Goal: Task Accomplishment & Management: Use online tool/utility

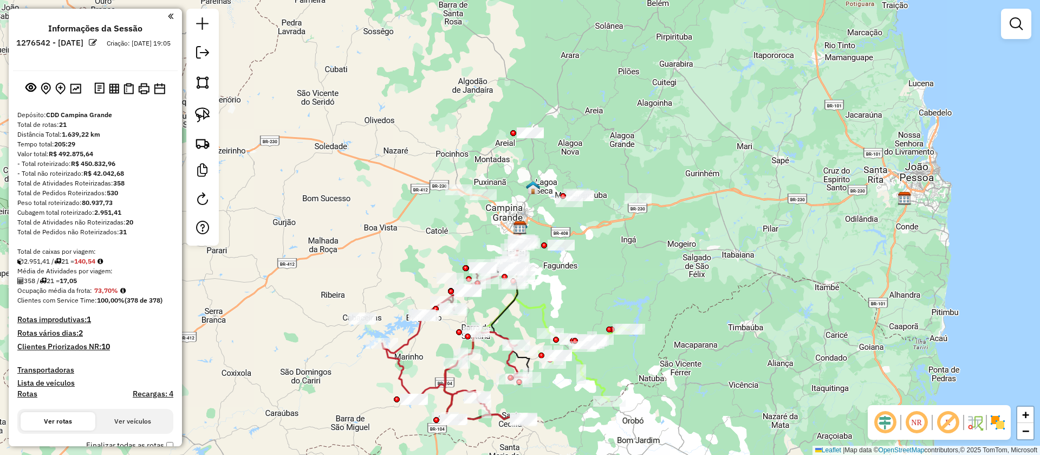
click at [949, 419] on em at bounding box center [948, 422] width 26 height 26
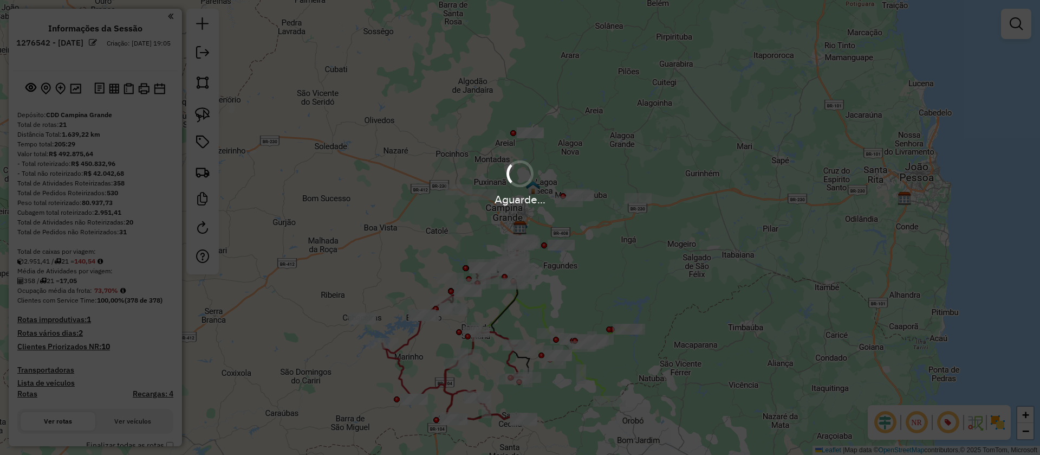
click at [1001, 420] on div "Aguarde..." at bounding box center [520, 227] width 1040 height 455
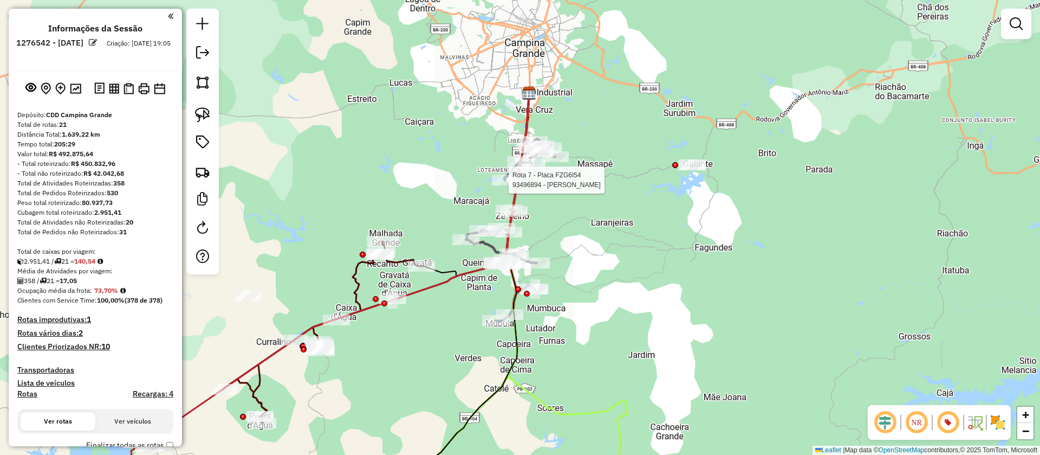
select select "**********"
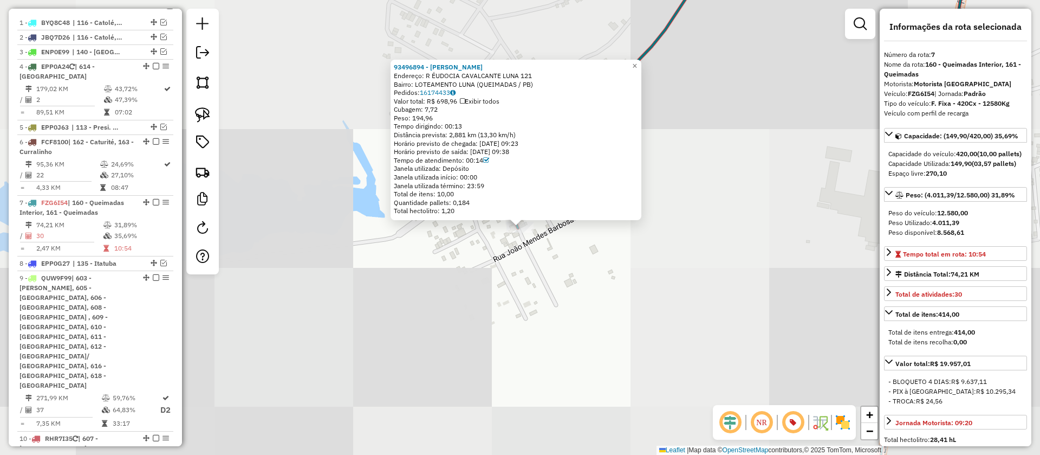
scroll to position [626, 0]
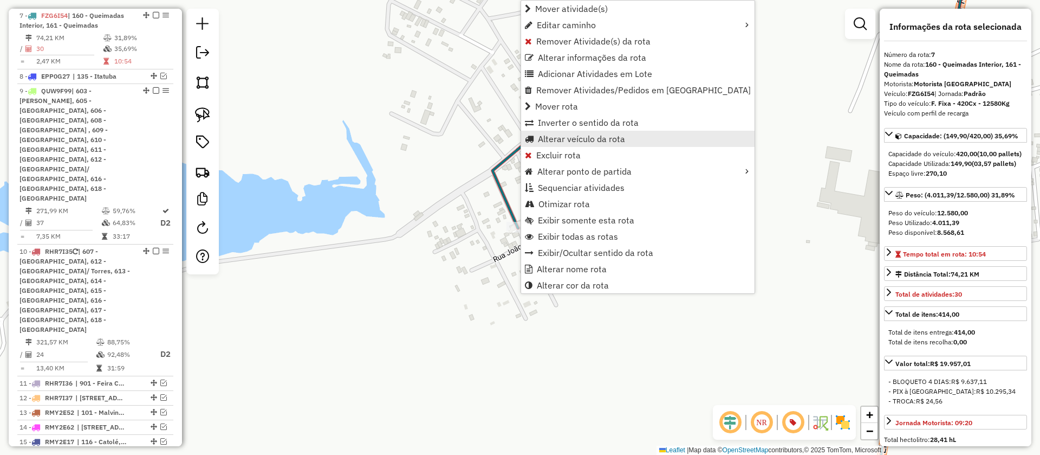
click at [542, 138] on span "Alterar veículo da rota" at bounding box center [581, 138] width 87 height 9
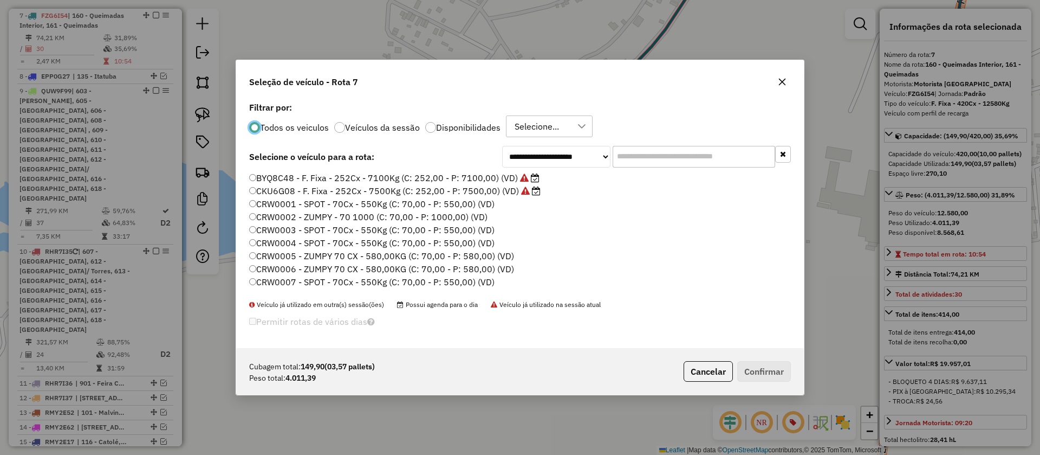
scroll to position [6, 3]
click at [687, 156] on input "text" at bounding box center [694, 157] width 163 height 22
paste input "*******"
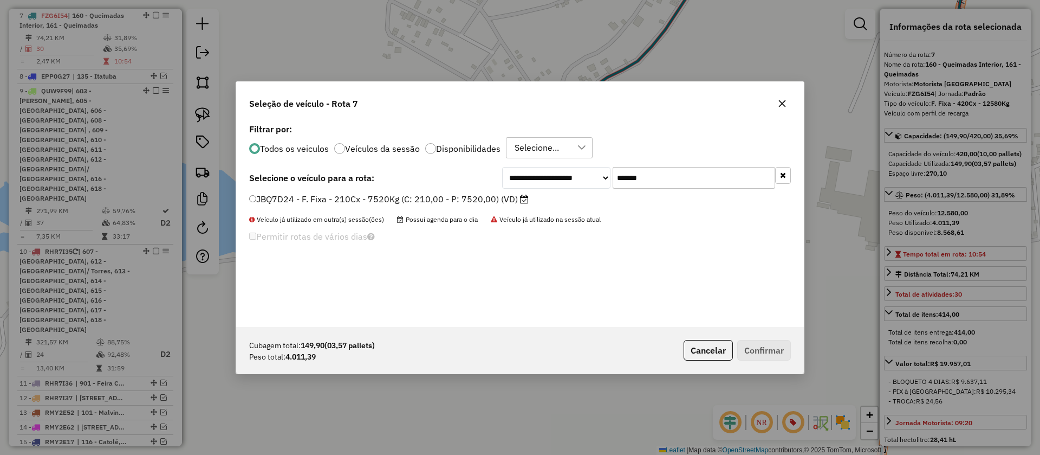
type input "*******"
click at [507, 200] on label "JBQ7D24 - F. Fixa - 210Cx - 7520Kg (C: 210,00 - P: 7520,00) (VD)" at bounding box center [389, 198] width 280 height 13
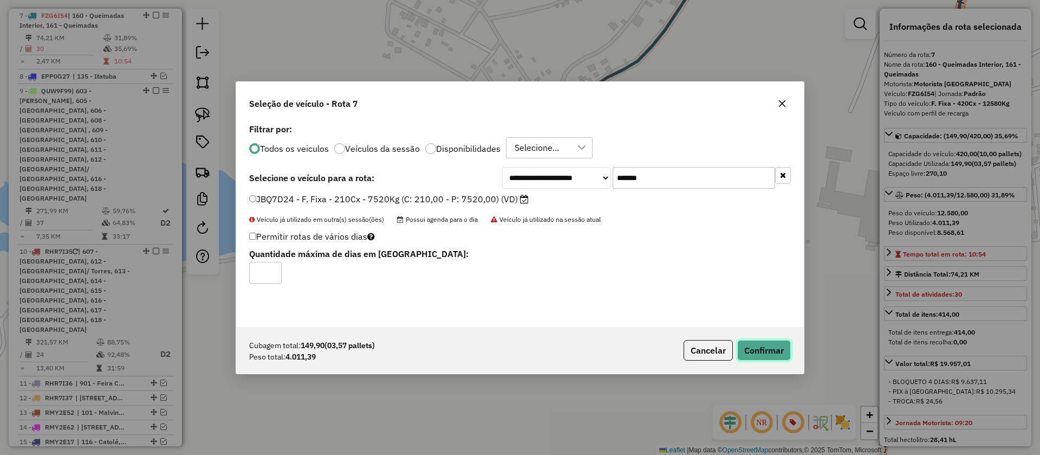
click at [755, 342] on button "Confirmar" at bounding box center [764, 350] width 54 height 21
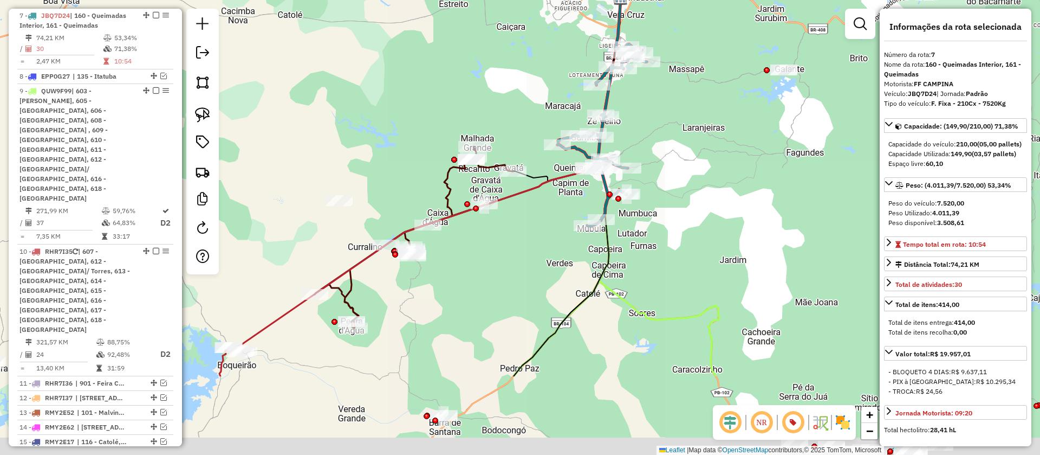
drag, startPoint x: 659, startPoint y: 234, endPoint x: 447, endPoint y: 318, distance: 227.9
click at [686, 204] on div "Janela de atendimento Grade de atendimento Capacidade Transportadoras Veículos …" at bounding box center [520, 227] width 1040 height 455
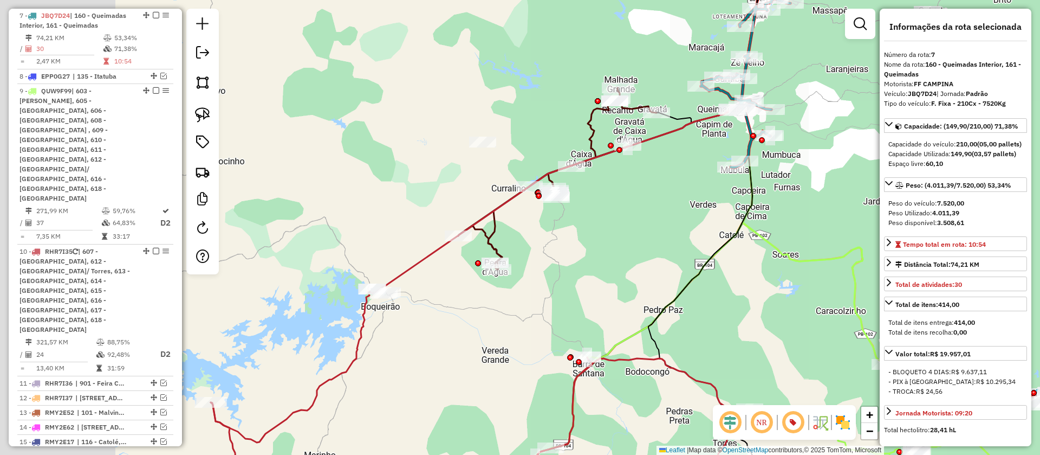
drag, startPoint x: 447, startPoint y: 318, endPoint x: 564, endPoint y: 289, distance: 120.0
click at [564, 289] on div "Janela de atendimento Grade de atendimento Capacidade Transportadoras Veículos …" at bounding box center [520, 227] width 1040 height 455
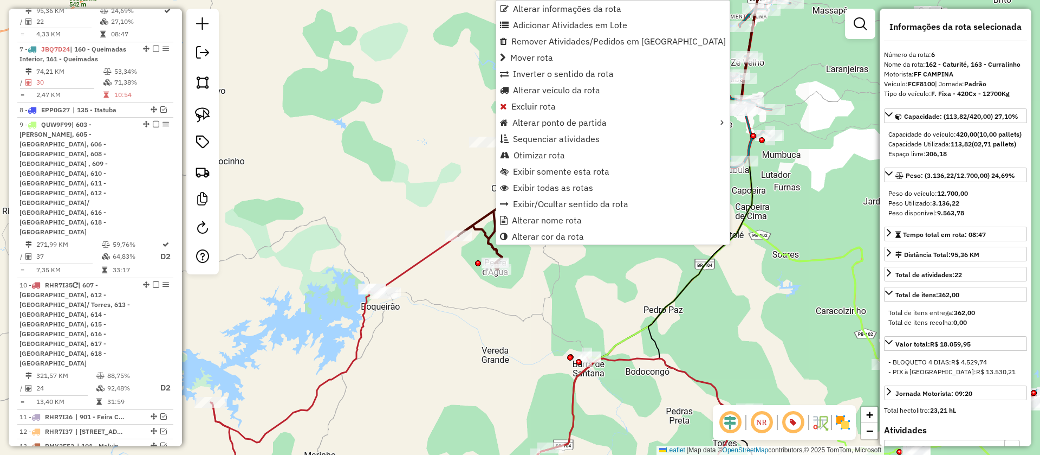
scroll to position [566, 0]
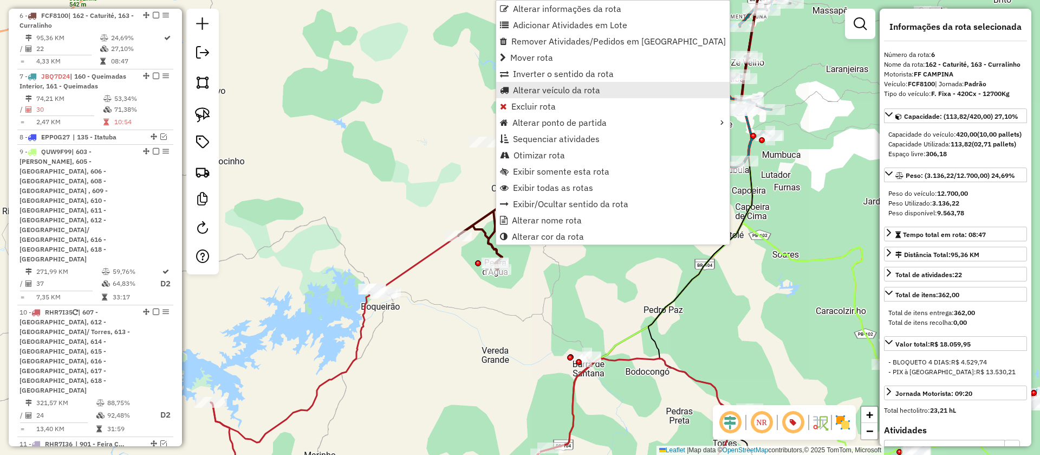
click at [534, 94] on span "Alterar veículo da rota" at bounding box center [556, 90] width 87 height 9
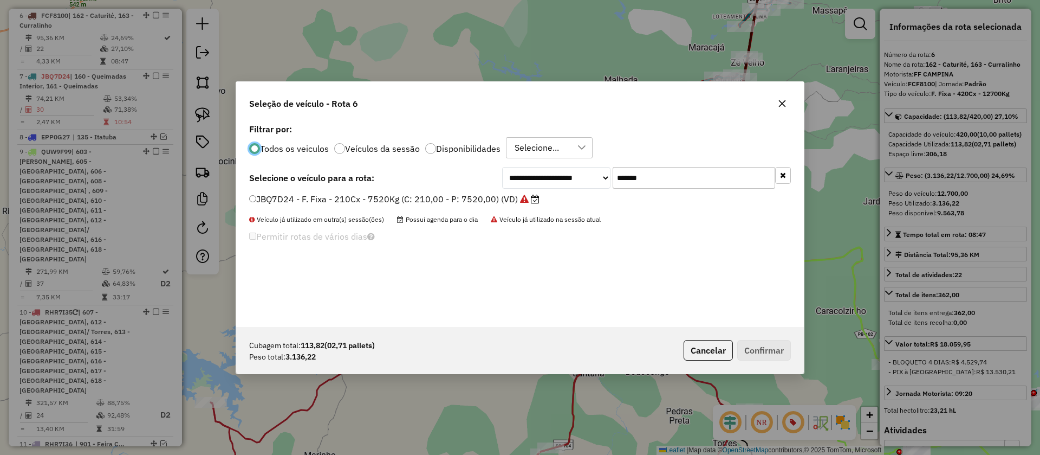
scroll to position [6, 3]
drag, startPoint x: 620, startPoint y: 183, endPoint x: 562, endPoint y: 191, distance: 59.1
click at [564, 191] on div "**********" at bounding box center [520, 224] width 568 height 206
paste input "text"
type input "*******"
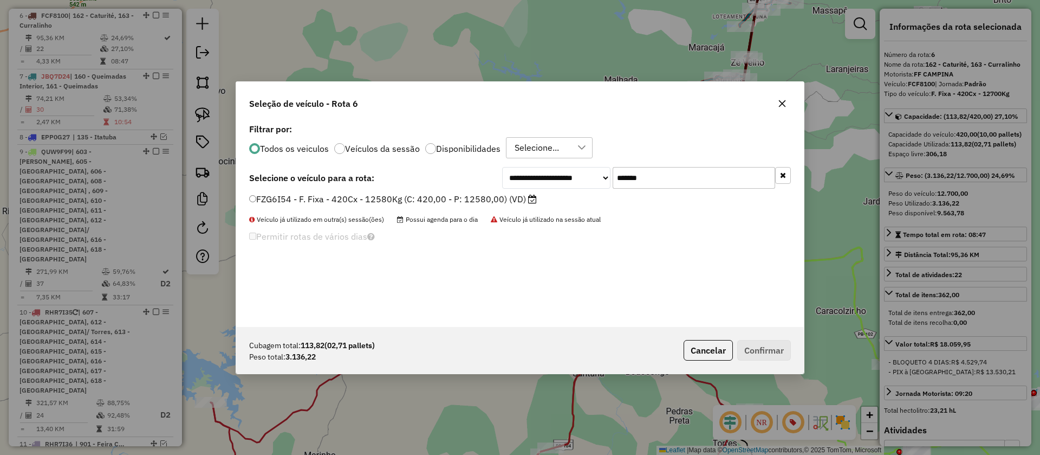
click at [497, 200] on label "FZG6I54 - F. Fixa - 420Cx - 12580Kg (C: 420,00 - P: 12580,00) (VD)" at bounding box center [393, 198] width 288 height 13
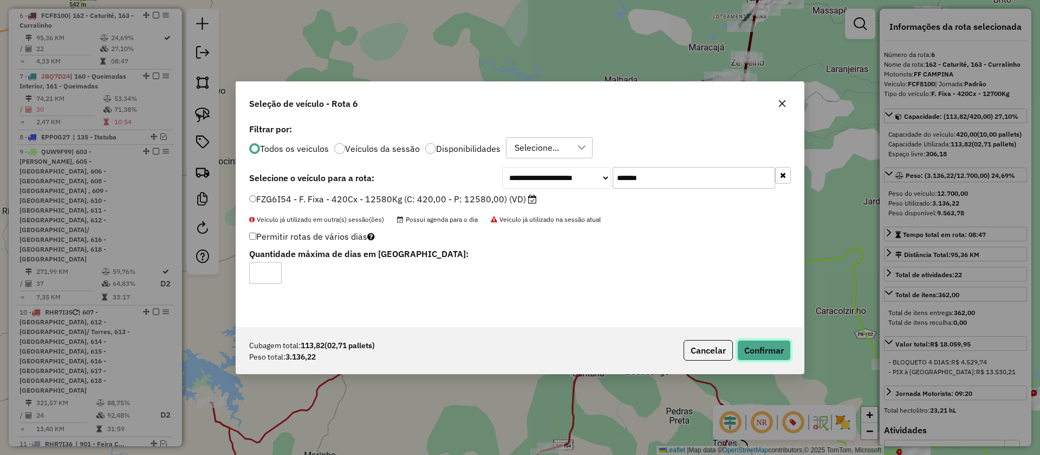
click at [745, 355] on button "Confirmar" at bounding box center [764, 350] width 54 height 21
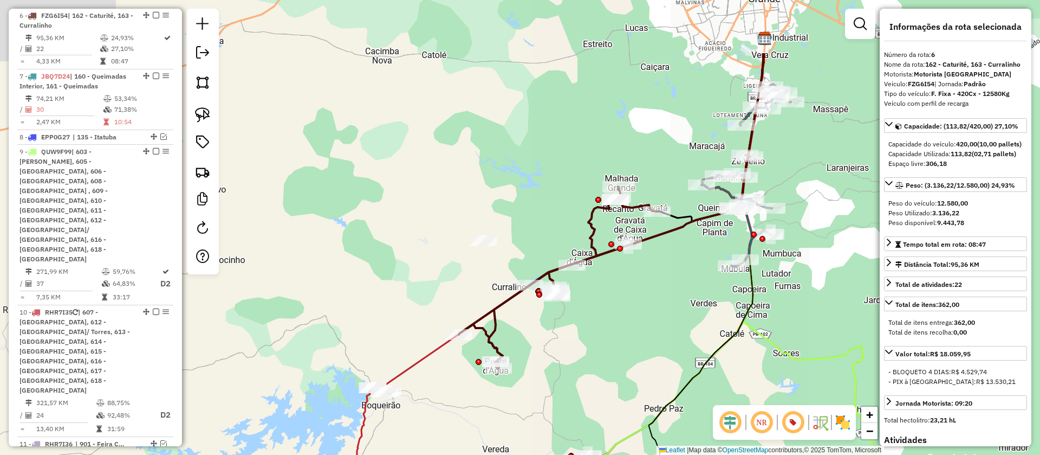
drag, startPoint x: 550, startPoint y: 267, endPoint x: 546, endPoint y: 355, distance: 87.9
click at [546, 355] on div "Janela de atendimento Grade de atendimento Capacidade Transportadoras Veículos …" at bounding box center [520, 227] width 1040 height 455
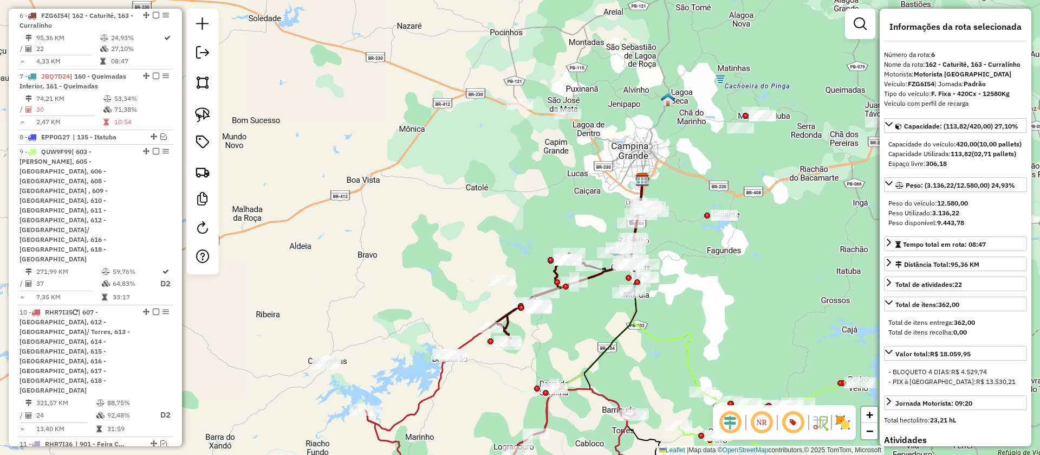
drag, startPoint x: 842, startPoint y: 423, endPoint x: 590, endPoint y: 374, distance: 256.6
click at [842, 423] on img at bounding box center [842, 421] width 17 height 17
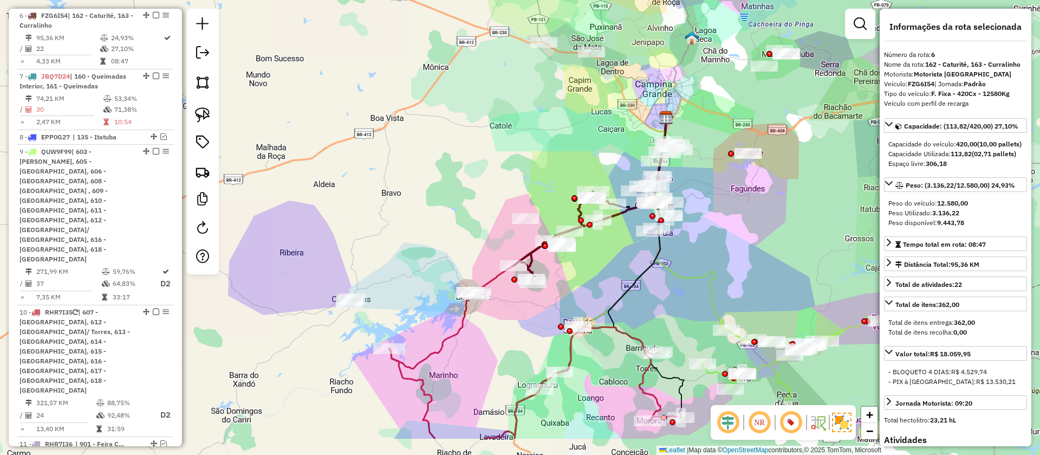
drag, startPoint x: 510, startPoint y: 366, endPoint x: 520, endPoint y: 333, distance: 35.0
click at [520, 333] on div "Janela de atendimento Grade de atendimento Capacidade Transportadoras Veículos …" at bounding box center [520, 227] width 1040 height 455
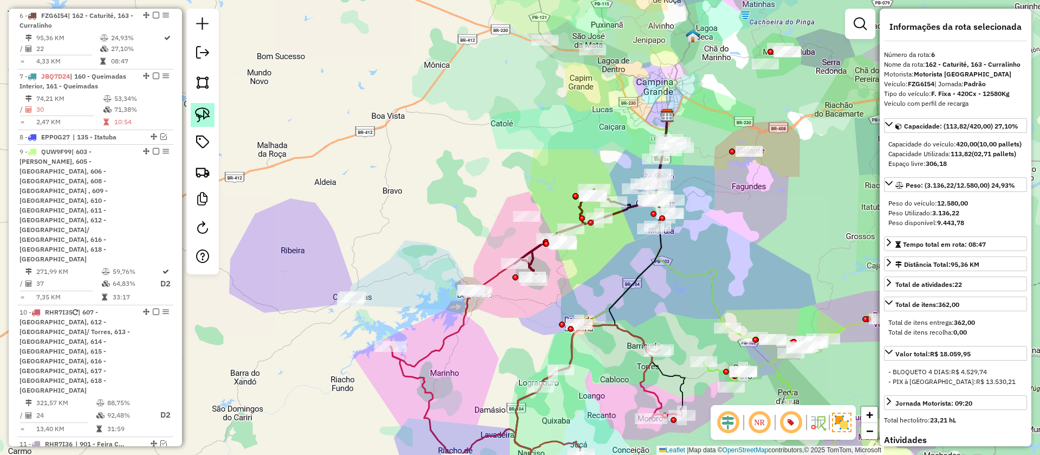
click at [200, 108] on img at bounding box center [202, 114] width 15 height 15
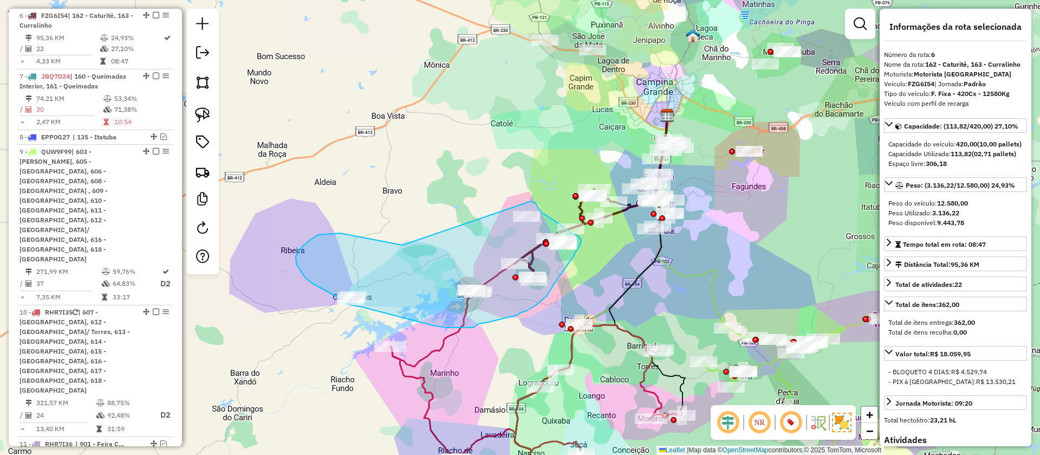
drag, startPoint x: 296, startPoint y: 256, endPoint x: 503, endPoint y: 195, distance: 216.4
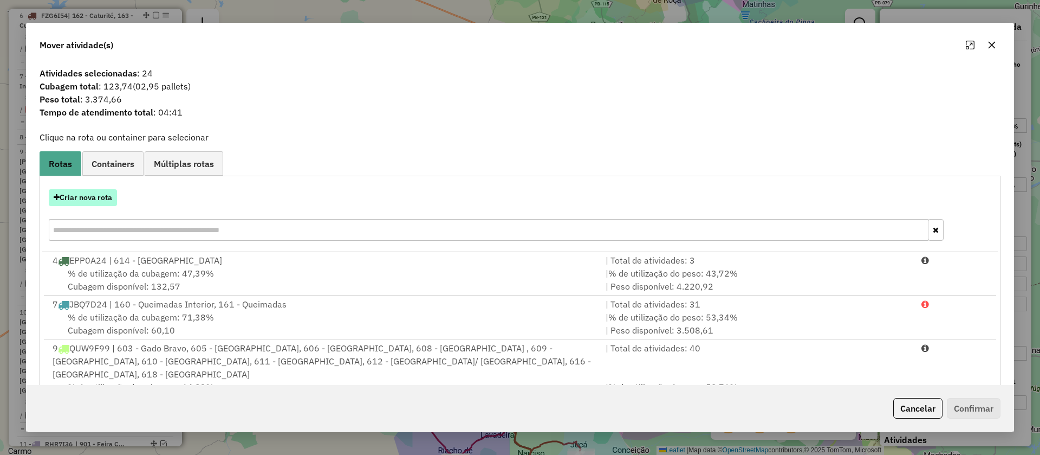
click at [88, 201] on button "Criar nova rota" at bounding box center [83, 197] width 68 height 17
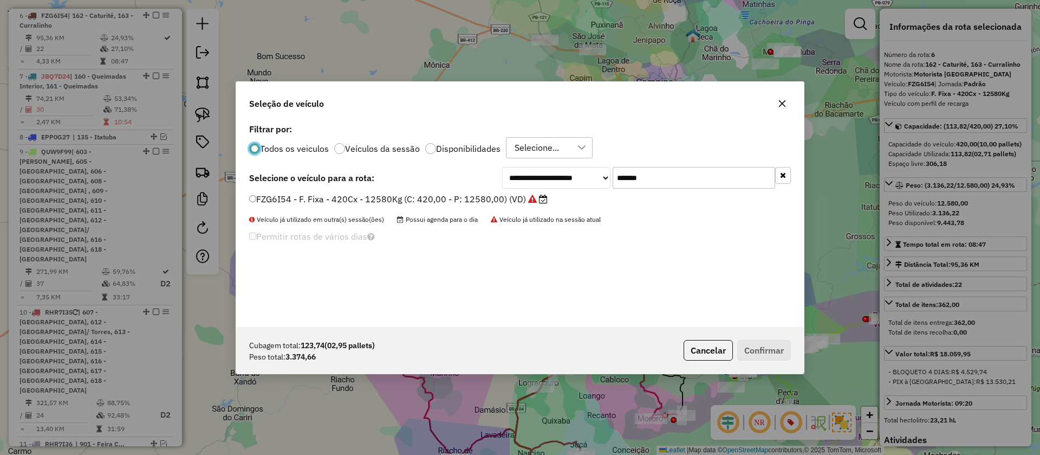
click at [596, 171] on div "**********" at bounding box center [646, 178] width 289 height 22
paste input "text"
type input "*******"
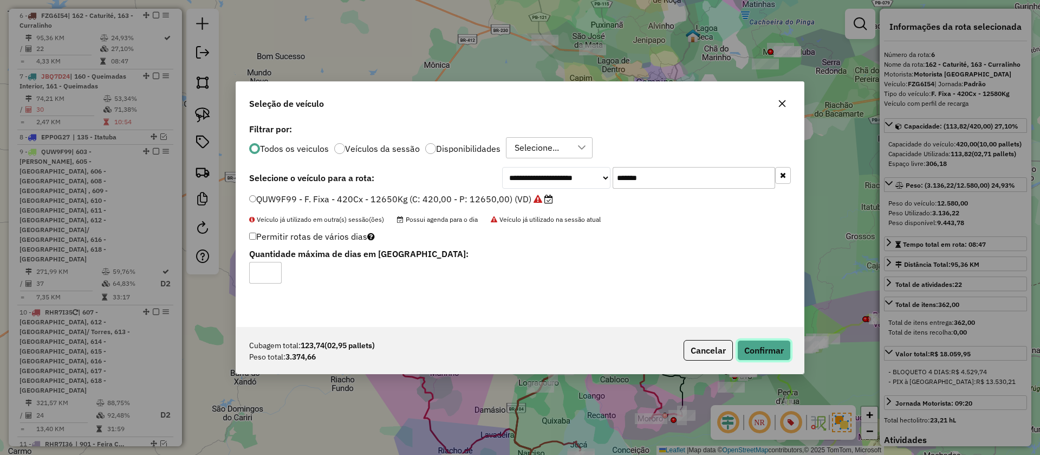
click at [759, 349] on button "Confirmar" at bounding box center [764, 350] width 54 height 21
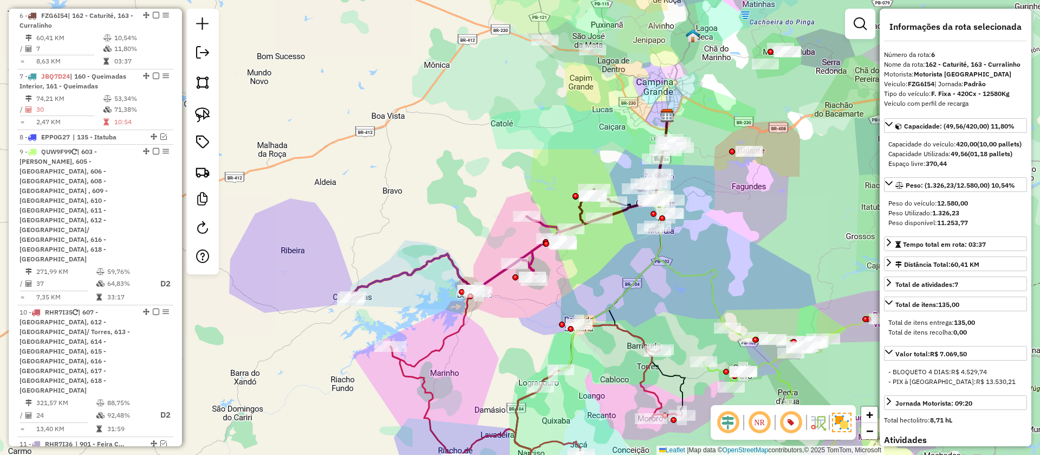
click at [399, 276] on icon at bounding box center [457, 257] width 213 height 83
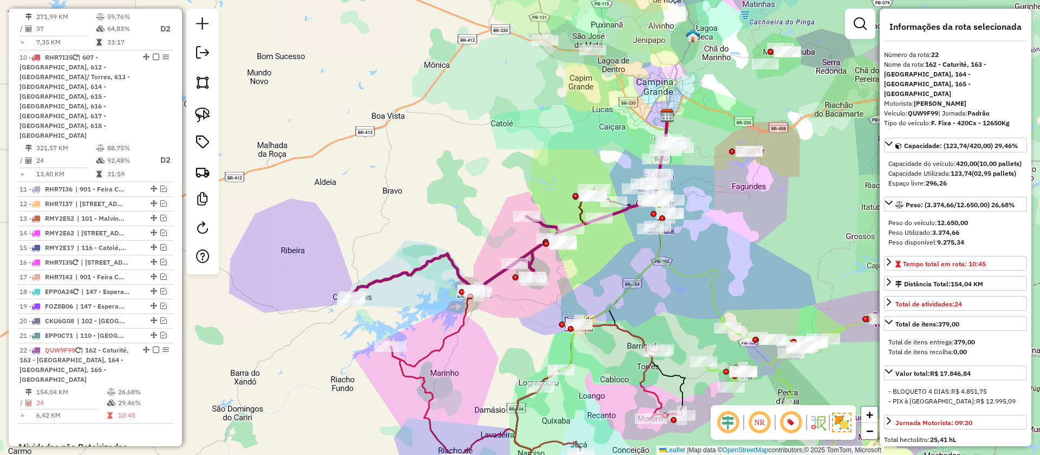
scroll to position [953, 0]
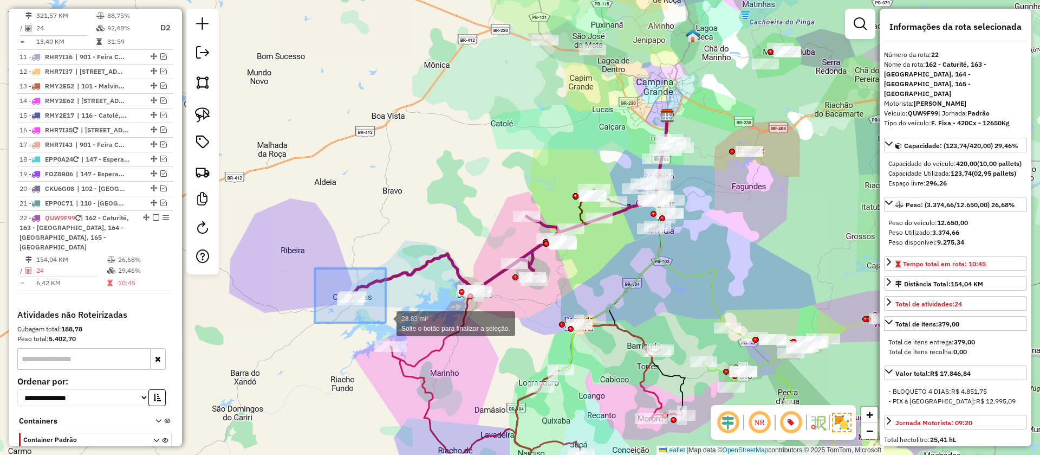
drag, startPoint x: 315, startPoint y: 268, endPoint x: 385, endPoint y: 322, distance: 88.9
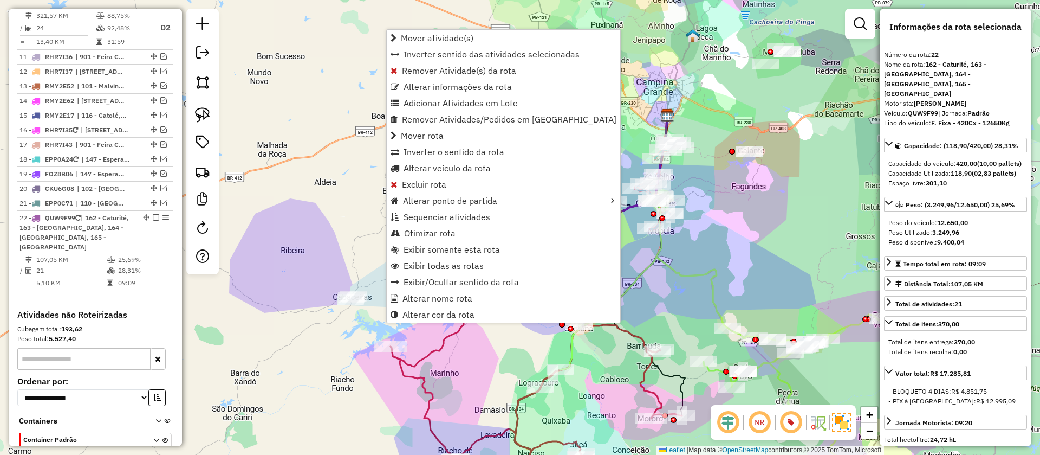
click at [646, 293] on div "Janela de atendimento Grade de atendimento Capacidade Transportadoras Veículos …" at bounding box center [520, 227] width 1040 height 455
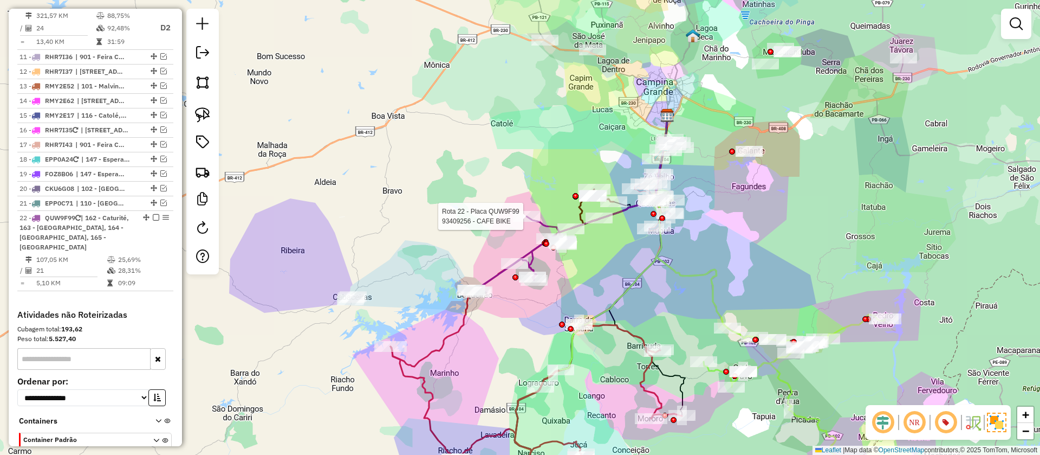
select select "**********"
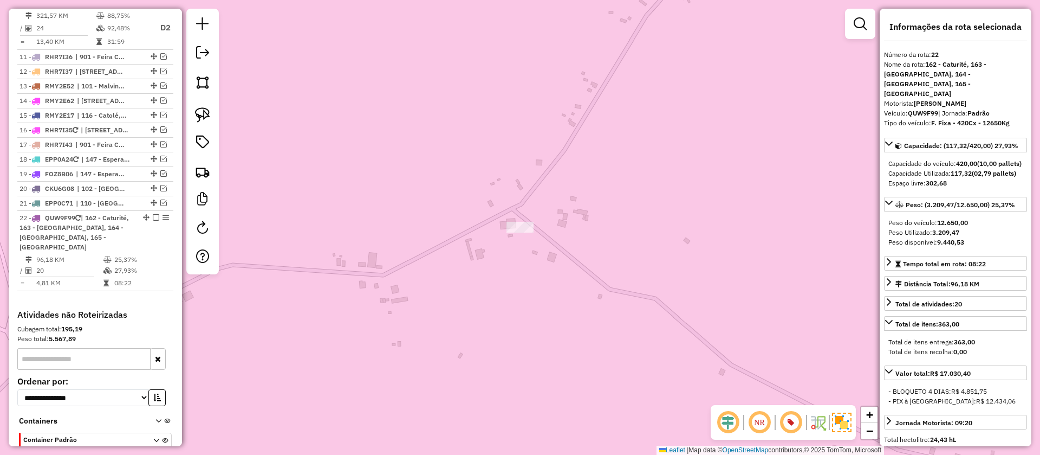
click at [137, 265] on td "27,93%" at bounding box center [141, 270] width 55 height 11
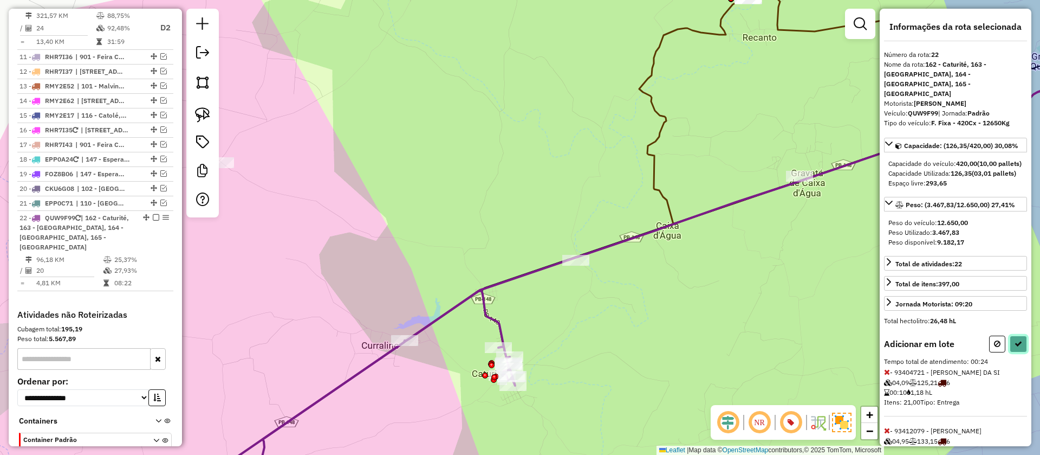
click at [1017, 347] on icon at bounding box center [1019, 344] width 8 height 8
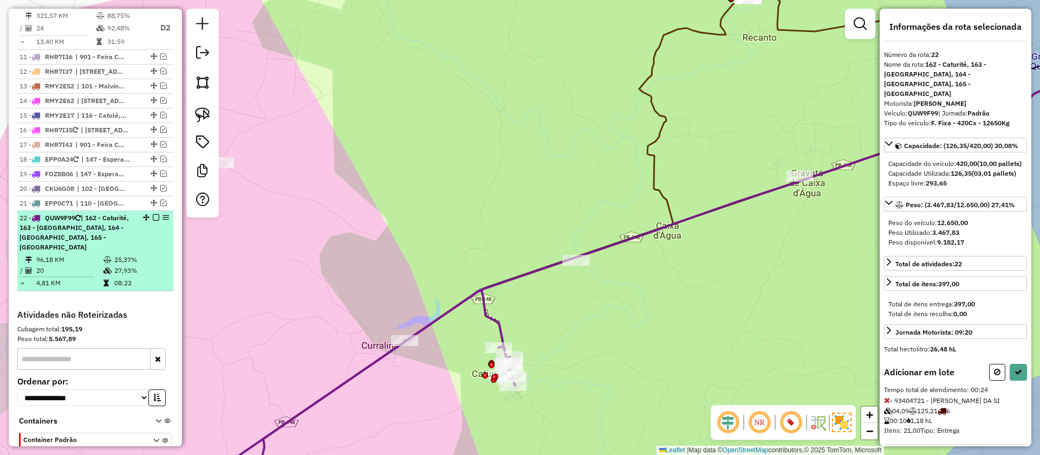
select select "**********"
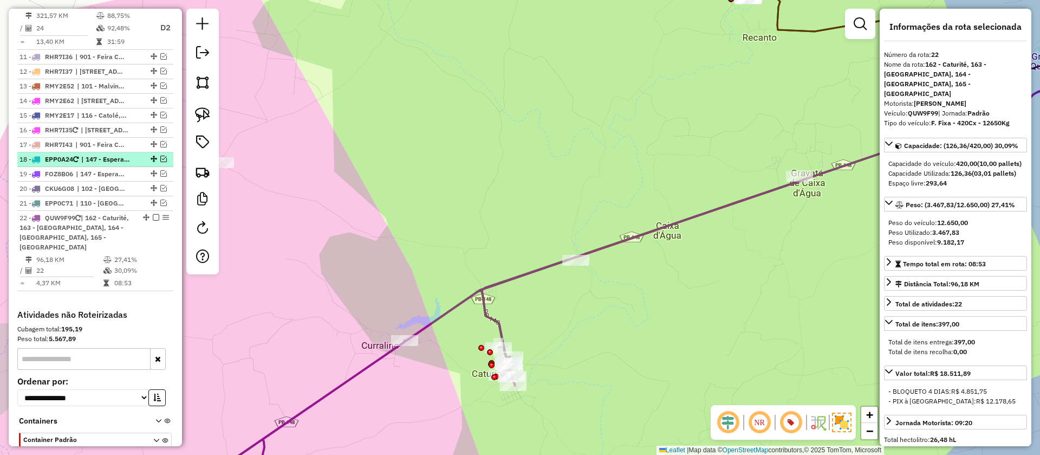
click at [153, 214] on em at bounding box center [156, 217] width 7 height 7
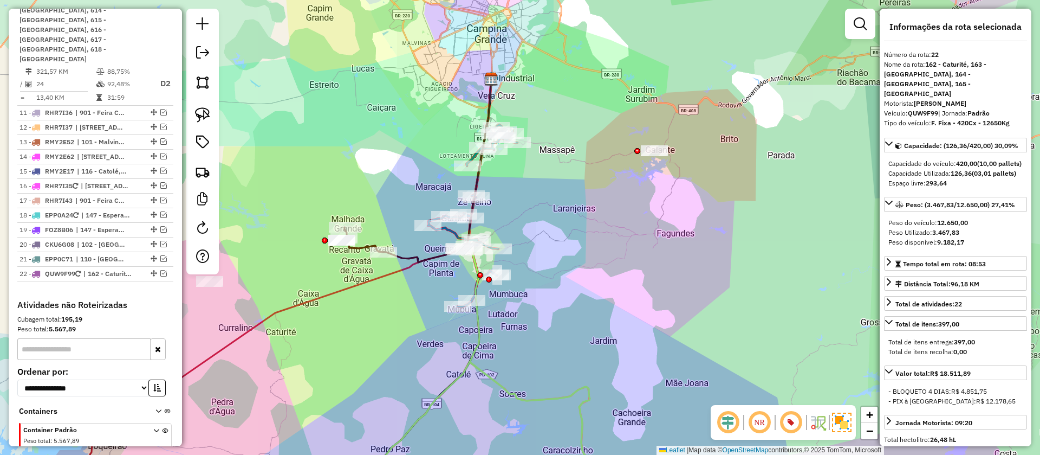
click at [413, 262] on icon at bounding box center [417, 170] width 150 height 183
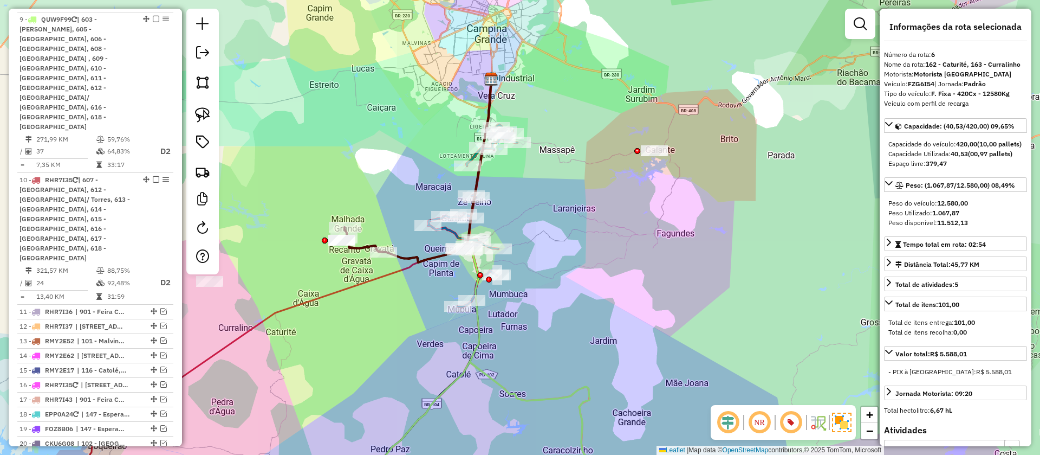
scroll to position [566, 0]
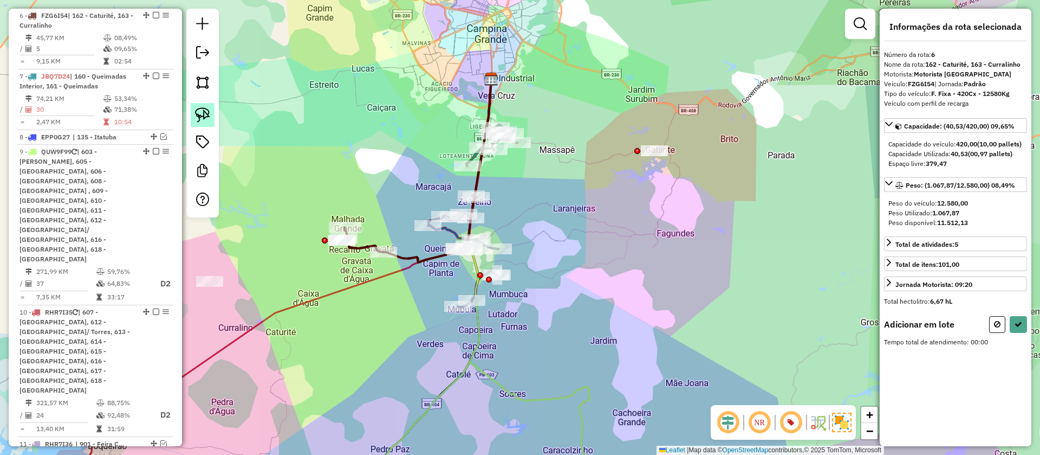
click at [205, 122] on img at bounding box center [202, 114] width 15 height 15
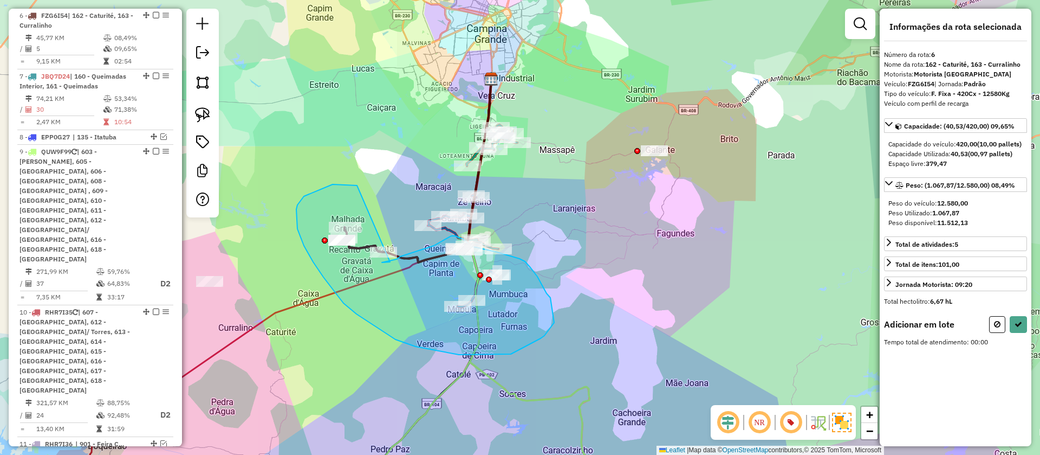
drag, startPoint x: 336, startPoint y: 184, endPoint x: 390, endPoint y: 262, distance: 94.6
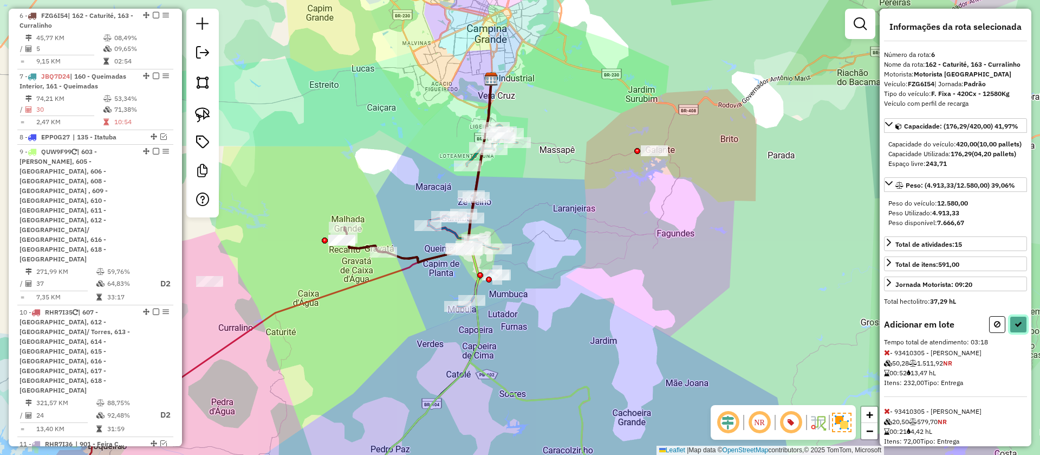
click at [1018, 328] on icon at bounding box center [1019, 324] width 8 height 8
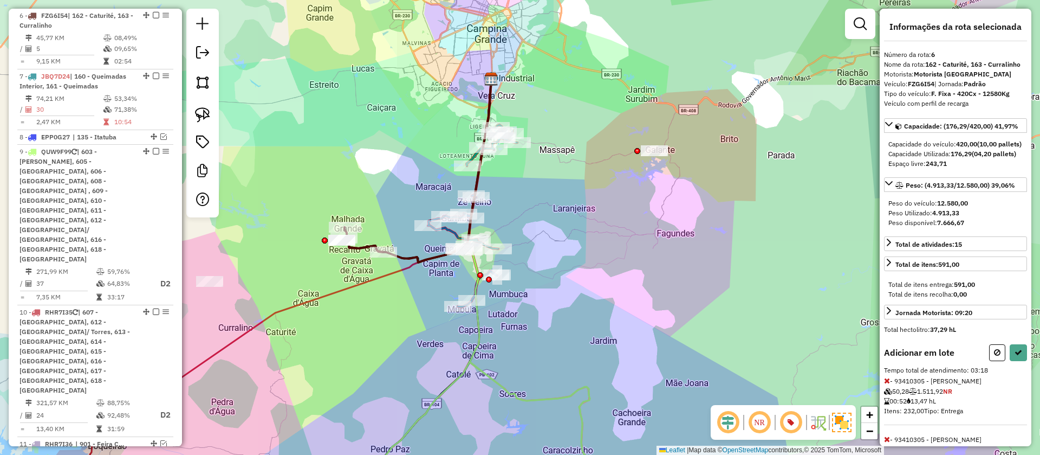
select select "**********"
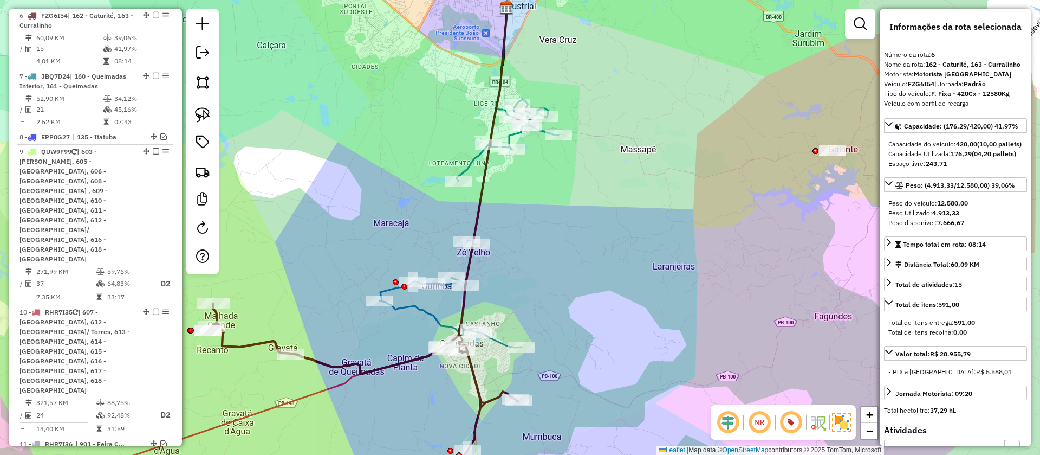
click at [471, 158] on icon at bounding box center [469, 223] width 179 height 248
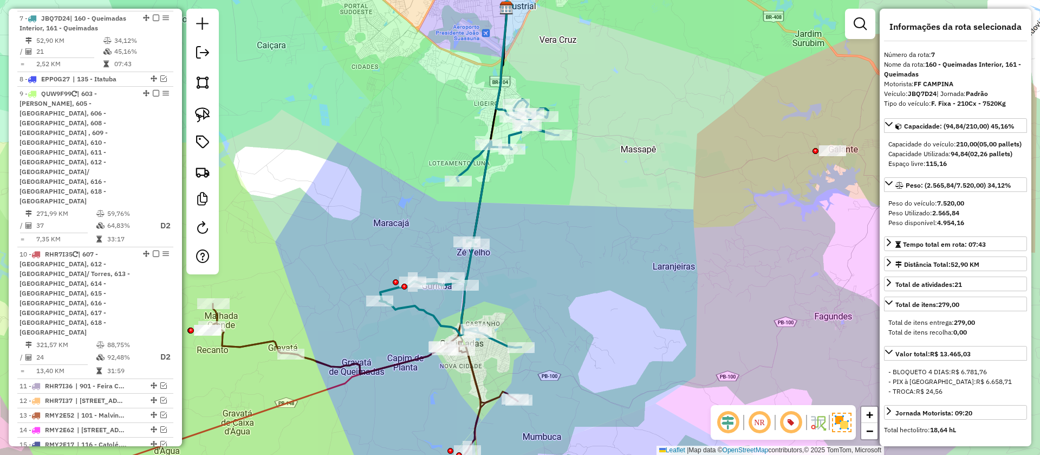
scroll to position [626, 0]
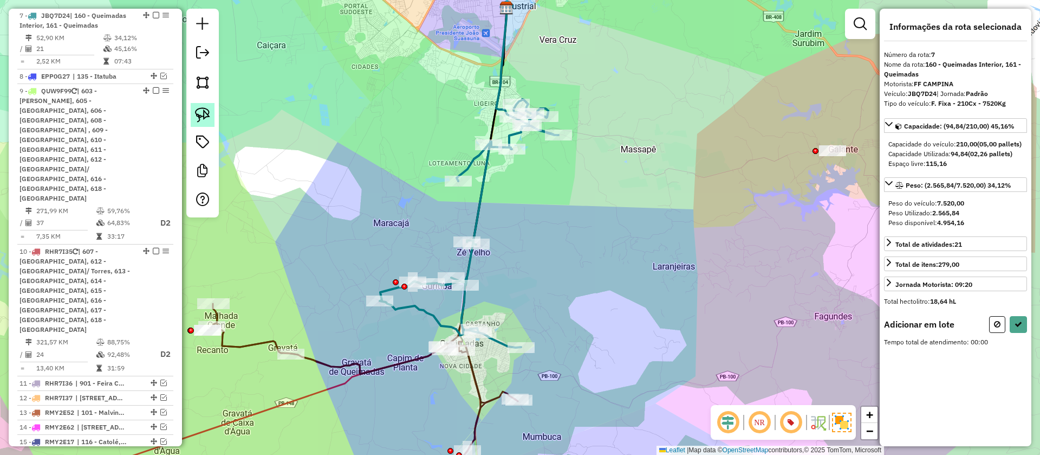
click at [203, 117] on img at bounding box center [202, 114] width 15 height 15
drag, startPoint x: 451, startPoint y: 309, endPoint x: 490, endPoint y: 369, distance: 71.5
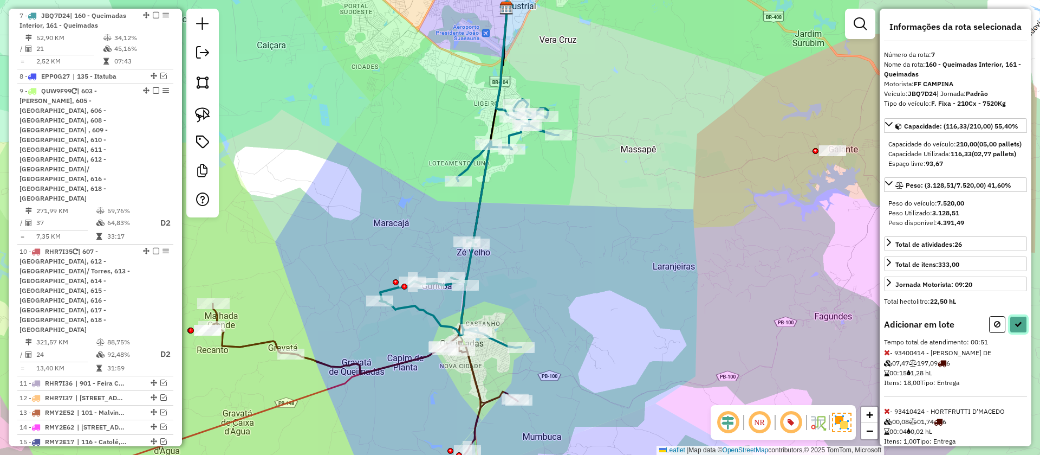
click at [1015, 328] on icon at bounding box center [1019, 324] width 8 height 8
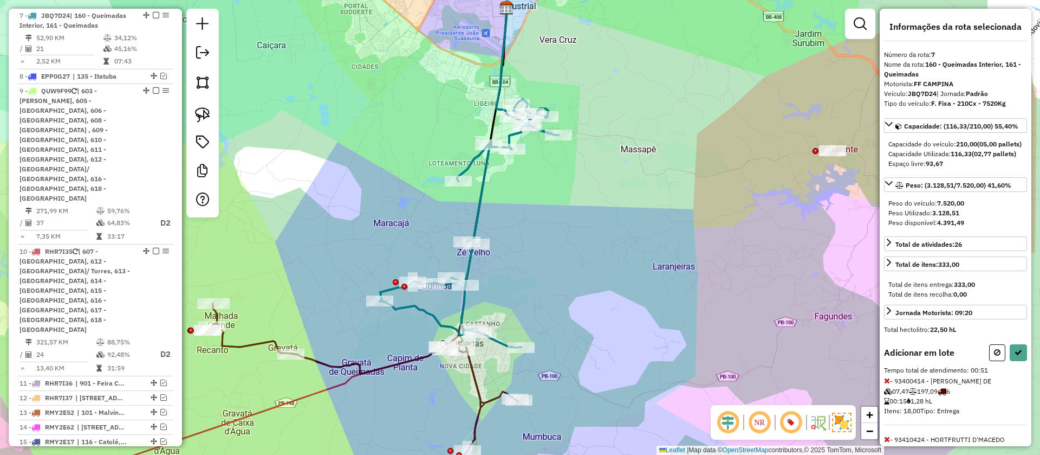
select select "**********"
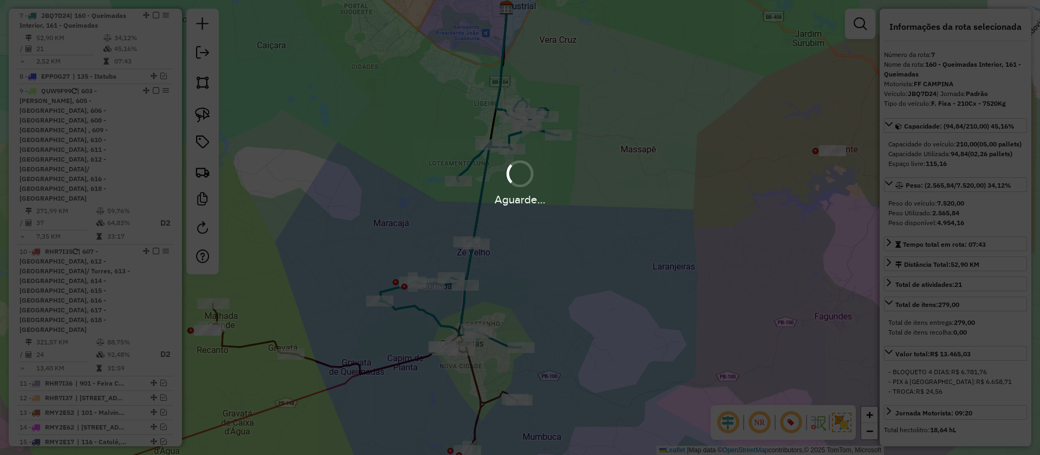
click at [152, 14] on div "Aguarde..." at bounding box center [520, 227] width 1040 height 455
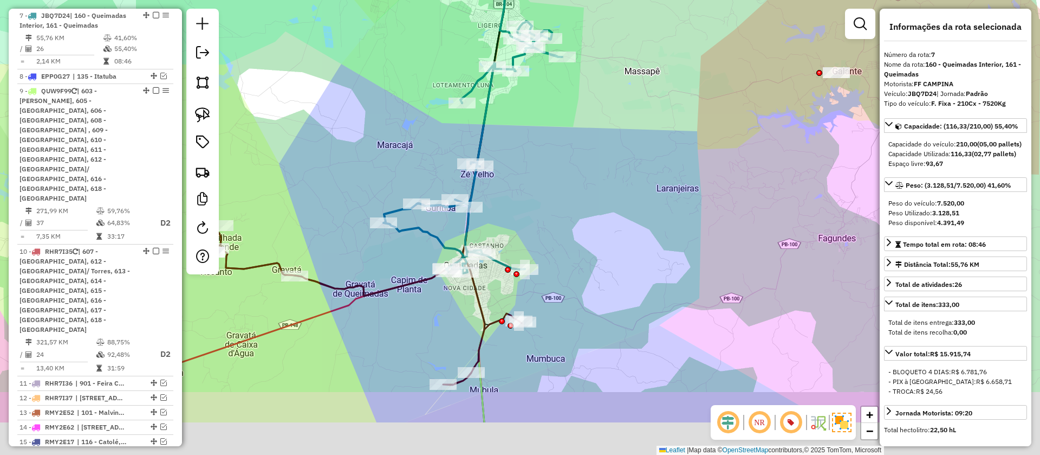
drag, startPoint x: 519, startPoint y: 437, endPoint x: 536, endPoint y: 316, distance: 121.5
click at [536, 316] on div "Janela de atendimento Grade de atendimento Capacidade Transportadoras Veículos …" at bounding box center [520, 227] width 1040 height 455
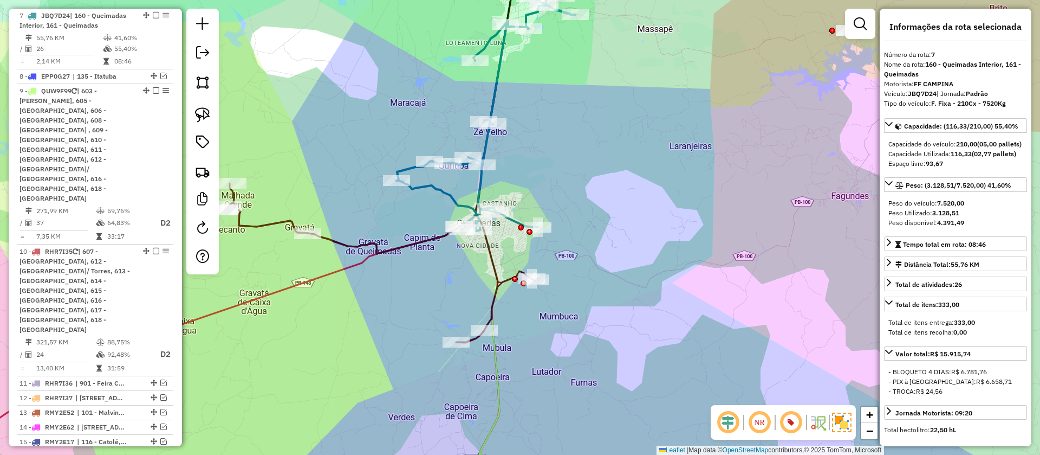
click at [153, 14] on em at bounding box center [156, 15] width 7 height 7
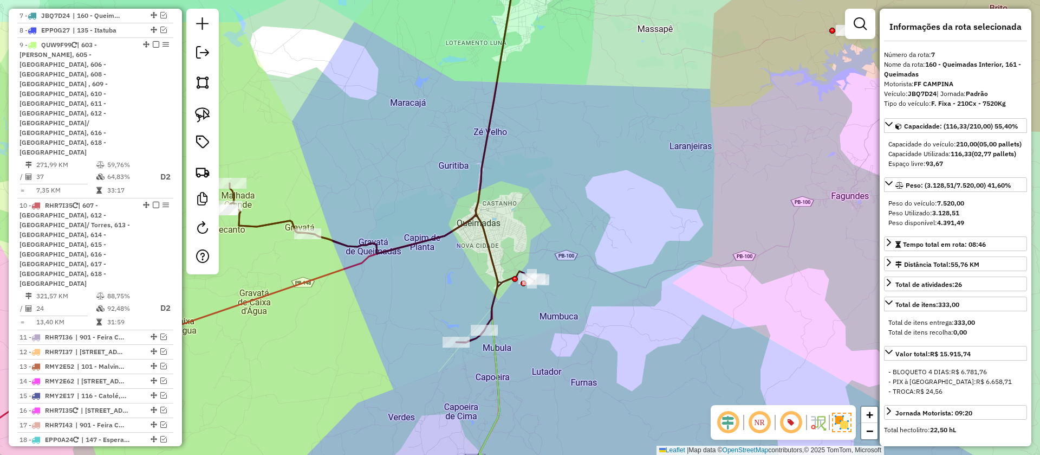
scroll to position [580, 0]
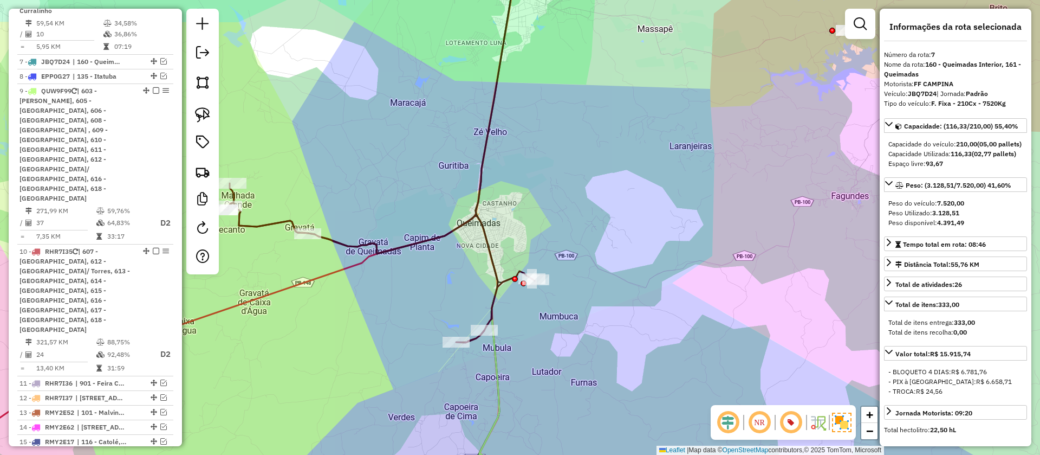
click at [398, 247] on icon at bounding box center [379, 262] width 310 height 159
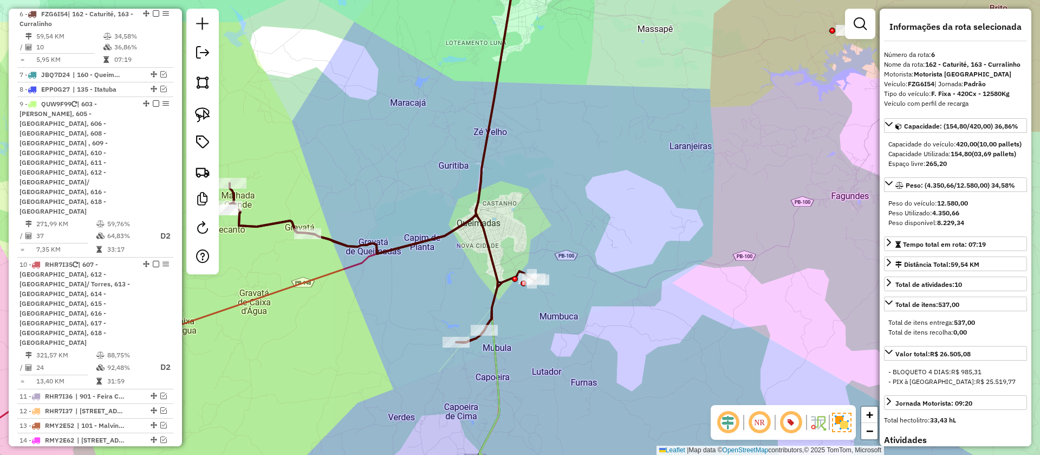
scroll to position [566, 0]
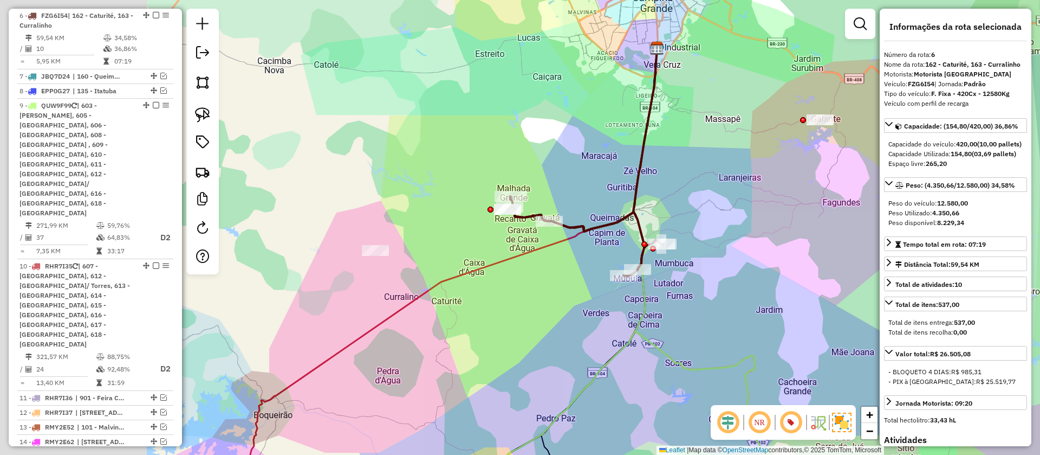
drag, startPoint x: 407, startPoint y: 322, endPoint x: 576, endPoint y: 275, distance: 175.7
click at [586, 273] on div "Janela de atendimento Grade de atendimento Capacidade Transportadoras Veículos …" at bounding box center [520, 227] width 1040 height 455
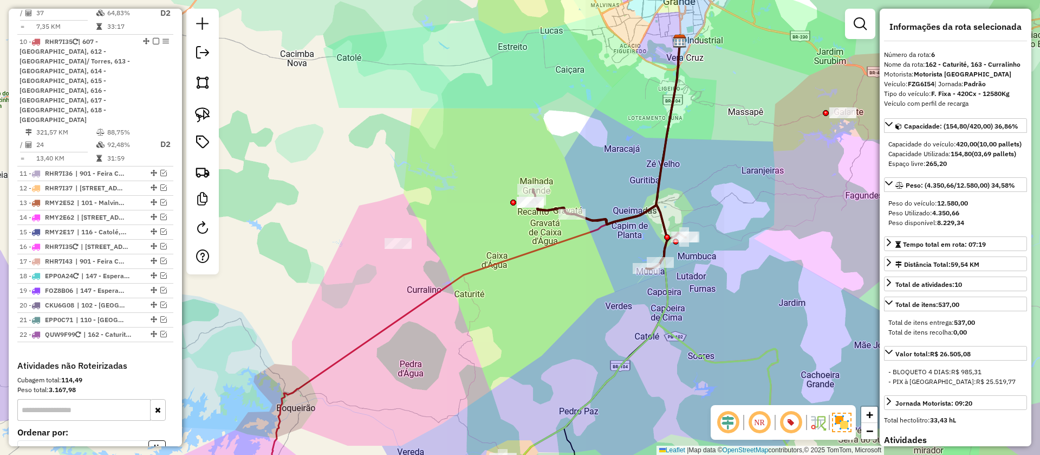
scroll to position [851, 0]
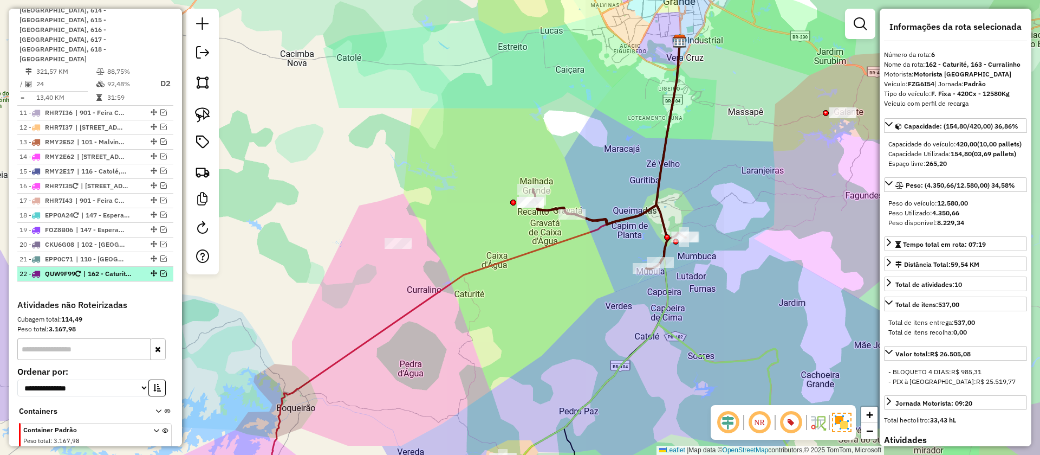
click at [162, 270] on em at bounding box center [163, 273] width 7 height 7
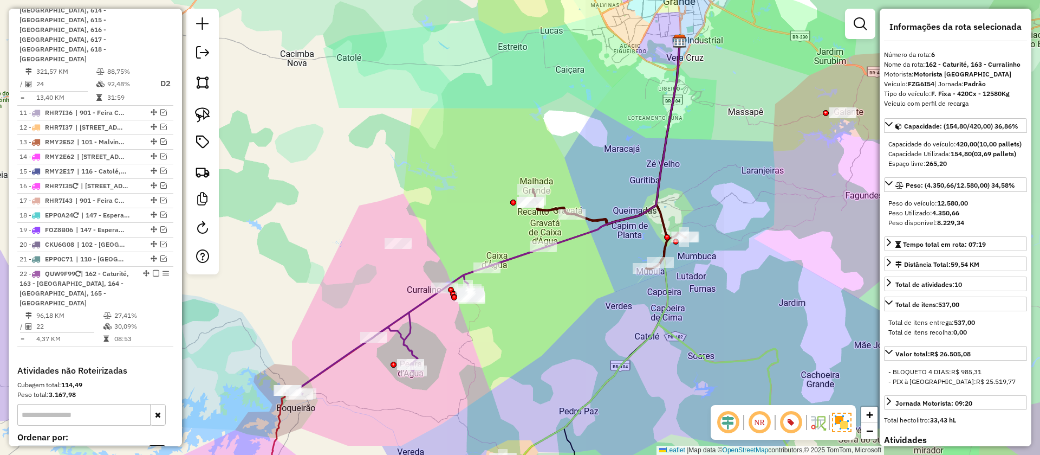
click at [592, 218] on icon at bounding box center [608, 229] width 156 height 80
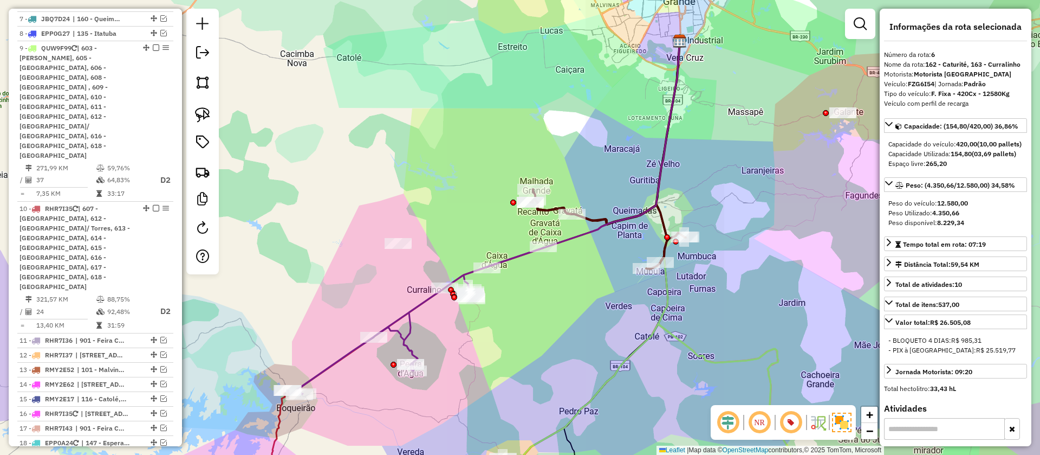
scroll to position [566, 0]
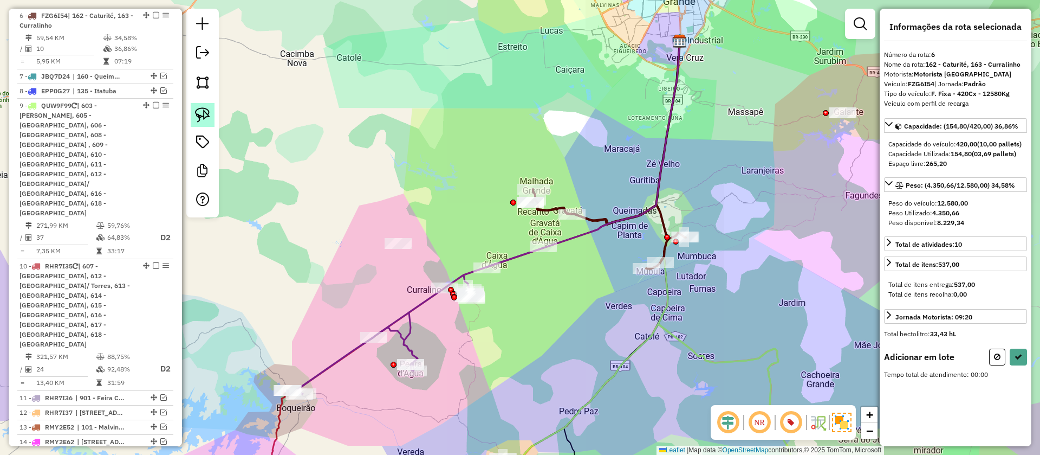
click at [205, 111] on img at bounding box center [202, 114] width 15 height 15
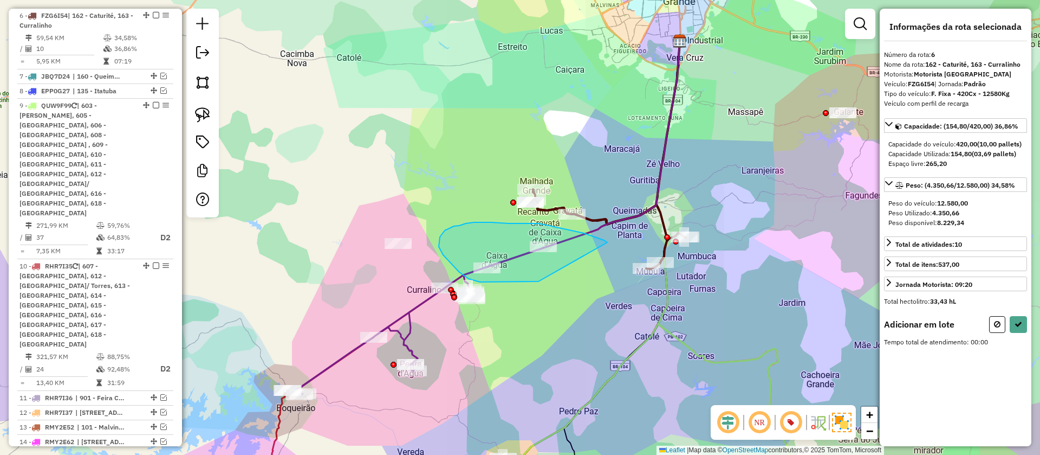
drag, startPoint x: 602, startPoint y: 239, endPoint x: 549, endPoint y: 288, distance: 71.3
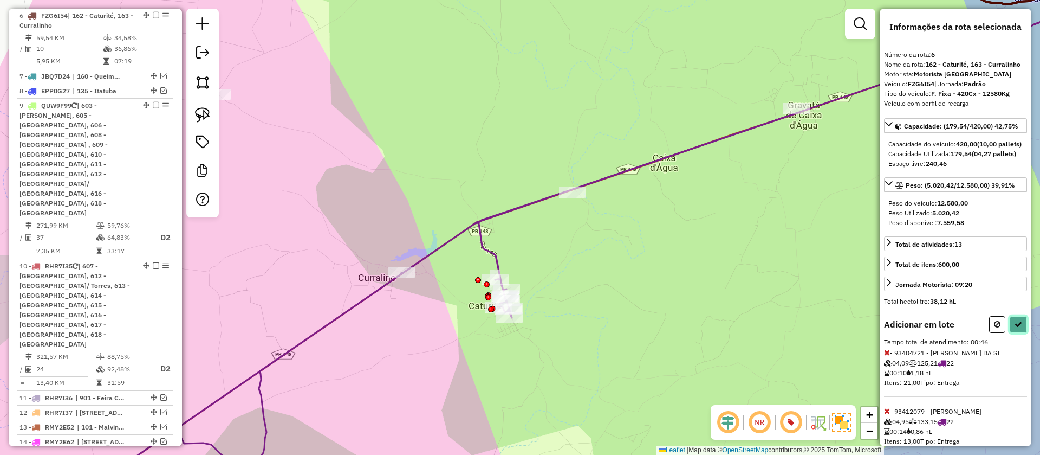
click at [1021, 333] on button at bounding box center [1018, 324] width 17 height 17
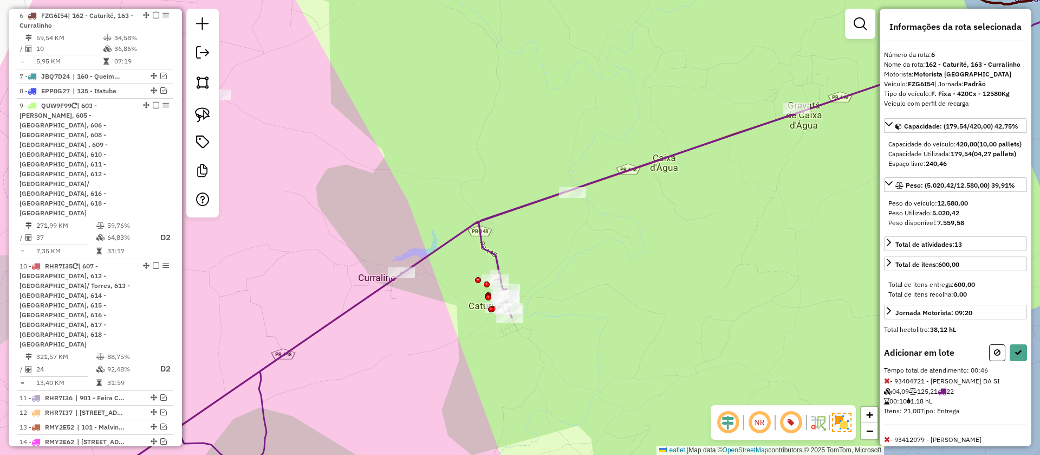
select select "**********"
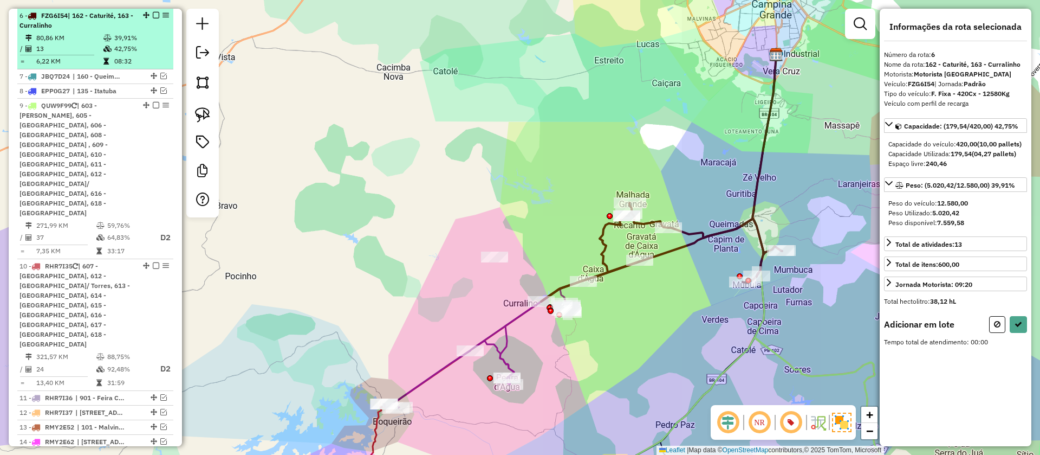
click at [153, 18] on em at bounding box center [156, 15] width 7 height 7
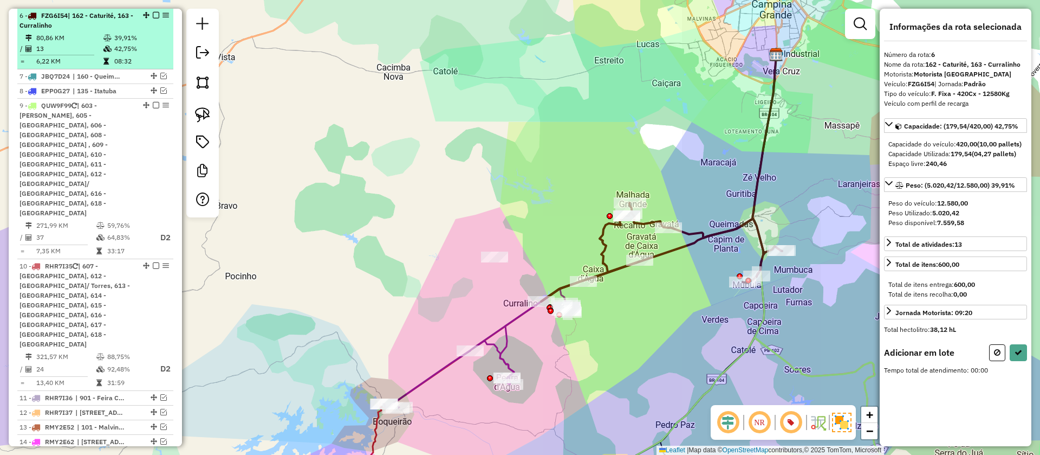
scroll to position [520, 0]
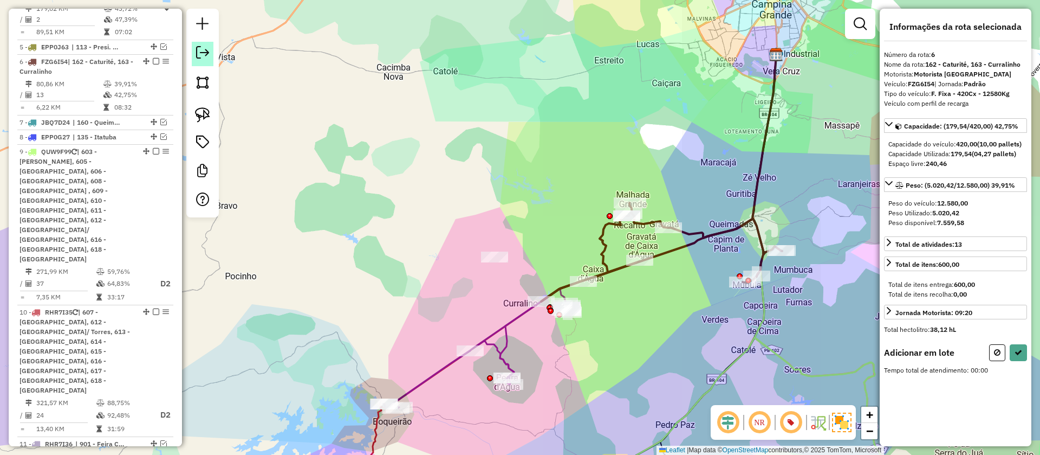
select select "**********"
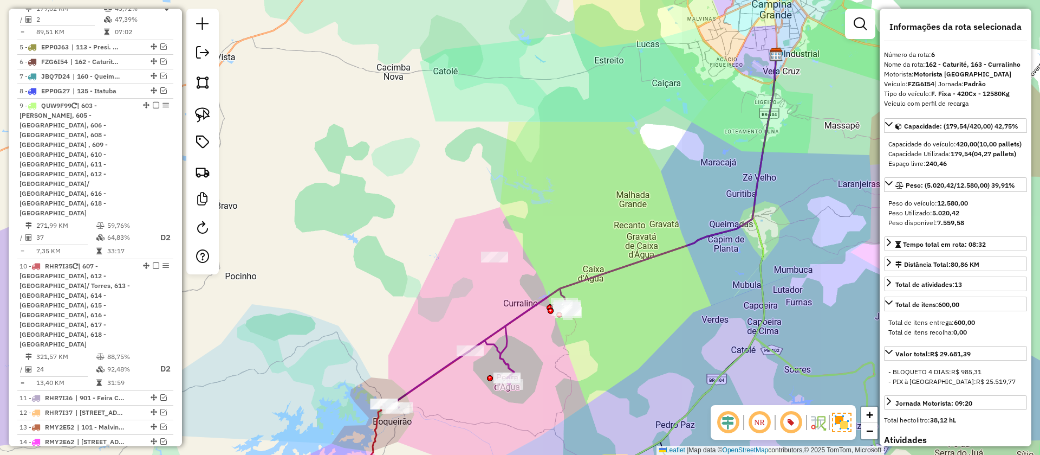
click at [514, 333] on div "Janela de atendimento Grade de atendimento Capacidade Transportadoras Veículos …" at bounding box center [520, 227] width 1040 height 455
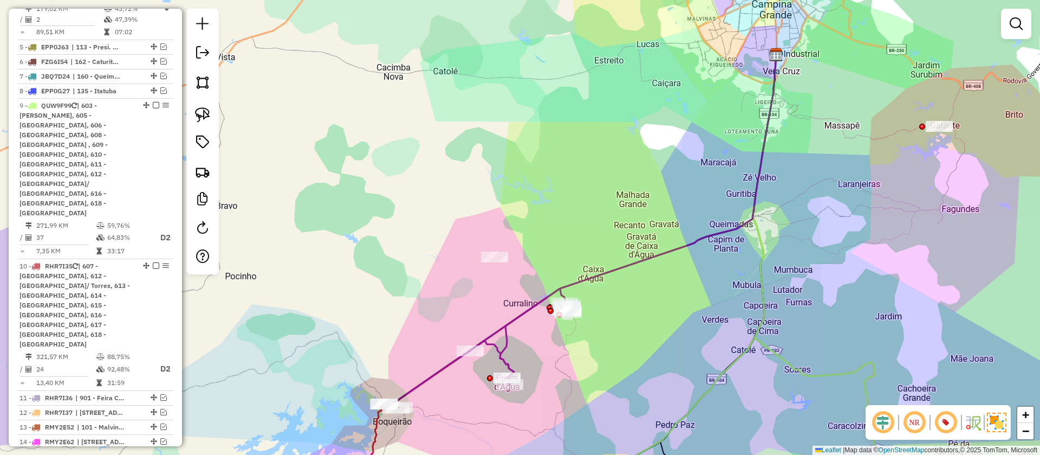
click at [505, 333] on icon at bounding box center [476, 349] width 185 height 120
select select "**********"
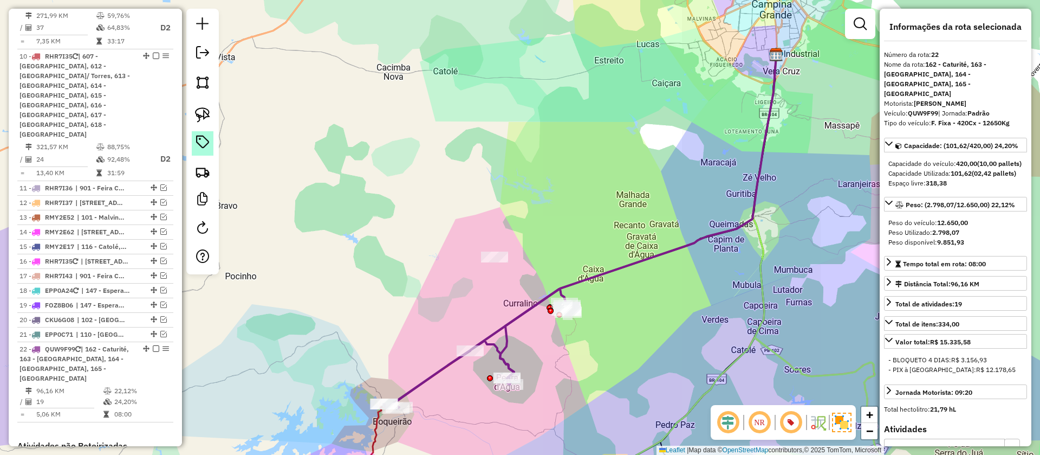
scroll to position [860, 0]
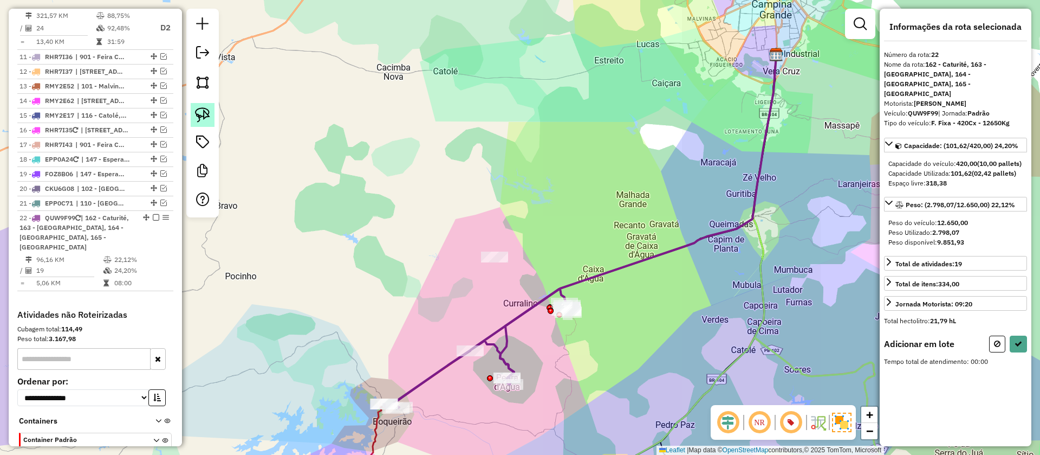
click at [201, 122] on link at bounding box center [203, 115] width 24 height 24
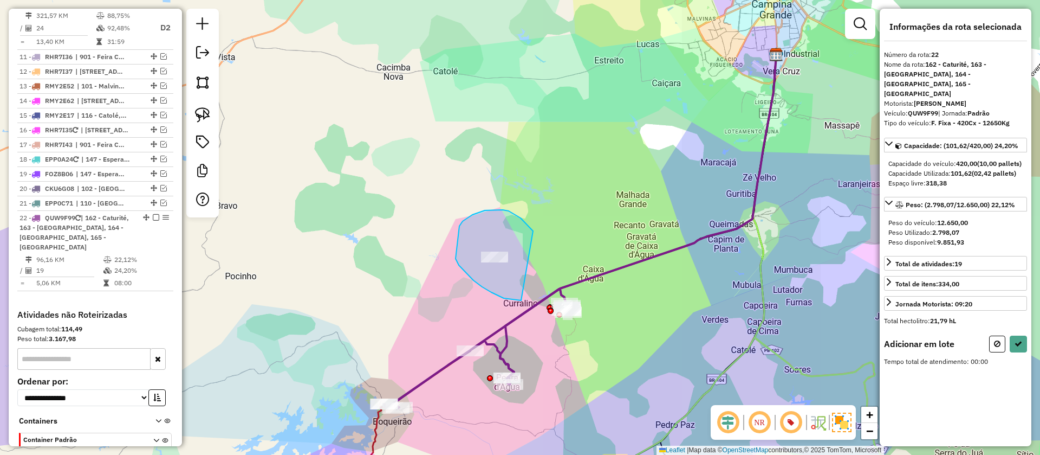
drag, startPoint x: 521, startPoint y: 218, endPoint x: 521, endPoint y: 300, distance: 82.4
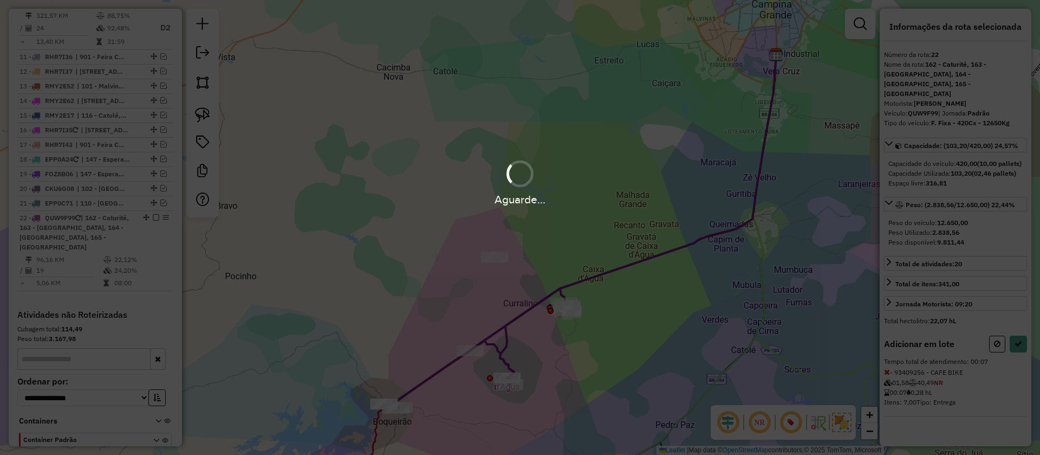
click at [1029, 329] on div "Aguarde..." at bounding box center [520, 227] width 1040 height 455
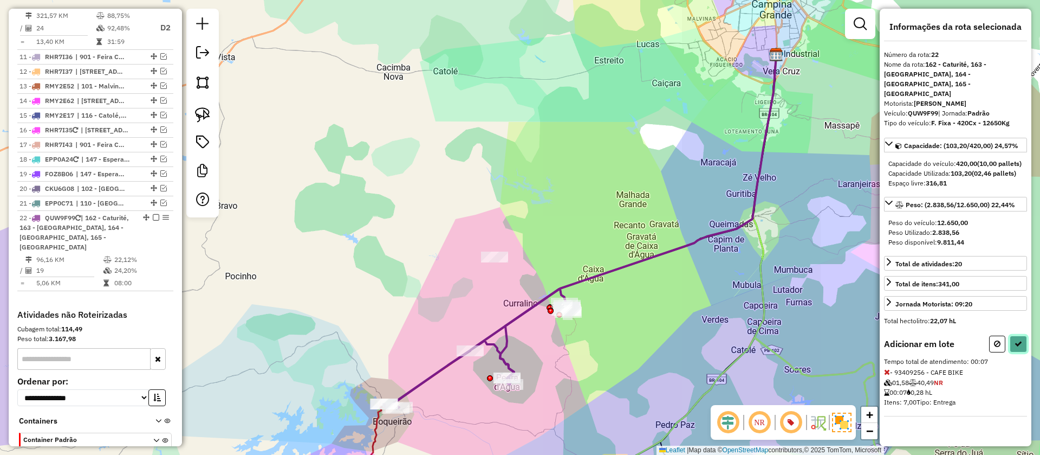
click at [1027, 335] on button at bounding box center [1018, 343] width 17 height 17
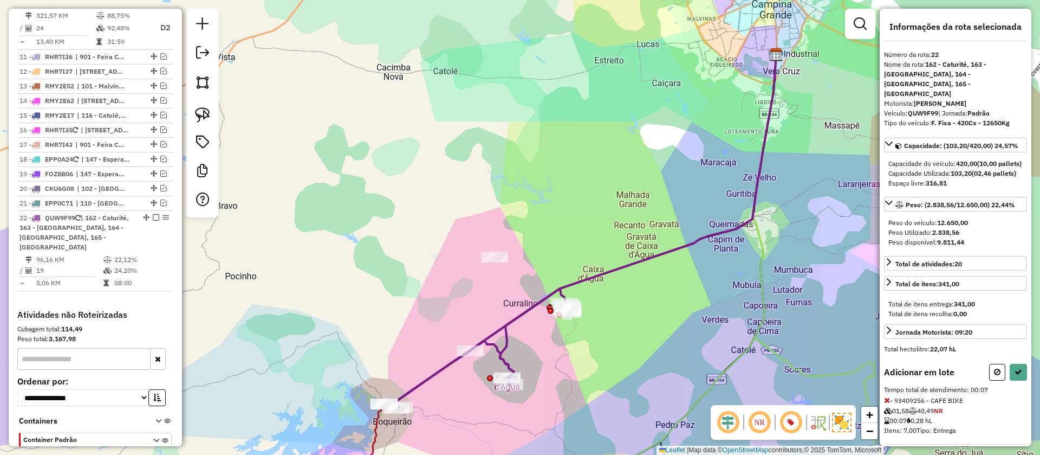
select select "**********"
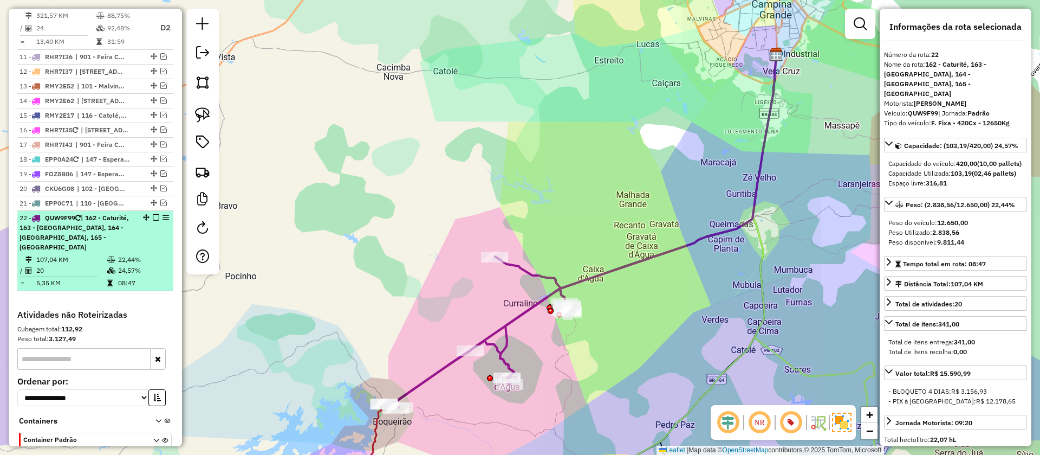
click at [153, 214] on em at bounding box center [156, 217] width 7 height 7
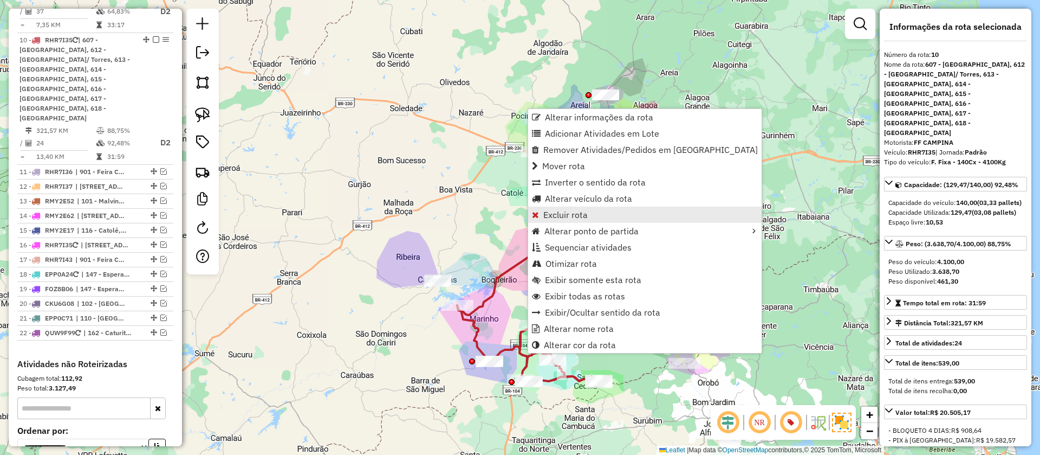
scroll to position [721, 0]
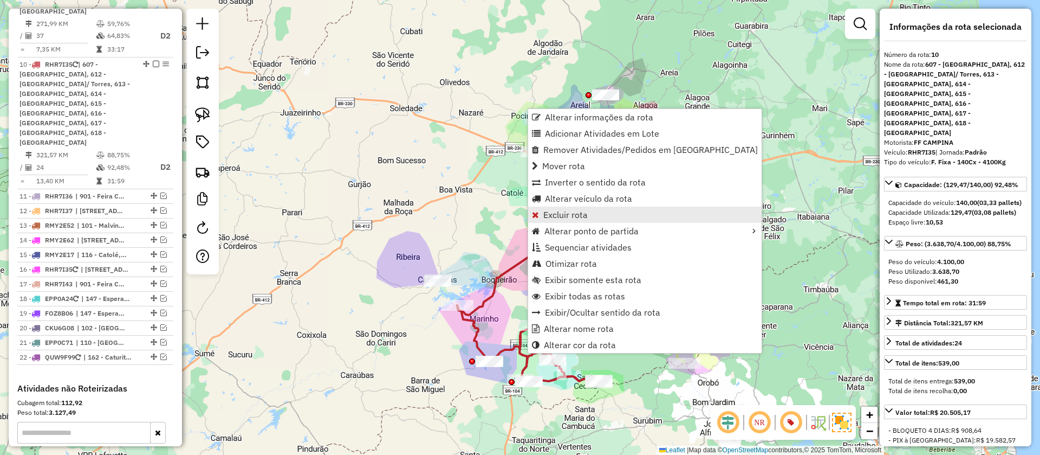
click at [556, 212] on span "Excluir rota" at bounding box center [565, 214] width 44 height 9
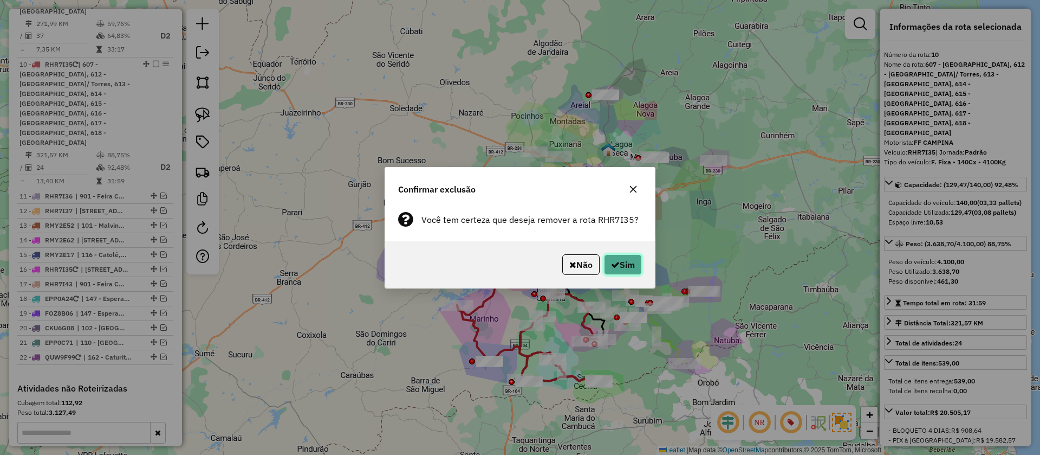
click at [623, 264] on button "Sim" at bounding box center [623, 264] width 38 height 21
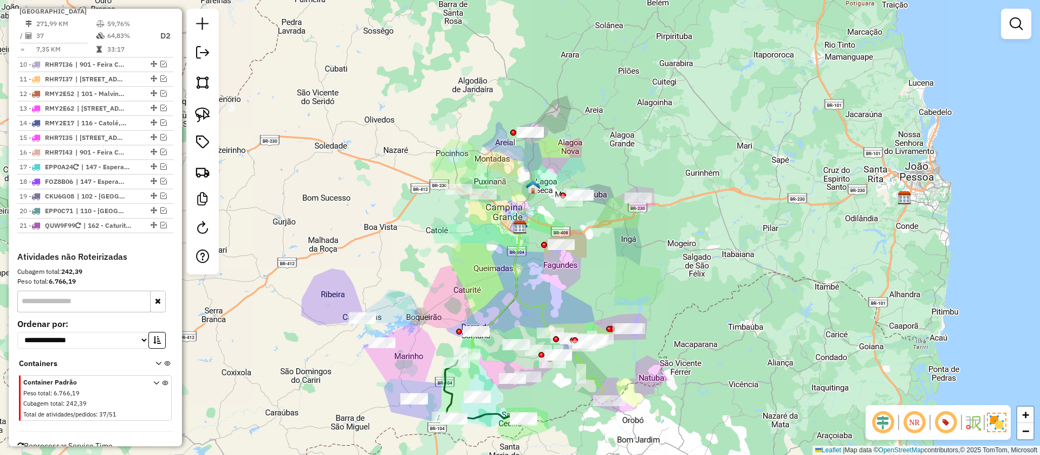
scroll to position [702, 0]
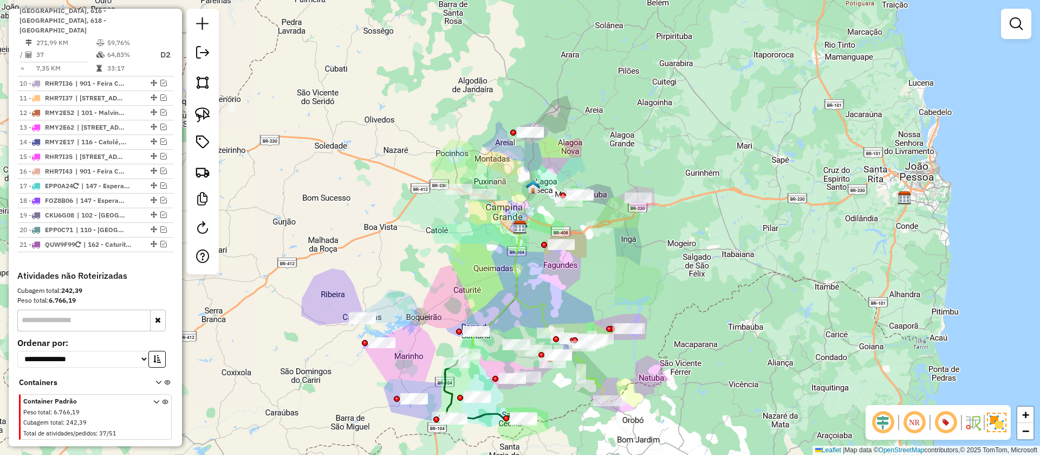
select select "**********"
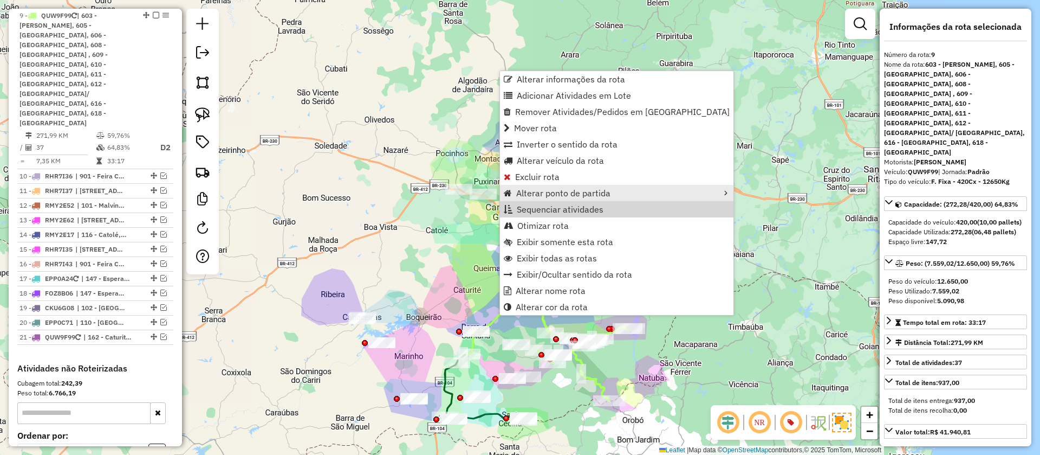
scroll to position [610, 0]
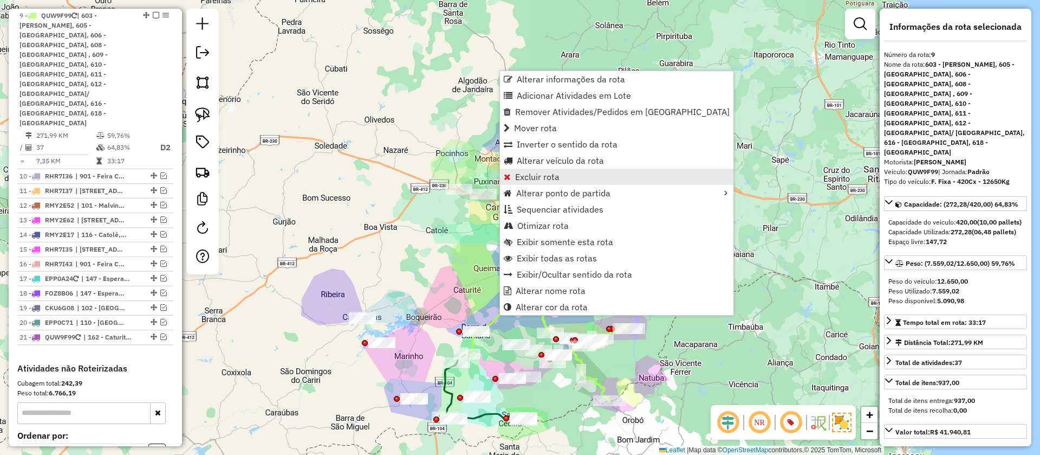
click at [525, 180] on span "Excluir rota" at bounding box center [537, 176] width 44 height 9
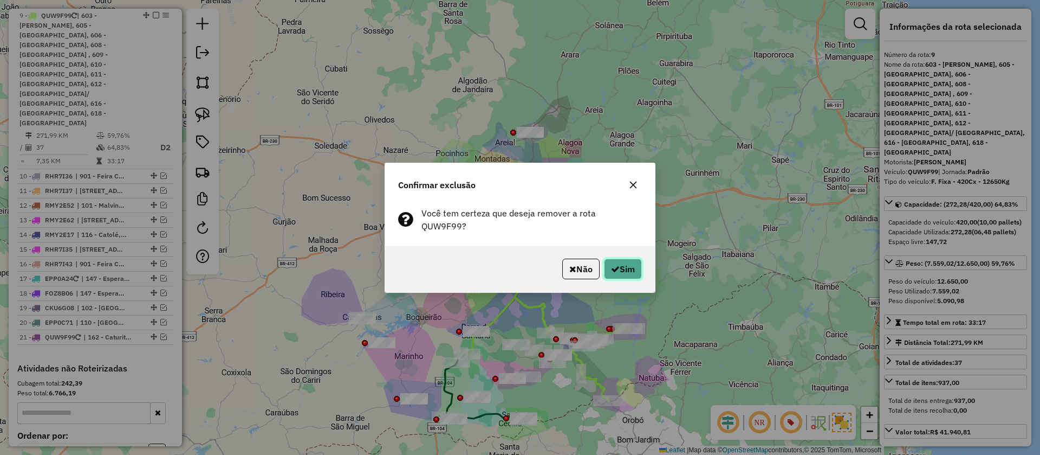
click at [627, 258] on button "Sim" at bounding box center [623, 268] width 38 height 21
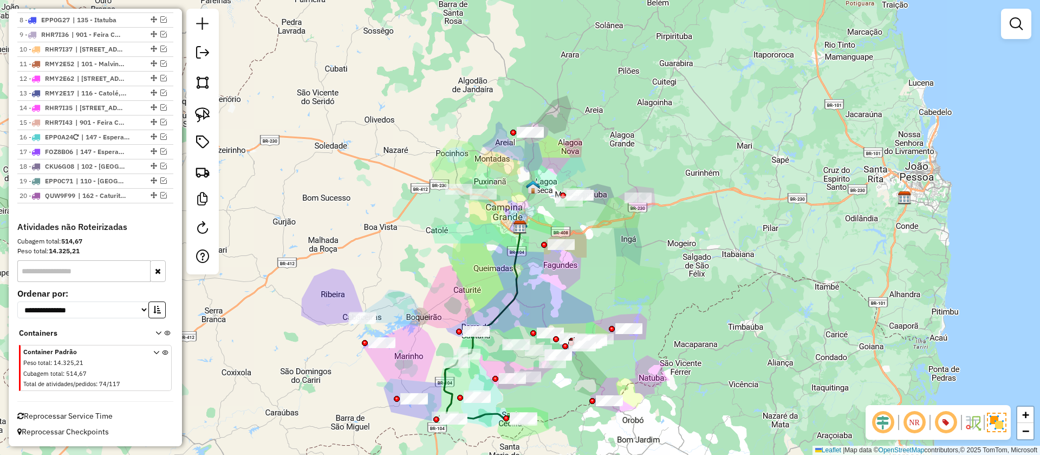
scroll to position [498, 0]
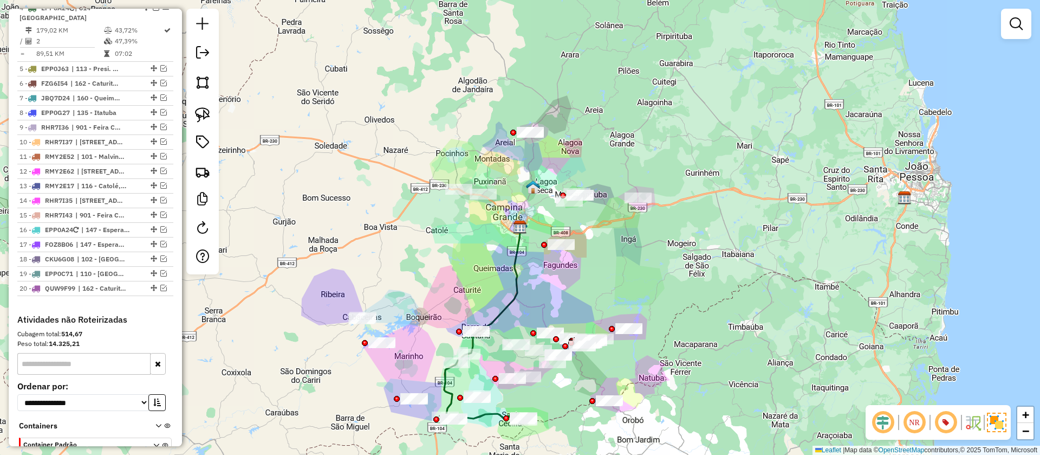
select select "**********"
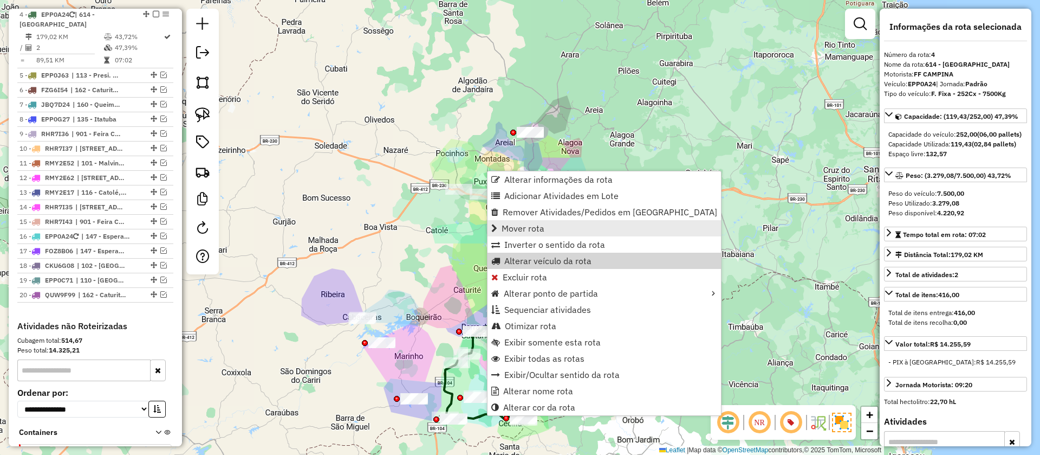
scroll to position [490, 0]
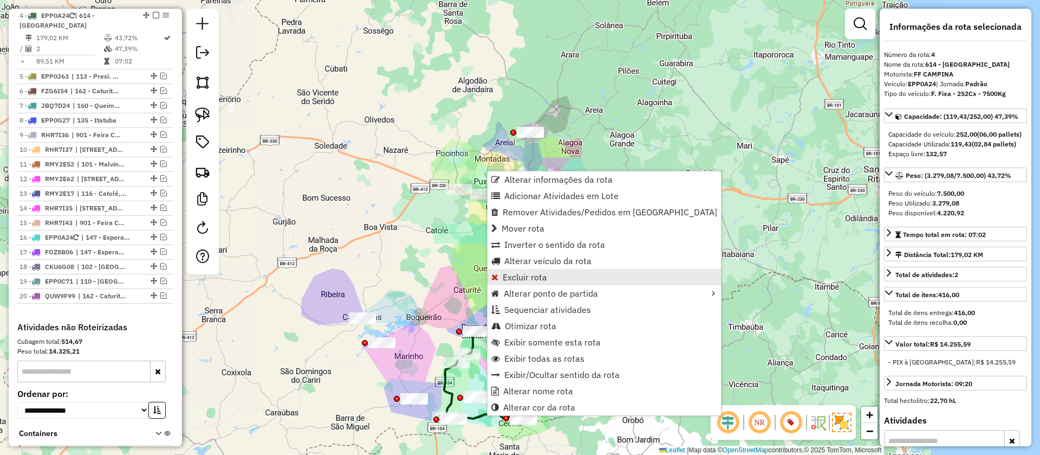
click at [535, 279] on span "Excluir rota" at bounding box center [525, 277] width 44 height 9
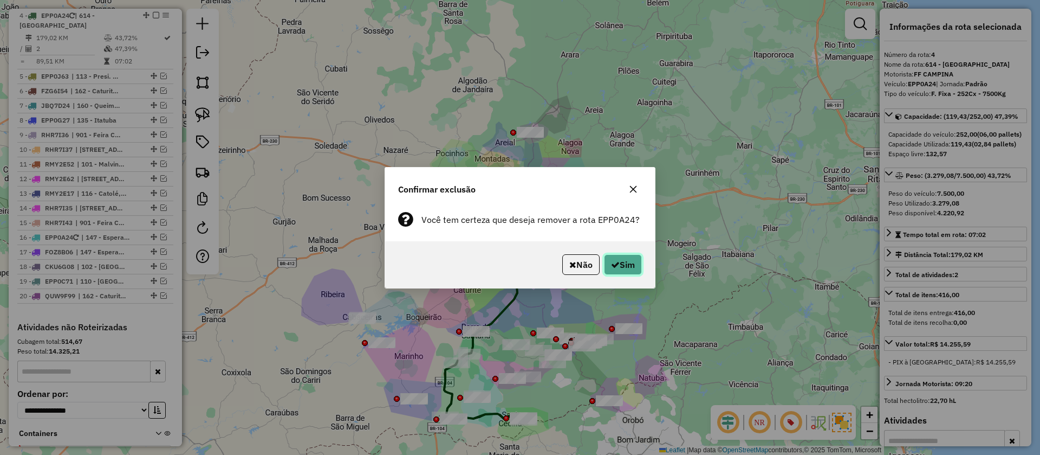
click at [636, 269] on button "Sim" at bounding box center [623, 264] width 38 height 21
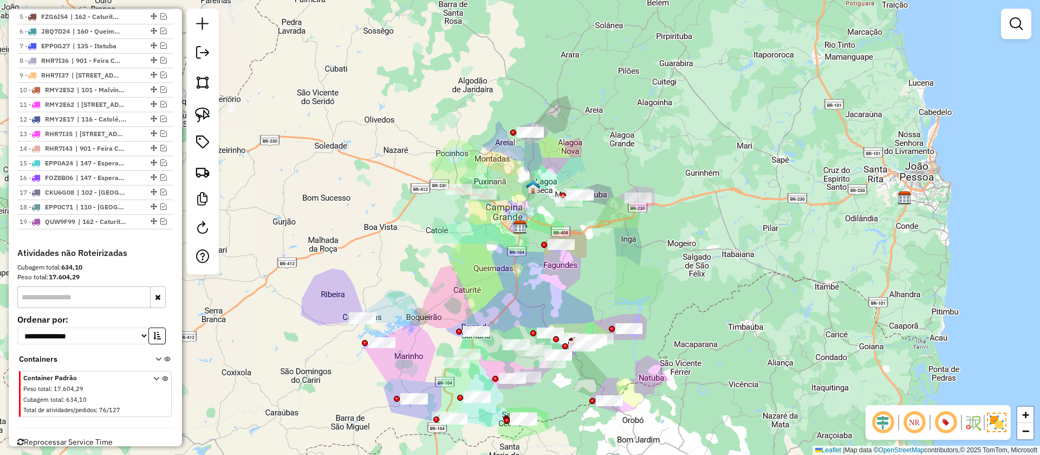
scroll to position [416, 0]
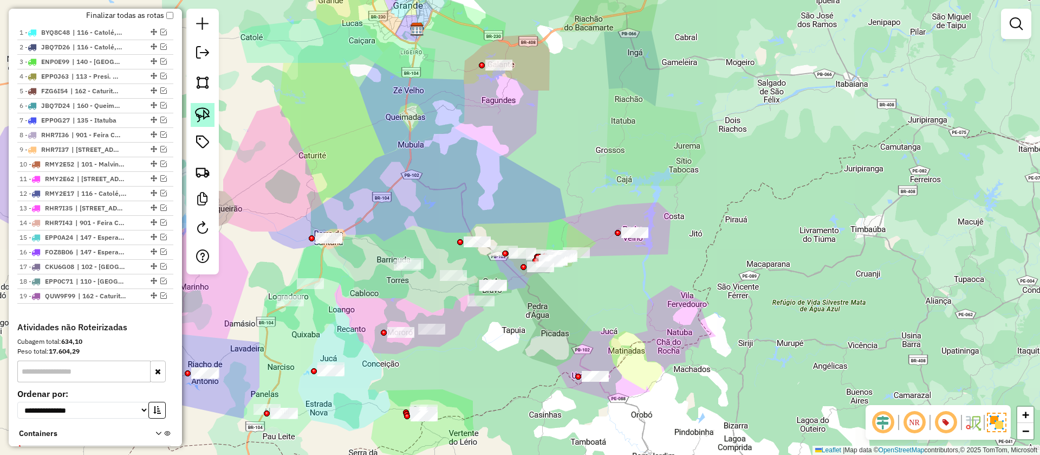
click at [203, 124] on link at bounding box center [203, 115] width 24 height 24
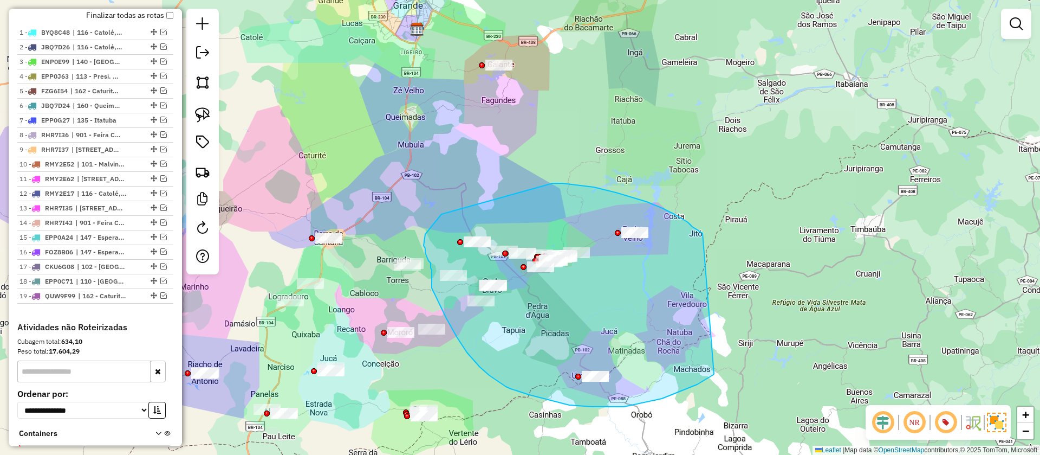
drag, startPoint x: 703, startPoint y: 234, endPoint x: 717, endPoint y: 372, distance: 138.9
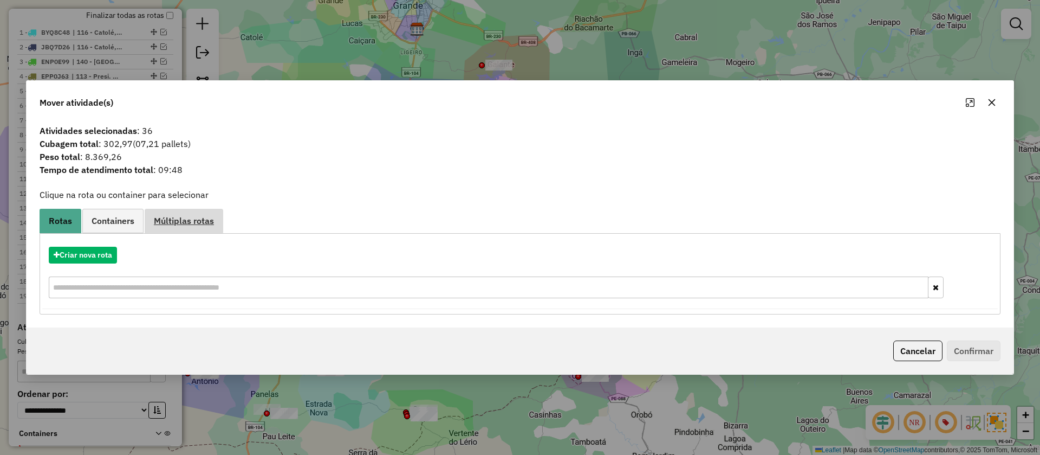
click at [168, 225] on span "Múltiplas rotas" at bounding box center [184, 220] width 60 height 9
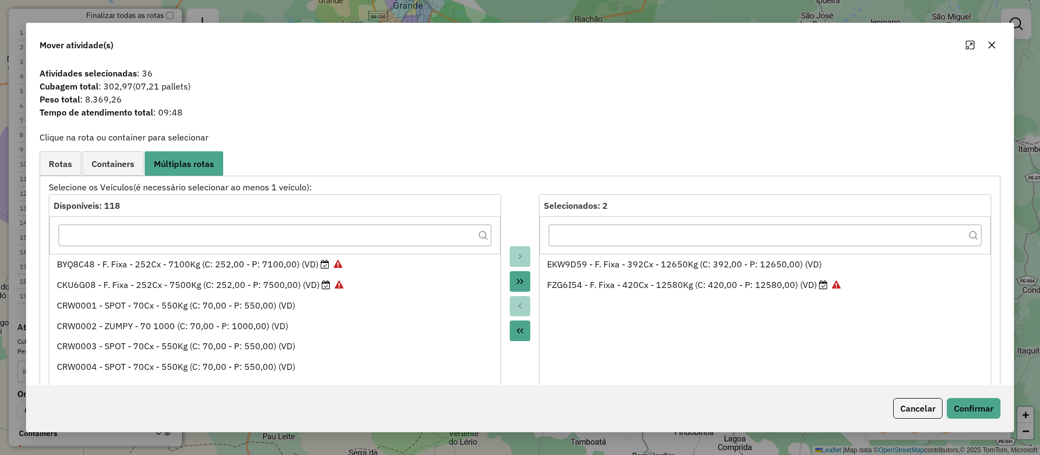
click at [526, 326] on button "Move All to Source" at bounding box center [520, 330] width 21 height 21
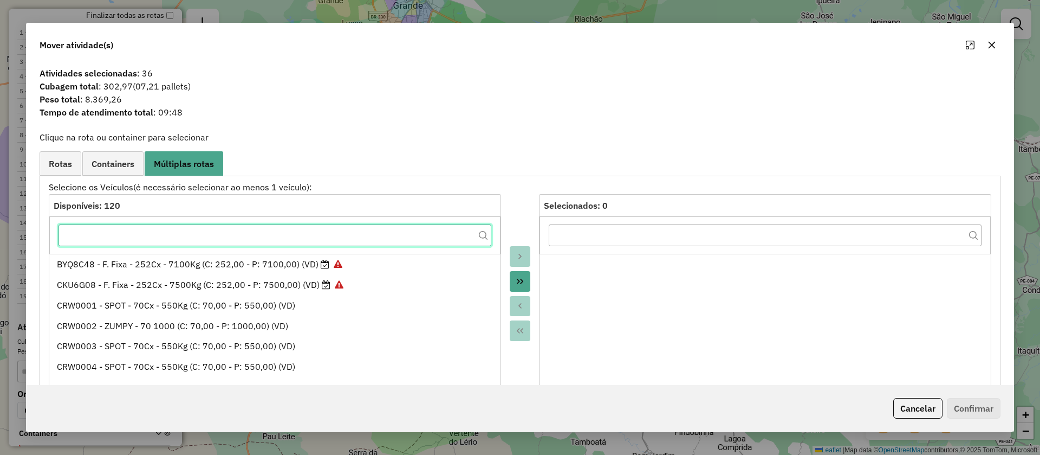
click at [426, 239] on input "text" at bounding box center [275, 235] width 433 height 22
paste input "*******"
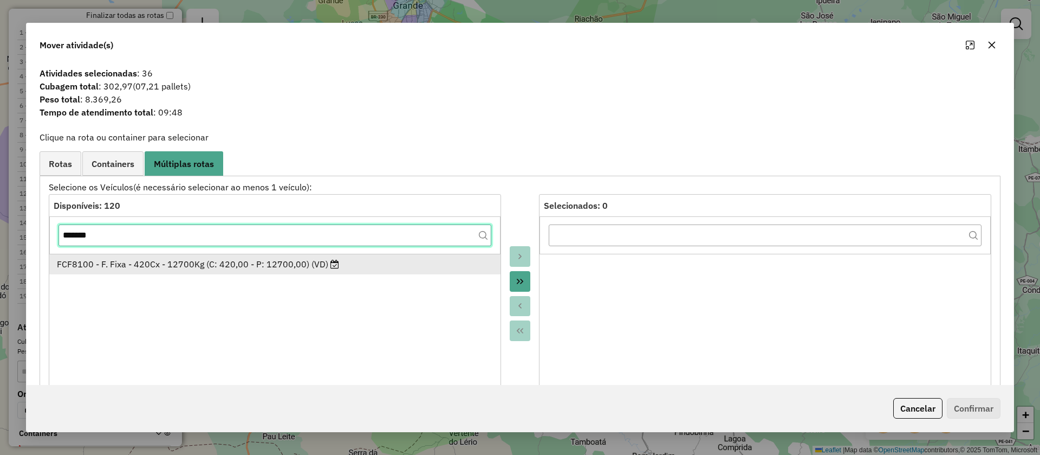
type input "*******"
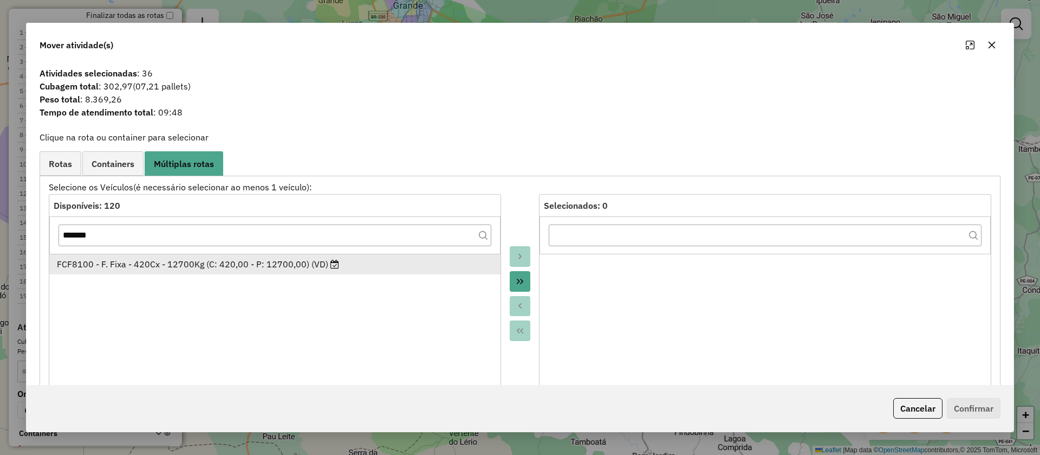
click at [376, 260] on div "FCF8100 - F. Fixa - 420Cx - 12700Kg (C: 420,00 - P: 12700,00) (VD)" at bounding box center [275, 263] width 437 height 13
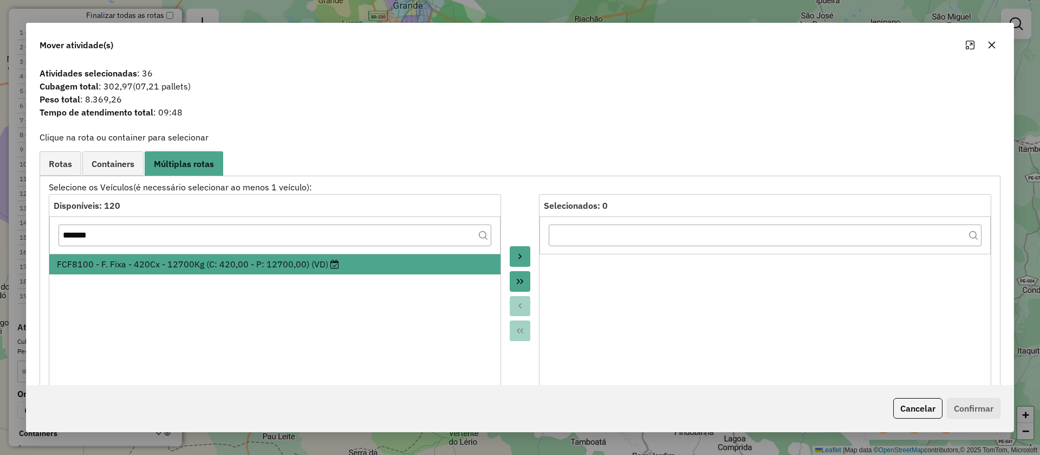
click at [522, 254] on icon "Move to Target" at bounding box center [520, 256] width 9 height 9
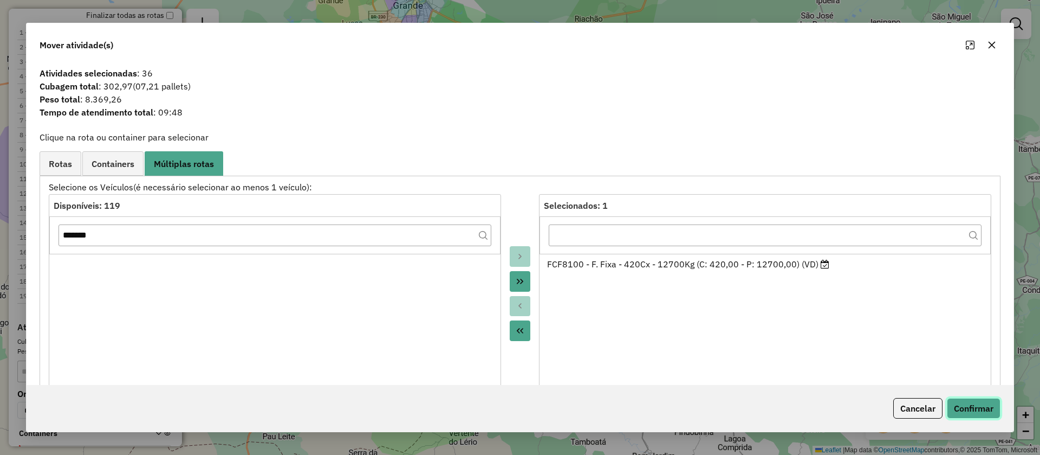
click at [983, 401] on button "Confirmar" at bounding box center [974, 408] width 54 height 21
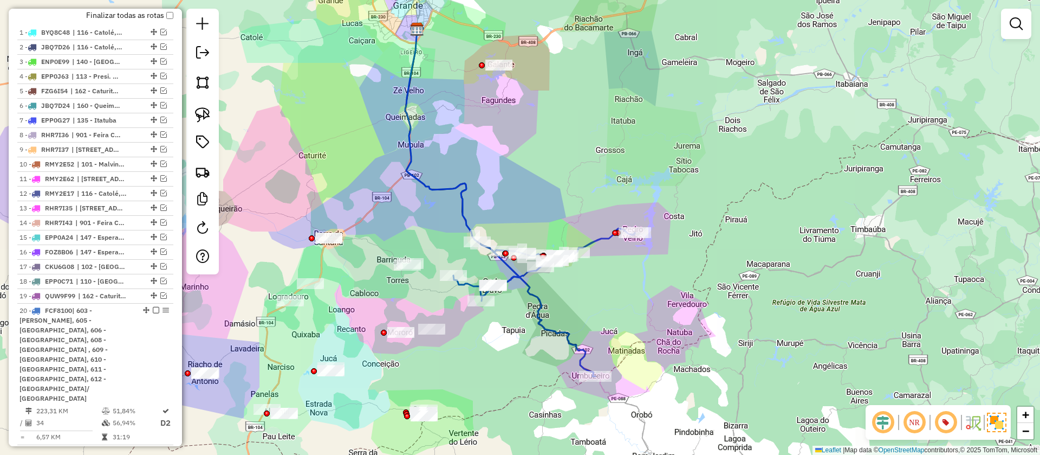
click at [461, 209] on icon at bounding box center [472, 153] width 135 height 248
select select "**********"
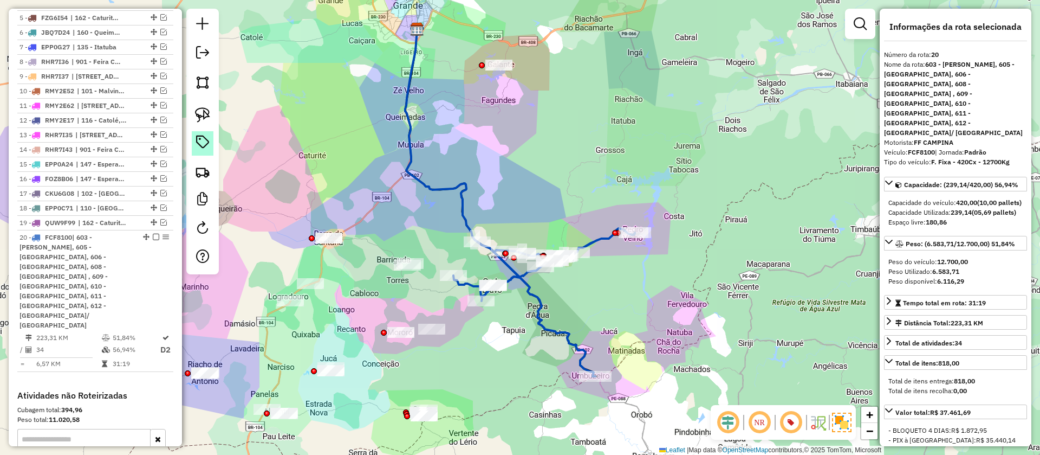
scroll to position [609, 0]
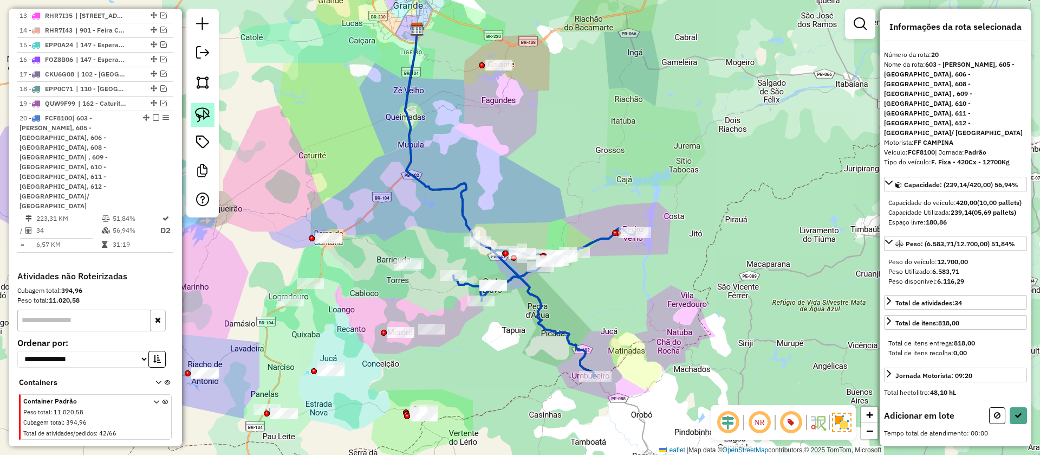
click at [202, 124] on link at bounding box center [203, 115] width 24 height 24
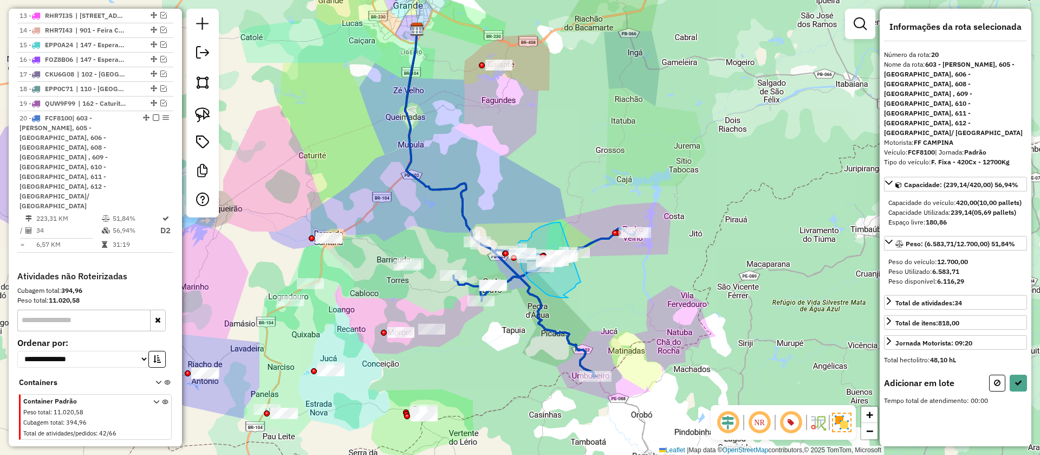
drag, startPoint x: 560, startPoint y: 222, endPoint x: 604, endPoint y: 288, distance: 78.9
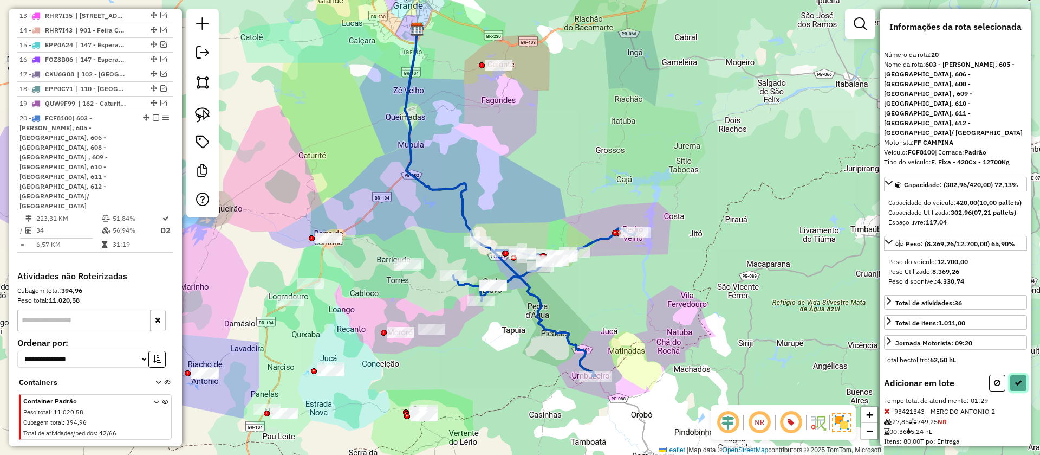
click at [1021, 374] on button at bounding box center [1018, 382] width 17 height 17
select select "**********"
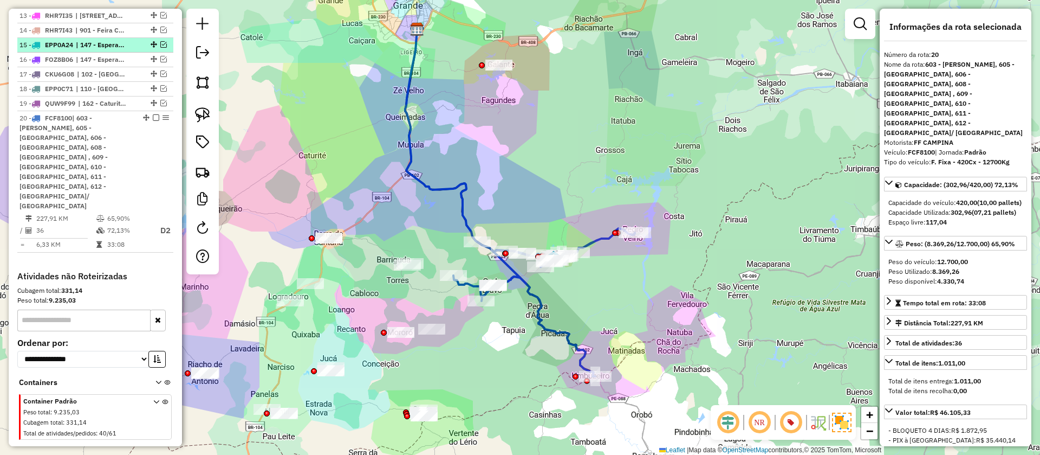
click at [153, 117] on em at bounding box center [156, 117] width 7 height 7
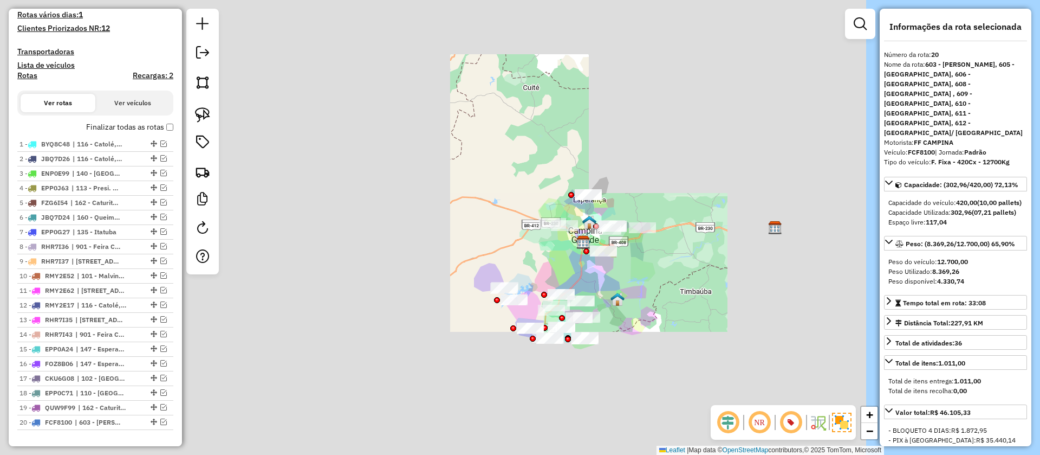
scroll to position [287, 0]
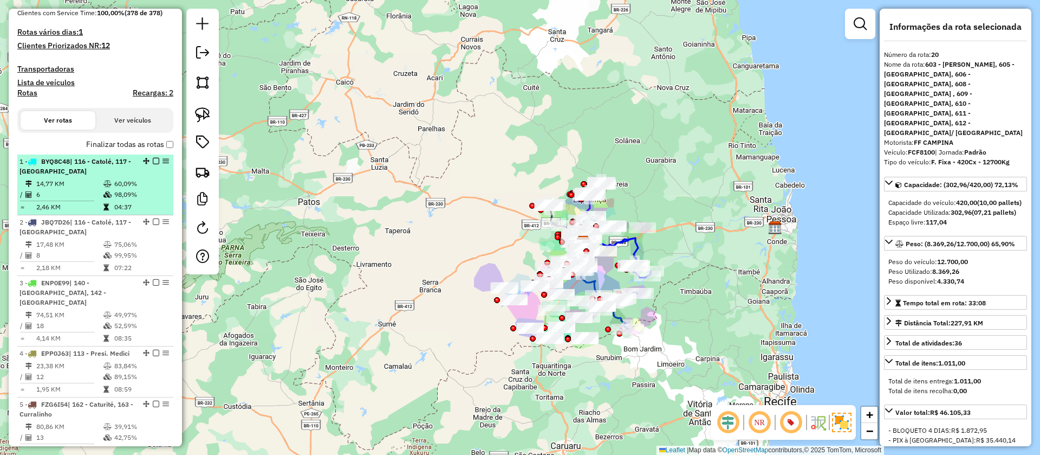
click at [140, 181] on td "60,09%" at bounding box center [141, 183] width 55 height 11
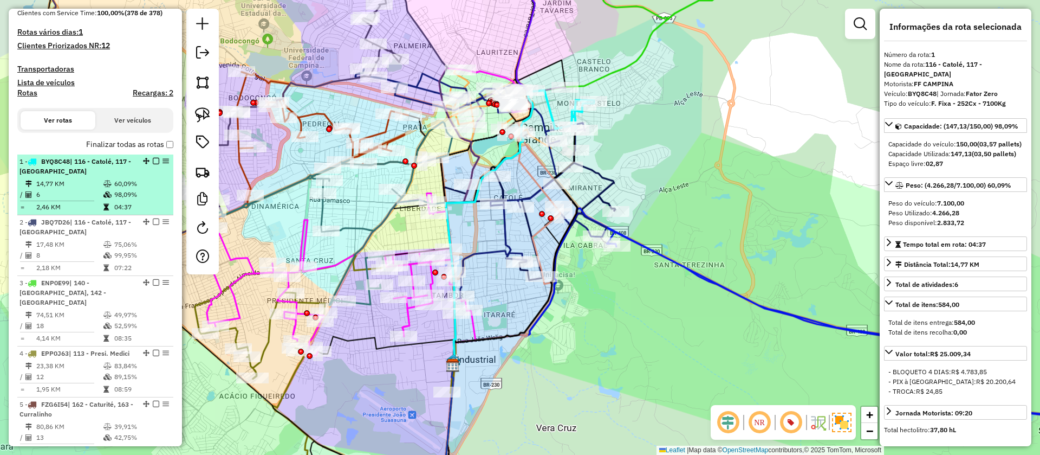
click at [153, 160] on em at bounding box center [156, 161] width 7 height 7
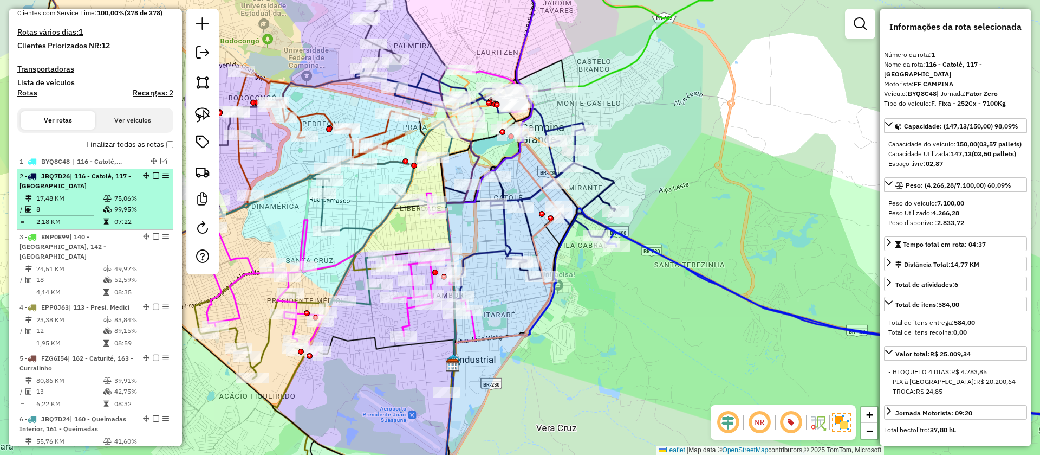
click at [154, 176] on em at bounding box center [156, 175] width 7 height 7
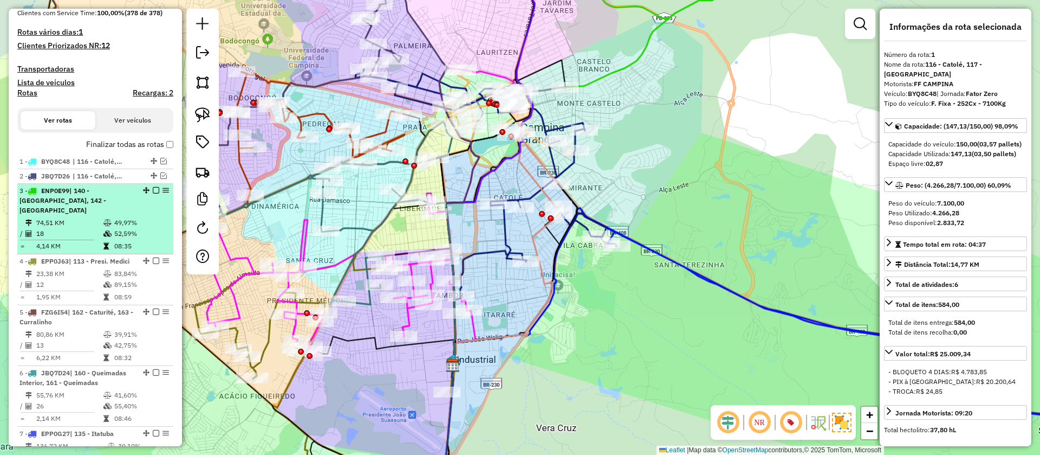
click at [152, 217] on td "49,97%" at bounding box center [141, 222] width 55 height 11
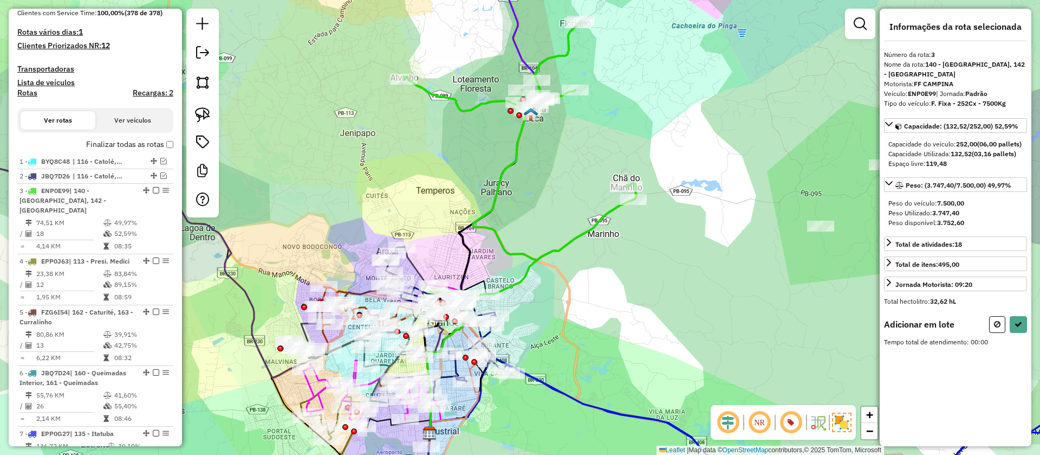
click at [805, 222] on div "Janela de atendimento Grade de atendimento Capacidade Transportadoras Veículos …" at bounding box center [520, 227] width 1040 height 455
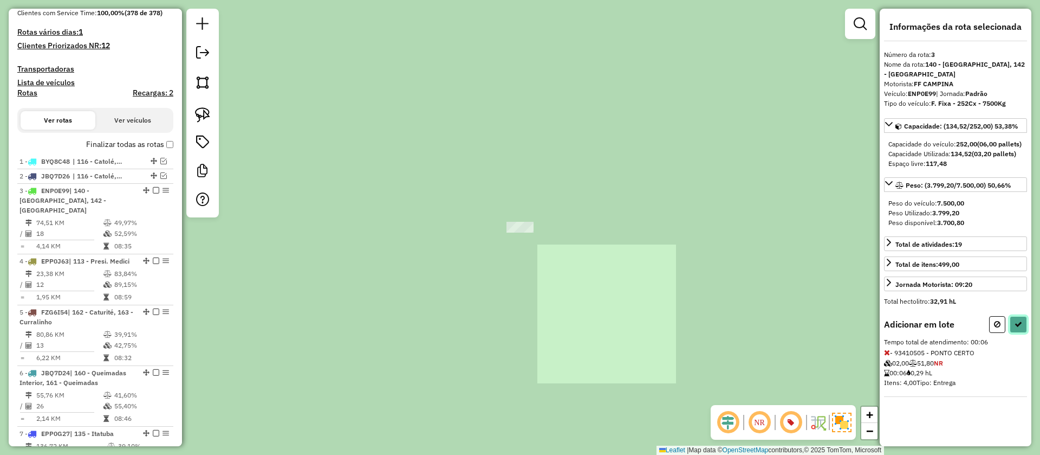
click at [1019, 329] on button at bounding box center [1018, 324] width 17 height 17
select select "**********"
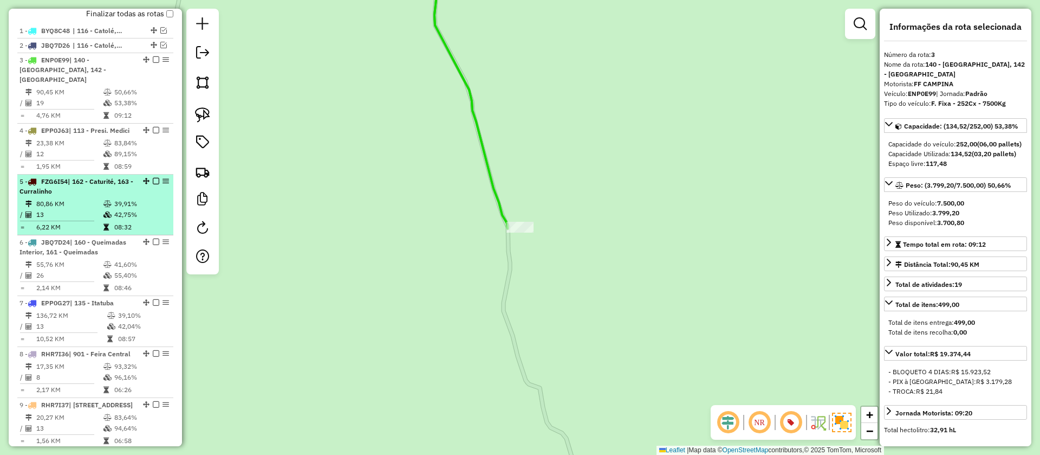
scroll to position [462, 0]
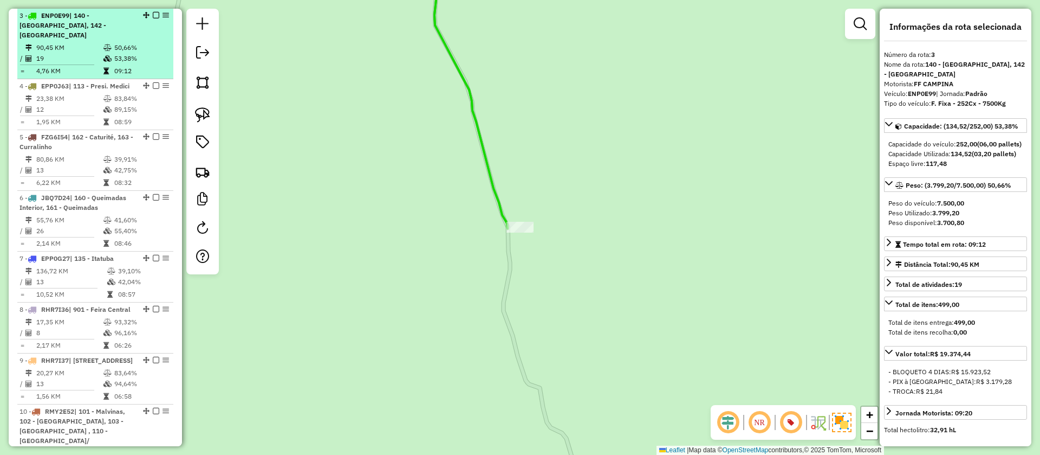
click at [153, 15] on em at bounding box center [156, 15] width 7 height 7
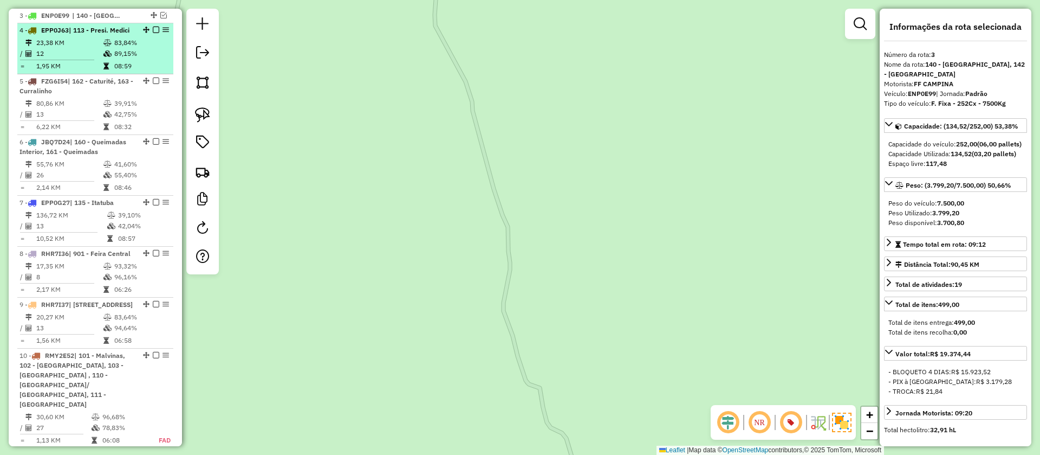
click at [135, 71] on td "08:59" at bounding box center [141, 66] width 55 height 11
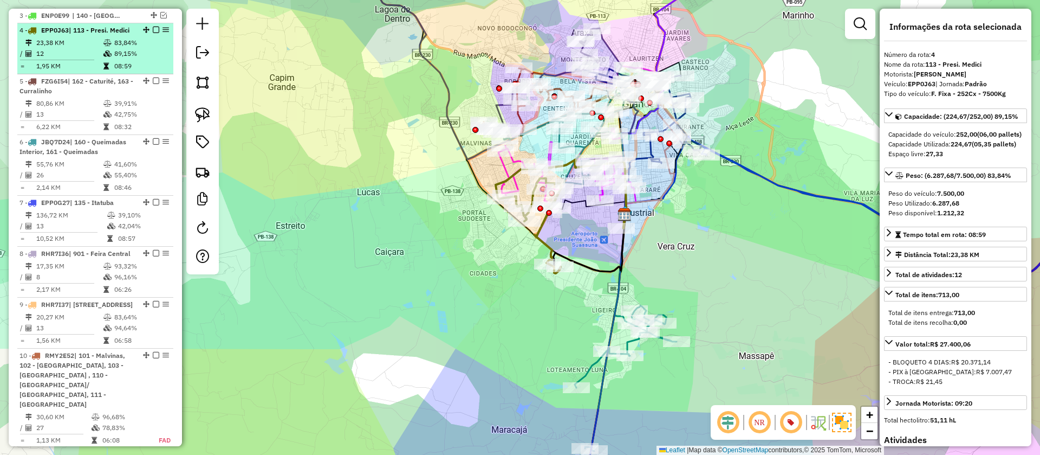
click at [153, 28] on em at bounding box center [156, 30] width 7 height 7
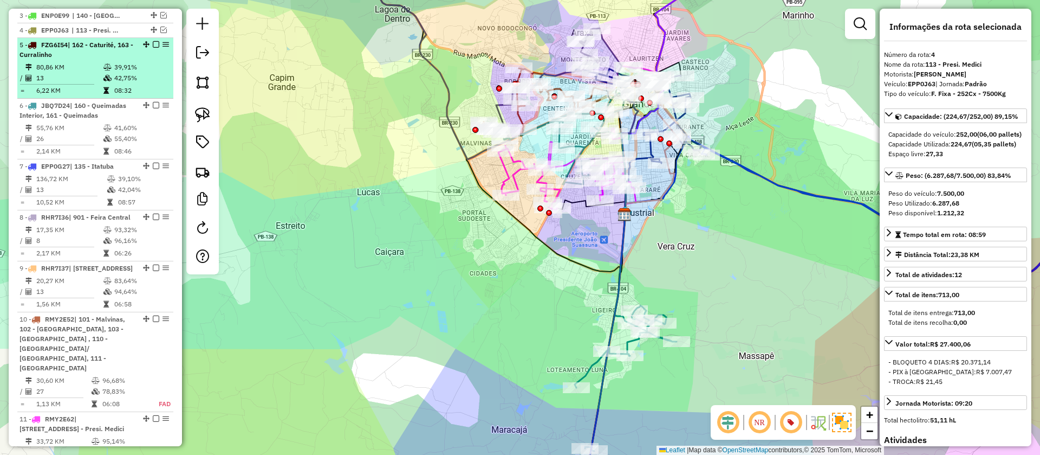
click at [154, 73] on td "42,75%" at bounding box center [141, 78] width 55 height 11
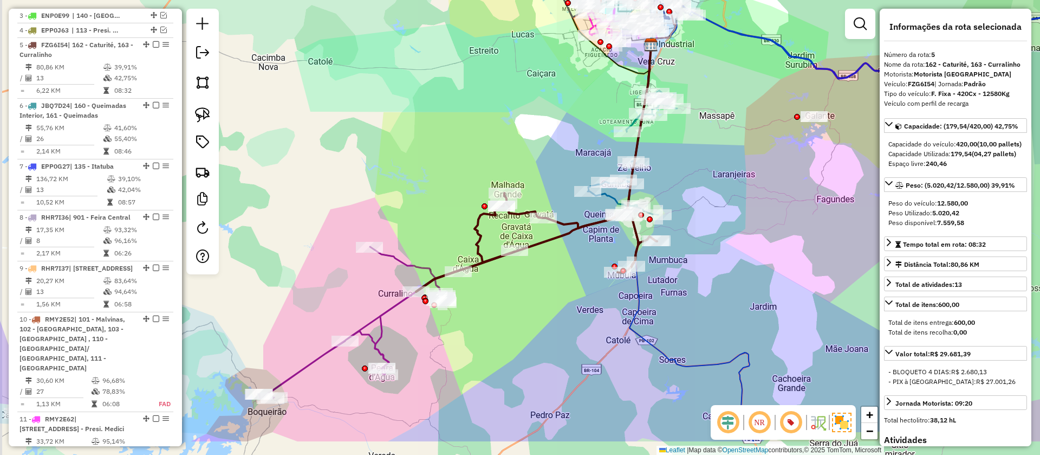
drag, startPoint x: 523, startPoint y: 353, endPoint x: 540, endPoint y: 294, distance: 61.8
click at [540, 294] on div "Janela de atendimento Grade de atendimento Capacidade Transportadoras Veículos …" at bounding box center [520, 227] width 1040 height 455
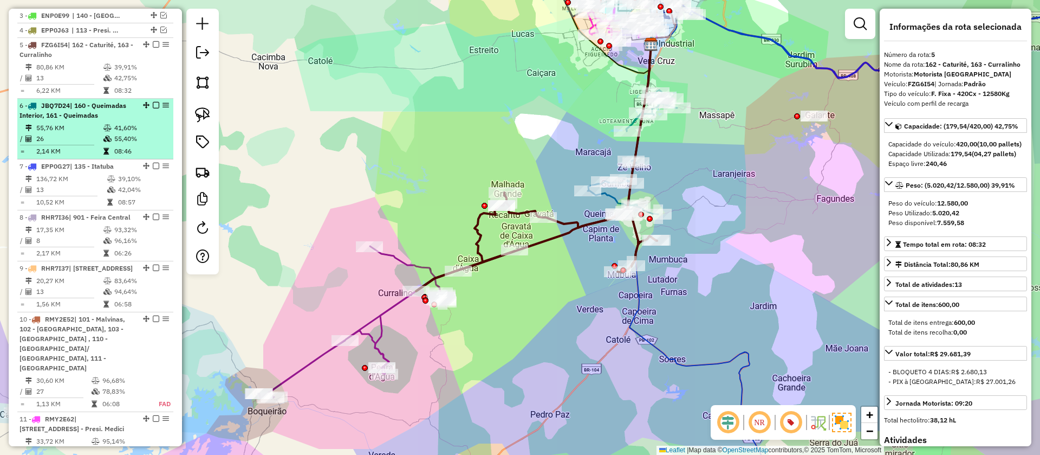
click at [148, 120] on div "6 - JBQ7D24 | 160 - Queimadas Interior, 161 - Queimadas" at bounding box center [96, 111] width 152 height 20
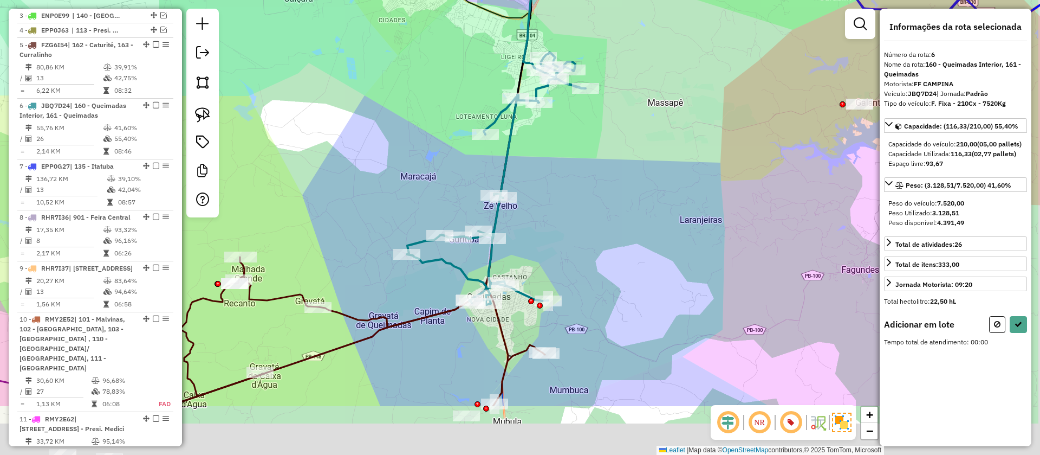
drag, startPoint x: 629, startPoint y: 334, endPoint x: 585, endPoint y: 175, distance: 164.9
click at [585, 175] on div "Janela de atendimento Grade de atendimento Capacidade Transportadoras Veículos …" at bounding box center [520, 227] width 1040 height 455
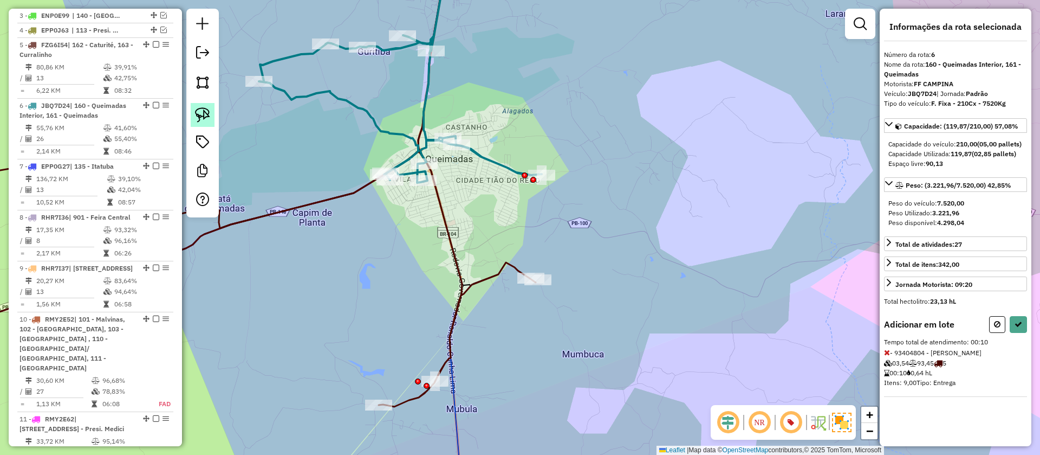
click at [194, 118] on link at bounding box center [203, 115] width 24 height 24
drag, startPoint x: 578, startPoint y: 258, endPoint x: 580, endPoint y: 311, distance: 52.6
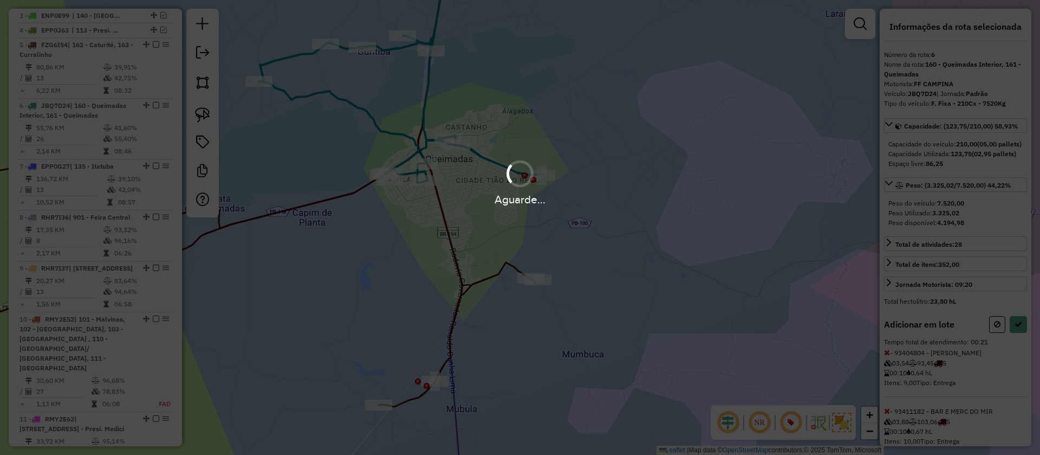
click at [1013, 348] on div "Aguarde..." at bounding box center [520, 227] width 1040 height 455
click at [1013, 348] on hb-app "Aguarde... Pop-up bloqueado! Seu navegador bloqueou automáticamente a abertura …" at bounding box center [520, 227] width 1040 height 455
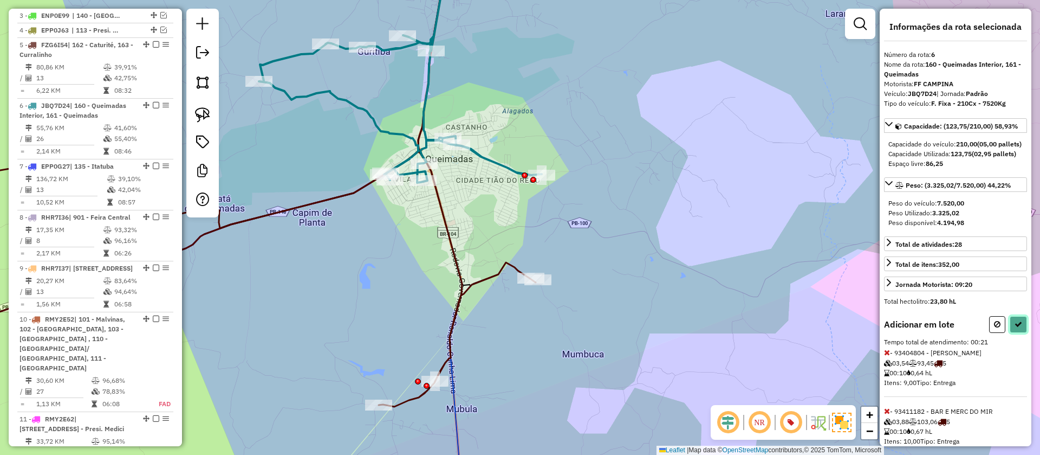
click at [1011, 333] on button at bounding box center [1018, 324] width 17 height 17
select select "**********"
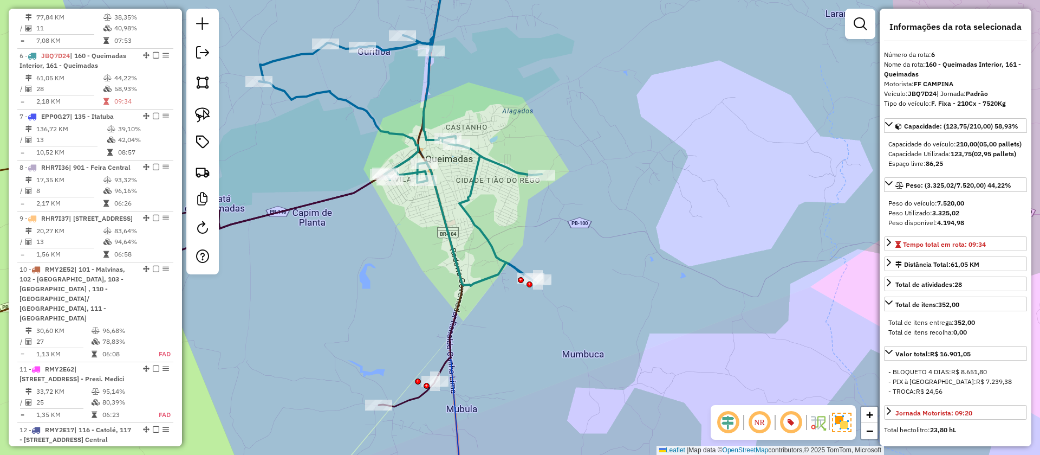
scroll to position [552, 0]
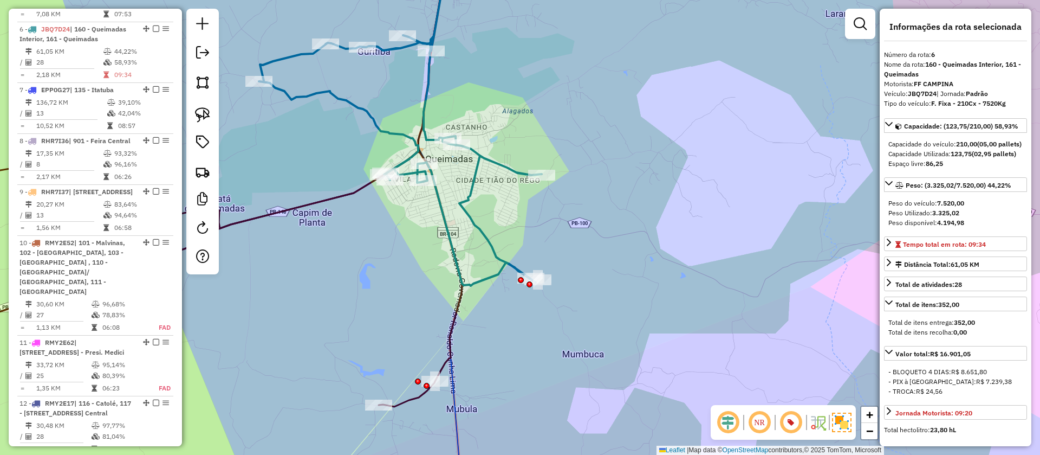
click at [503, 269] on icon at bounding box center [400, 119] width 283 height 331
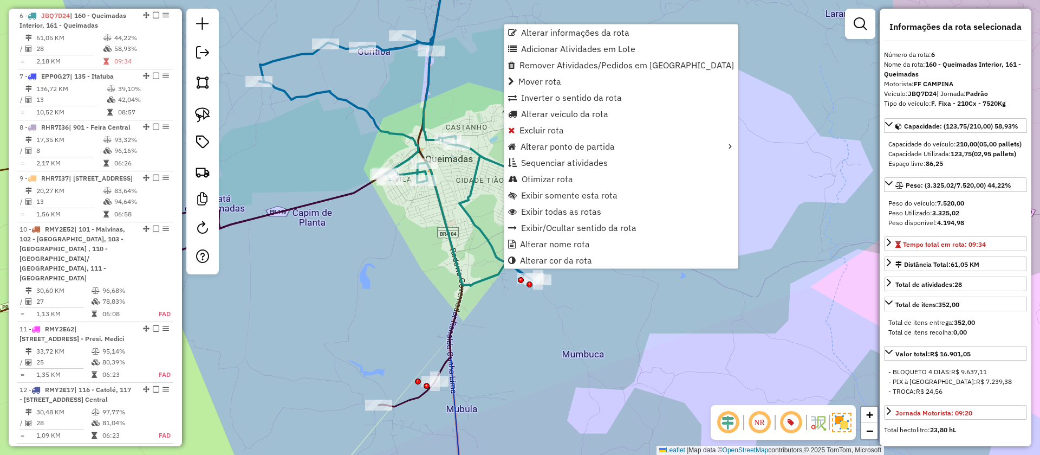
scroll to position [566, 0]
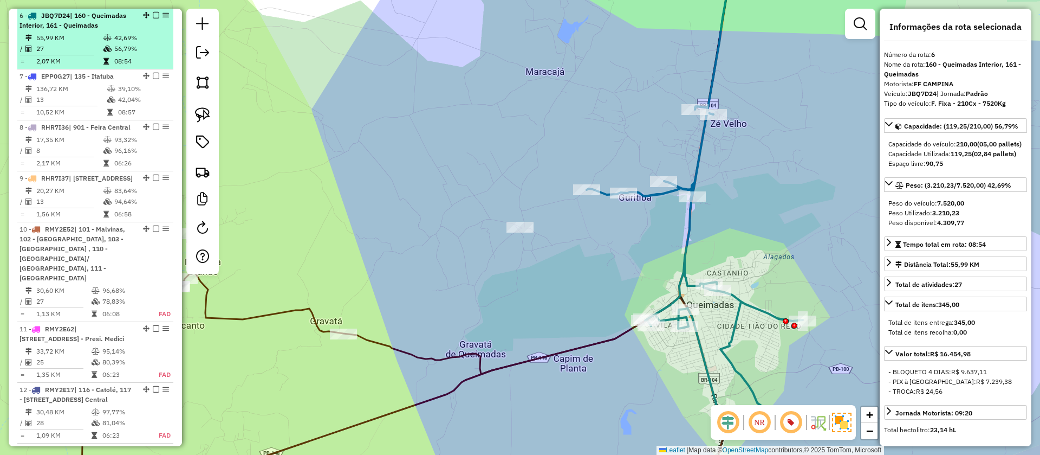
click at [153, 15] on em at bounding box center [156, 15] width 7 height 7
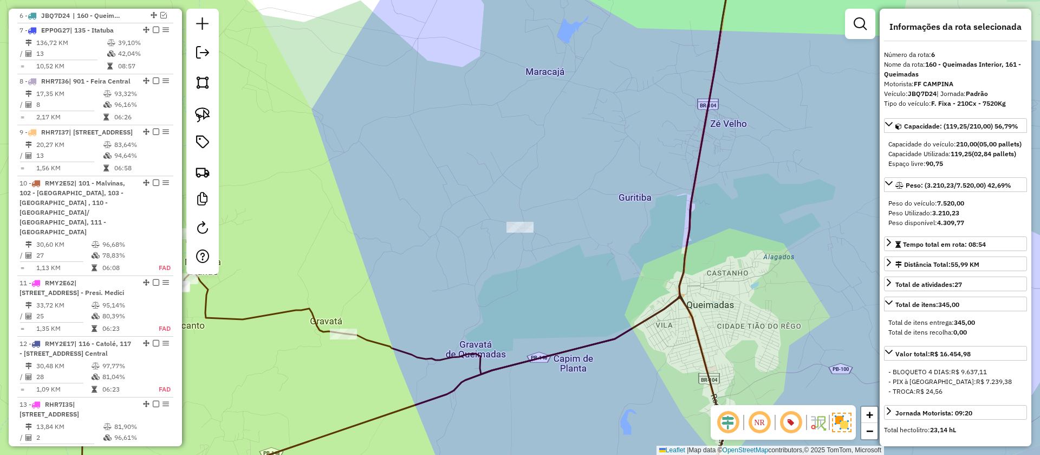
scroll to position [520, 0]
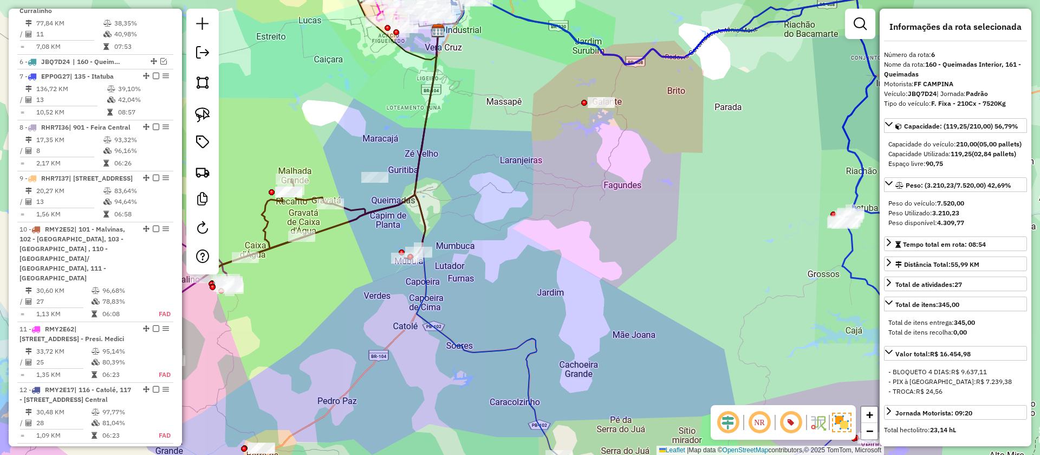
click at [348, 227] on icon at bounding box center [320, 154] width 235 height 247
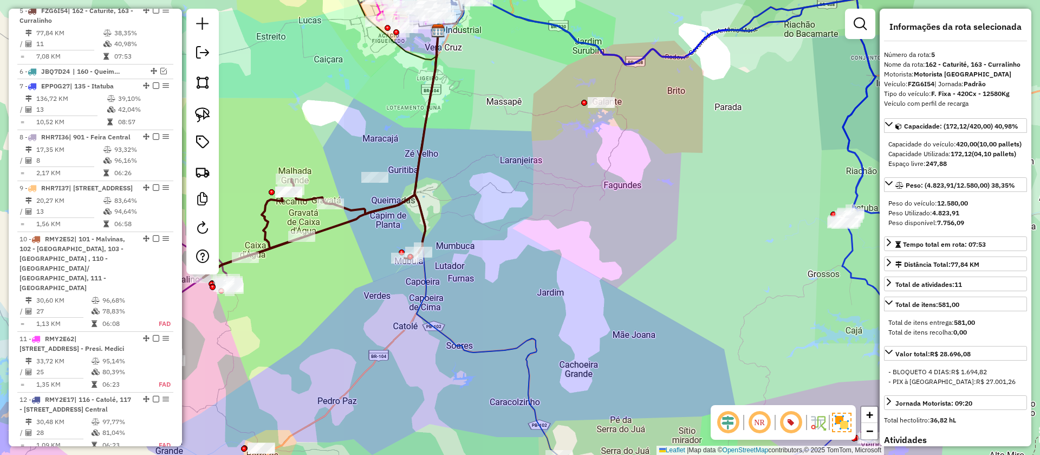
scroll to position [505, 0]
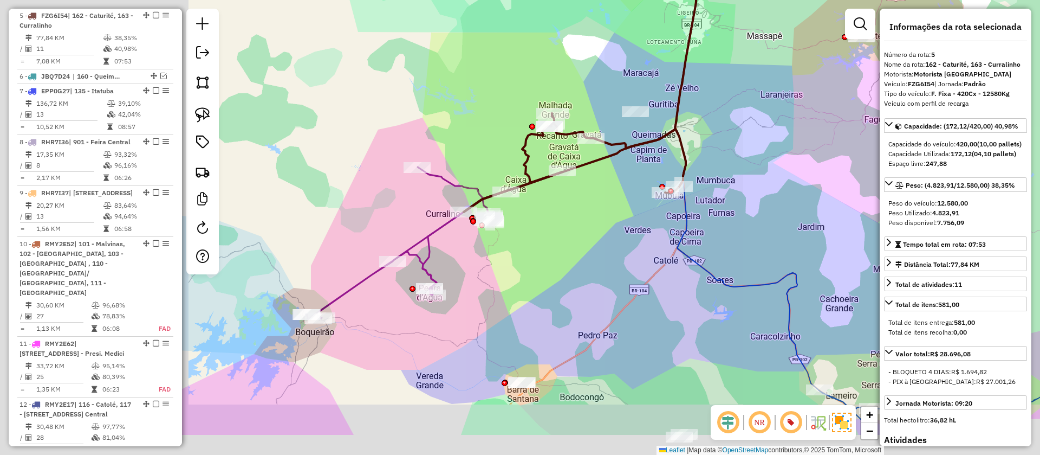
drag, startPoint x: 344, startPoint y: 229, endPoint x: 626, endPoint y: 159, distance: 291.0
click at [626, 159] on icon at bounding box center [581, 88] width 235 height 247
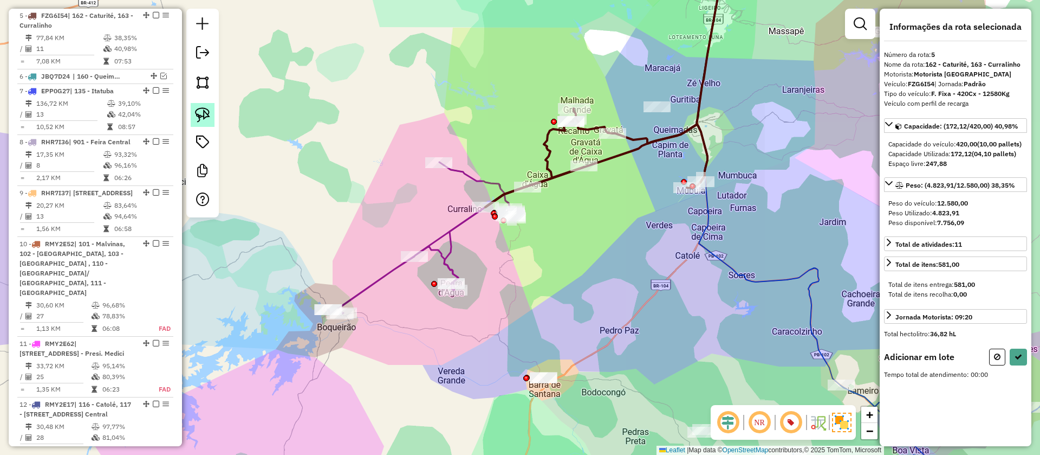
click at [213, 121] on link at bounding box center [203, 115] width 24 height 24
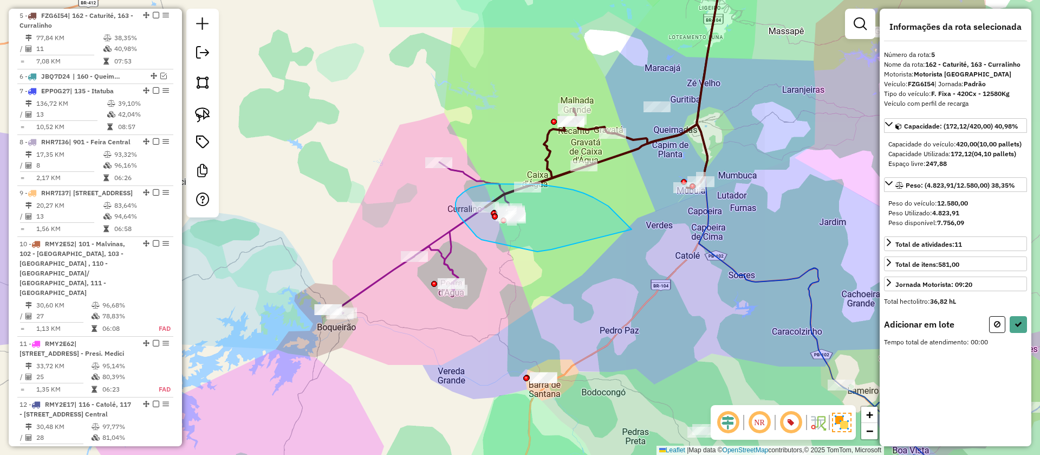
drag, startPoint x: 584, startPoint y: 193, endPoint x: 552, endPoint y: 249, distance: 64.8
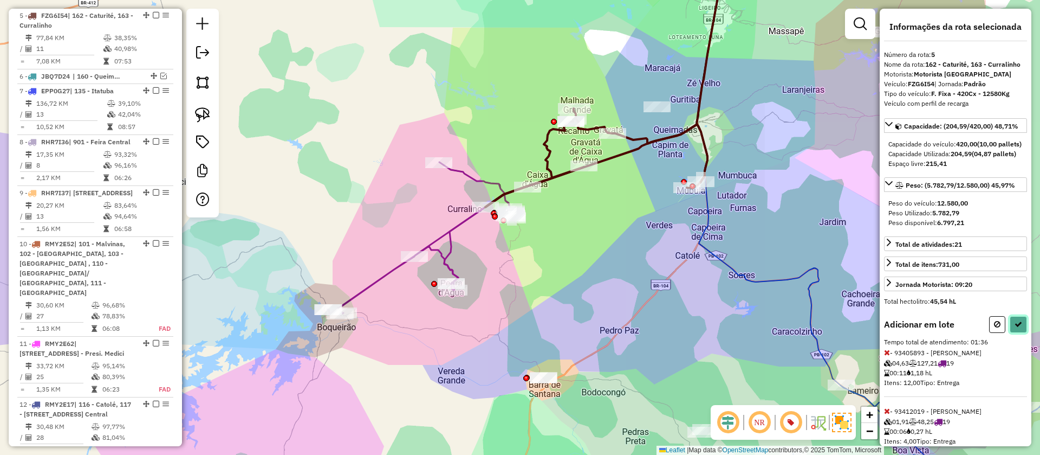
click at [1015, 328] on icon at bounding box center [1019, 324] width 8 height 8
select select "**********"
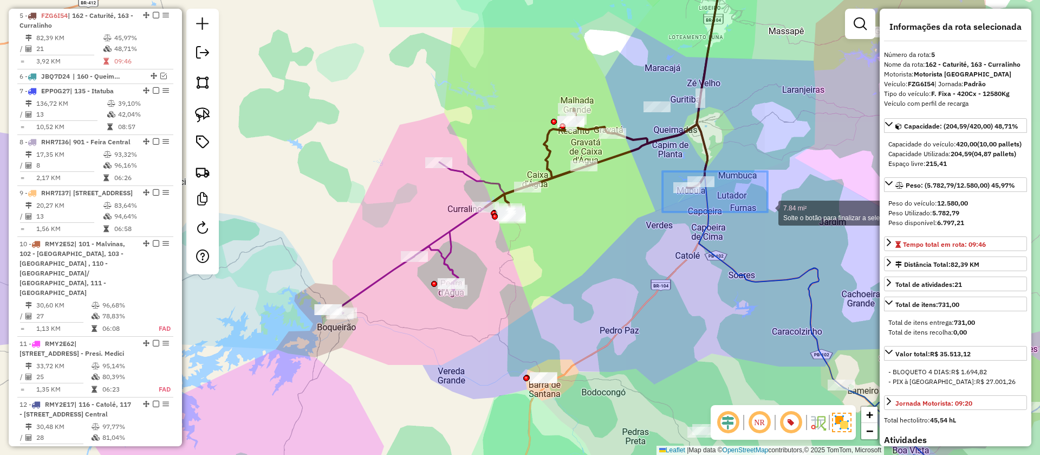
drag, startPoint x: 663, startPoint y: 171, endPoint x: 768, endPoint y: 212, distance: 112.7
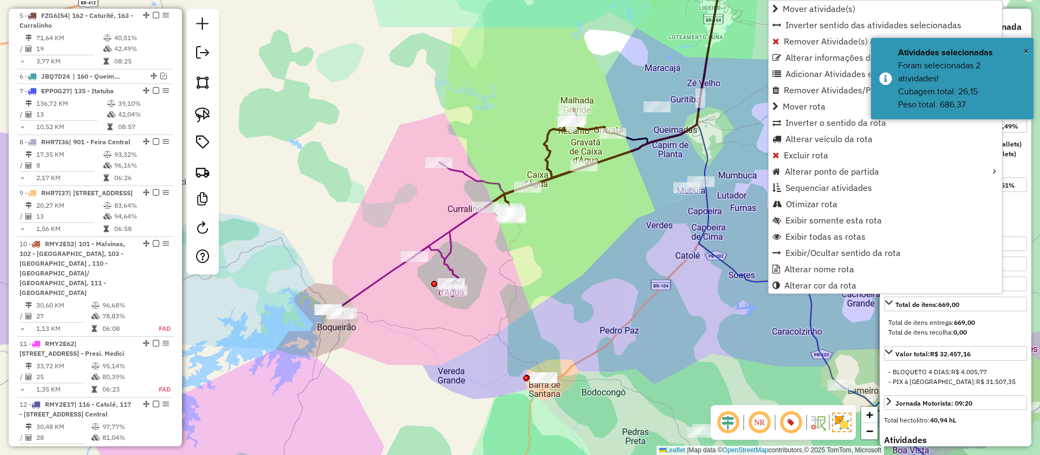
click at [446, 251] on icon at bounding box center [416, 238] width 177 height 152
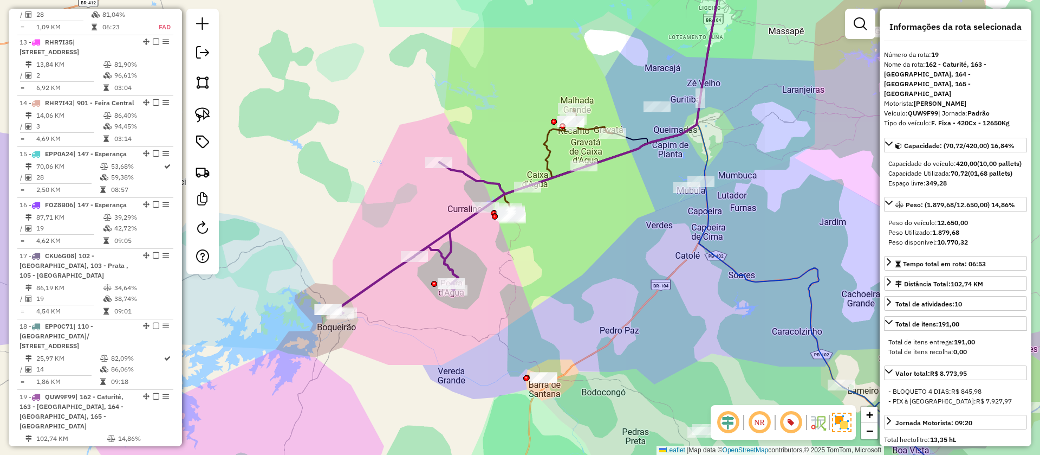
scroll to position [1316, 0]
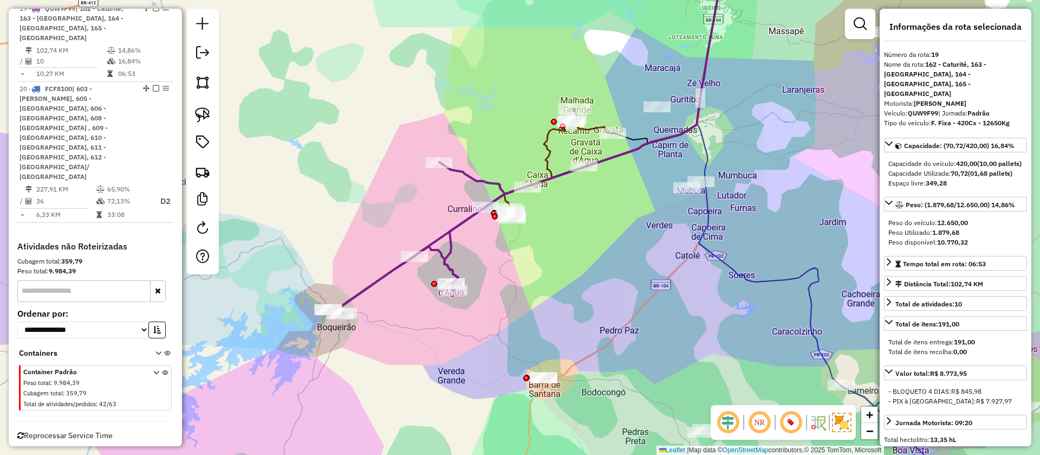
click at [546, 147] on icon at bounding box center [549, 162] width 127 height 109
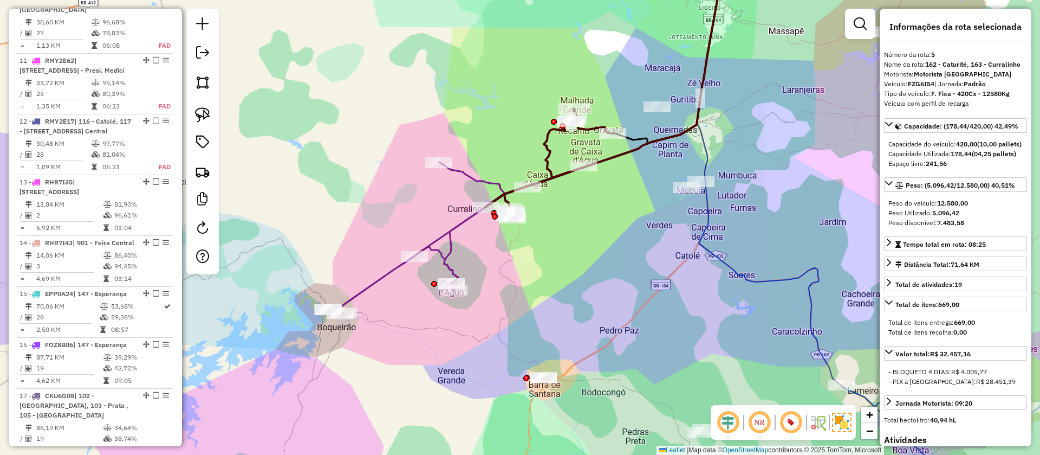
scroll to position [505, 0]
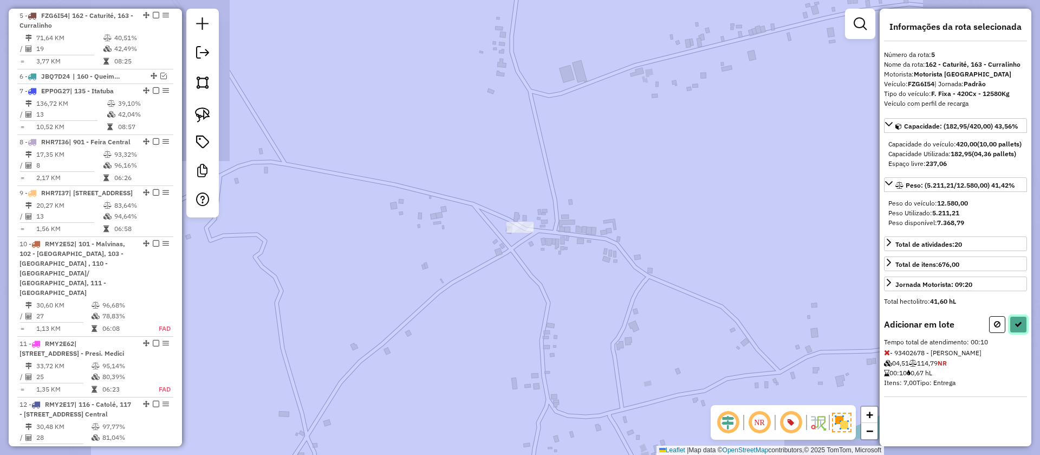
click at [1015, 328] on icon at bounding box center [1019, 324] width 8 height 8
select select "**********"
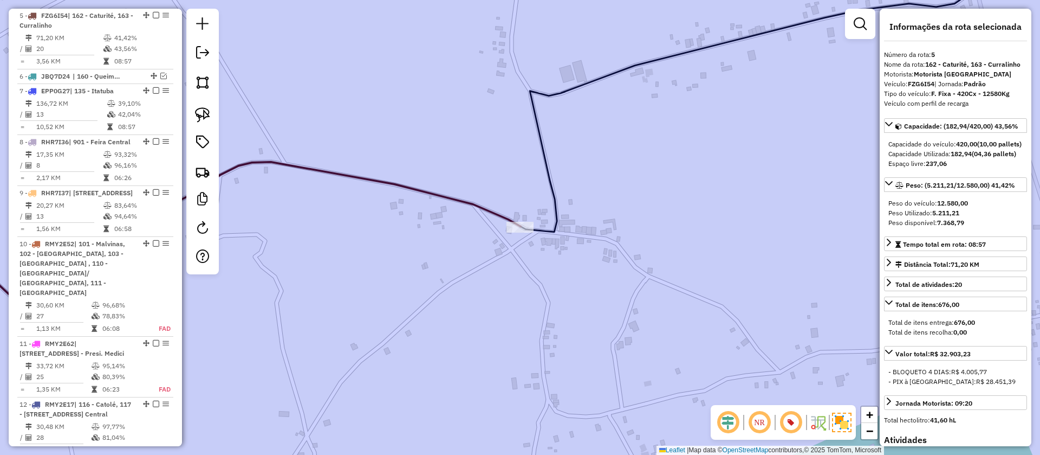
click at [153, 15] on em at bounding box center [156, 15] width 7 height 7
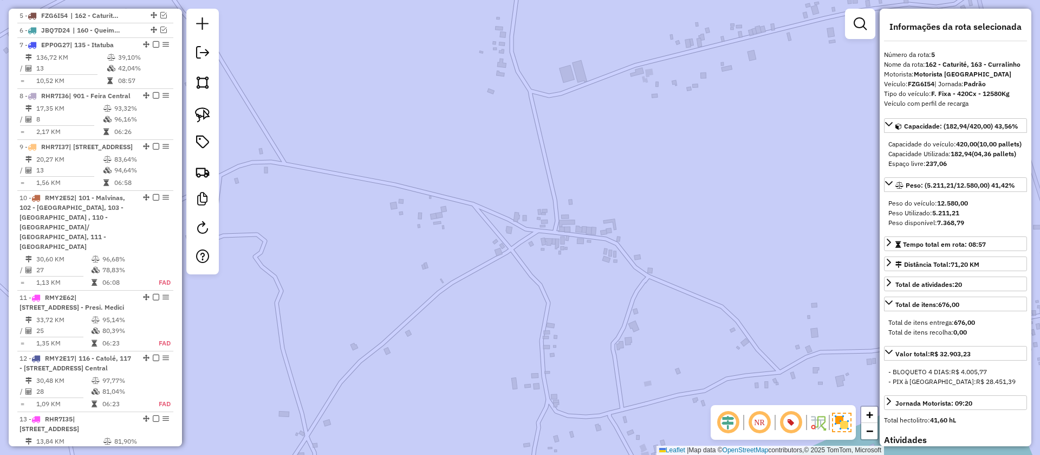
scroll to position [459, 0]
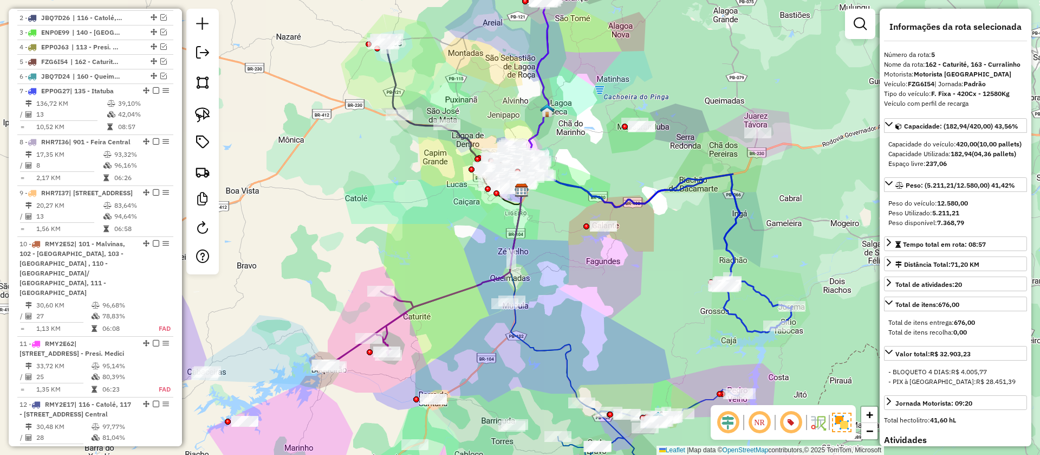
click at [731, 247] on icon at bounding box center [665, 251] width 255 height 161
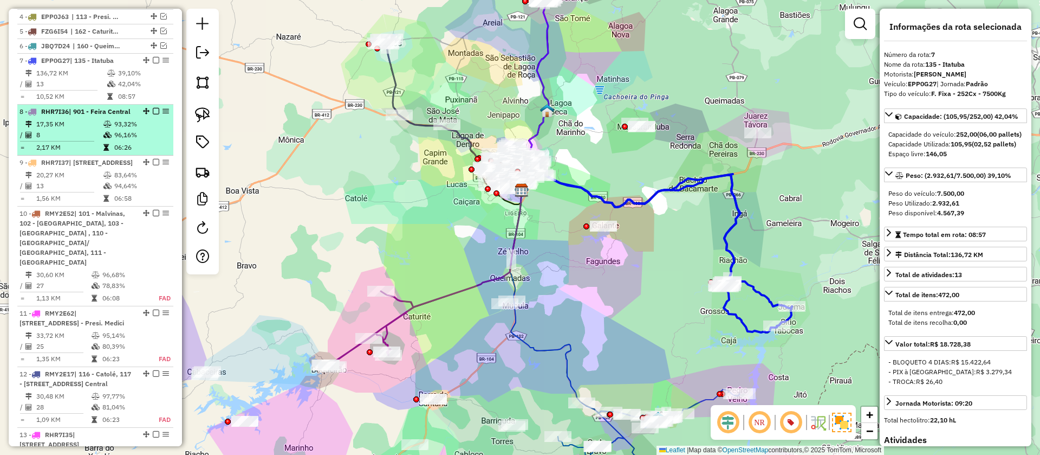
scroll to position [534, 0]
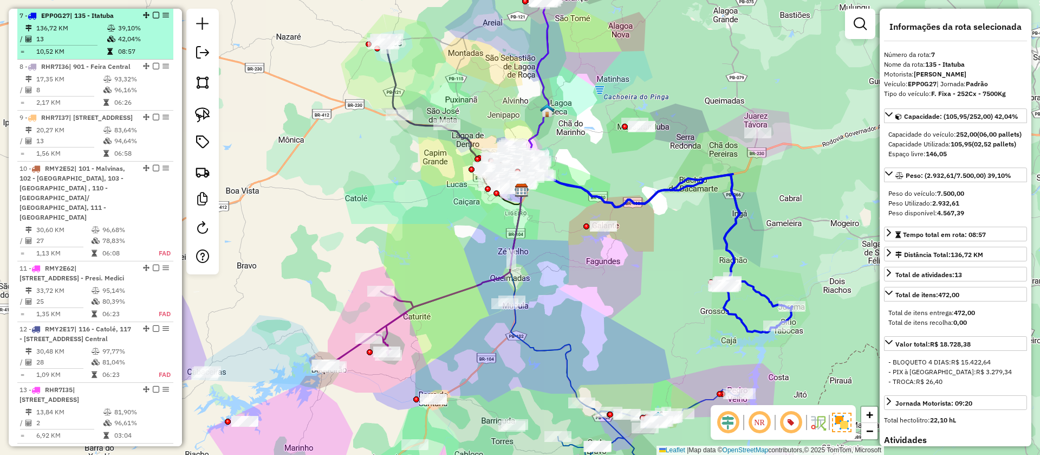
click at [153, 16] on em at bounding box center [156, 15] width 7 height 7
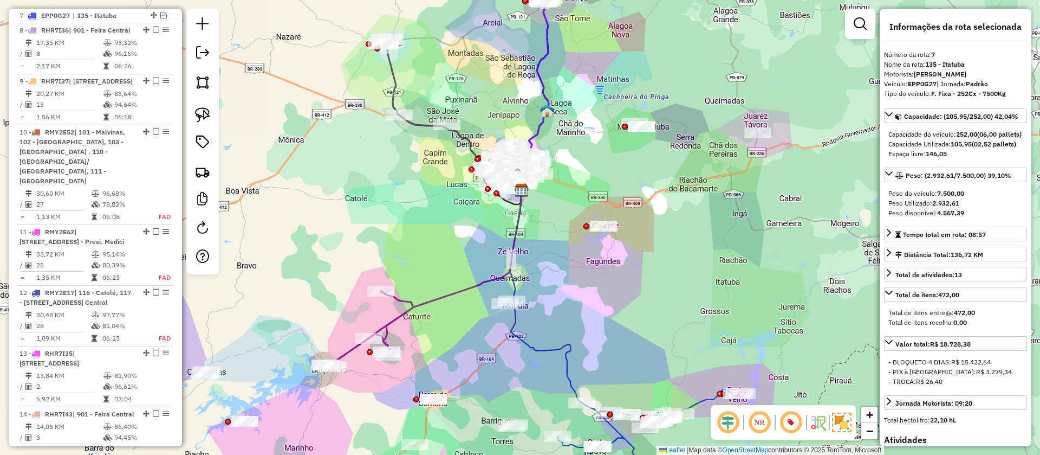
click at [398, 86] on icon at bounding box center [447, 107] width 134 height 137
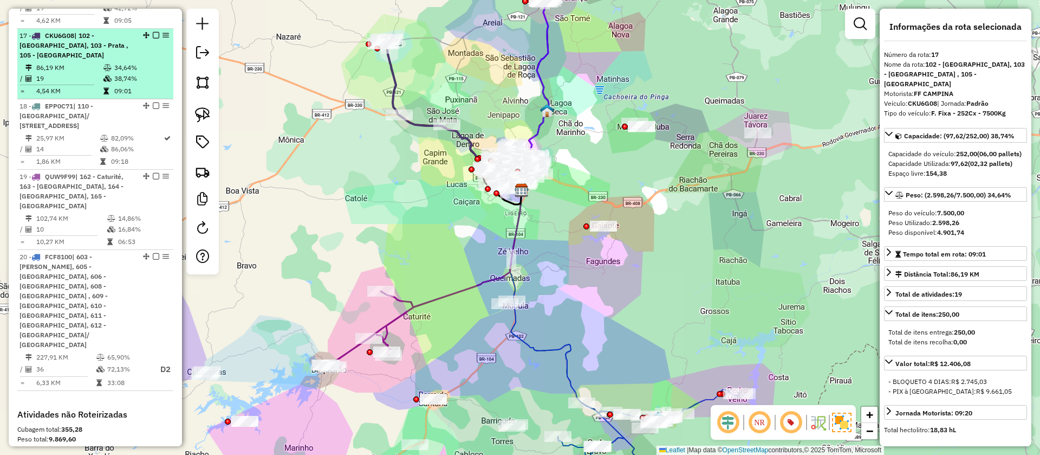
scroll to position [1124, 0]
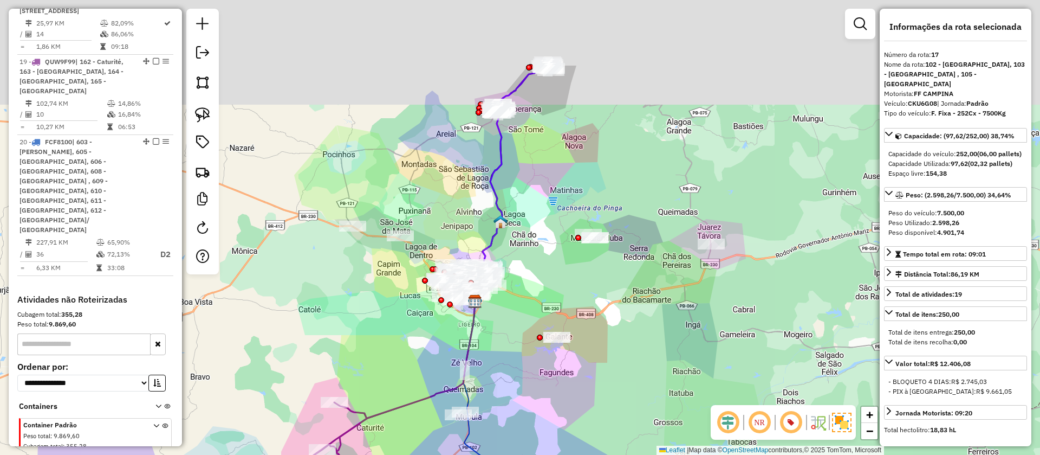
drag, startPoint x: 519, startPoint y: 106, endPoint x: 472, endPoint y: 217, distance: 120.5
click at [472, 217] on div "Janela de atendimento Grade de atendimento Capacidade Transportadoras Veículos …" at bounding box center [520, 227] width 1040 height 455
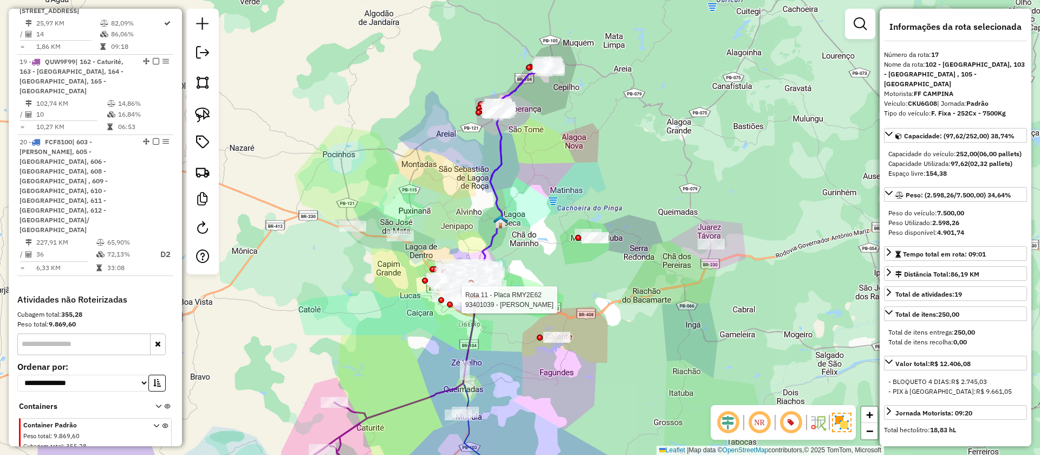
click at [497, 173] on icon at bounding box center [488, 202] width 29 height 197
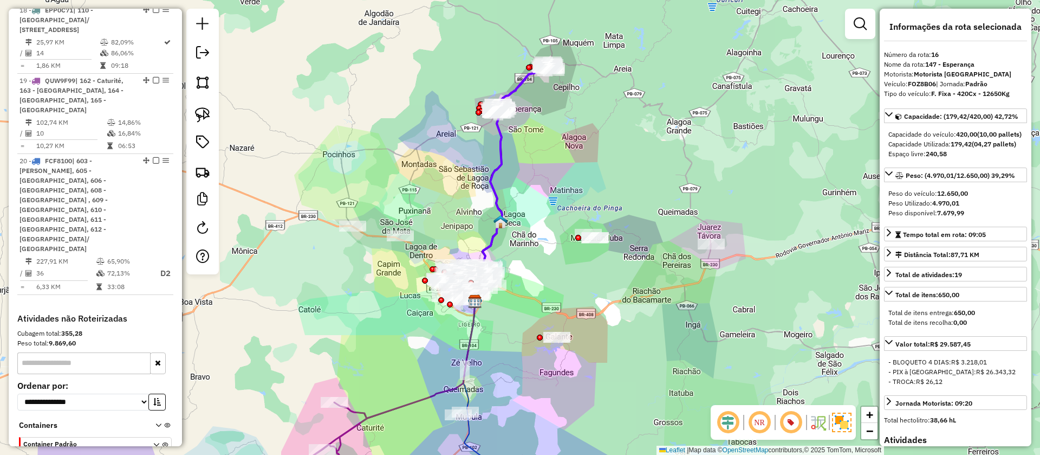
scroll to position [1073, 0]
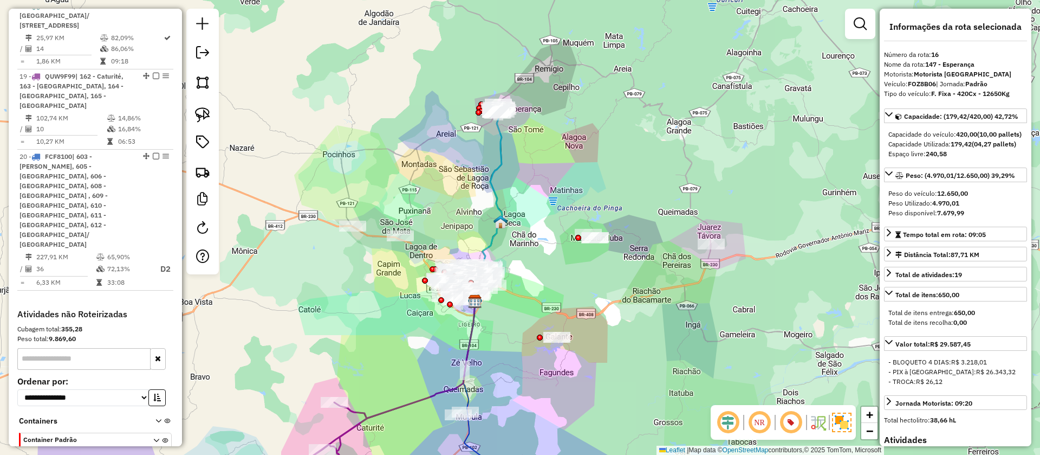
click at [501, 154] on icon at bounding box center [488, 206] width 29 height 190
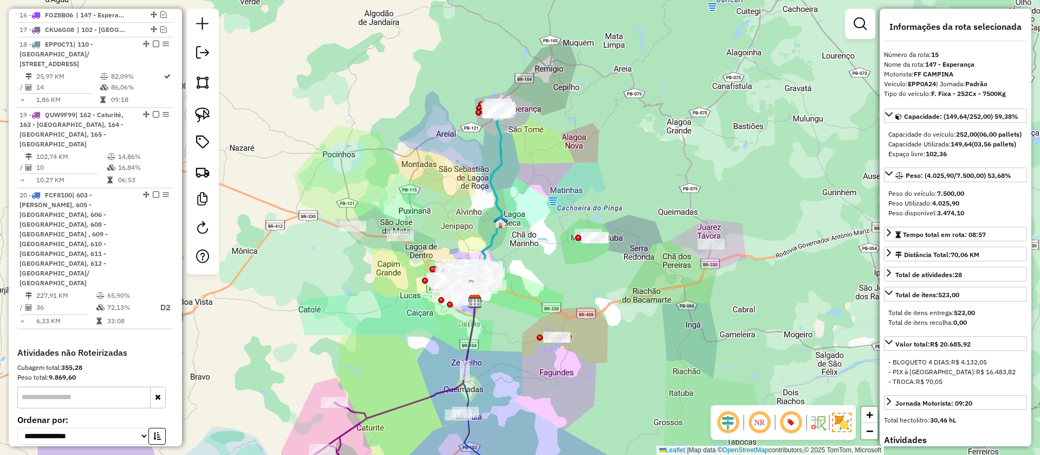
scroll to position [1022, 0]
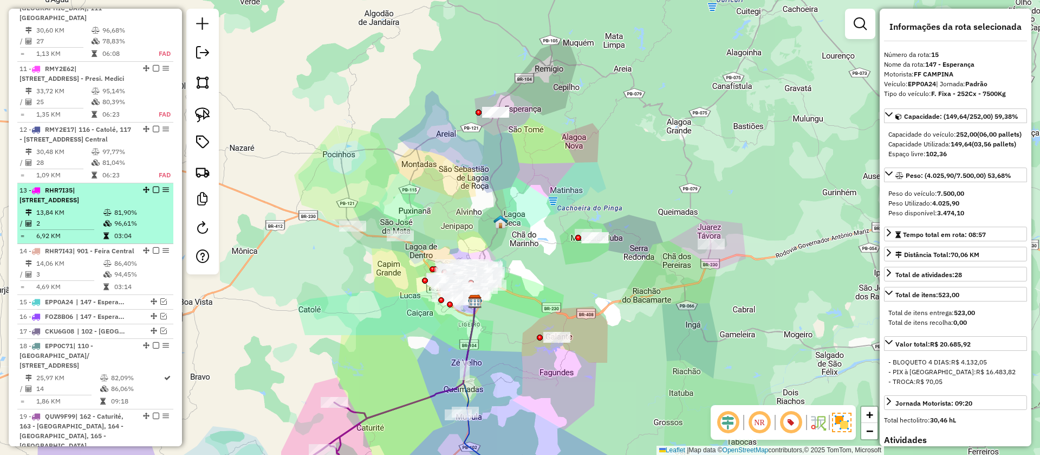
scroll to position [535, 0]
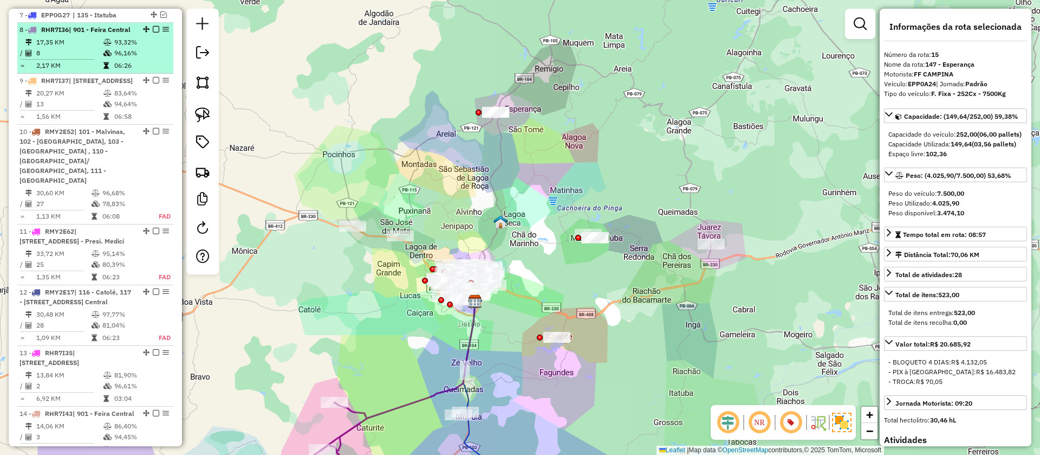
click at [153, 30] on em at bounding box center [156, 29] width 7 height 7
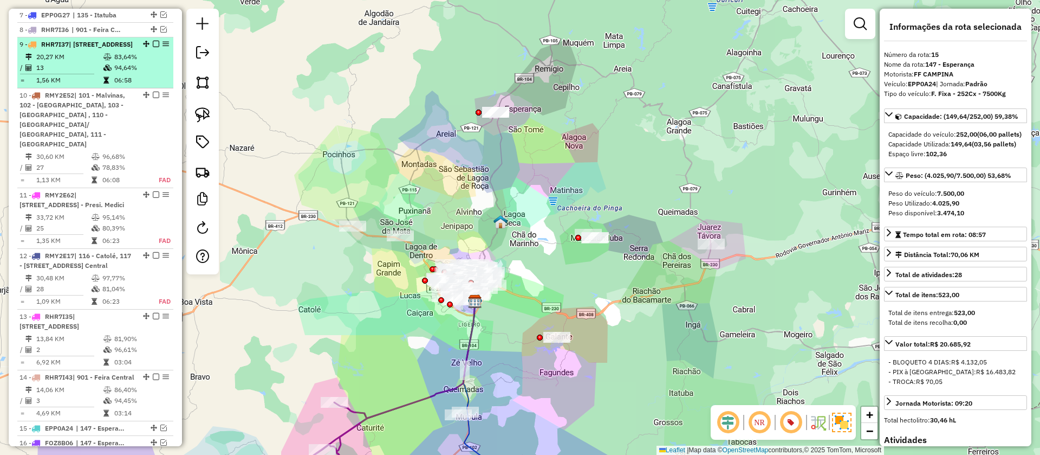
click at [153, 46] on em at bounding box center [156, 44] width 7 height 7
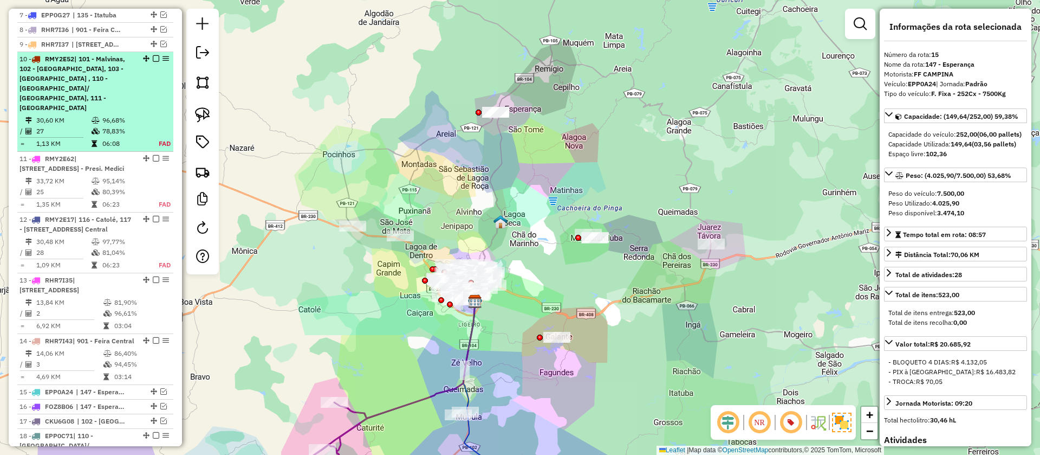
click at [153, 57] on em at bounding box center [156, 58] width 7 height 7
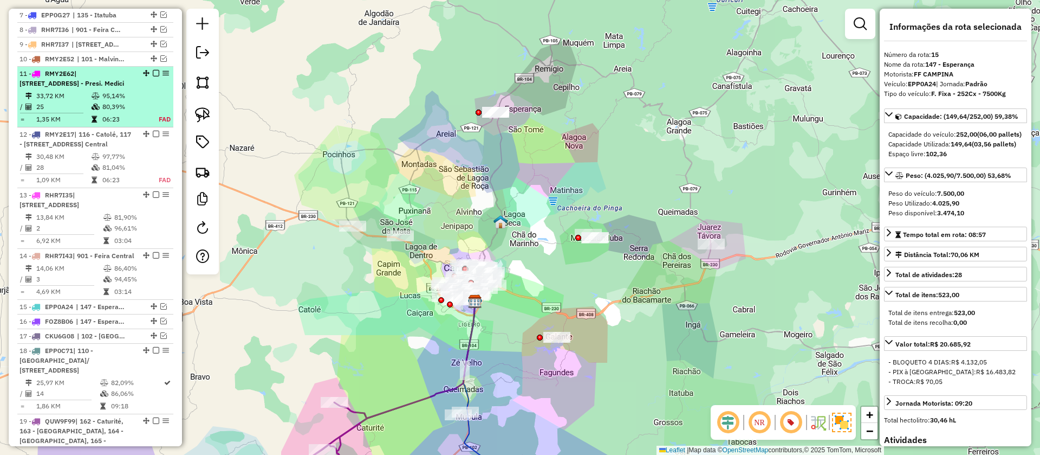
click at [153, 73] on em at bounding box center [156, 73] width 7 height 7
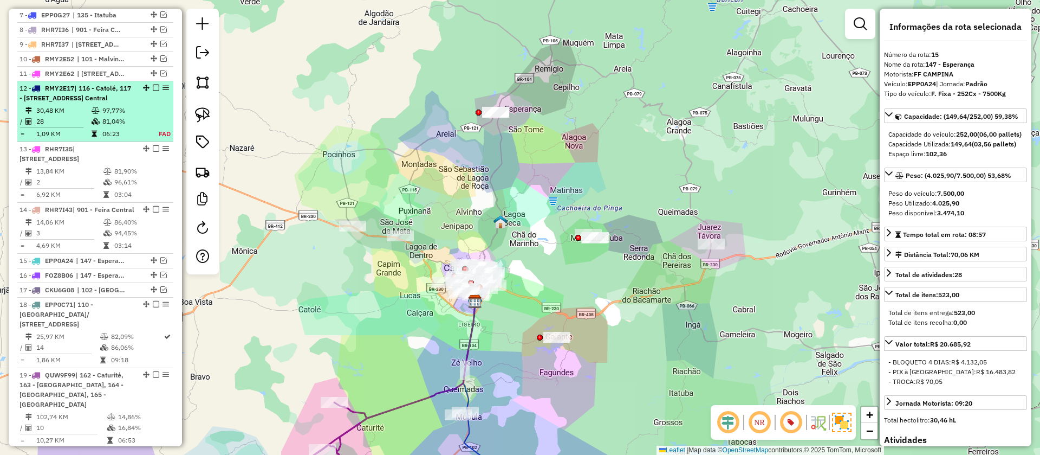
click at [153, 86] on em at bounding box center [156, 88] width 7 height 7
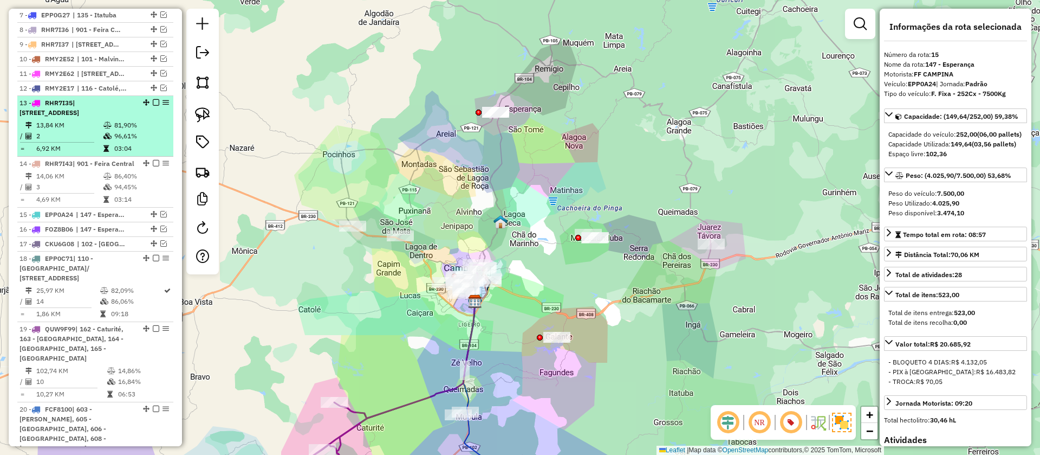
click at [154, 100] on em at bounding box center [156, 102] width 7 height 7
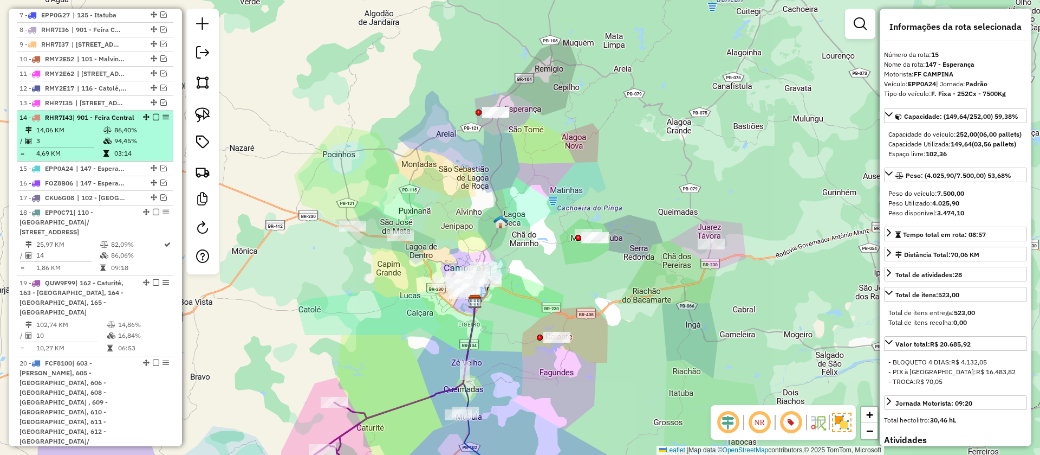
click at [153, 116] on em at bounding box center [156, 117] width 7 height 7
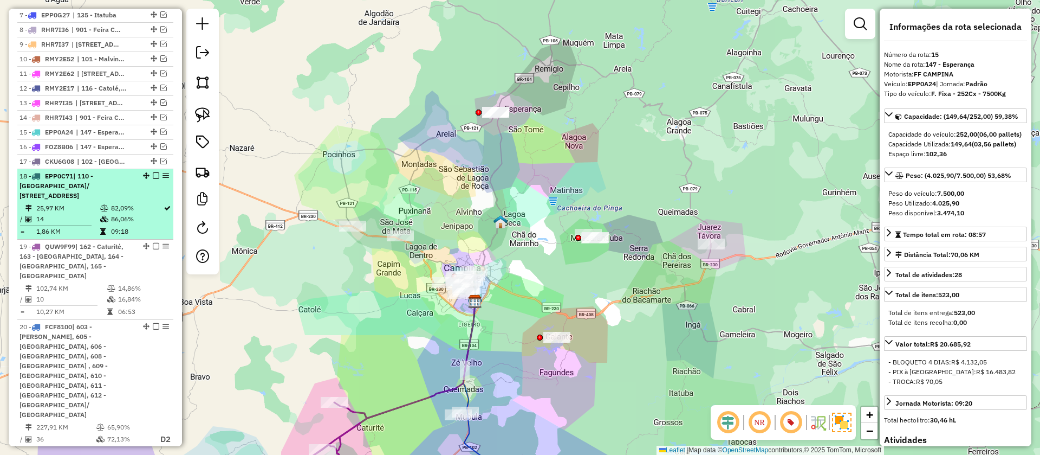
click at [153, 172] on em at bounding box center [156, 175] width 7 height 7
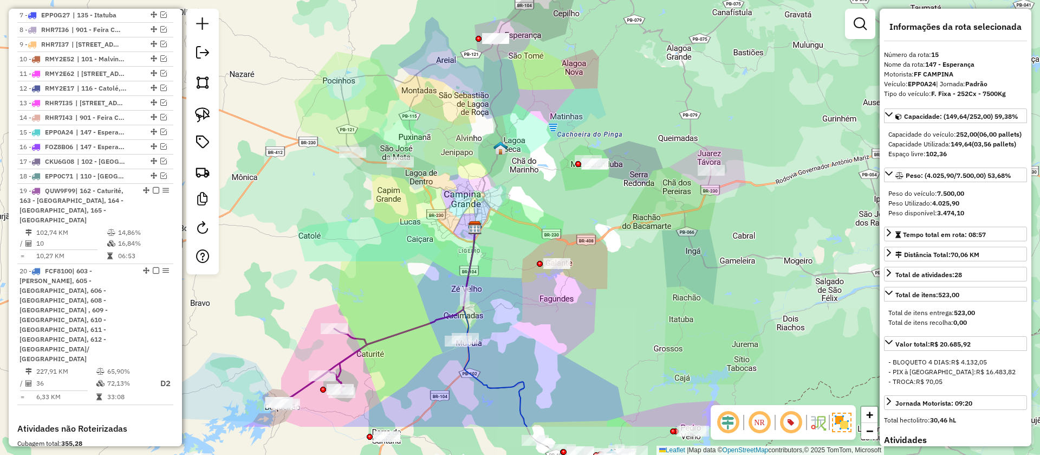
drag, startPoint x: 440, startPoint y: 301, endPoint x: 475, endPoint y: 134, distance: 171.1
click at [475, 134] on div "Janela de atendimento Grade de atendimento Capacidade Transportadoras Veículos …" at bounding box center [520, 227] width 1040 height 455
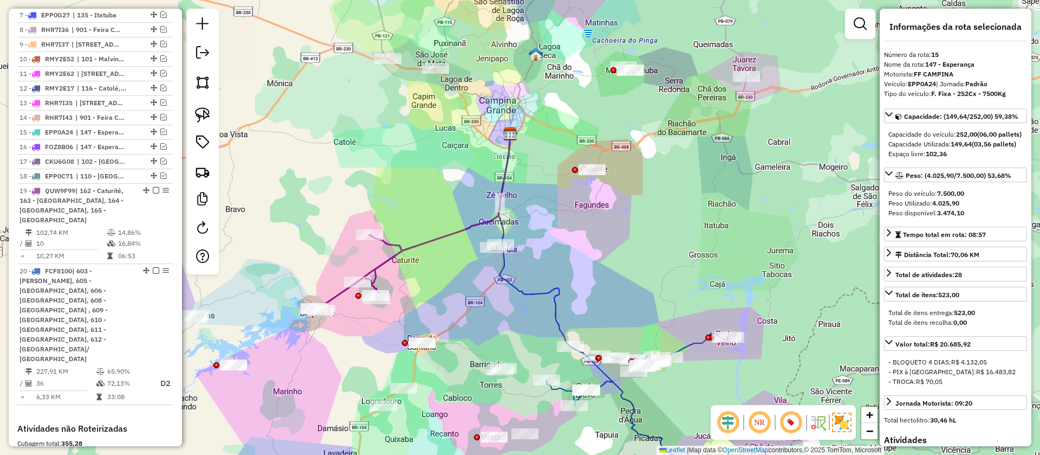
click at [406, 242] on icon at bounding box center [441, 214] width 138 height 161
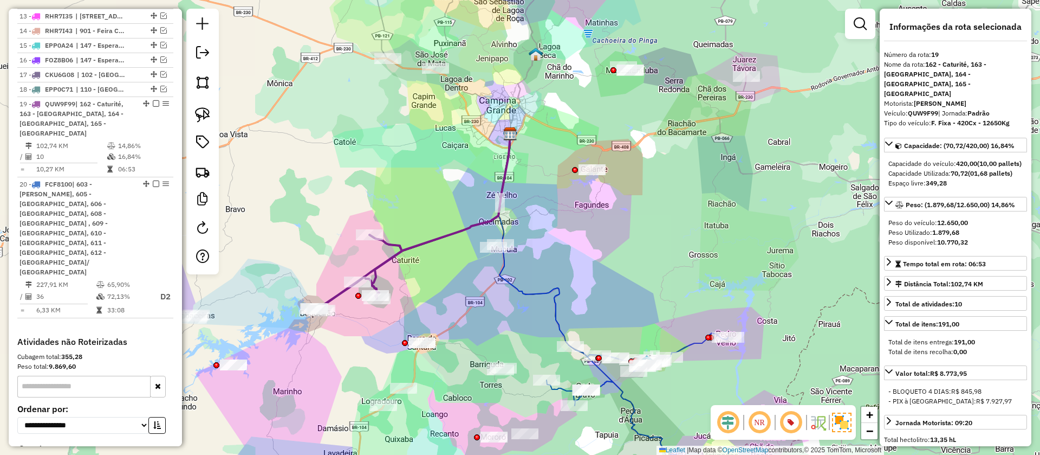
scroll to position [678, 0]
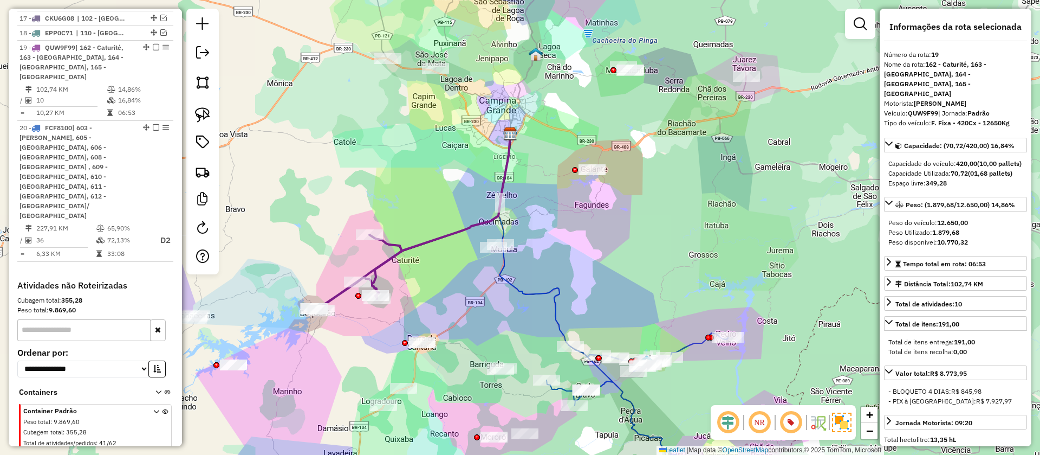
click at [922, 109] on strong "QUW9F99" at bounding box center [923, 113] width 30 height 8
copy div "QUW9F99"
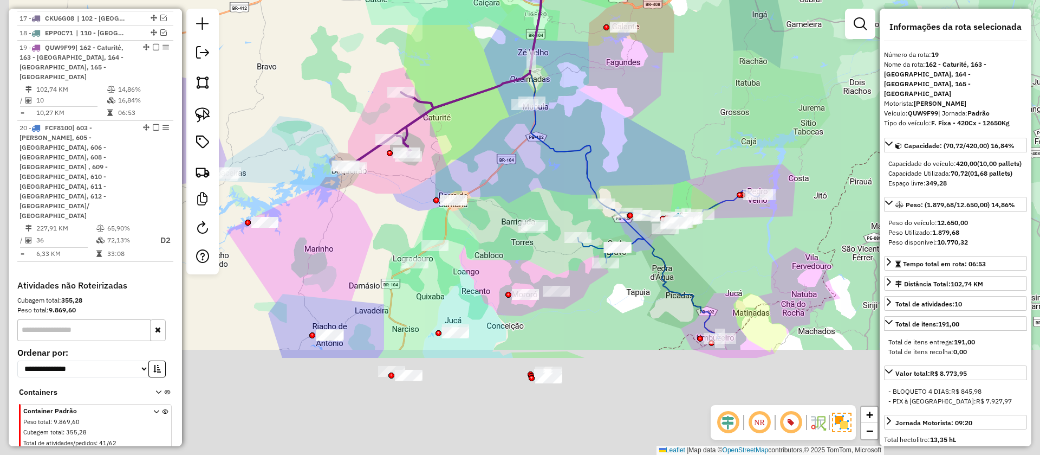
drag, startPoint x: 670, startPoint y: 249, endPoint x: 705, endPoint y: 77, distance: 175.5
click at [705, 77] on div "Janela de atendimento Grade de atendimento Capacidade Transportadoras Veículos …" at bounding box center [520, 227] width 1040 height 455
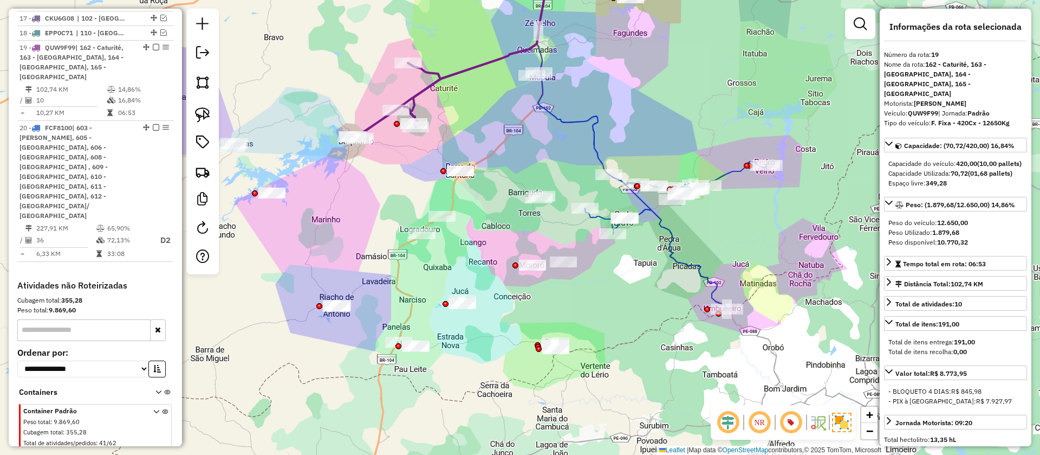
drag, startPoint x: 625, startPoint y: 312, endPoint x: 703, endPoint y: 268, distance: 89.3
click at [703, 268] on div "Janela de atendimento Grade de atendimento Capacidade Transportadoras Veículos …" at bounding box center [520, 227] width 1040 height 455
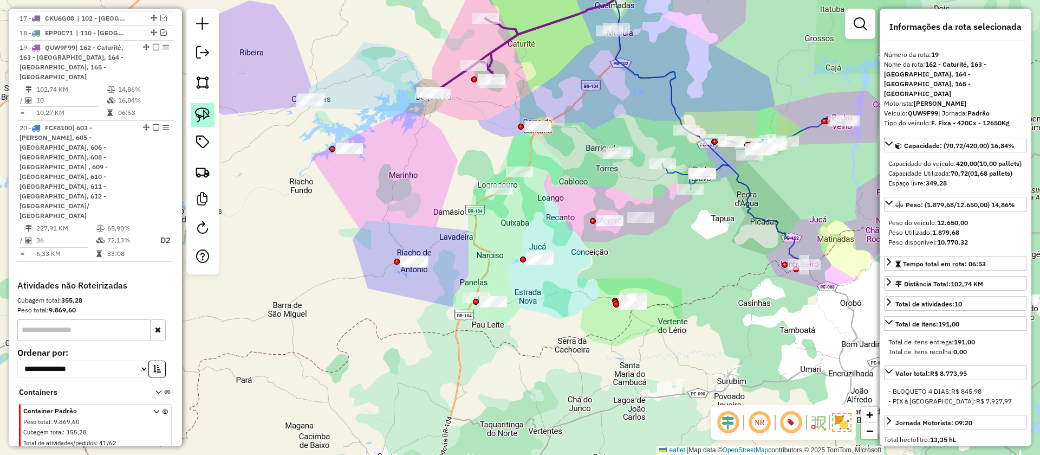
click at [192, 113] on link at bounding box center [203, 115] width 24 height 24
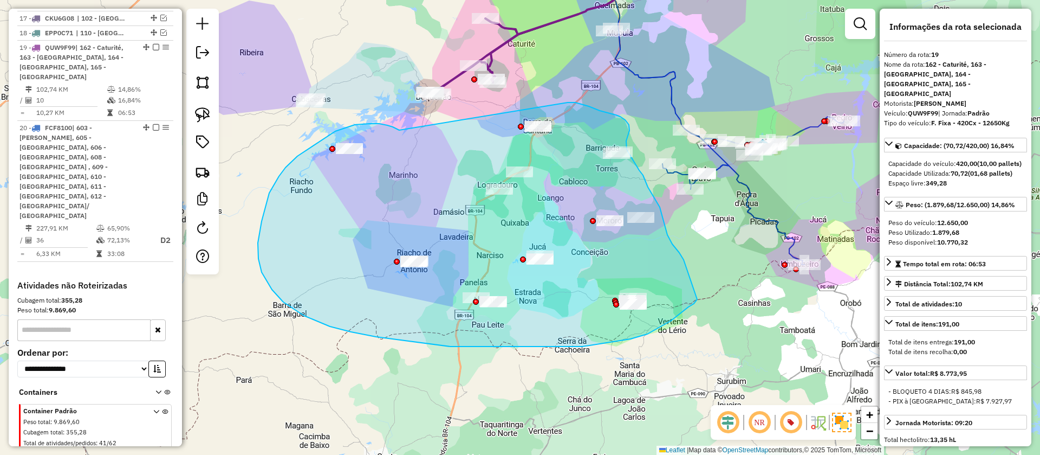
drag, startPoint x: 381, startPoint y: 124, endPoint x: 560, endPoint y: 102, distance: 180.1
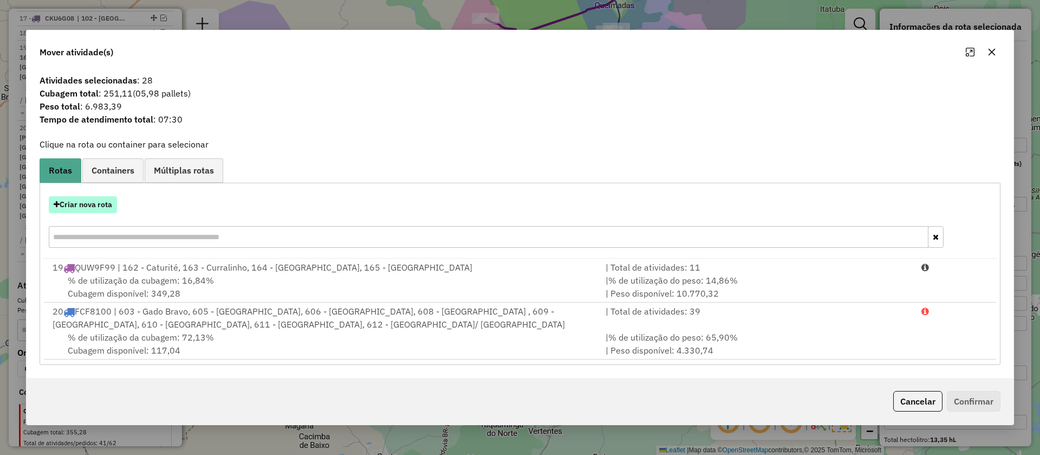
click at [87, 197] on button "Criar nova rota" at bounding box center [83, 204] width 68 height 17
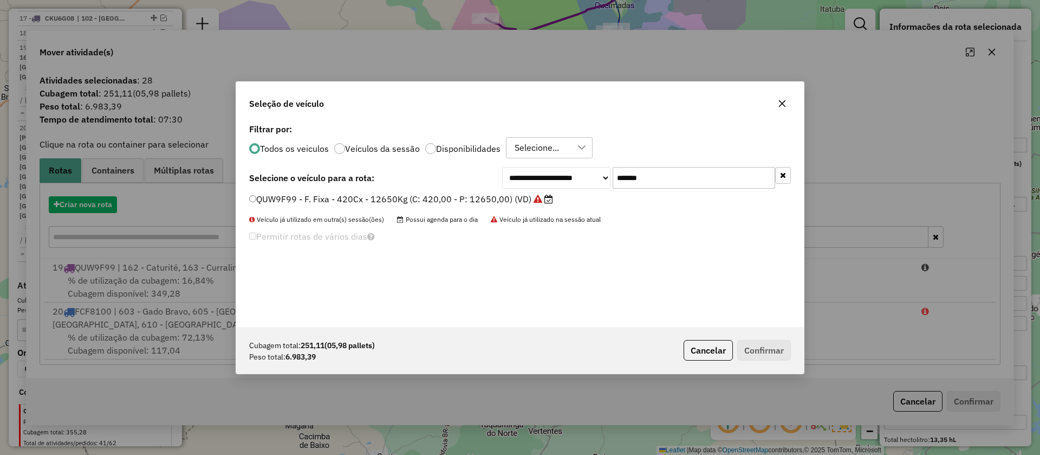
scroll to position [6, 3]
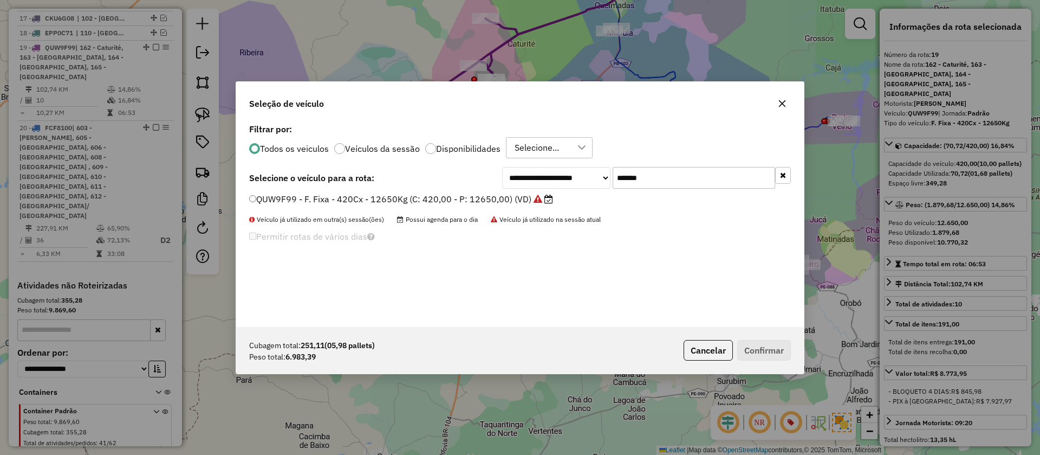
drag, startPoint x: 666, startPoint y: 171, endPoint x: 549, endPoint y: 188, distance: 118.3
click at [554, 187] on div "**********" at bounding box center [646, 178] width 289 height 22
paste input "text"
type input "*******"
click at [506, 199] on label "QUW9F99 - F. Fixa - 420Cx - 12650Kg (C: 420,00 - P: 12650,00) (VD)" at bounding box center [401, 198] width 304 height 13
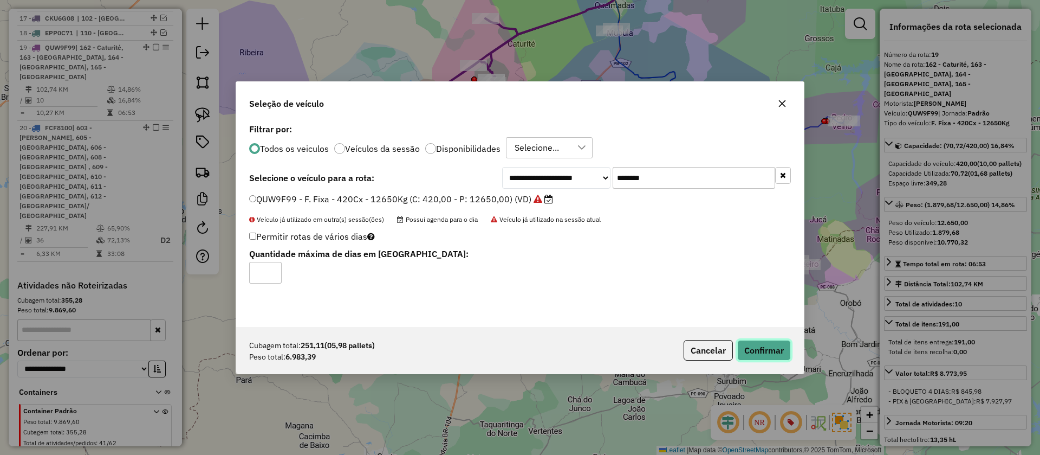
click at [772, 351] on button "Confirmar" at bounding box center [764, 350] width 54 height 21
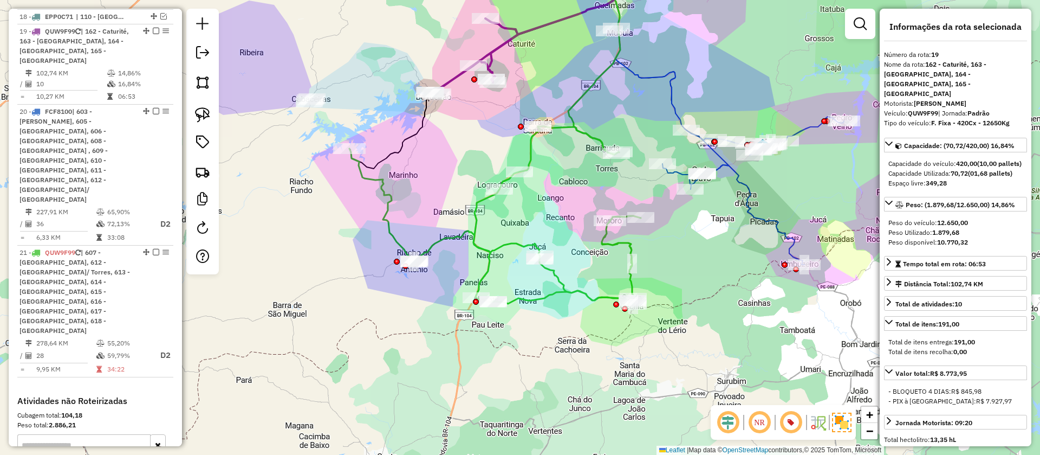
scroll to position [710, 0]
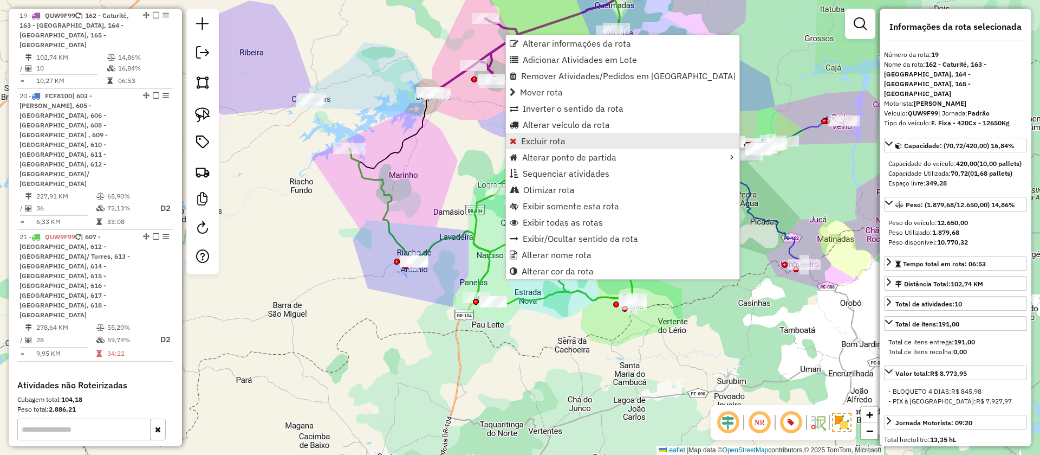
click at [517, 143] on link "Excluir rota" at bounding box center [623, 141] width 234 height 16
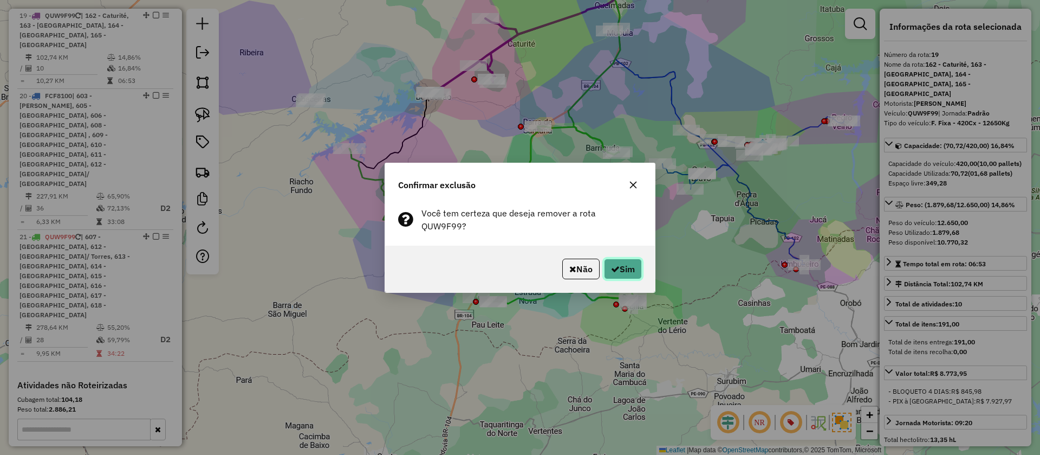
click at [638, 262] on button "Sim" at bounding box center [623, 268] width 38 height 21
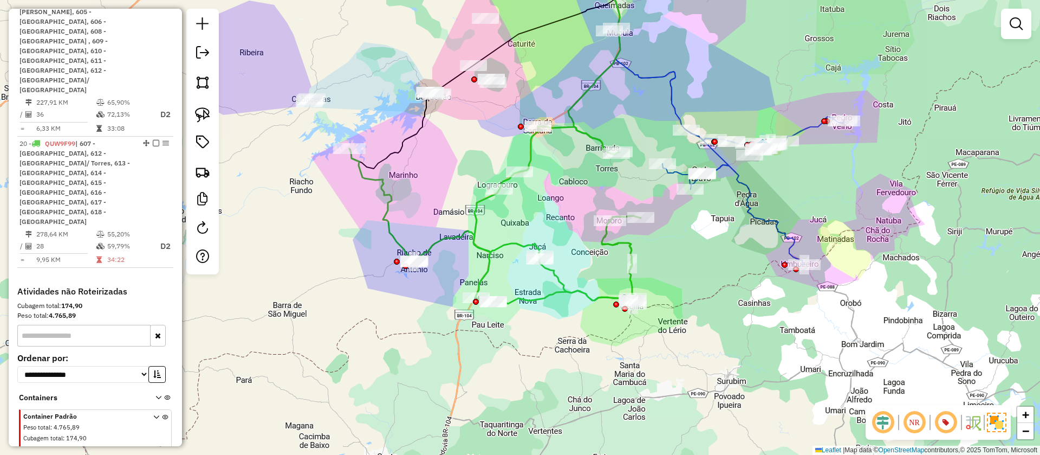
scroll to position [626, 0]
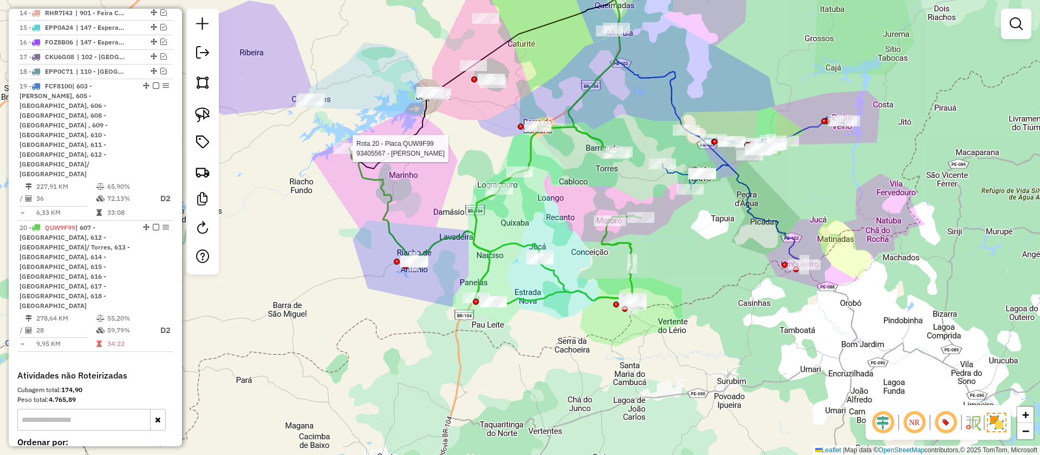
select select "**********"
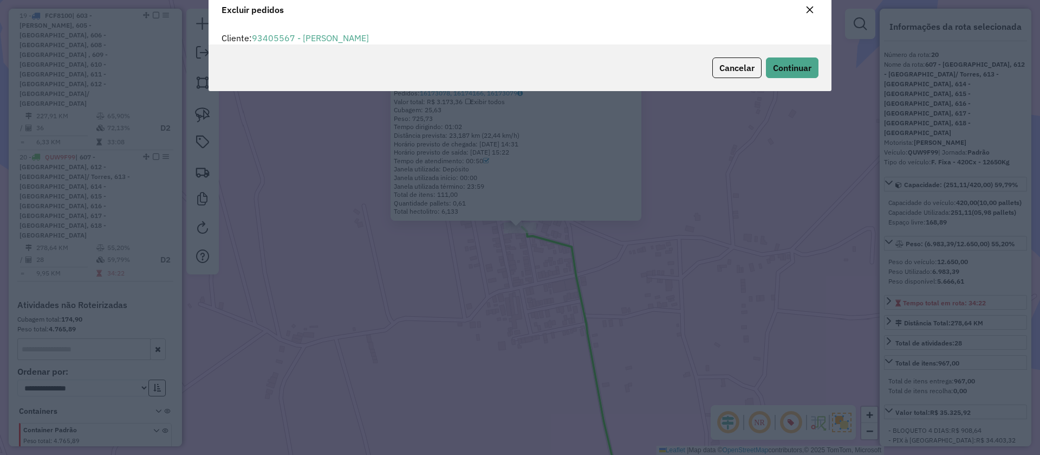
scroll to position [0, 0]
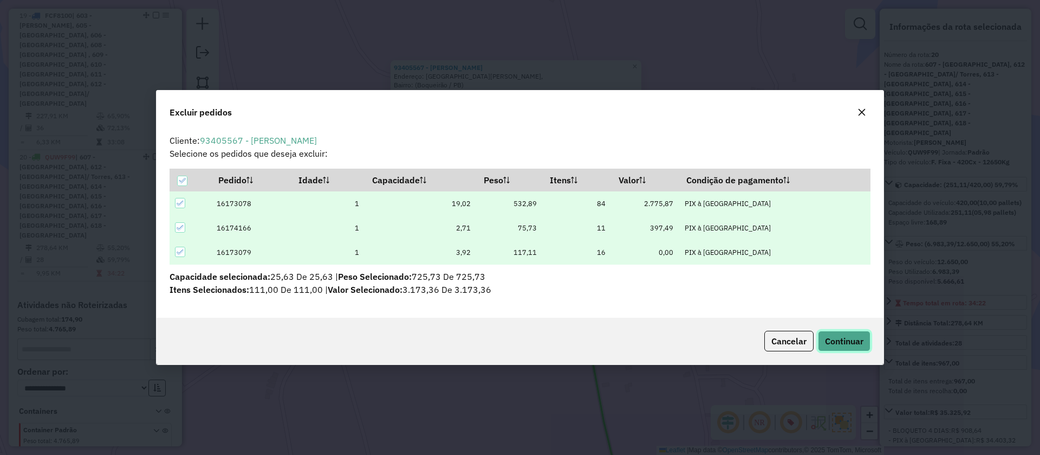
click at [845, 340] on span "Continuar" at bounding box center [844, 340] width 38 height 11
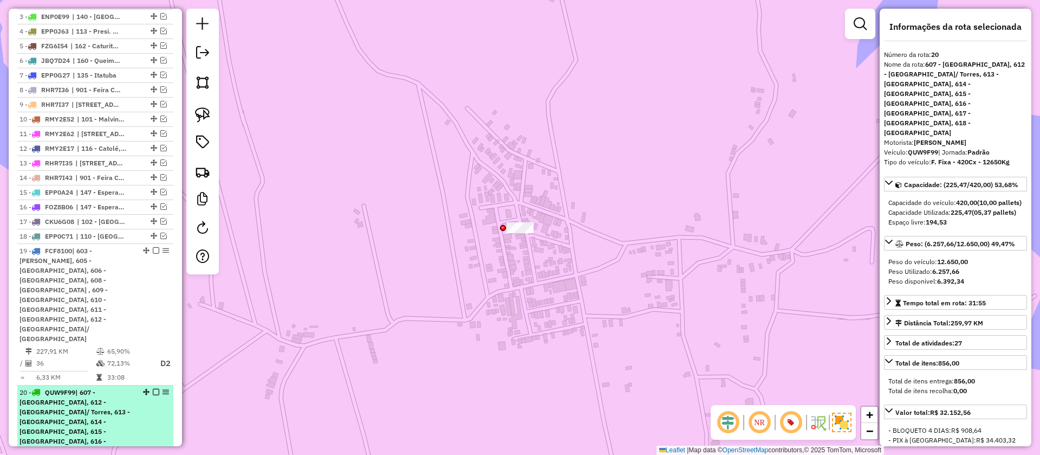
scroll to position [371, 0]
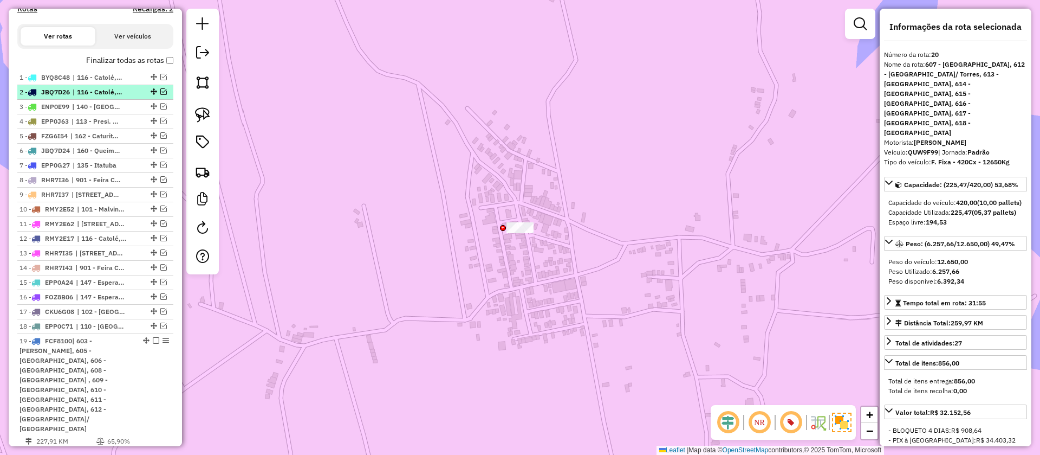
click at [162, 63] on label "Finalizar todas as rotas" at bounding box center [129, 60] width 87 height 11
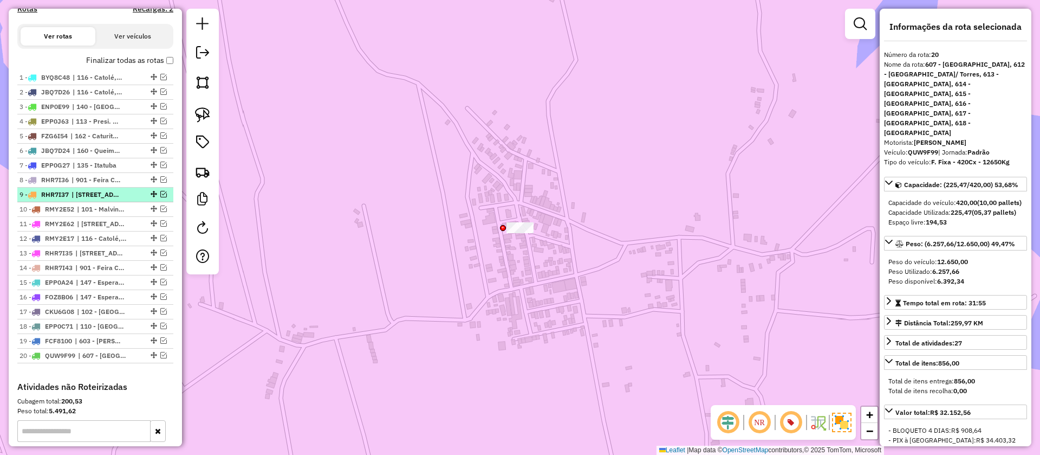
scroll to position [46, 0]
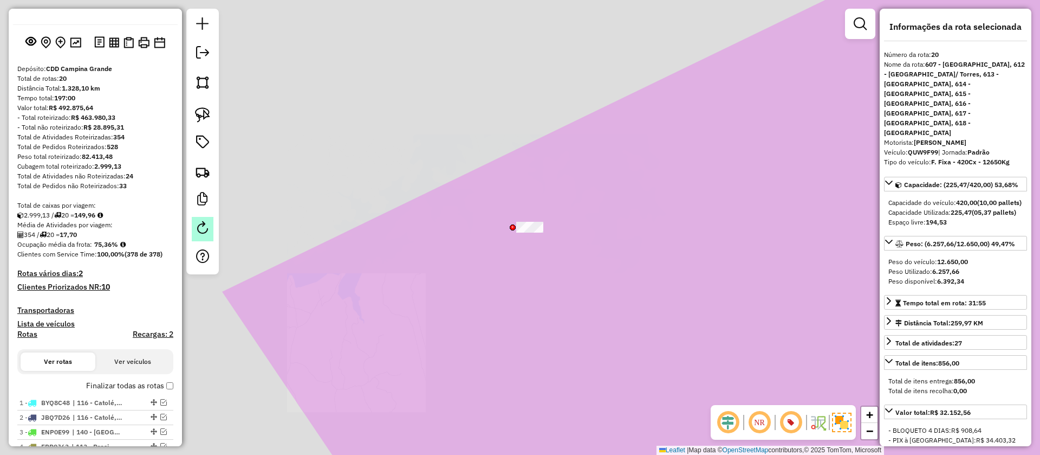
click at [210, 228] on link at bounding box center [203, 229] width 22 height 24
select select "*"
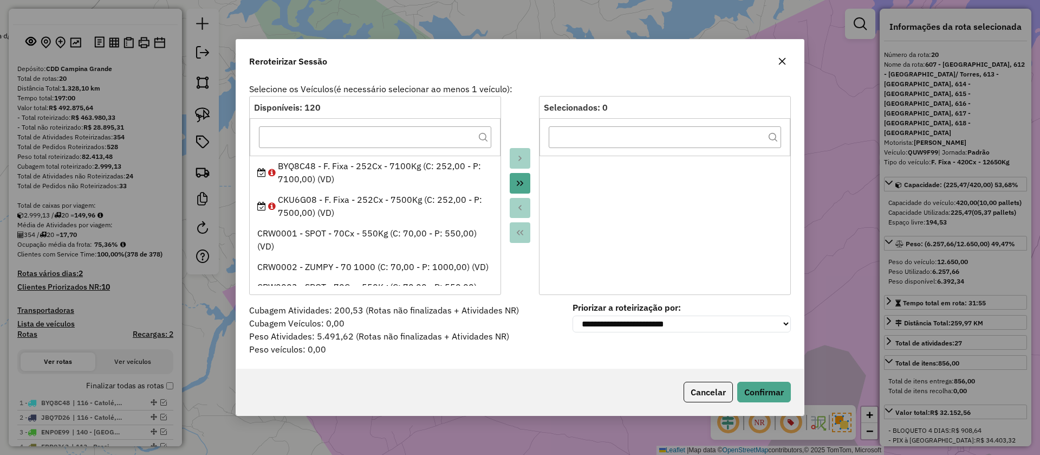
click at [723, 387] on button "Cancelar" at bounding box center [708, 391] width 49 height 21
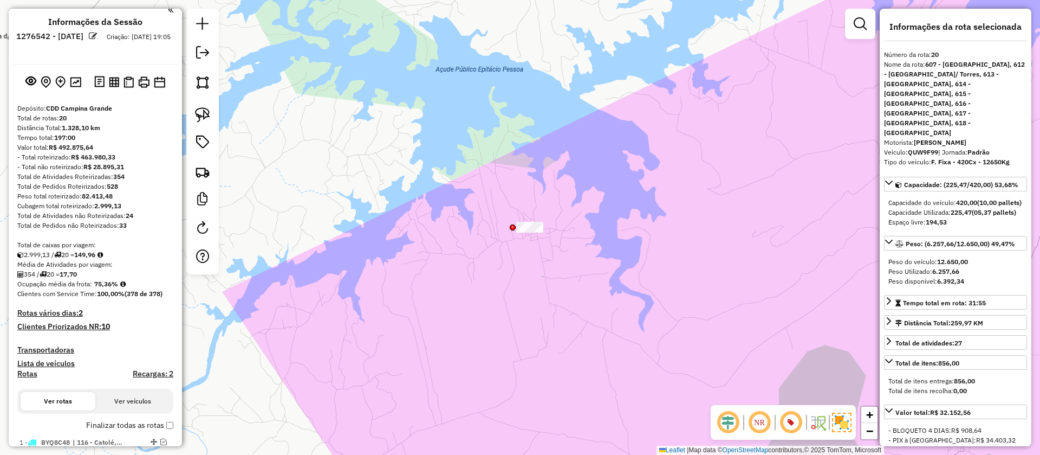
scroll to position [0, 0]
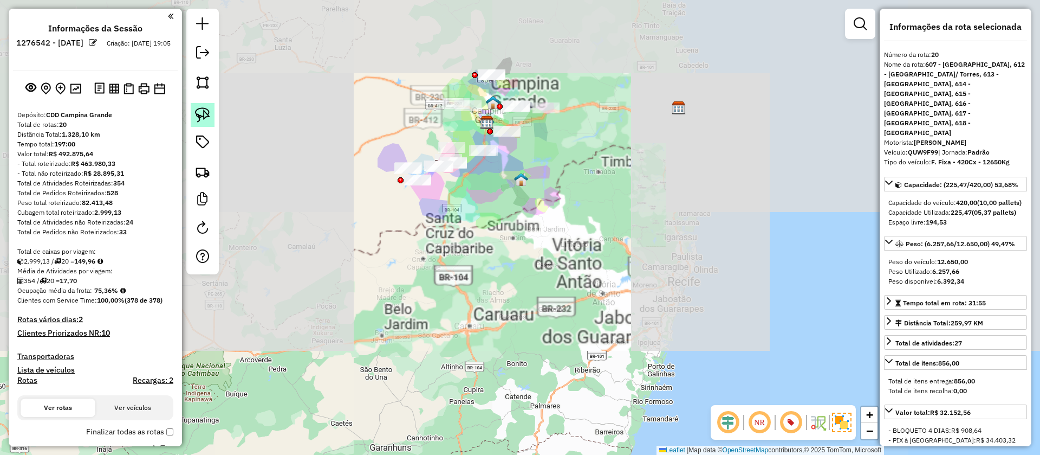
click at [204, 114] on img at bounding box center [202, 114] width 15 height 15
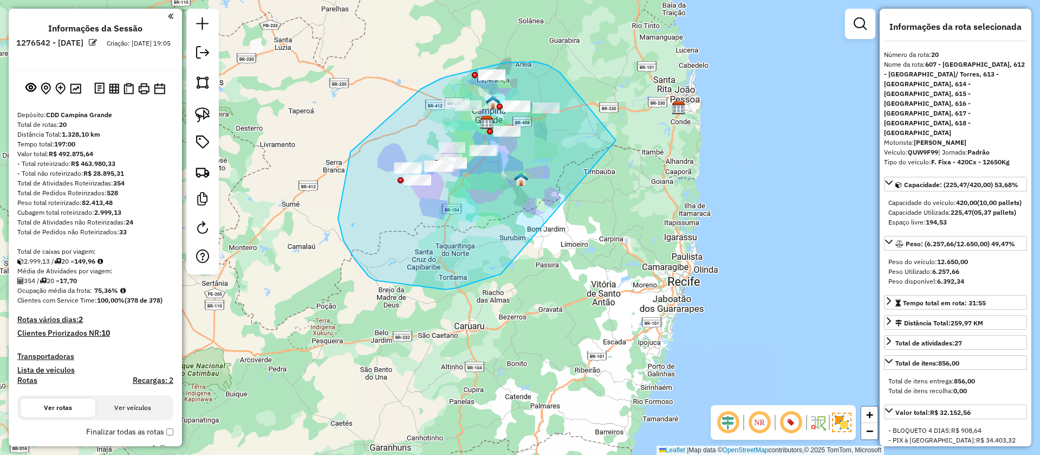
drag, startPoint x: 535, startPoint y: 62, endPoint x: 501, endPoint y: 274, distance: 214.6
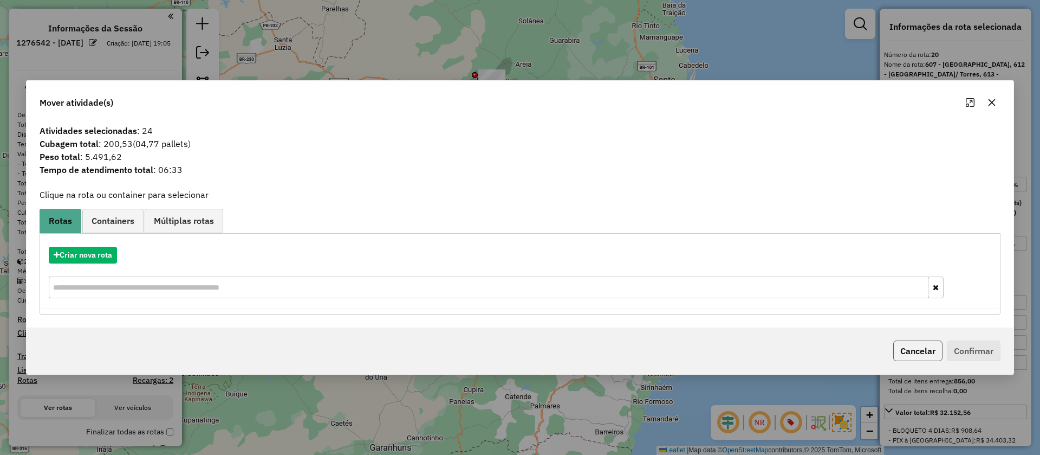
click at [903, 359] on button "Cancelar" at bounding box center [918, 350] width 49 height 21
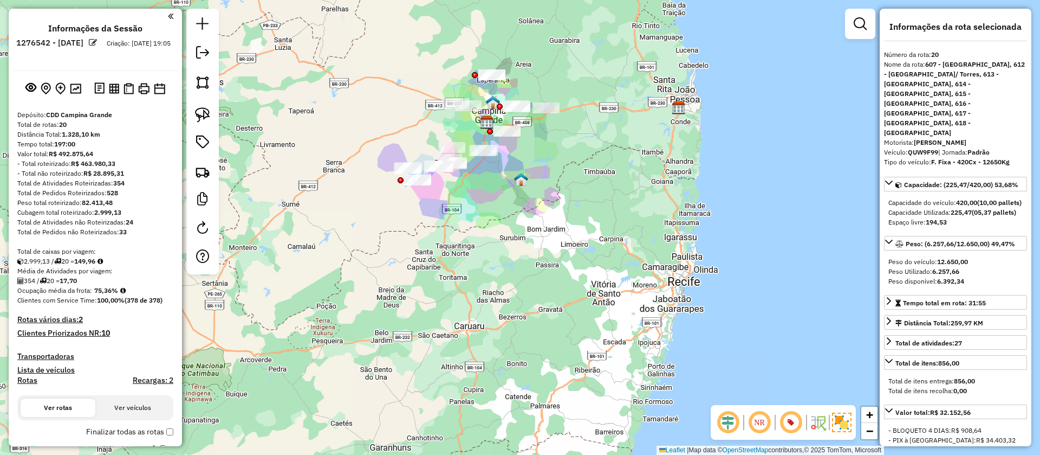
click at [108, 329] on strong "10" at bounding box center [105, 333] width 9 height 10
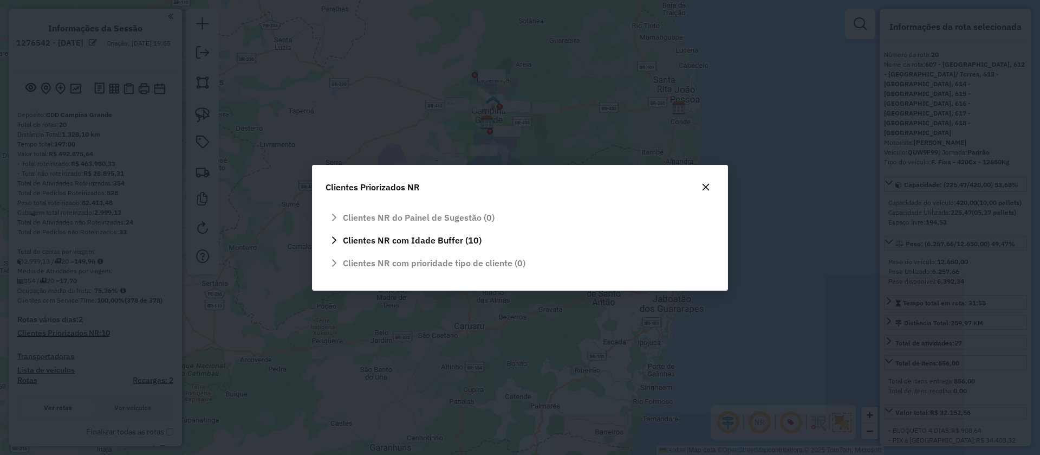
click at [706, 184] on icon "button" at bounding box center [706, 187] width 9 height 9
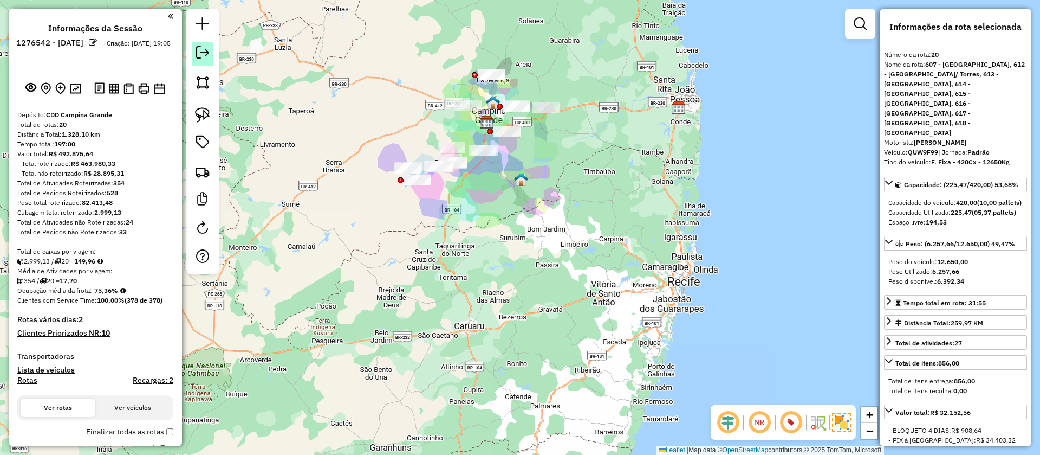
click at [201, 52] on em at bounding box center [202, 52] width 13 height 13
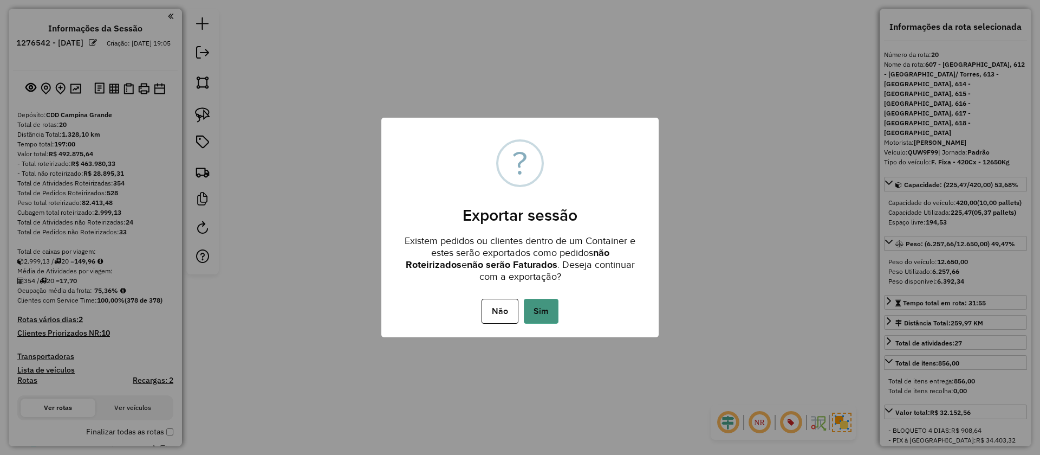
click at [547, 313] on button "Sim" at bounding box center [541, 311] width 35 height 25
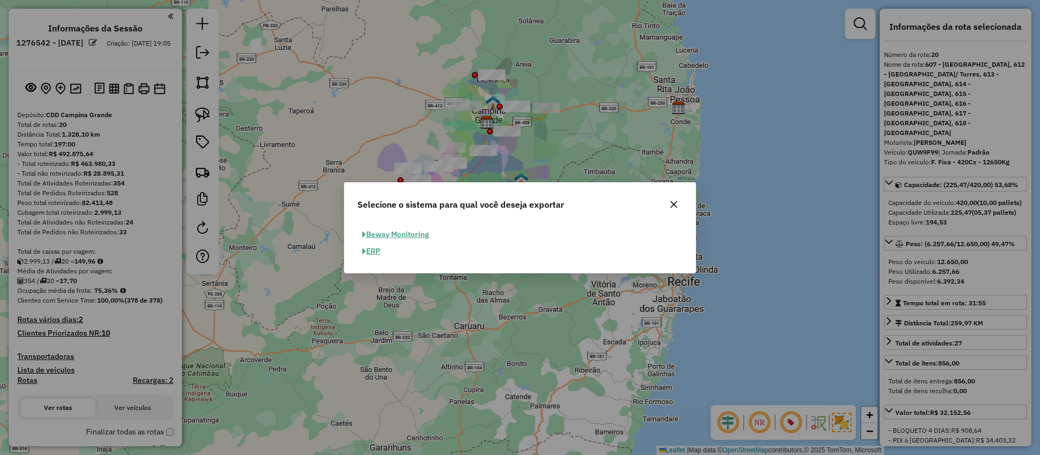
click at [370, 257] on button "ERP" at bounding box center [372, 251] width 28 height 17
select select "**"
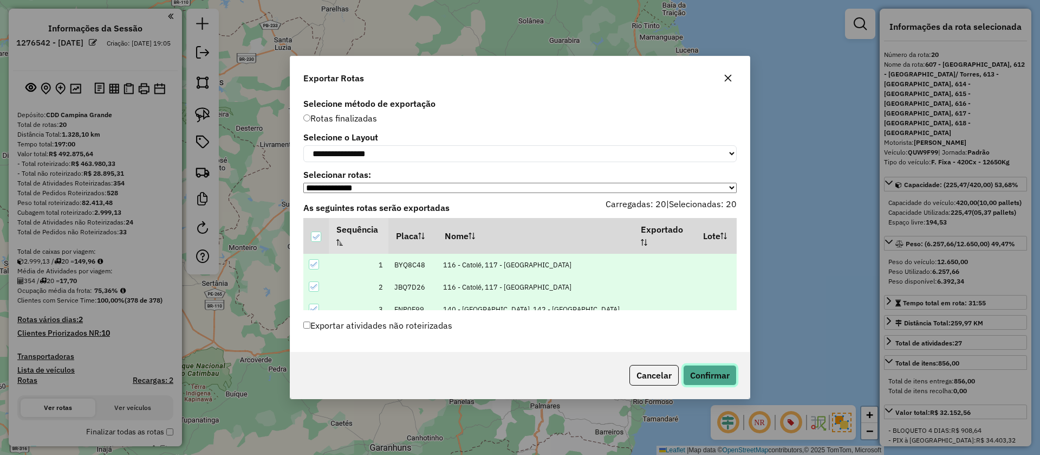
click at [710, 370] on button "Confirmar" at bounding box center [710, 375] width 54 height 21
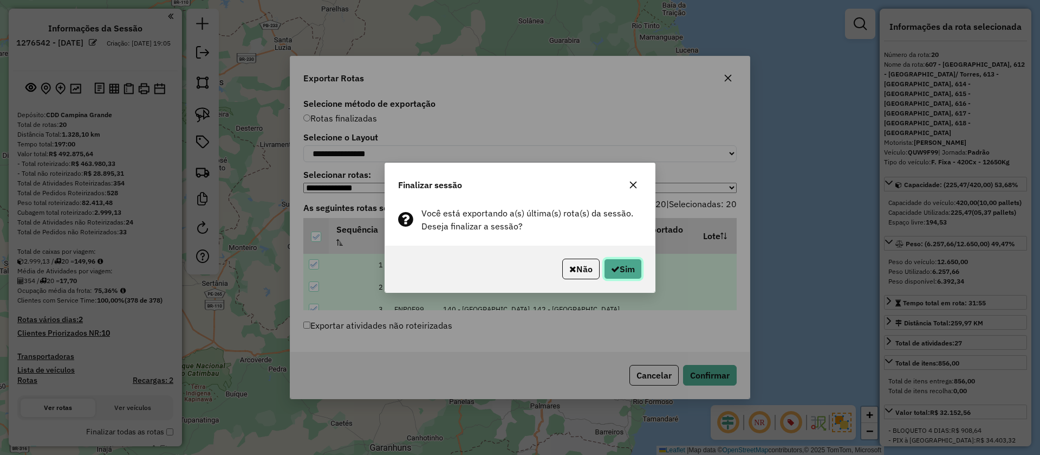
click at [616, 260] on button "Sim" at bounding box center [623, 268] width 38 height 21
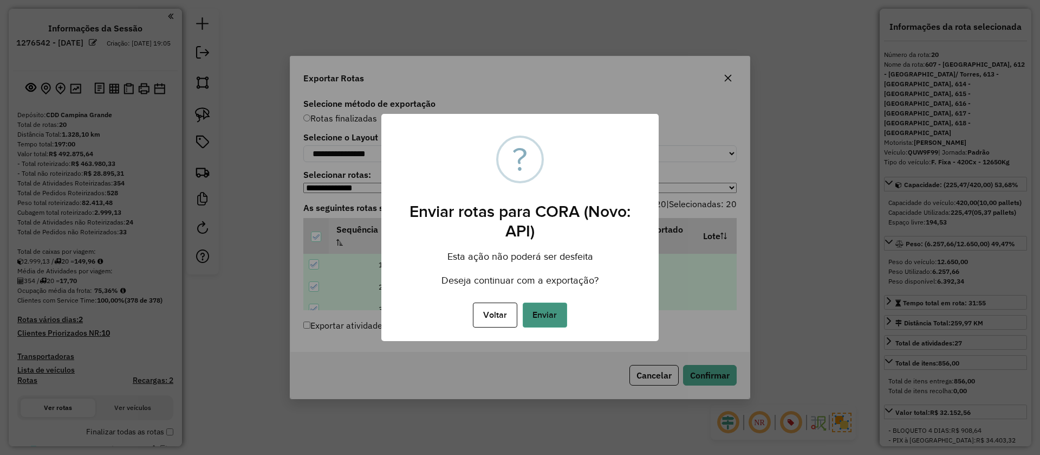
click at [563, 320] on button "Enviar" at bounding box center [545, 314] width 44 height 25
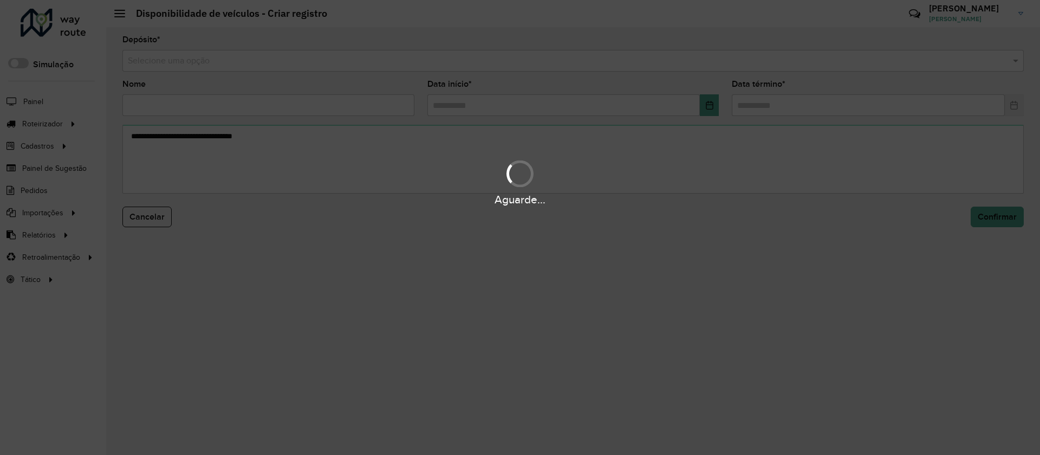
click at [341, 72] on form "Depósito * Selecione uma opção Nome Data início * Data término * Cancelar Confi…" at bounding box center [573, 138] width 902 height 204
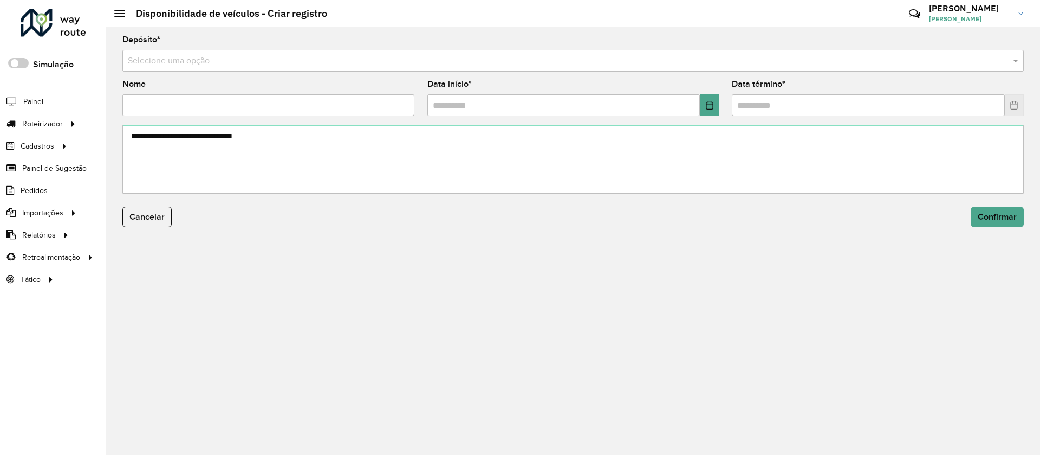
click at [340, 72] on form "Depósito * Selecione uma opção Nome Data início * Data término * Cancelar Confi…" at bounding box center [573, 138] width 902 height 204
click at [341, 72] on form "Depósito * Selecione uma opção Nome Data início * Data término * Cancelar Confi…" at bounding box center [573, 138] width 902 height 204
click at [329, 59] on input "text" at bounding box center [562, 61] width 869 height 13
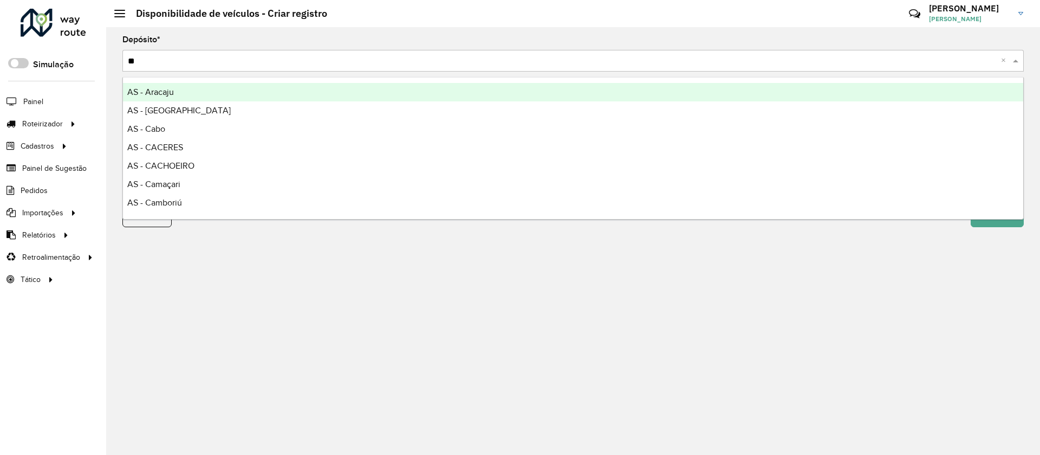
type input "***"
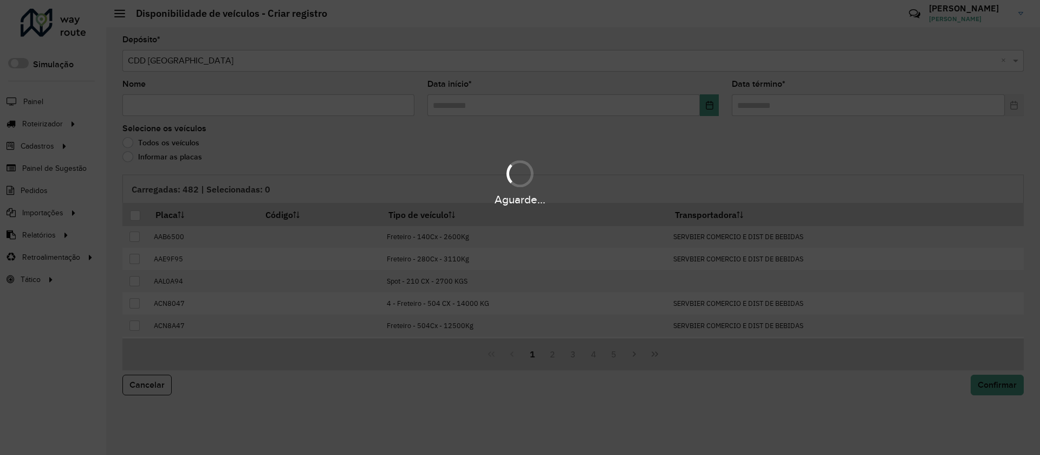
click at [316, 111] on div "Aguarde..." at bounding box center [520, 227] width 1040 height 455
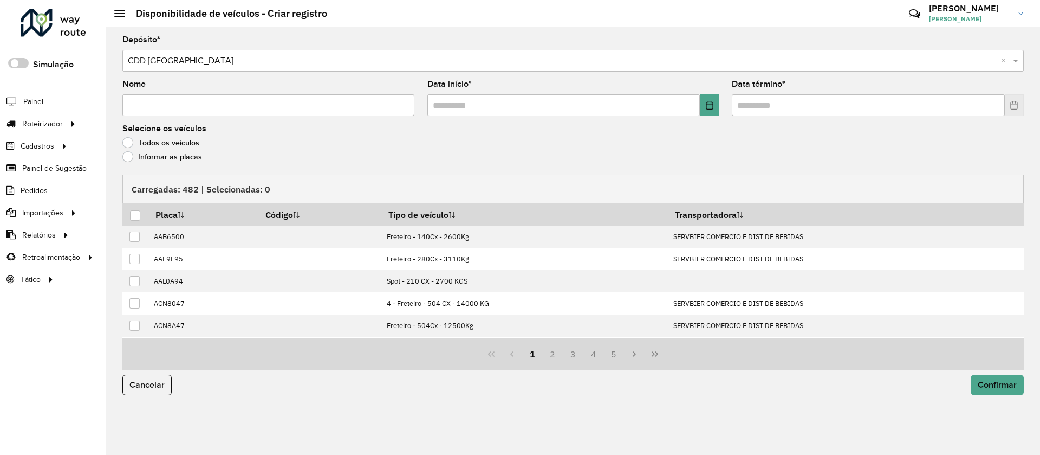
click at [314, 104] on input "Nome" at bounding box center [268, 105] width 292 height 22
type input "********"
click at [714, 113] on button "Choose Date" at bounding box center [709, 105] width 19 height 22
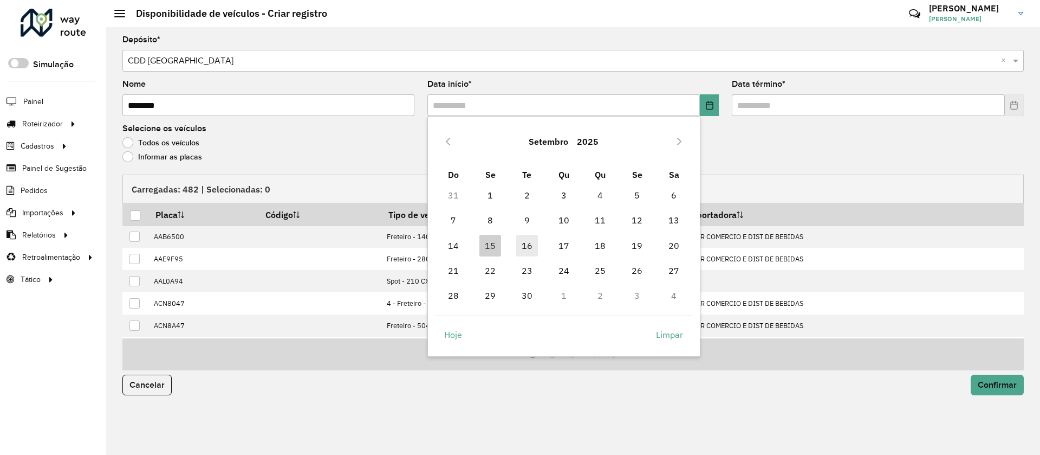
click at [525, 250] on span "16" at bounding box center [527, 246] width 22 height 22
type input "**********"
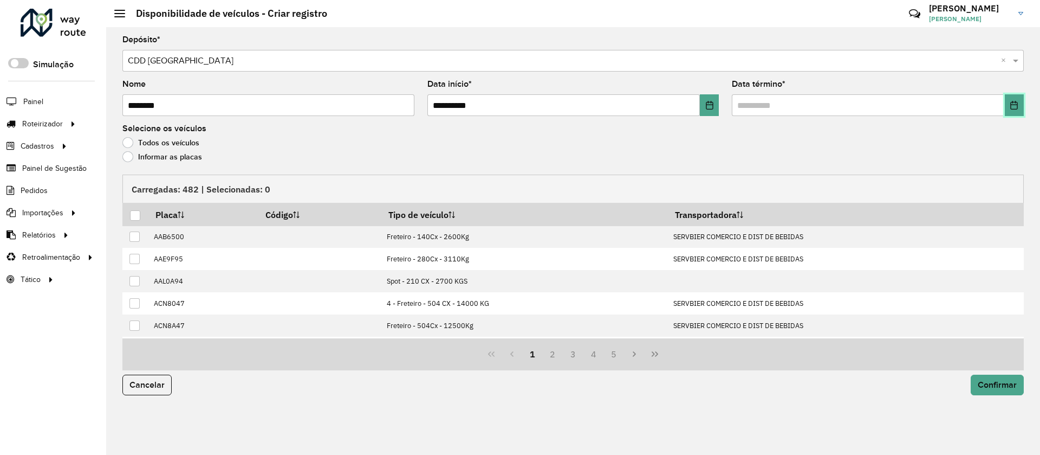
click at [1015, 115] on button "Choose Date" at bounding box center [1014, 105] width 19 height 22
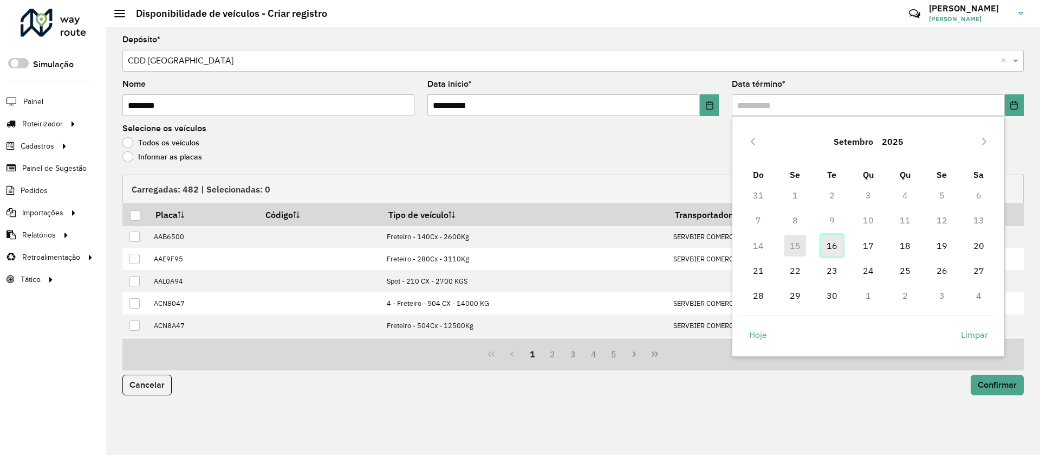
click at [833, 242] on span "16" at bounding box center [832, 246] width 22 height 22
type input "**********"
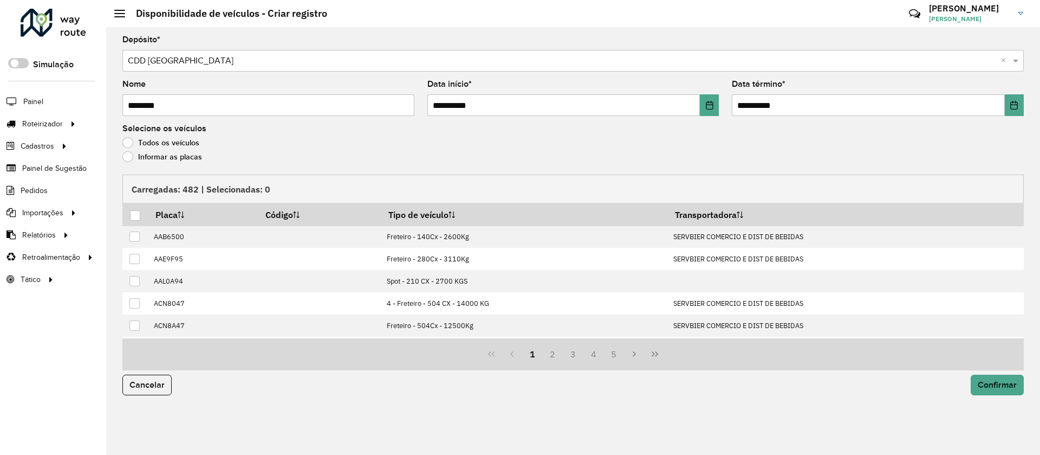
click at [192, 160] on label "Informar as placas" at bounding box center [162, 156] width 80 height 11
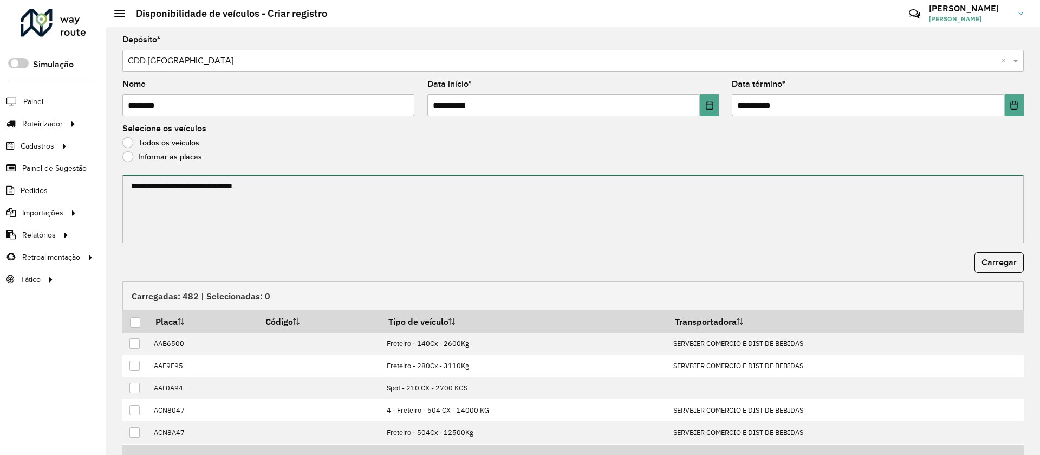
click at [206, 213] on textarea at bounding box center [573, 208] width 902 height 69
paste textarea "******* ******* ******* ******* ******* ******* ******* ******* ******* *******"
type textarea "******* ******* ******* ******* ******* ******* ******* ******* ******* *******"
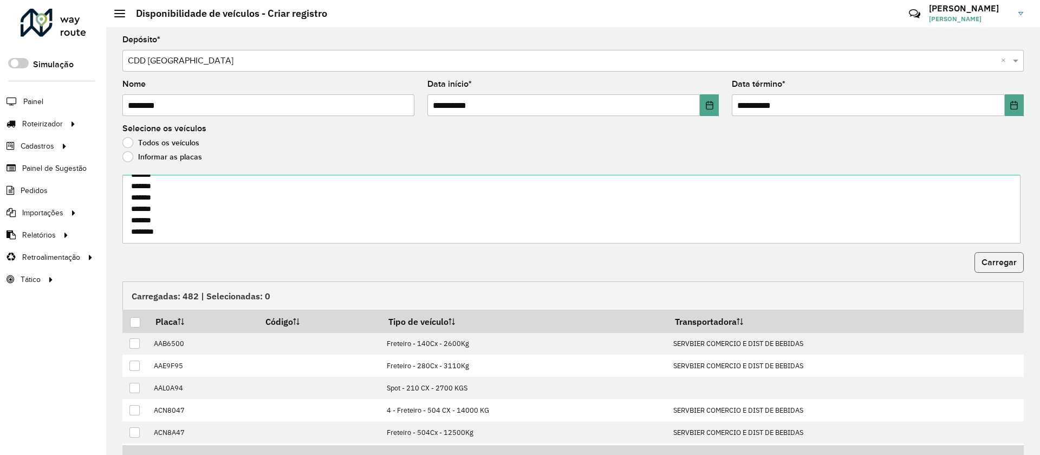
click at [993, 263] on span "Carregar" at bounding box center [999, 261] width 35 height 9
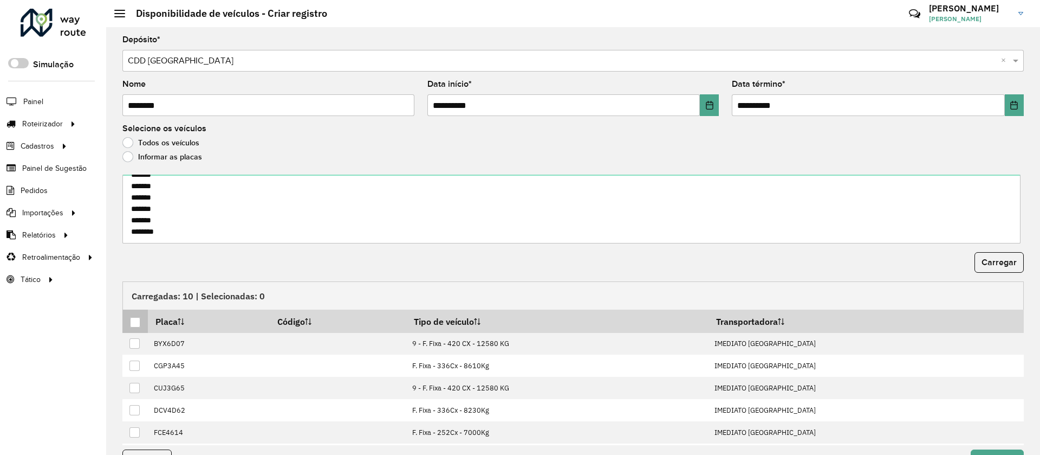
click at [134, 319] on div at bounding box center [135, 322] width 10 height 10
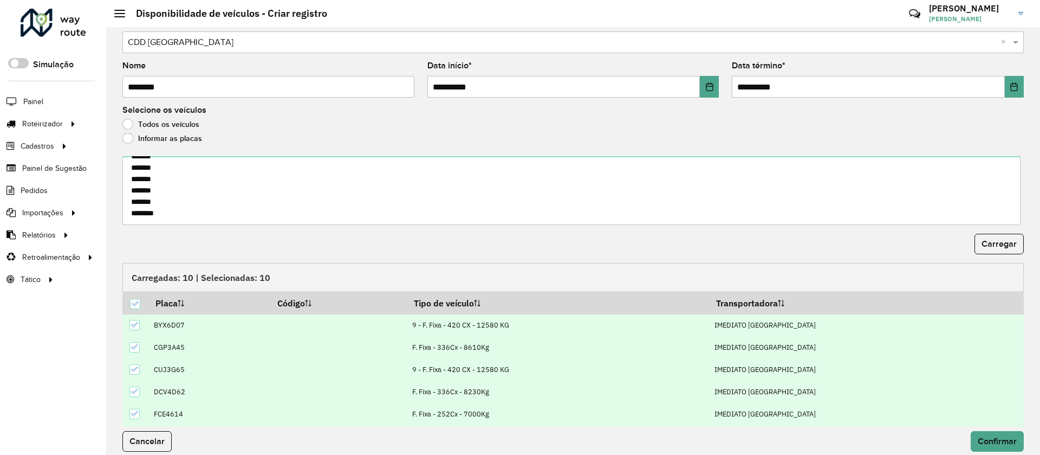
scroll to position [28, 0]
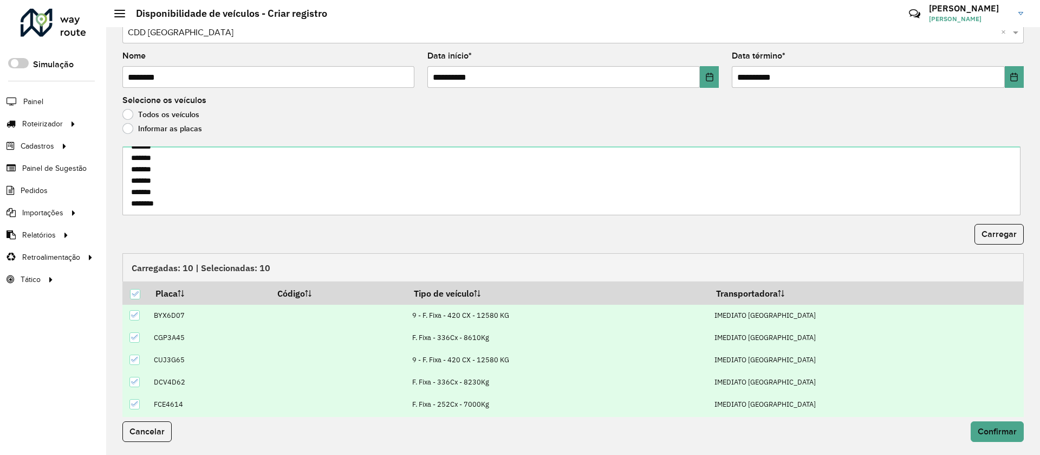
click at [997, 443] on div "Cancelar Confirmar" at bounding box center [573, 436] width 915 height 38
click at [987, 431] on span "Confirmar" at bounding box center [997, 430] width 39 height 9
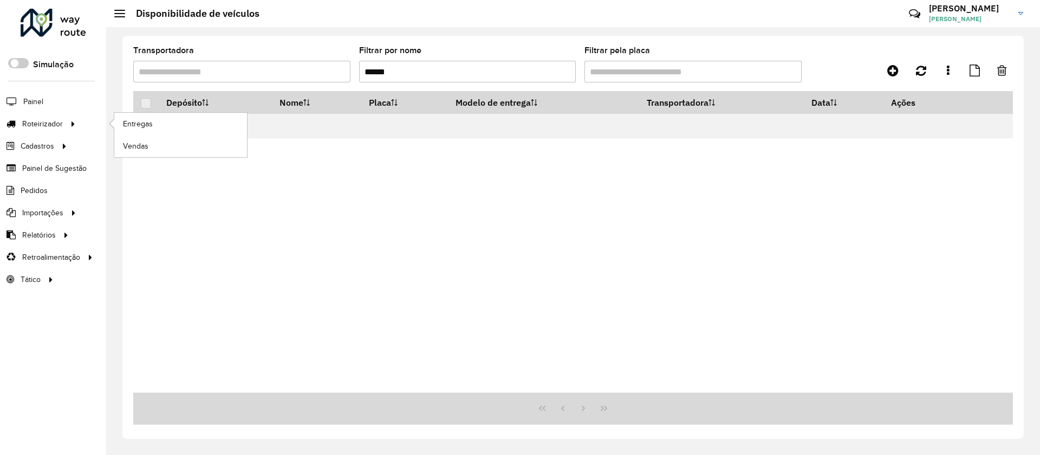
click at [88, 123] on li "Roteirizador Entregas Vendas" at bounding box center [53, 124] width 106 height 22
click at [148, 125] on span "Entregas" at bounding box center [138, 123] width 31 height 11
click at [441, 65] on input "******" at bounding box center [467, 72] width 217 height 22
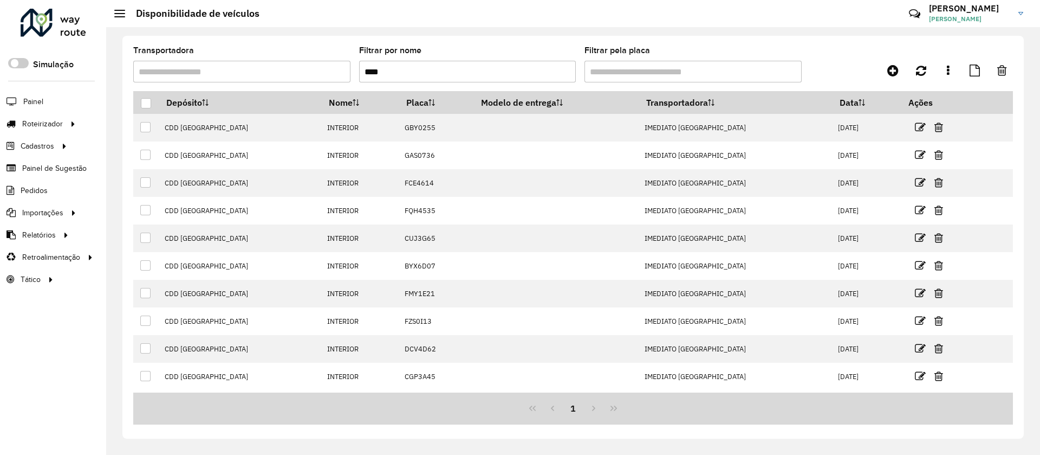
type input "****"
click at [74, 124] on icon at bounding box center [73, 123] width 9 height 16
click at [158, 129] on link "Entregas" at bounding box center [180, 124] width 133 height 22
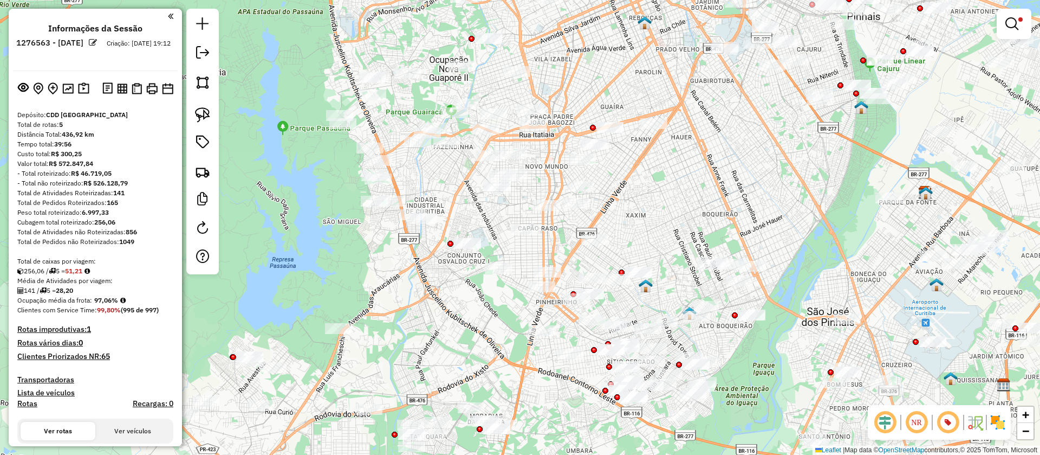
scroll to position [473, 0]
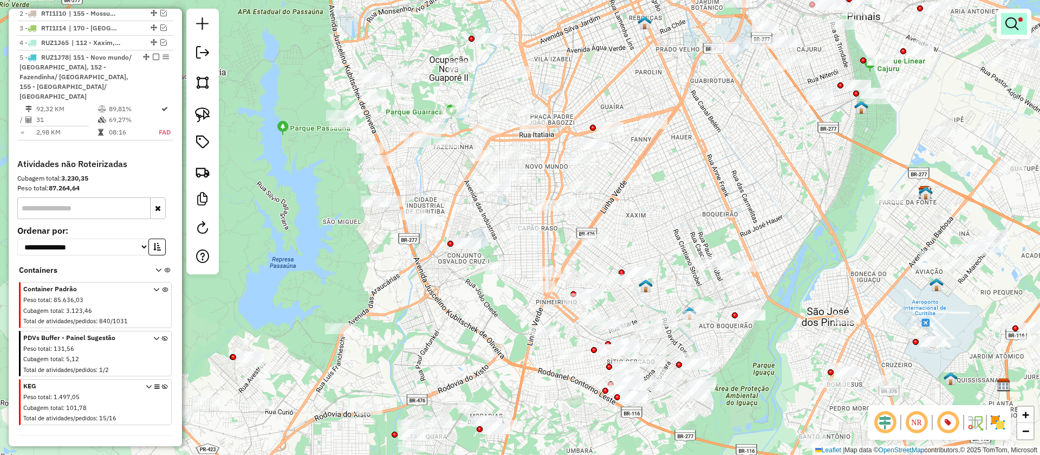
click at [1009, 31] on link at bounding box center [1014, 24] width 26 height 22
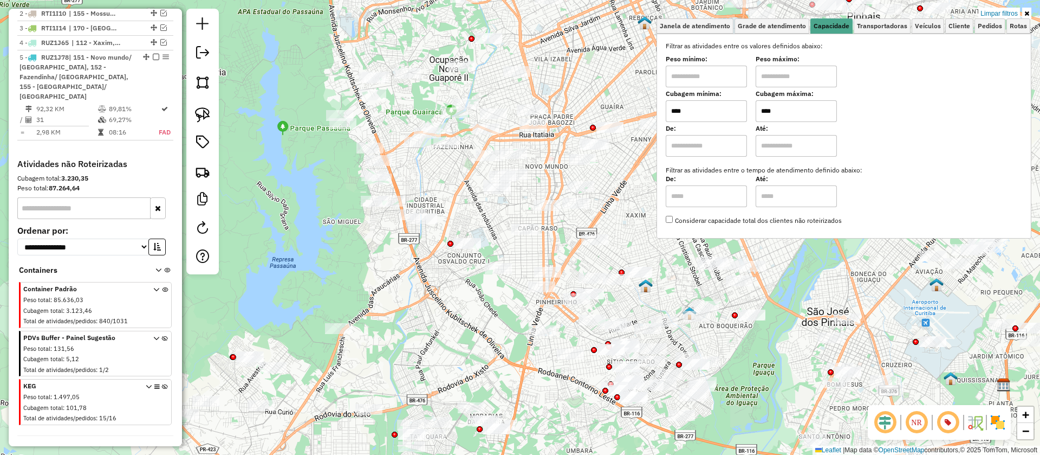
click at [794, 113] on input "****" at bounding box center [796, 111] width 81 height 22
type input "****"
click at [122, 91] on div "5 - RUZ1J78 | 151 - Novo mundo/ Capão raso, 152 - Fazendinha/ Portão, 155 - Mos…" at bounding box center [77, 77] width 115 height 49
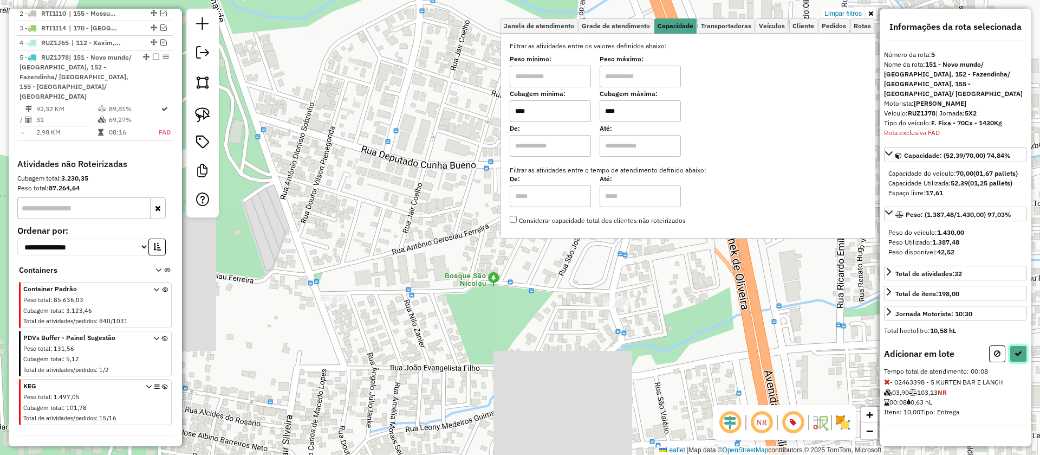
click at [1022, 345] on button at bounding box center [1018, 353] width 17 height 17
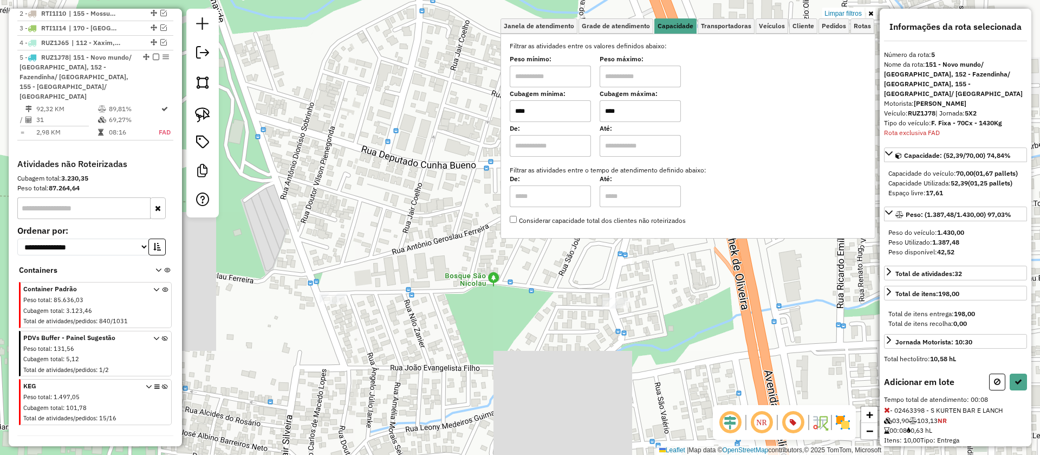
select select "**********"
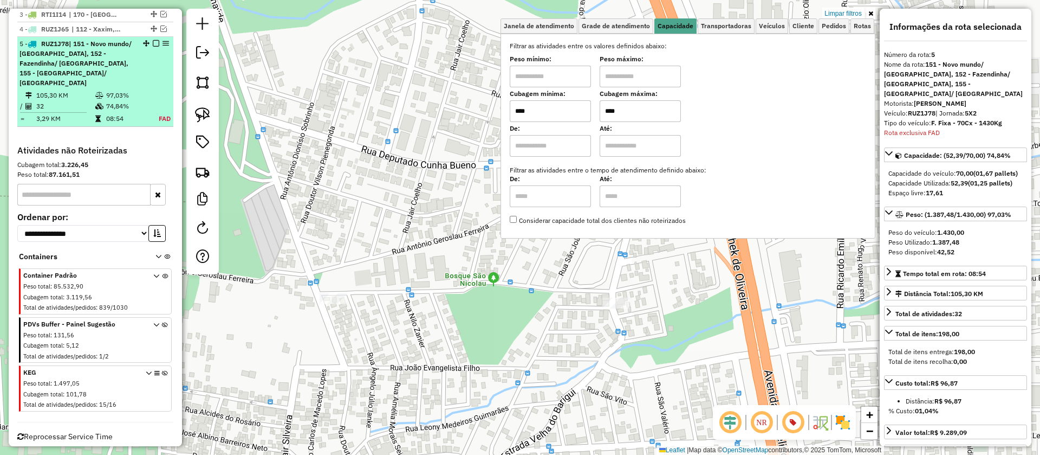
click at [153, 47] on em at bounding box center [156, 43] width 7 height 7
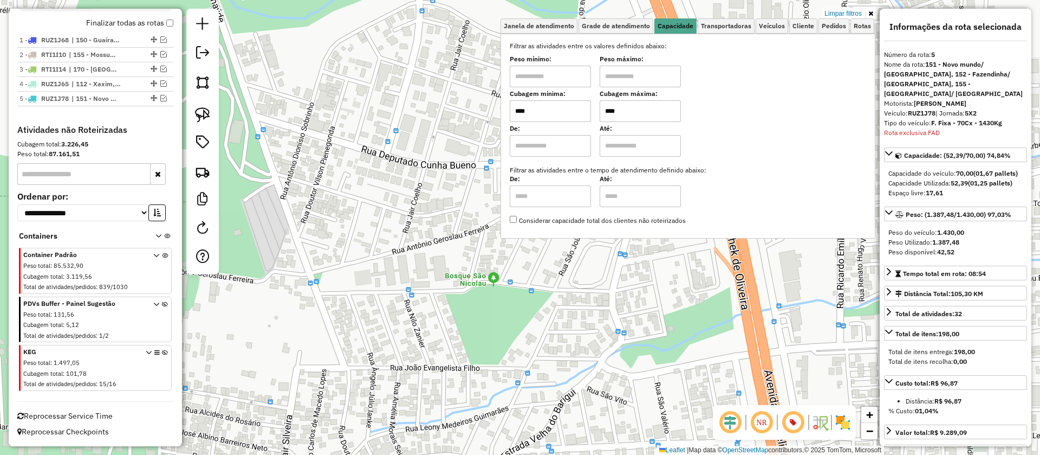
click at [0, 0] on div "Aguarde..." at bounding box center [0, 0] width 0 height 0
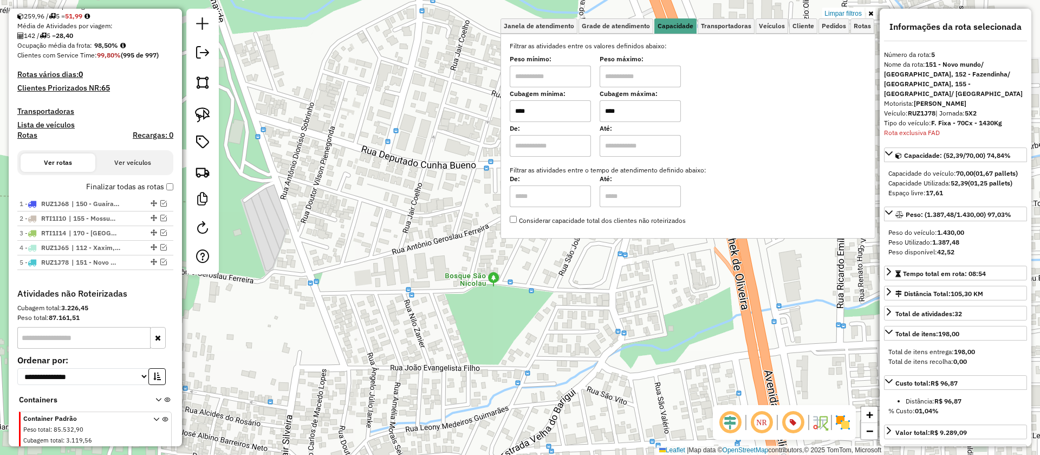
click at [139, 39] on div "Depósito: CDD Curitiba Total de rotas: 5 Distância Total: 449,90 km Tempo total…" at bounding box center [95, 71] width 165 height 433
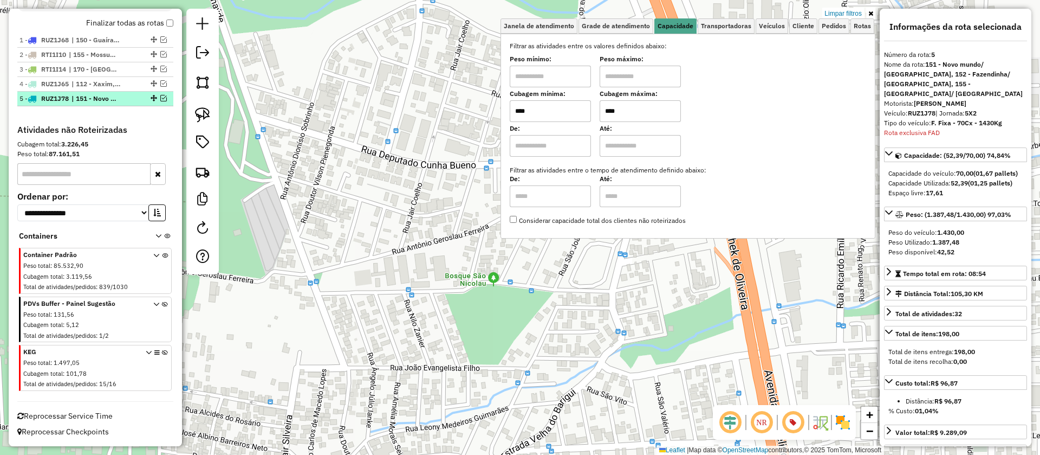
scroll to position [0, 0]
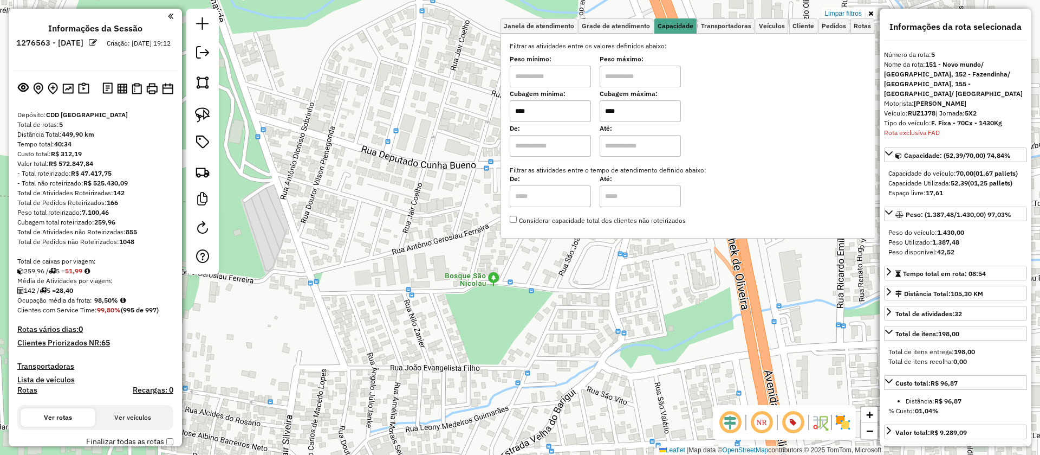
click at [97, 43] on em at bounding box center [93, 42] width 8 height 8
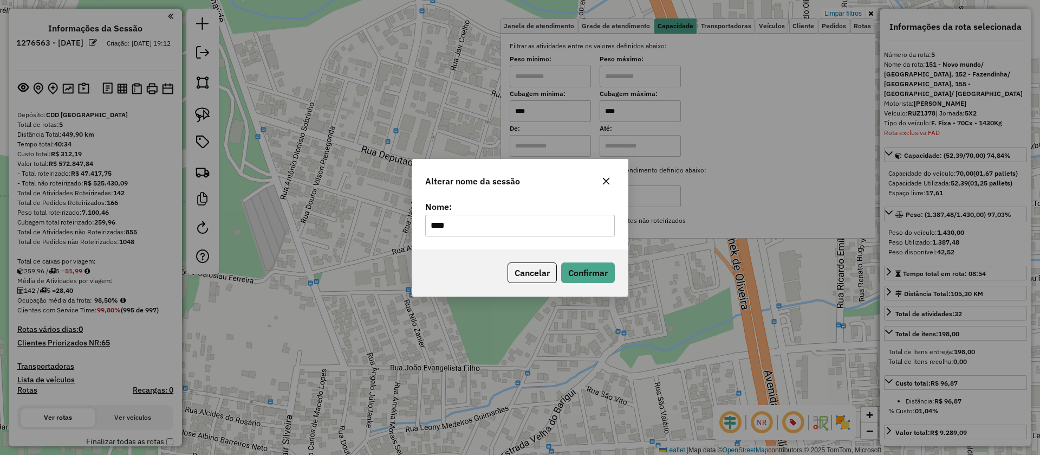
type input "****"
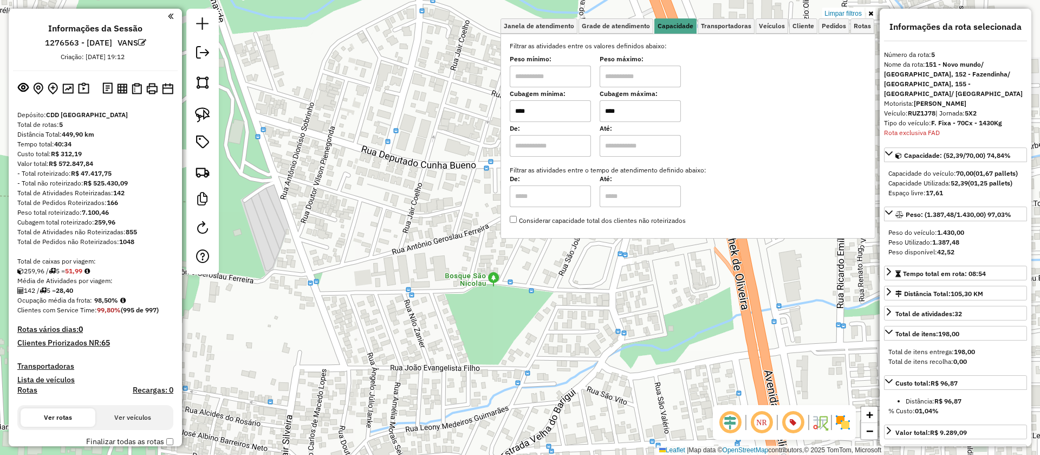
scroll to position [418, 0]
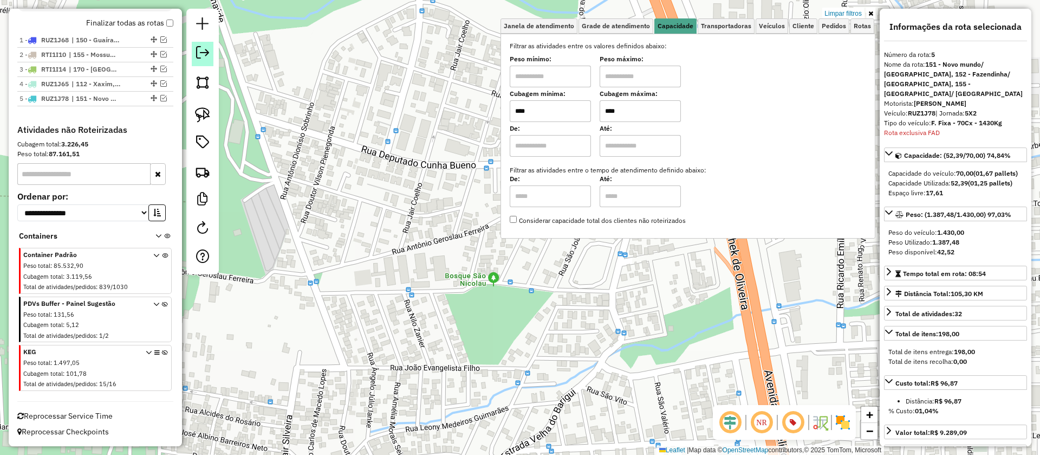
click at [209, 61] on link at bounding box center [203, 54] width 22 height 24
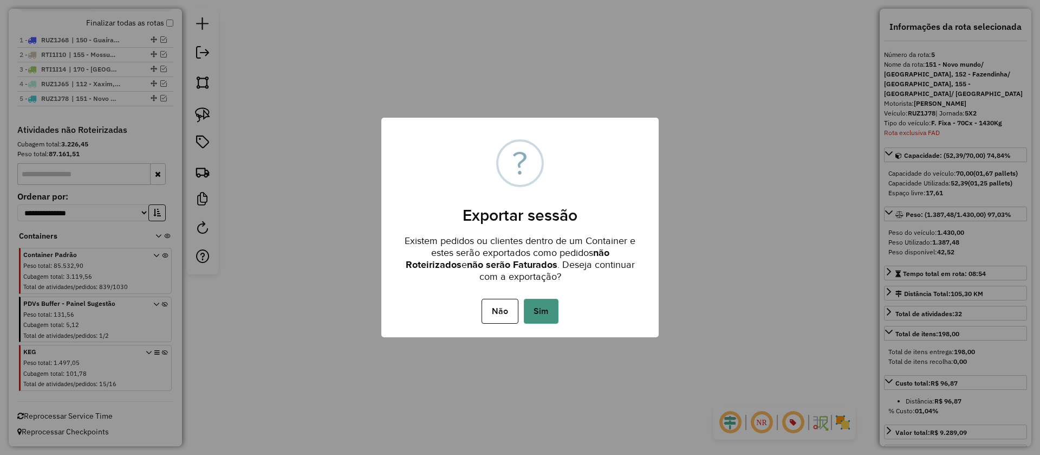
click at [540, 310] on button "Sim" at bounding box center [541, 311] width 35 height 25
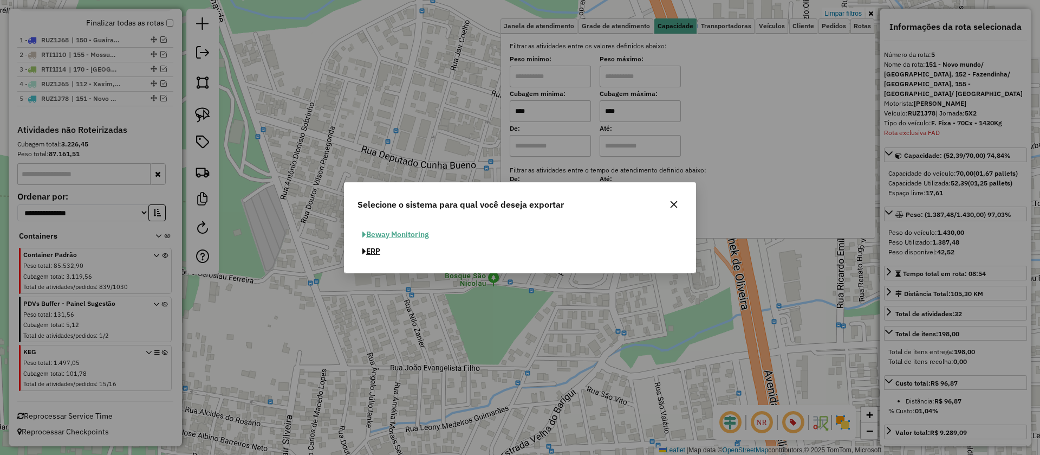
click at [374, 255] on button "ERP" at bounding box center [372, 251] width 28 height 17
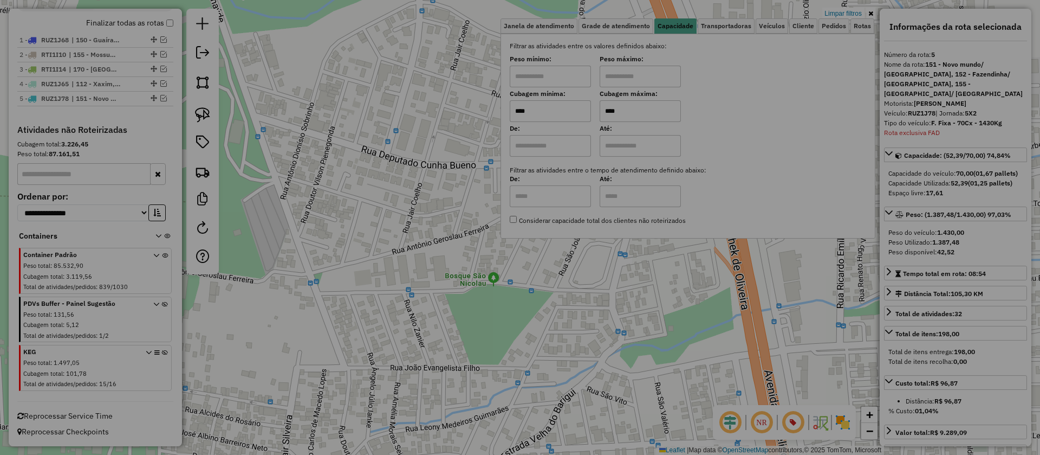
select select "**"
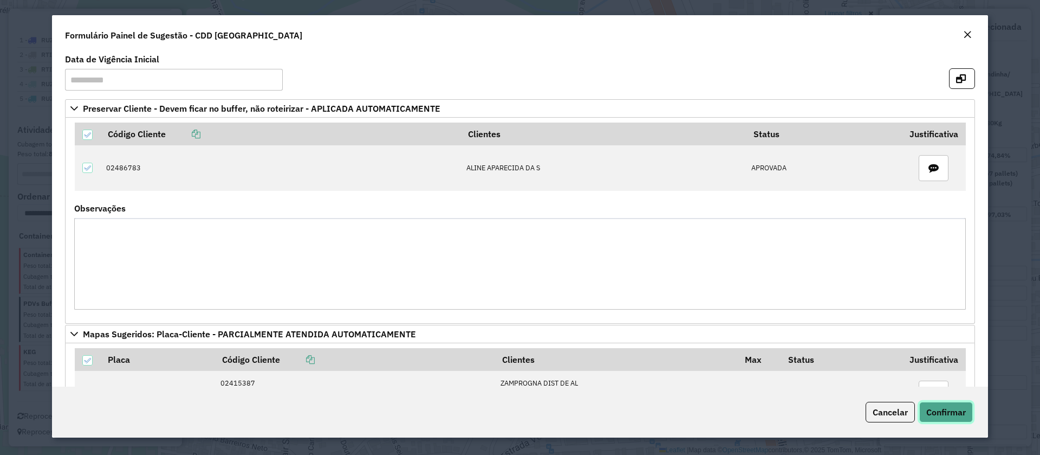
click at [941, 416] on span "Confirmar" at bounding box center [947, 411] width 40 height 11
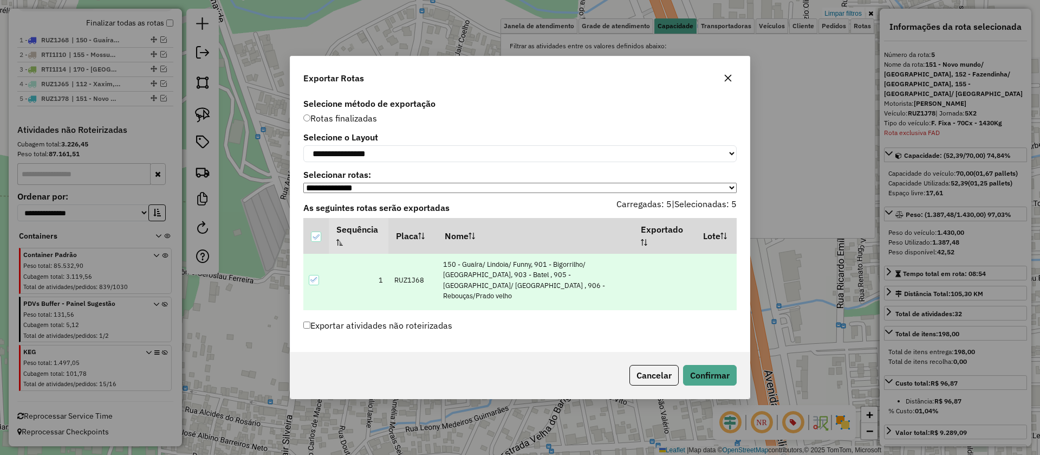
click at [386, 328] on label "Exportar atividades não roteirizadas" at bounding box center [377, 325] width 149 height 21
click at [723, 382] on button "Confirmar" at bounding box center [710, 375] width 54 height 21
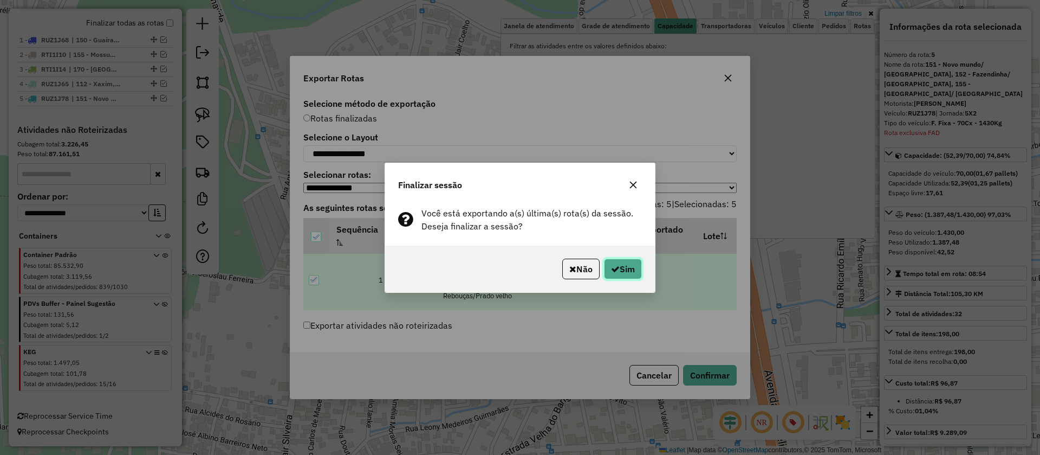
drag, startPoint x: 613, startPoint y: 272, endPoint x: 576, endPoint y: 331, distance: 69.2
click at [613, 272] on icon "button" at bounding box center [615, 268] width 9 height 9
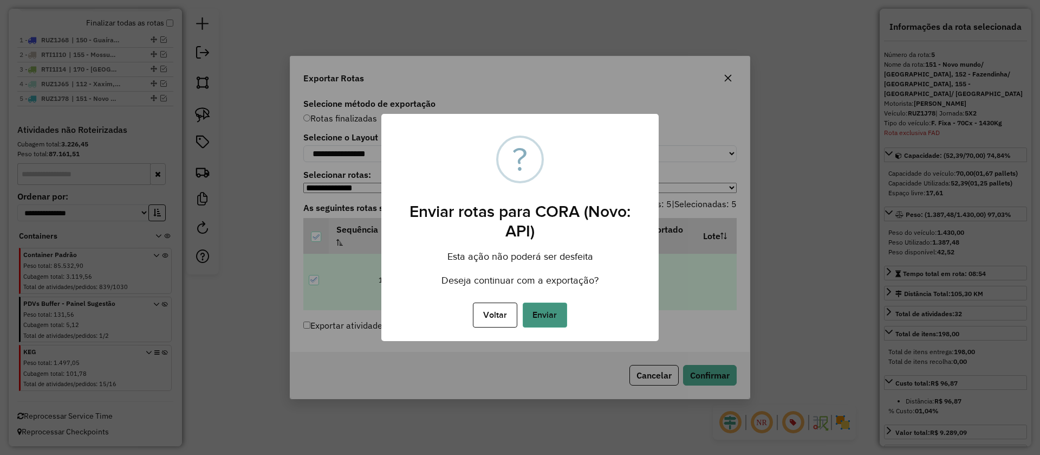
click at [542, 313] on button "Enviar" at bounding box center [545, 314] width 44 height 25
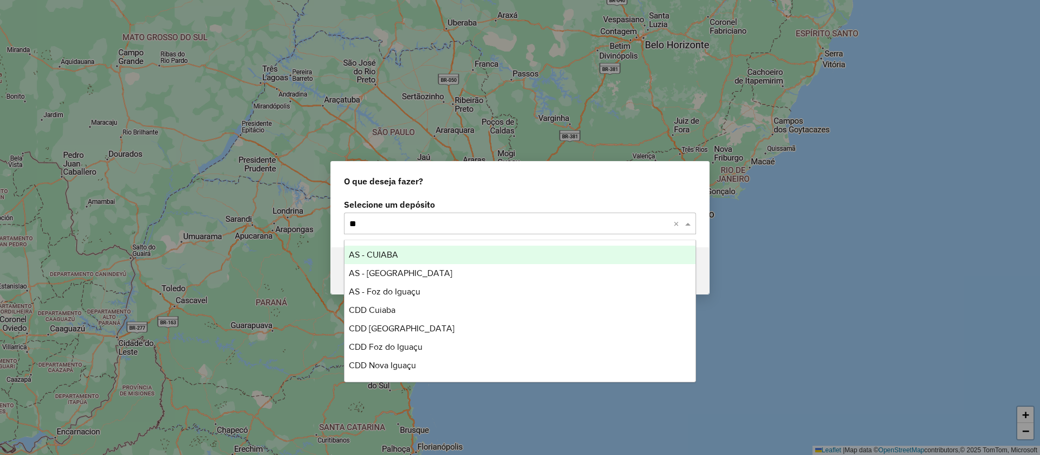
type input "***"
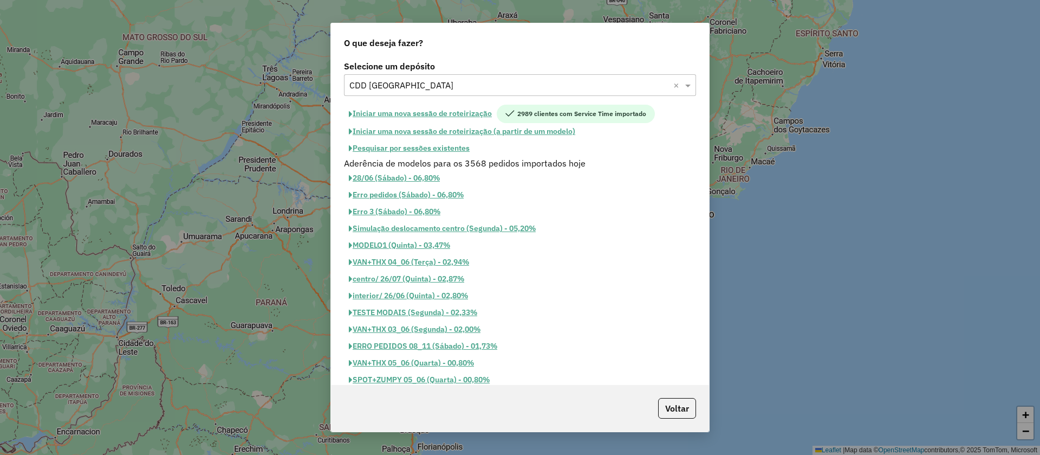
click at [478, 111] on button "Iniciar uma nova sessão de roteirização" at bounding box center [420, 114] width 153 height 18
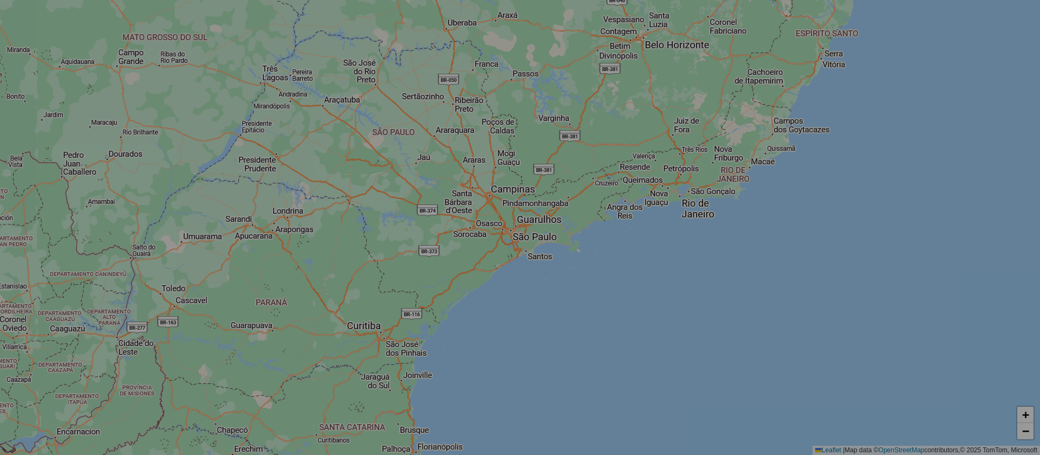
select select "*"
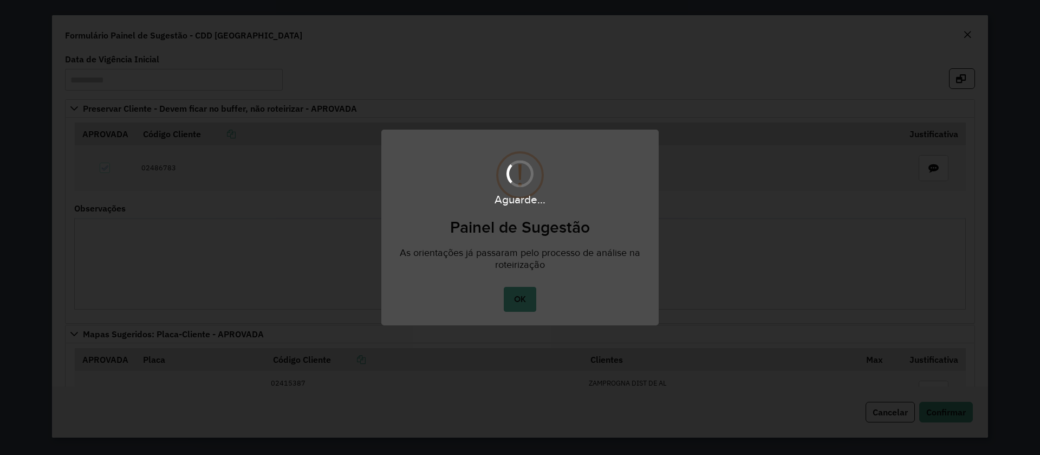
click at [527, 300] on div "Aguarde..." at bounding box center [520, 227] width 1040 height 455
click at [535, 296] on div "Aguarde..." at bounding box center [520, 227] width 1040 height 455
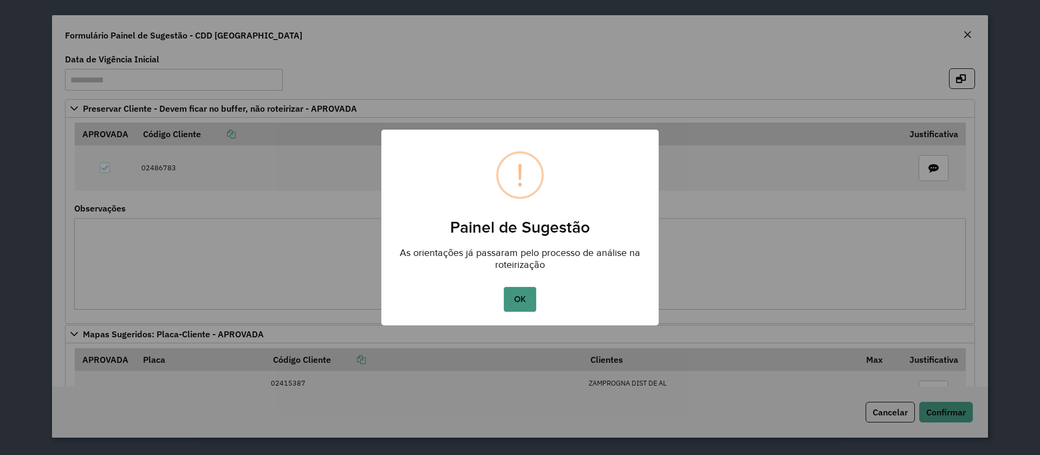
click at [527, 299] on button "OK" at bounding box center [520, 299] width 32 height 25
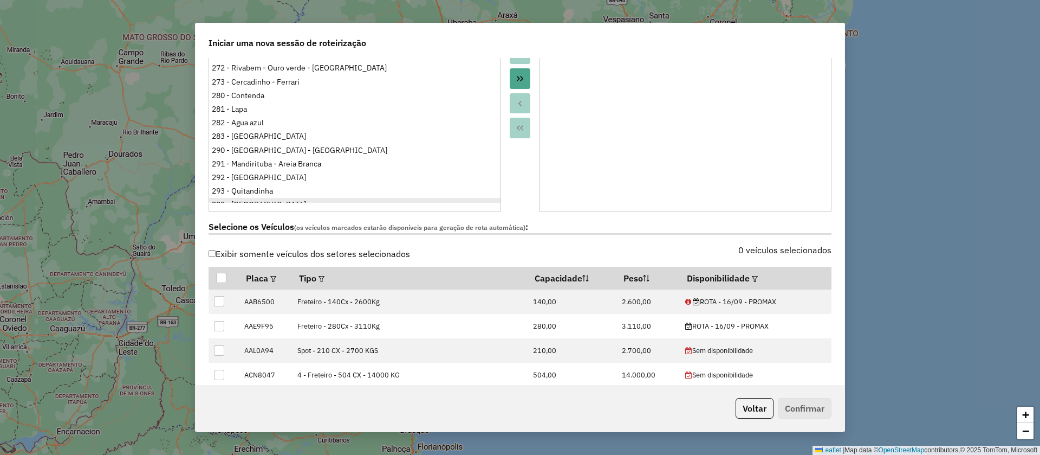
scroll to position [1057, 0]
click at [237, 85] on ul "100 - [GEOGRAPHIC_DATA]/ [GEOGRAPHIC_DATA] 101 - [GEOGRAPHIC_DATA] 102 - [GEOGR…" at bounding box center [355, 115] width 292 height 173
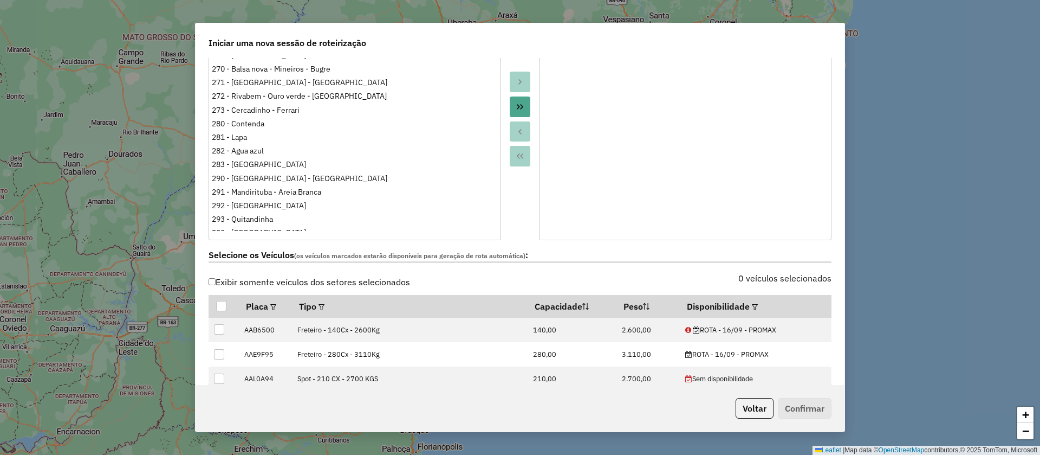
scroll to position [1069, 0]
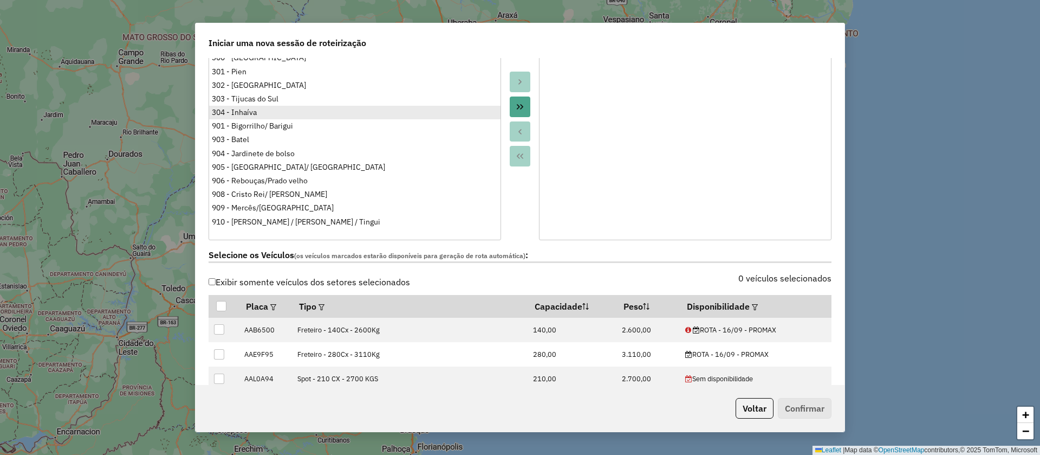
click at [253, 107] on div "304 - Inhaíva" at bounding box center [355, 112] width 286 height 11
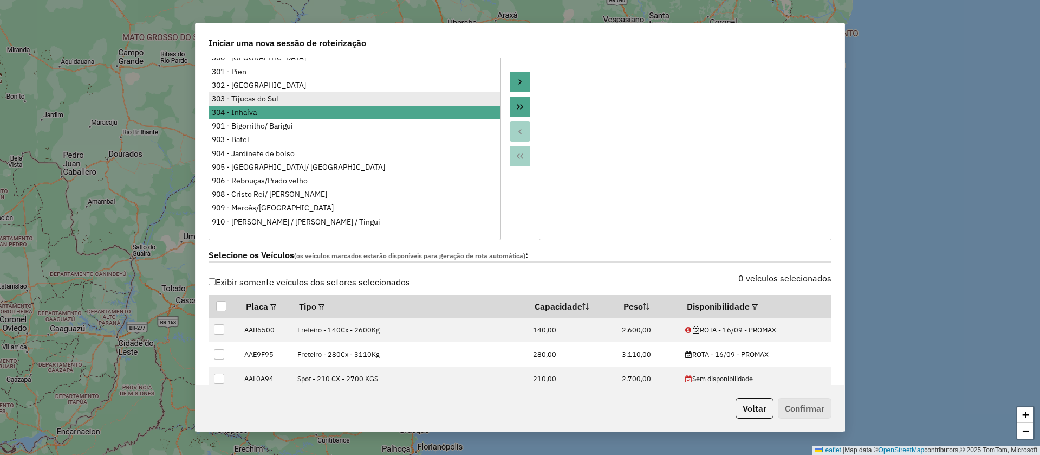
click at [256, 93] on div "303 - Tijucas do Sul" at bounding box center [355, 98] width 286 height 11
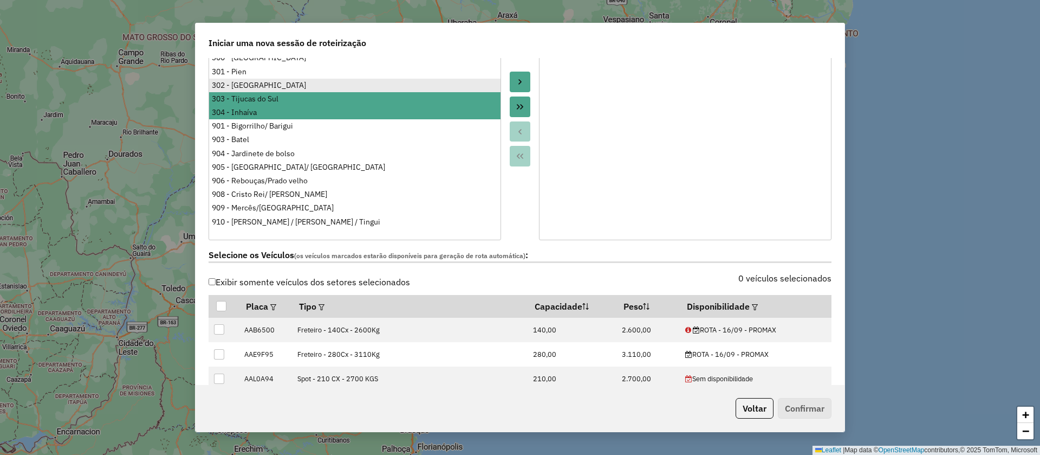
click at [260, 80] on div "302 - Agudos do Sul" at bounding box center [355, 85] width 286 height 11
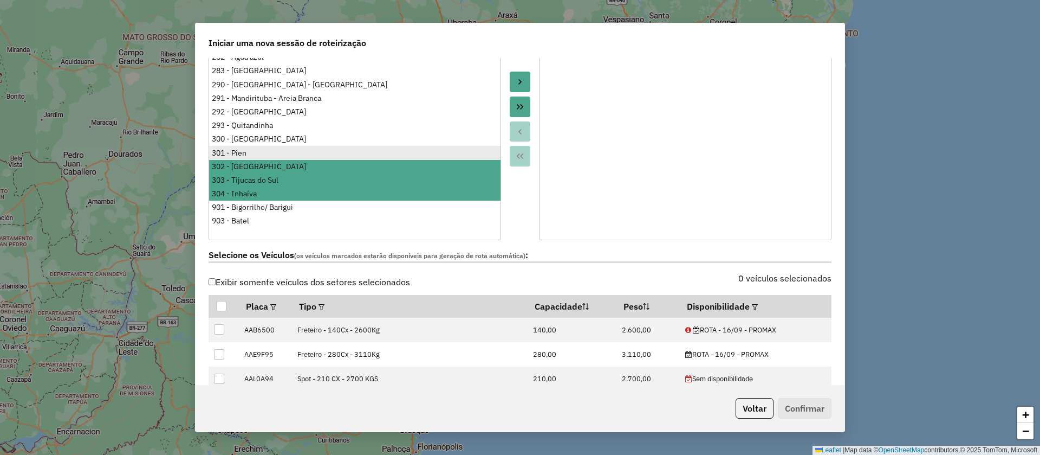
click at [245, 147] on div "301 - Pien" at bounding box center [355, 152] width 286 height 11
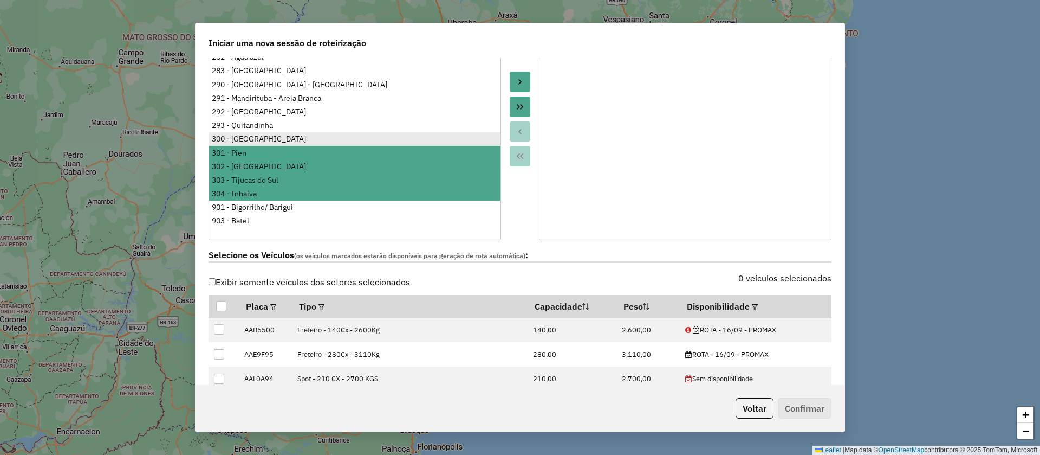
click at [248, 133] on div "300 - Campo Novo" at bounding box center [355, 138] width 286 height 11
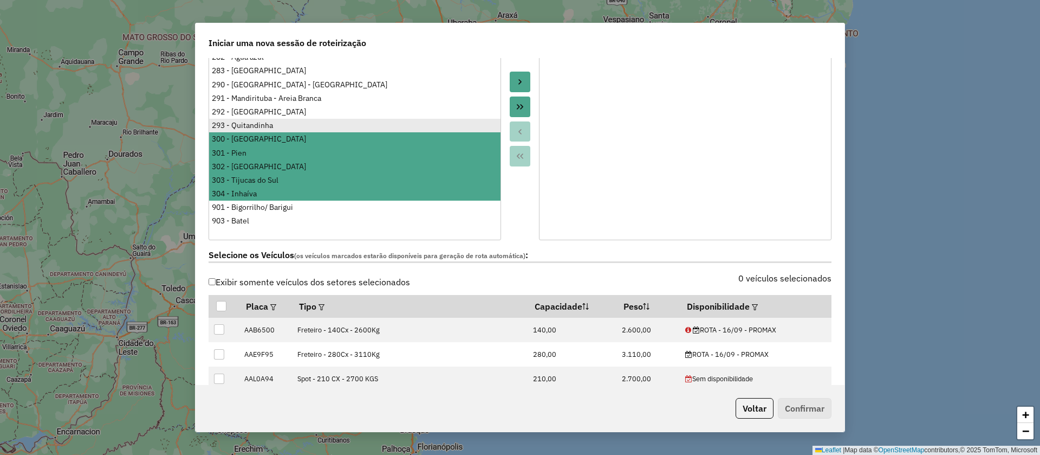
click at [250, 120] on div "293 - Quitandinha" at bounding box center [355, 125] width 286 height 11
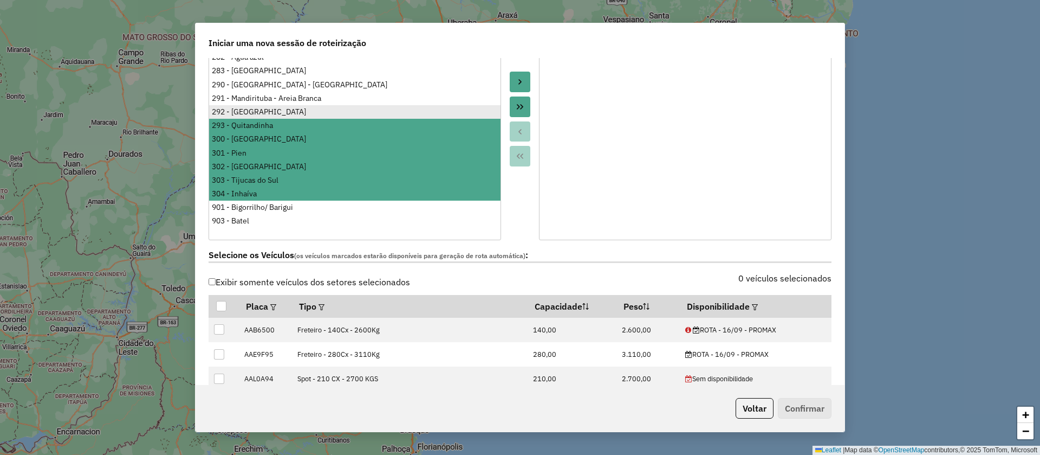
click at [254, 106] on div "292 - Campo Tenente" at bounding box center [355, 111] width 286 height 11
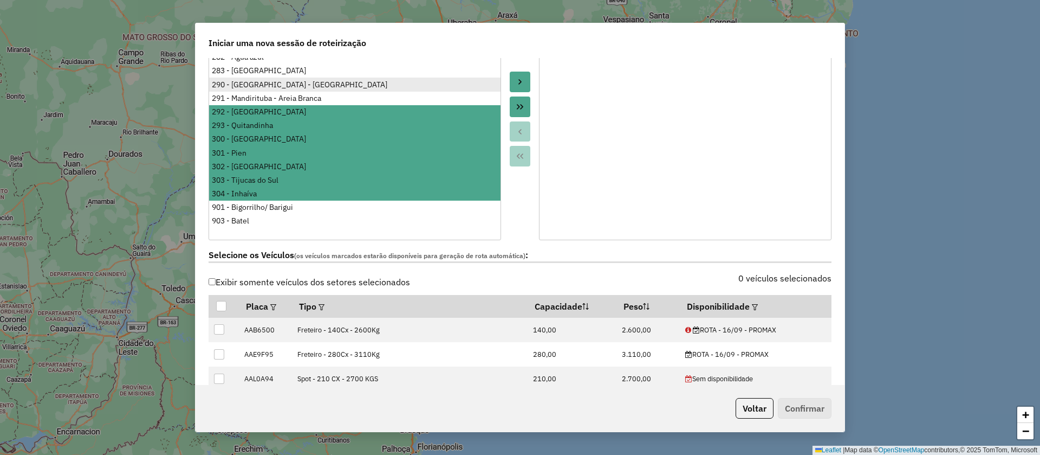
click at [261, 93] on div "291 - Mandirituba - Areia Branca" at bounding box center [355, 98] width 286 height 11
click at [276, 79] on div "290 - Rio Negro - Campo Tenente" at bounding box center [355, 84] width 286 height 11
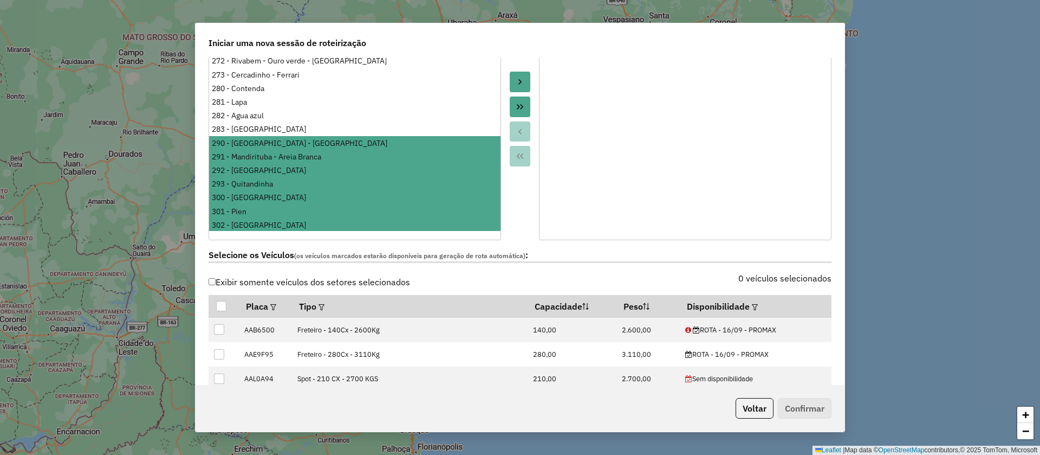
scroll to position [907, 0]
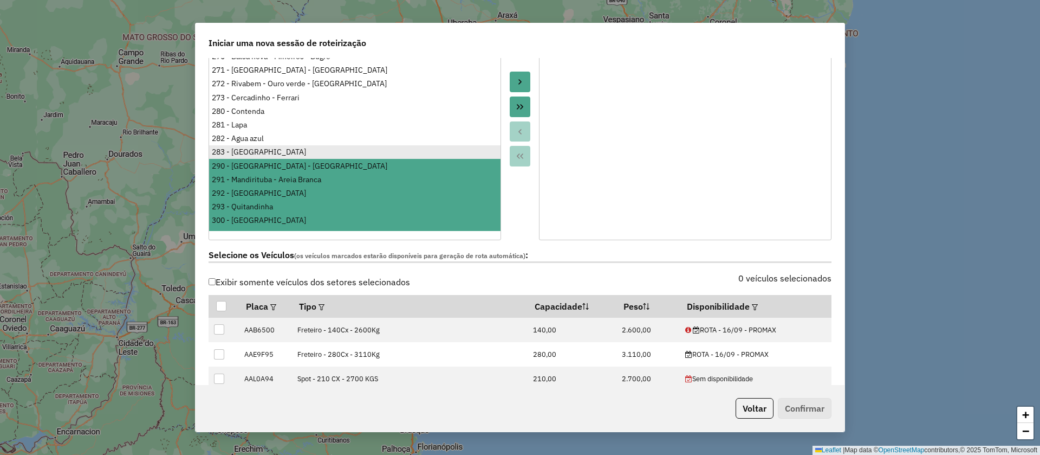
click at [271, 146] on div "283 - Colônia Johannesdorf" at bounding box center [355, 151] width 286 height 11
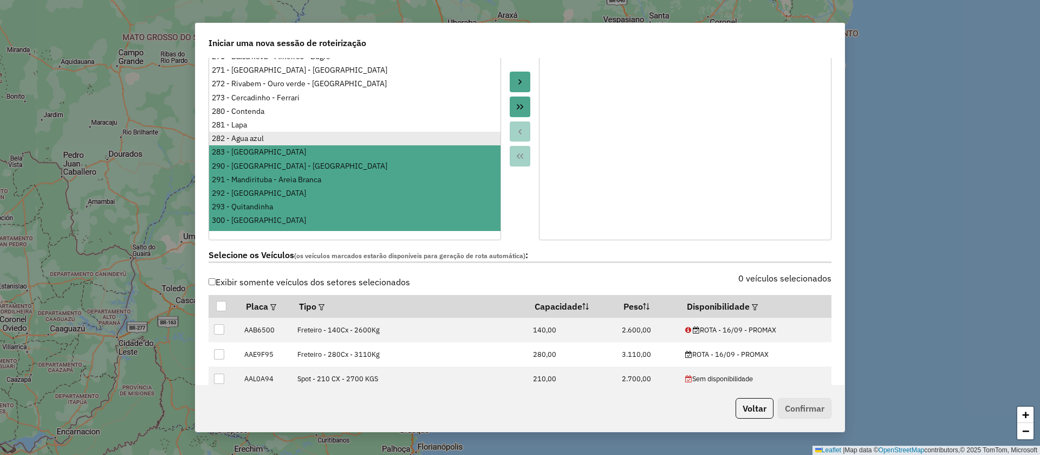
click at [251, 133] on div "282 - Agua azul" at bounding box center [355, 138] width 286 height 11
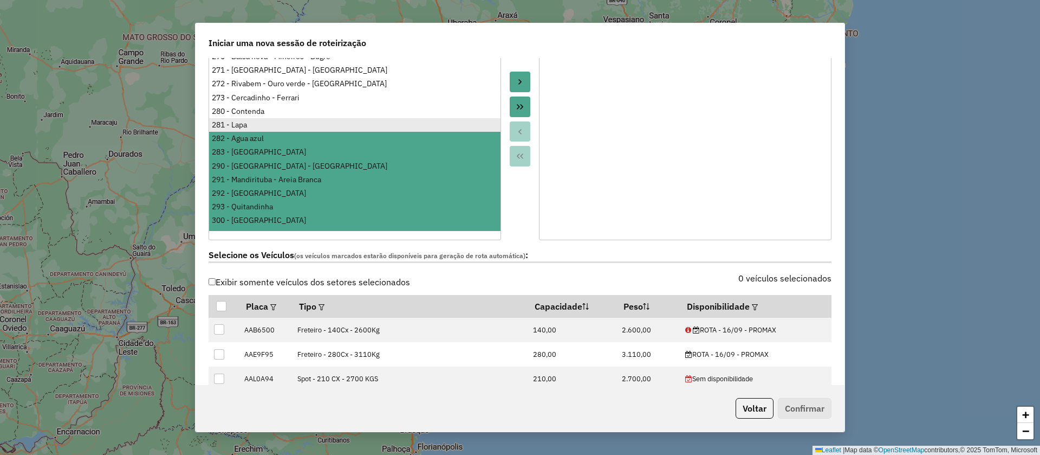
click at [248, 119] on div "281 - Lapa" at bounding box center [355, 124] width 286 height 11
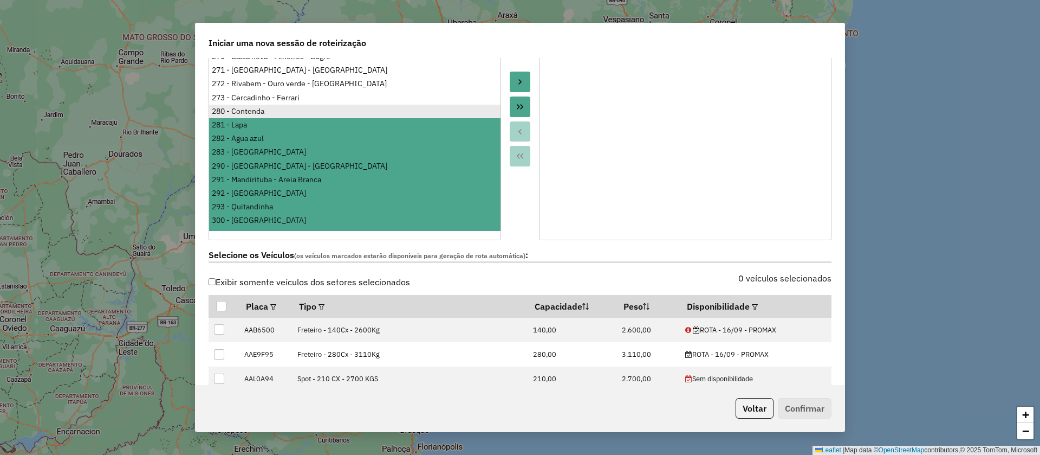
click at [251, 106] on div "280 - Contenda" at bounding box center [355, 111] width 286 height 11
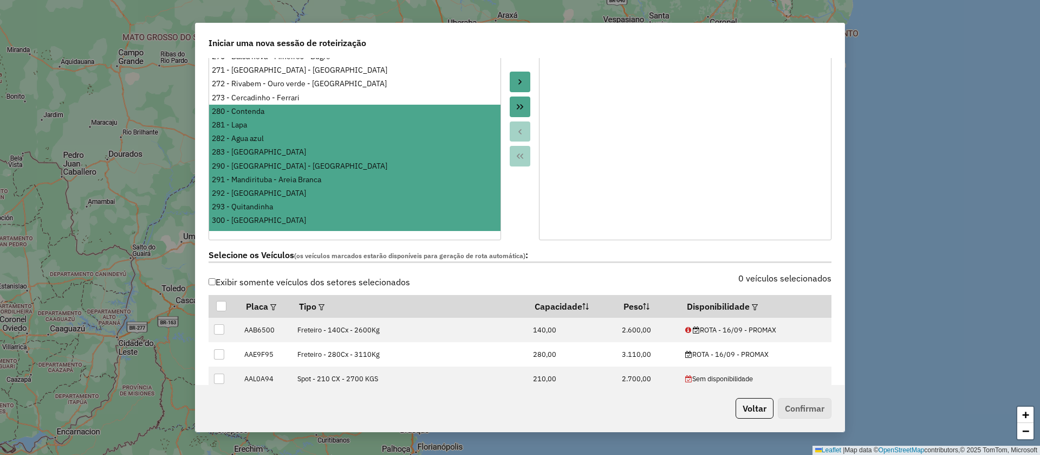
click at [253, 106] on div "280 - Contenda" at bounding box center [355, 111] width 286 height 11
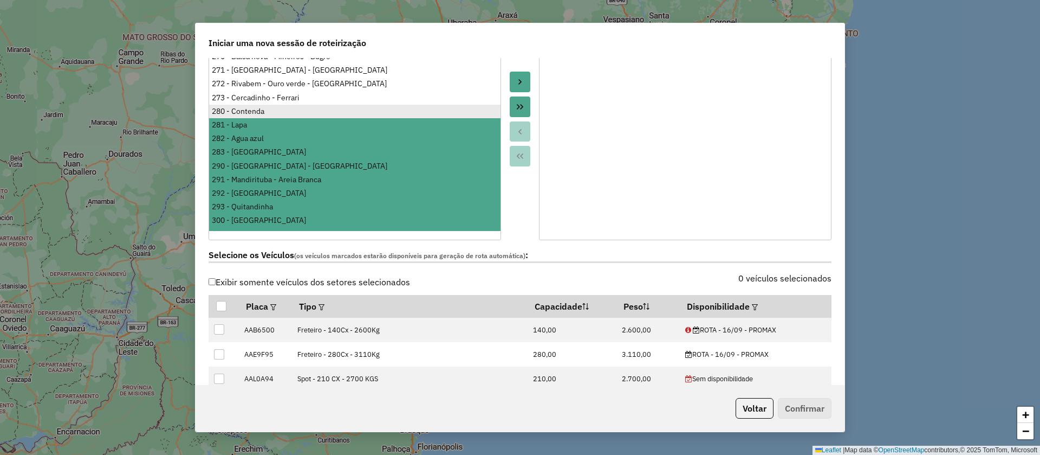
click at [251, 106] on div "280 - Contenda" at bounding box center [355, 111] width 286 height 11
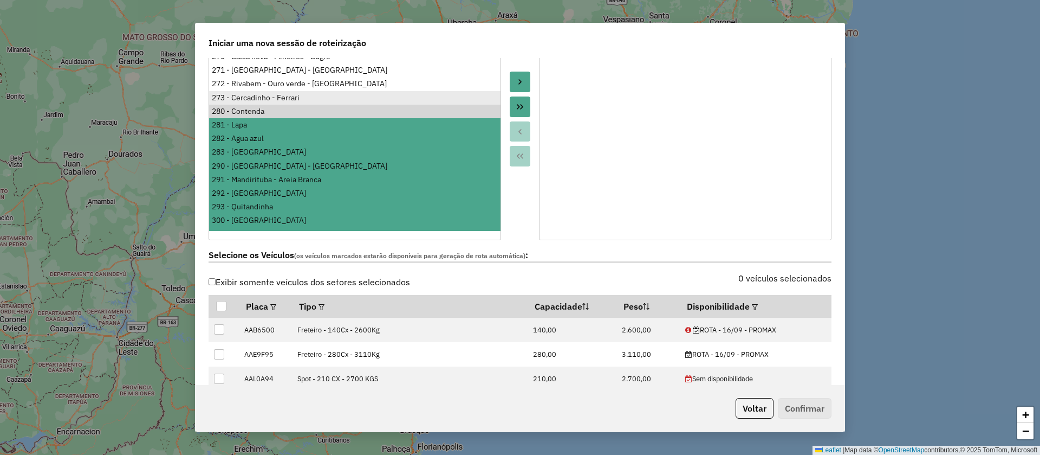
click at [254, 92] on div "273 - Cercadinho - Ferrari" at bounding box center [355, 97] width 286 height 11
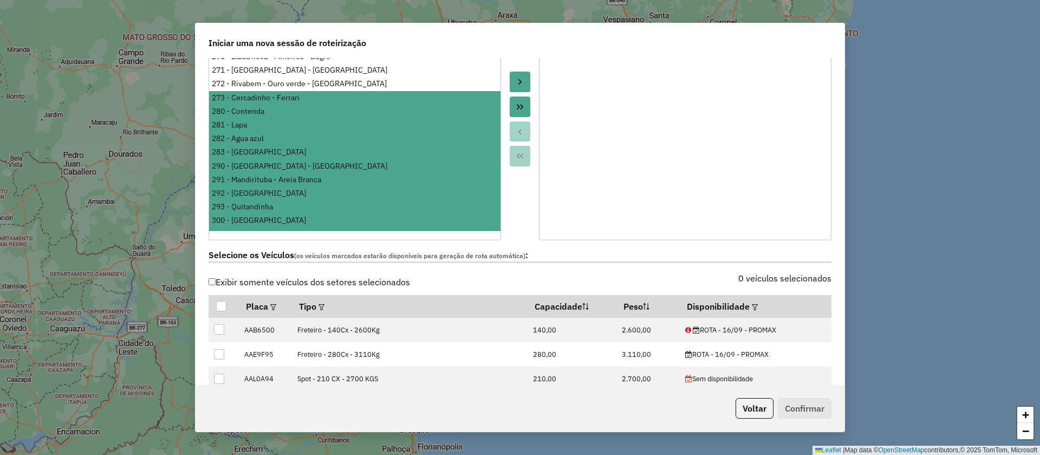
scroll to position [744, 0]
click at [264, 159] on li "290 - Rio Negro - Campo Tenente" at bounding box center [355, 166] width 292 height 14
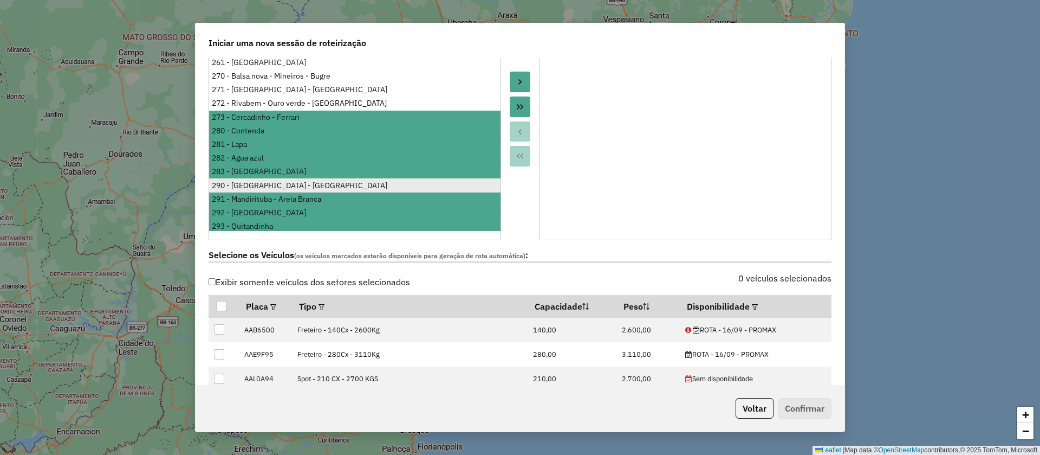
scroll to position [907, 0]
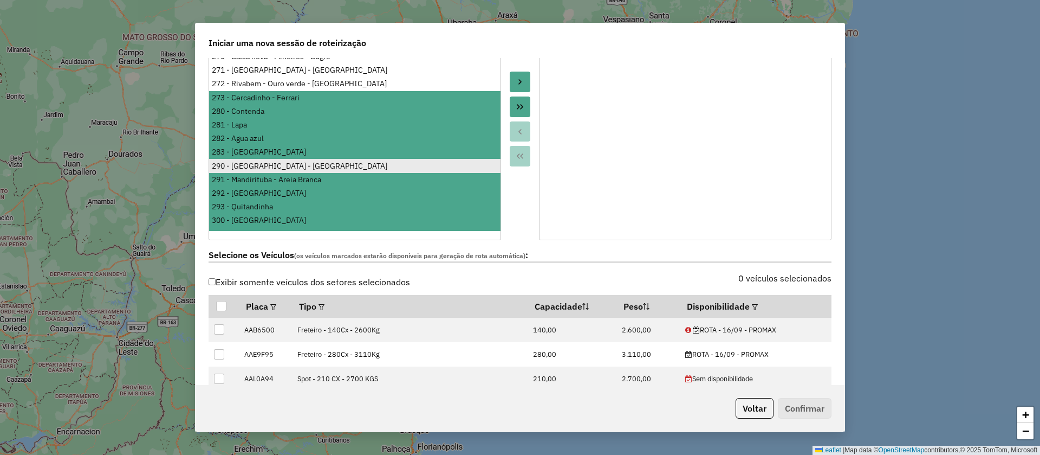
click at [257, 160] on div "290 - Rio Negro - Campo Tenente" at bounding box center [355, 165] width 286 height 11
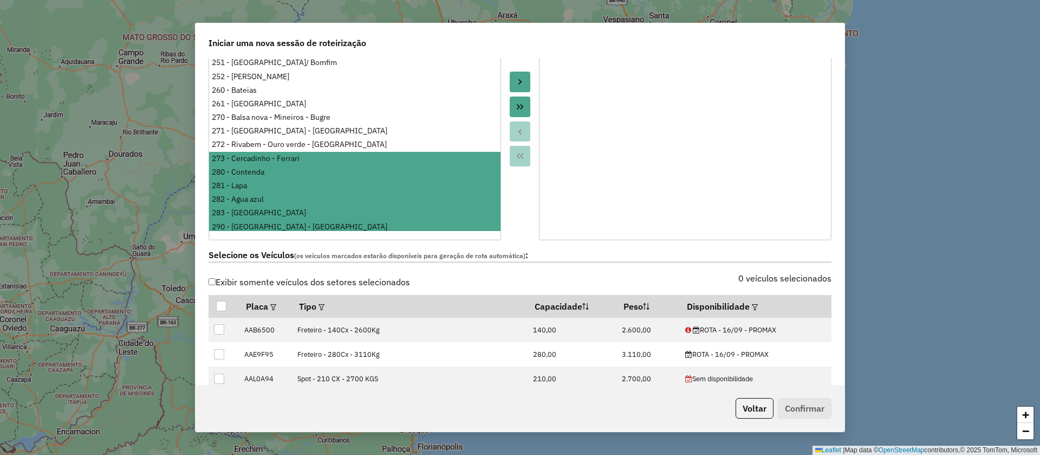
scroll to position [825, 0]
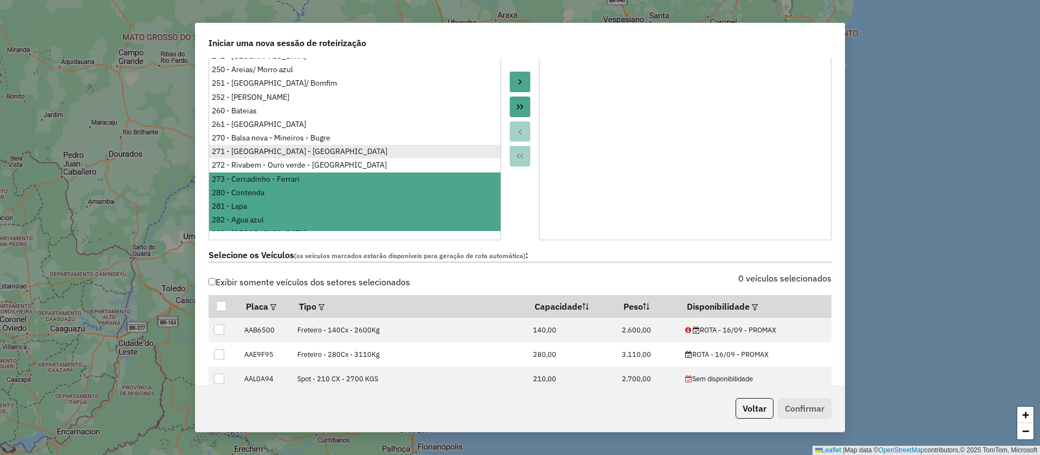
click at [259, 159] on div "272 - Rivabem - Ouro verde - Salgadinho" at bounding box center [355, 164] width 286 height 11
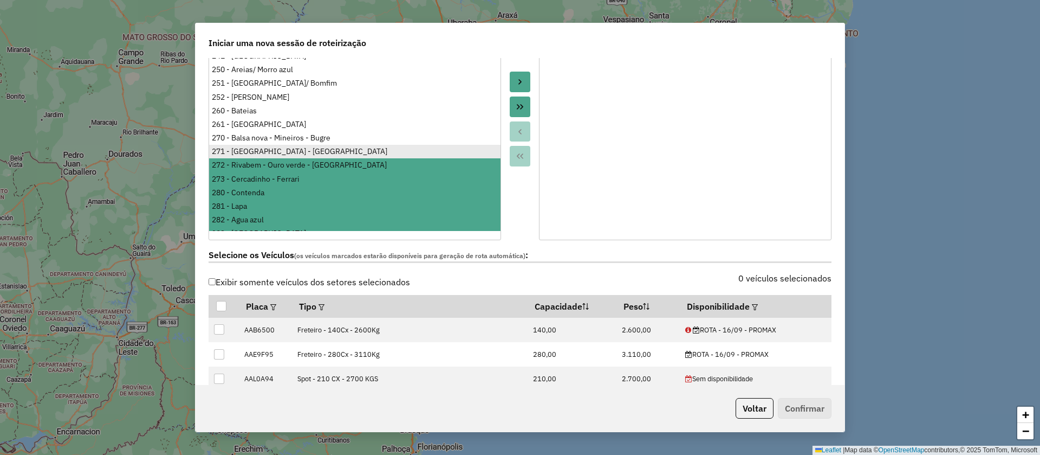
click at [250, 146] on div "271 - Campo Magro - Aguas claras" at bounding box center [355, 151] width 286 height 11
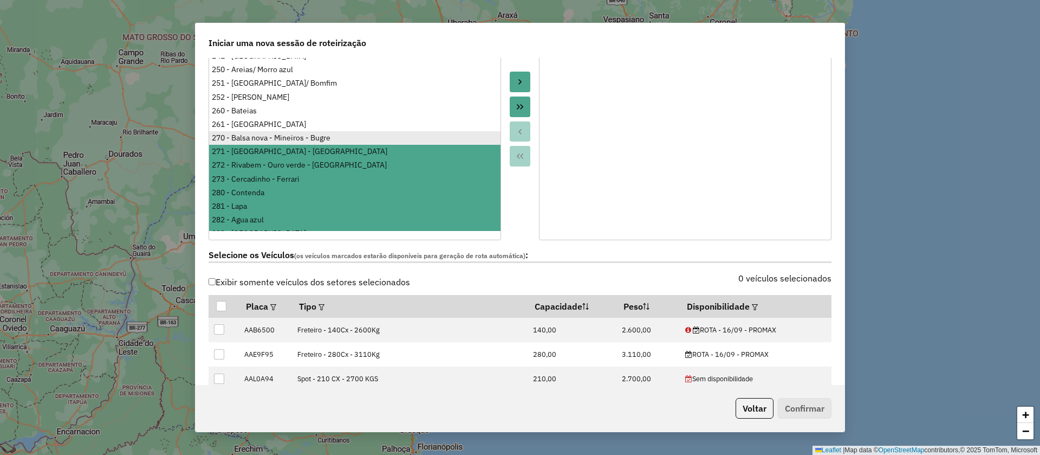
click at [245, 132] on div "270 - Balsa nova - Mineiros - Bugre" at bounding box center [355, 137] width 286 height 11
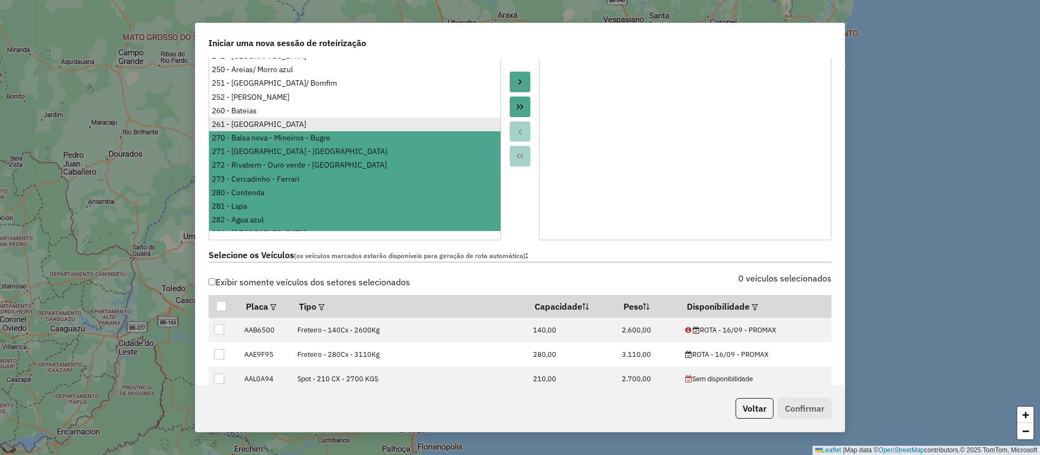
click at [245, 119] on div "261 - Campo magro" at bounding box center [355, 124] width 286 height 11
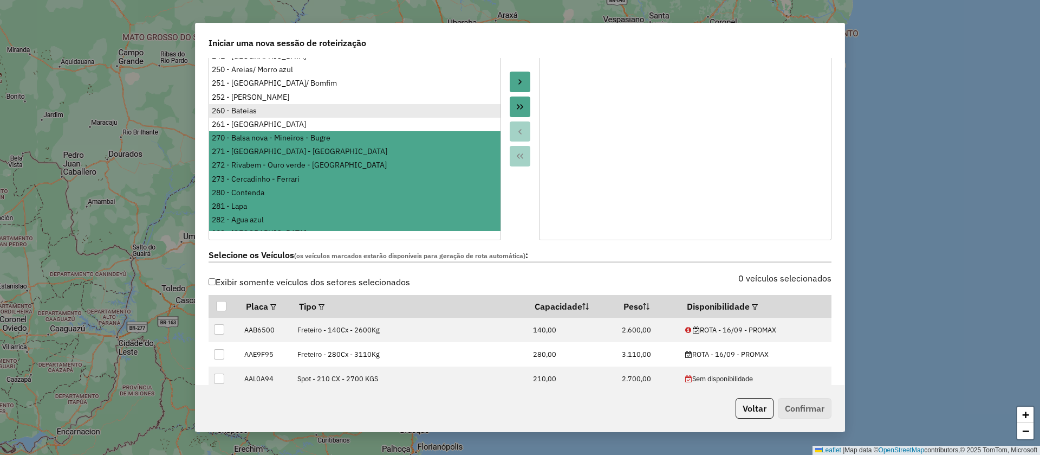
click at [249, 105] on div "260 - Bateias" at bounding box center [355, 110] width 286 height 11
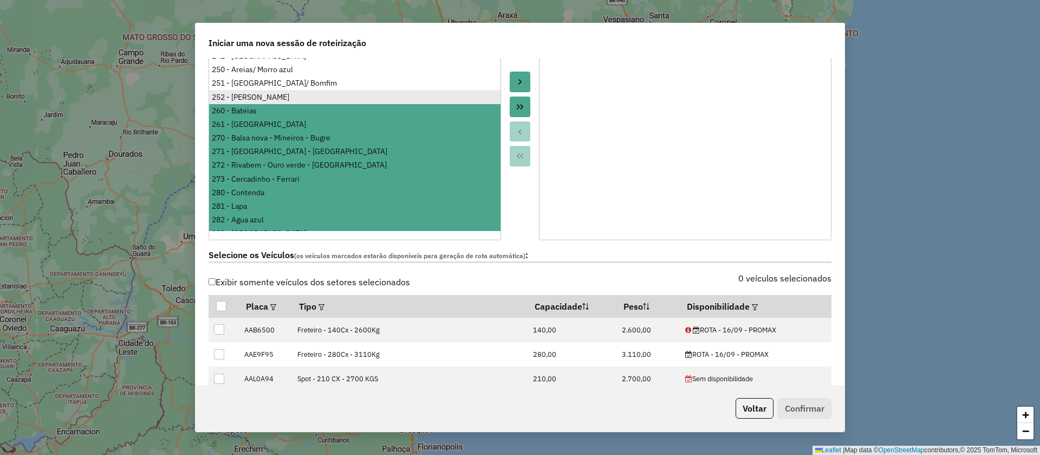
click at [248, 92] on div "252 - Almirante Tamandaré" at bounding box center [355, 97] width 286 height 11
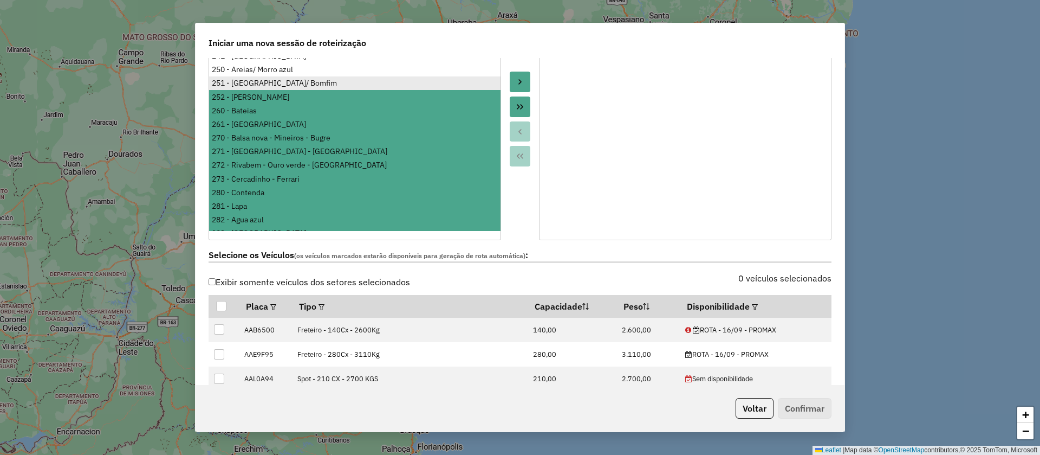
click at [250, 77] on div "251 - São Jorge/ Bomfim" at bounding box center [355, 82] width 286 height 11
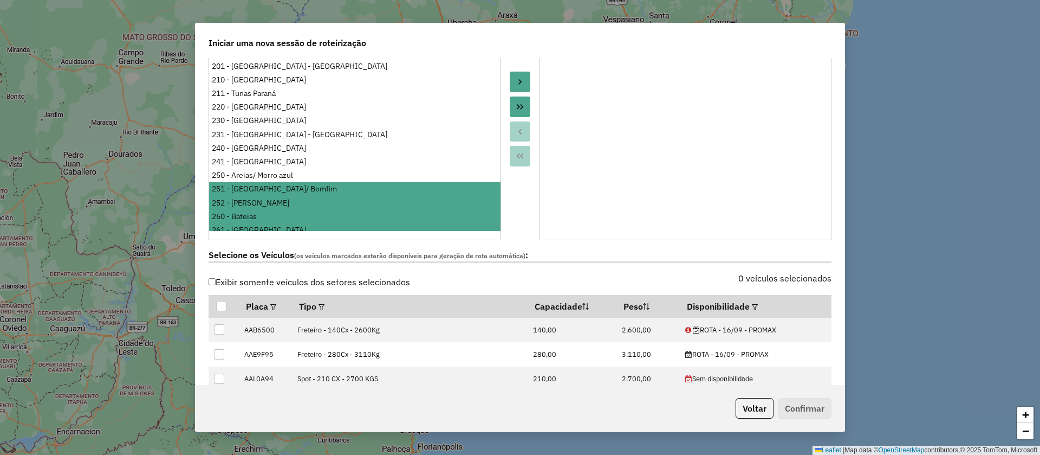
scroll to position [744, 0]
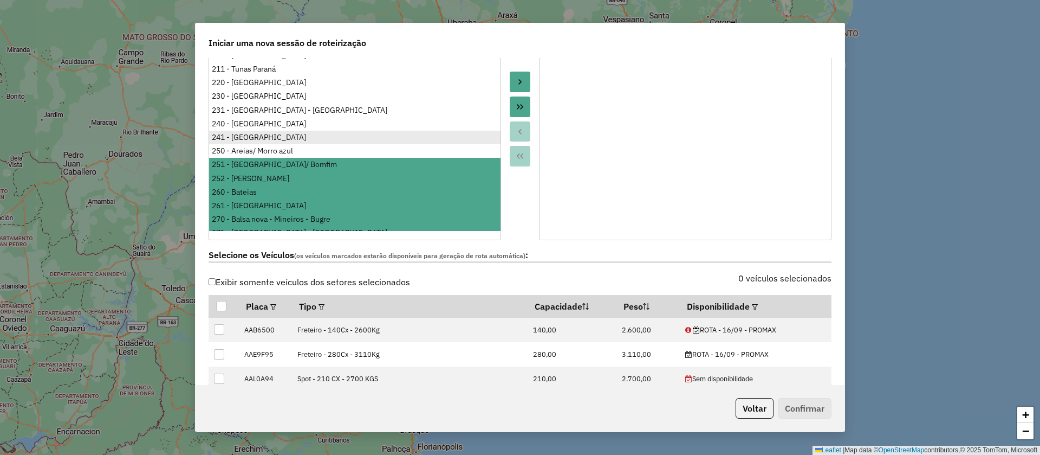
click at [253, 145] on div "250 - Areias/ Morro azul" at bounding box center [355, 150] width 286 height 11
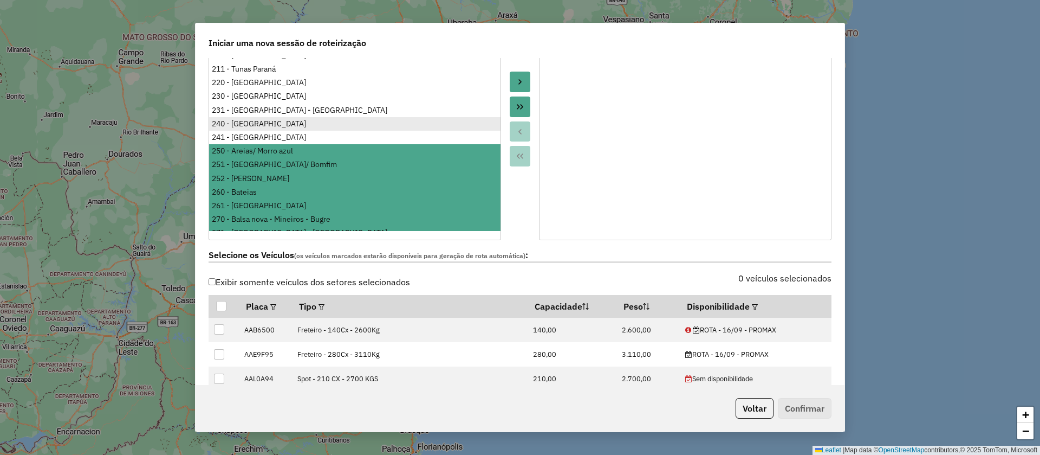
click at [248, 132] on div "241 - Itaperuçu" at bounding box center [355, 137] width 286 height 11
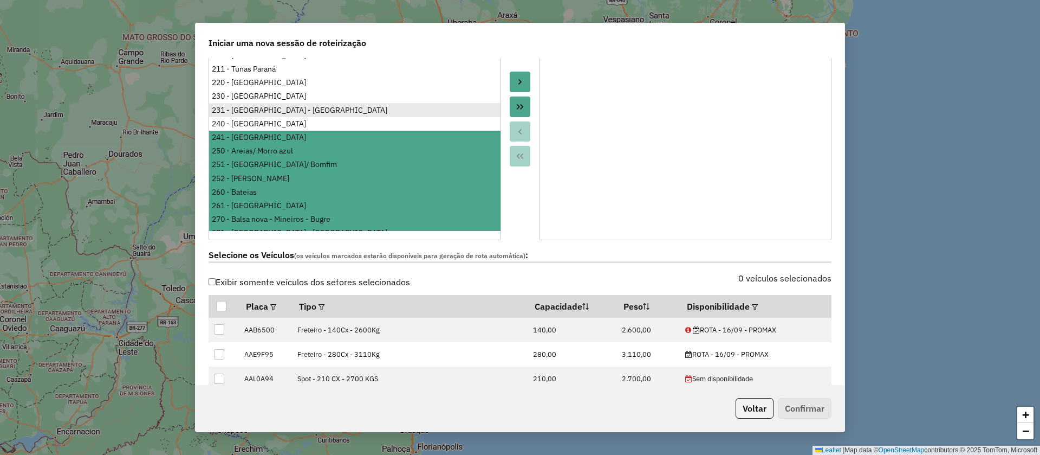
click at [255, 118] on div "240 - Rio Branco do Sul" at bounding box center [355, 123] width 286 height 11
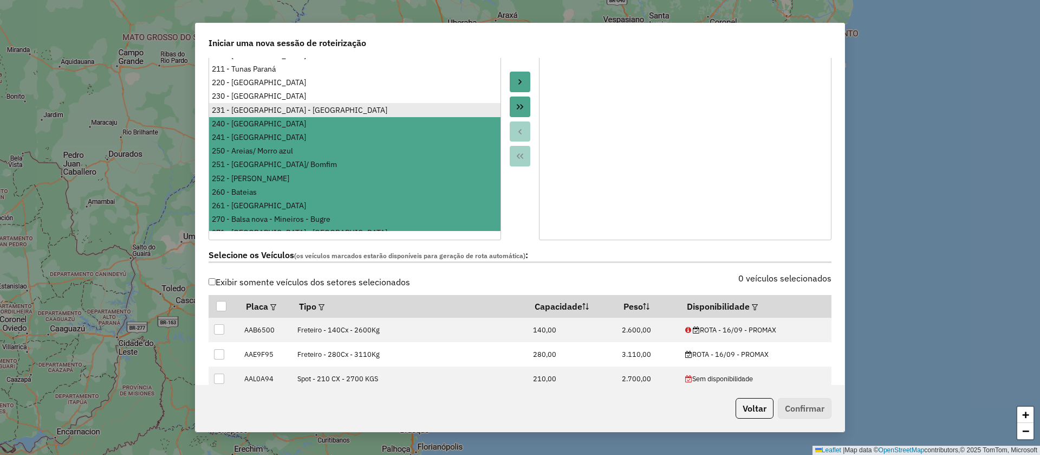
click at [255, 105] on div "231 - Cerro Azul - Itaretama" at bounding box center [355, 110] width 286 height 11
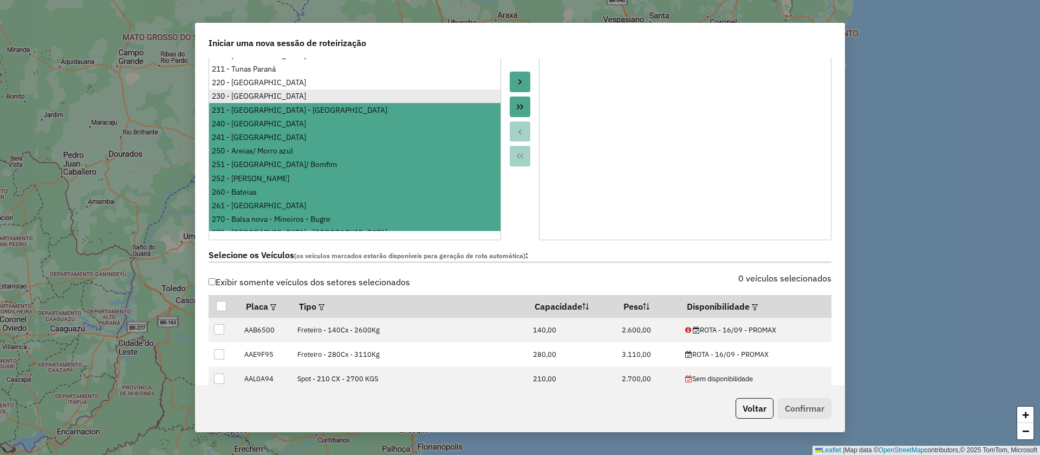
click at [254, 90] on div "230 - Cerro Azul" at bounding box center [355, 95] width 286 height 11
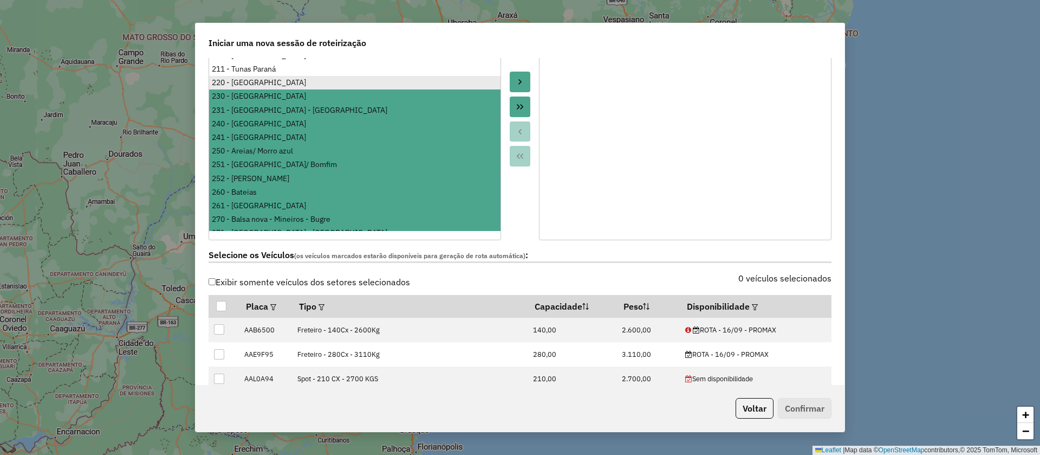
click at [254, 77] on div "220 - Adrianópolis" at bounding box center [355, 82] width 286 height 11
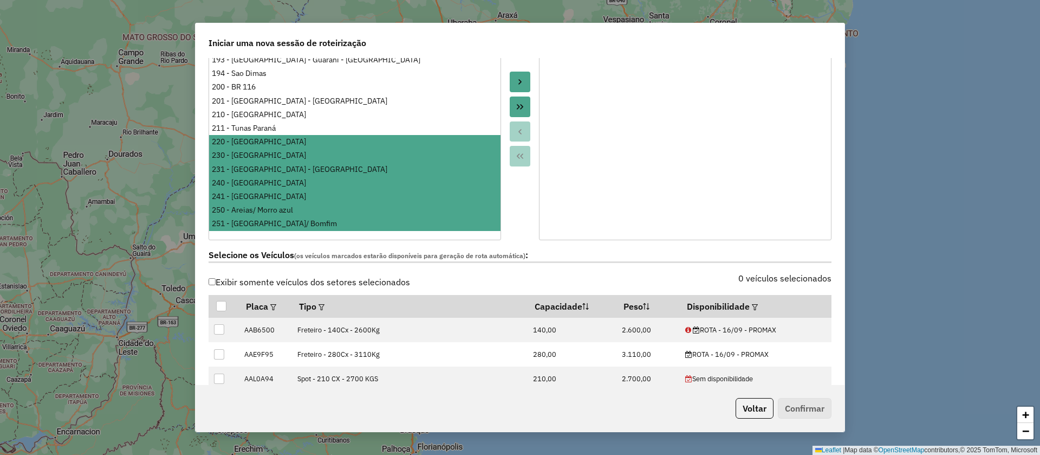
scroll to position [663, 0]
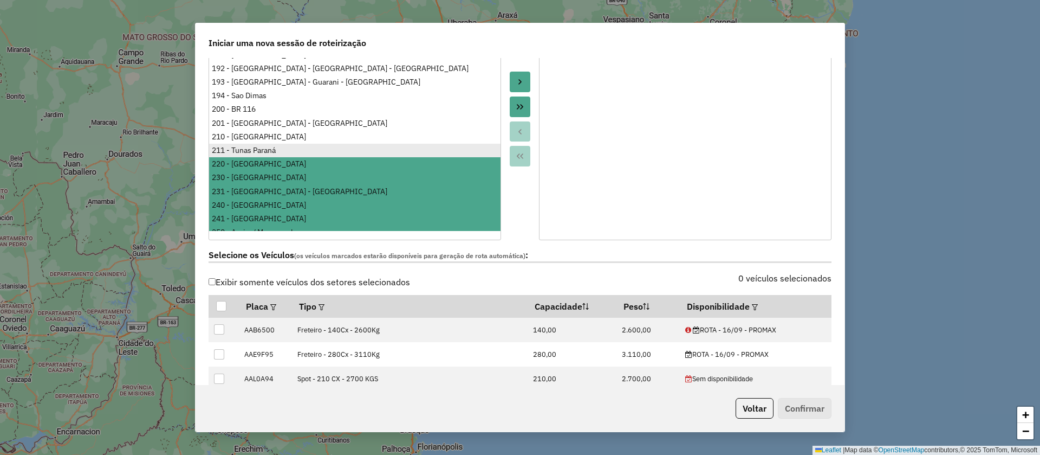
click at [245, 145] on div "211 - Tunas Paraná" at bounding box center [355, 150] width 286 height 11
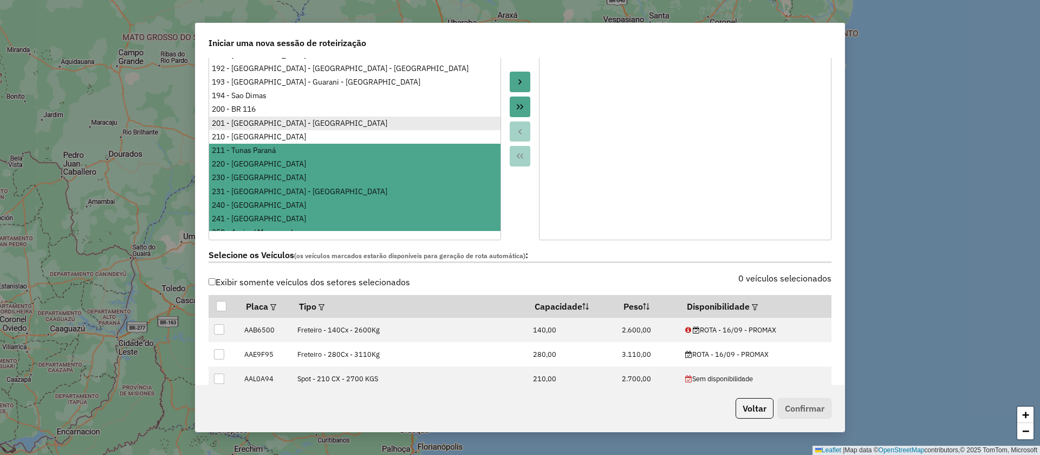
click at [241, 131] on div "210 - Bocaiuva do Sul" at bounding box center [355, 136] width 286 height 11
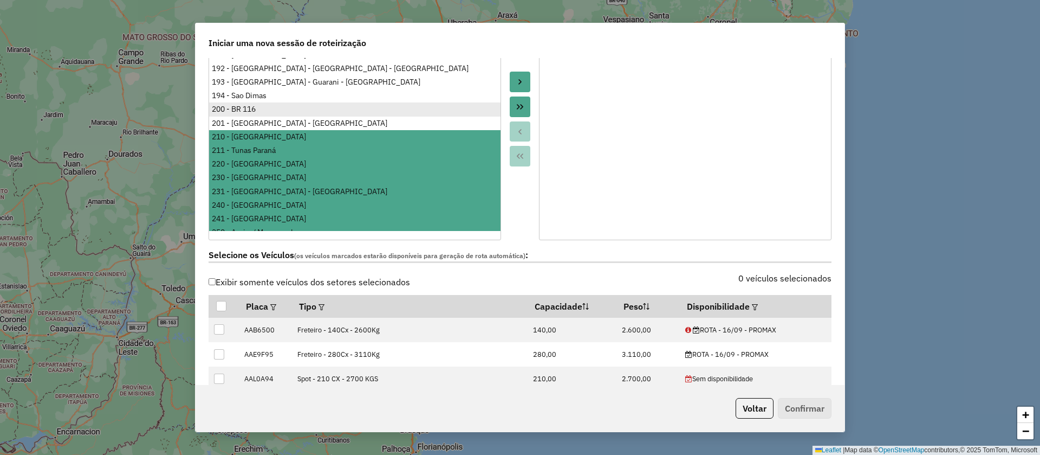
click at [238, 118] on div "201 - Rancho Alegre - Taquari" at bounding box center [355, 123] width 286 height 11
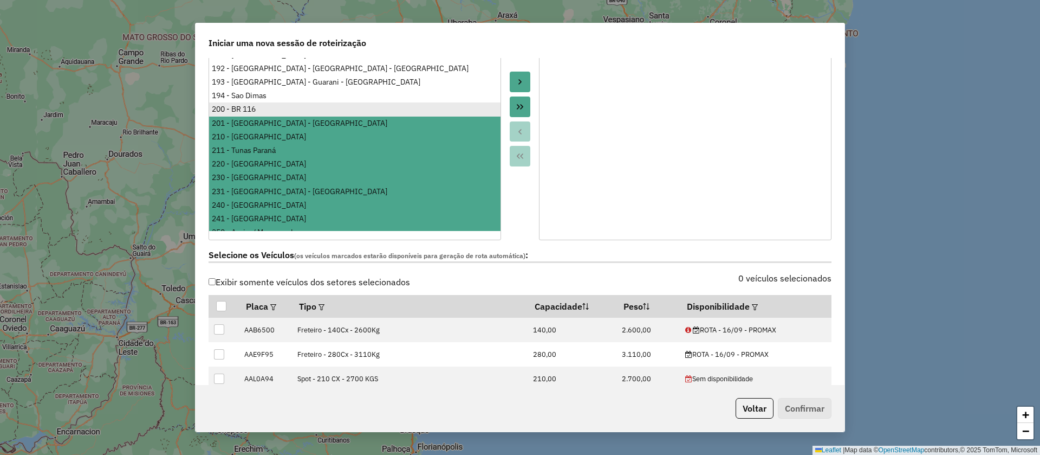
click at [237, 103] on div "200 - BR 116" at bounding box center [355, 108] width 286 height 11
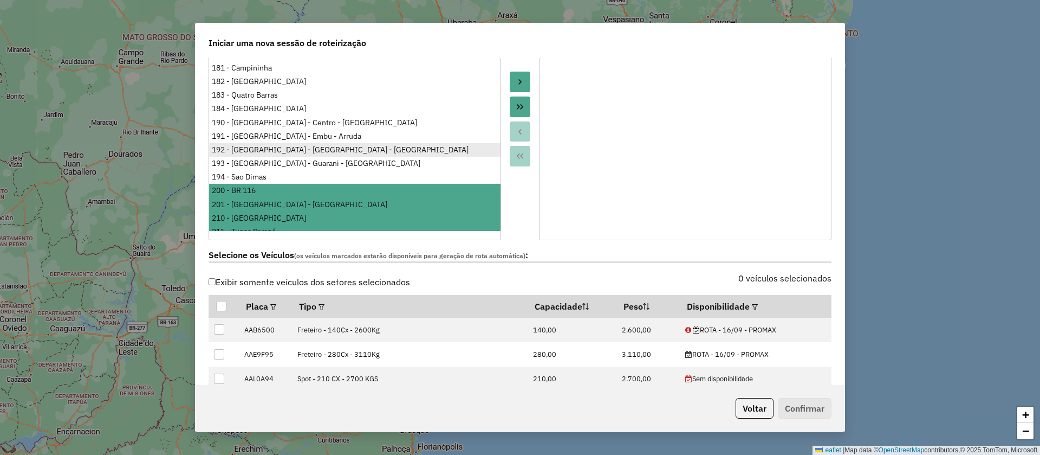
scroll to position [500, 0]
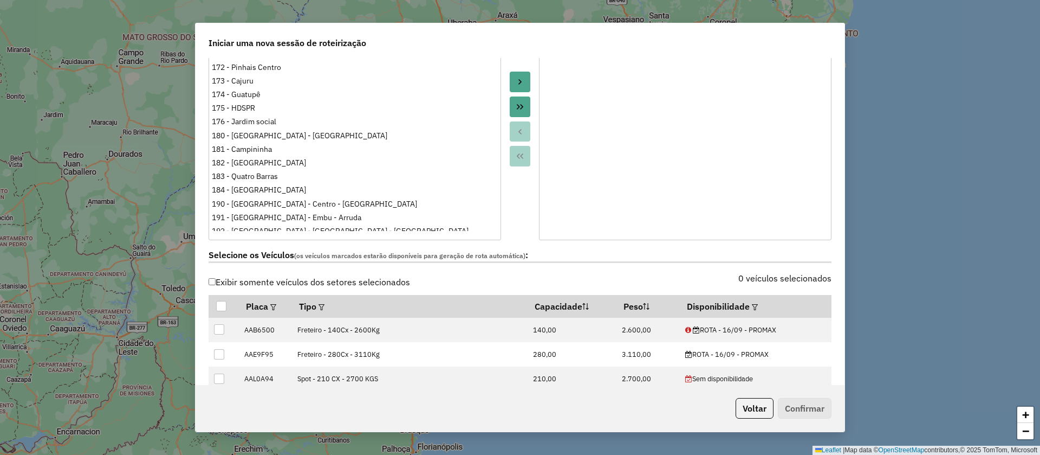
click at [525, 76] on button "Move to Target" at bounding box center [520, 82] width 21 height 21
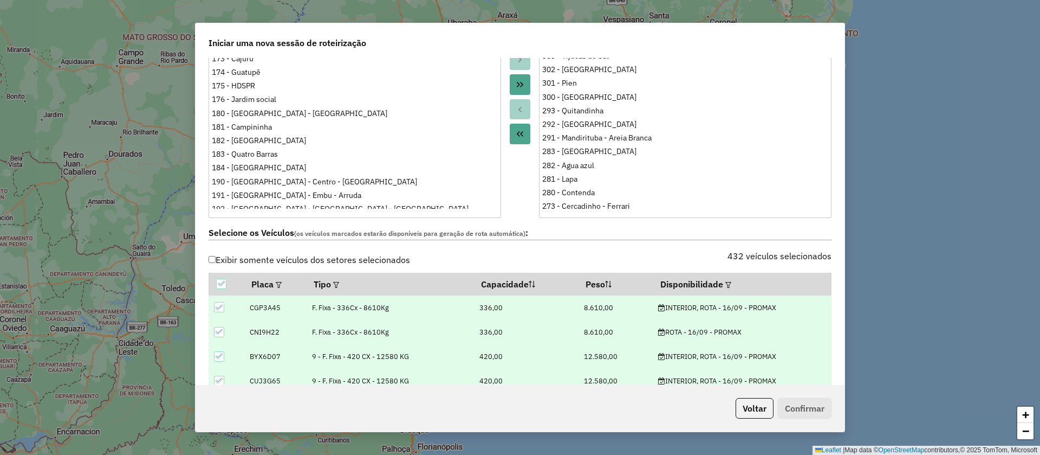
scroll to position [297, 0]
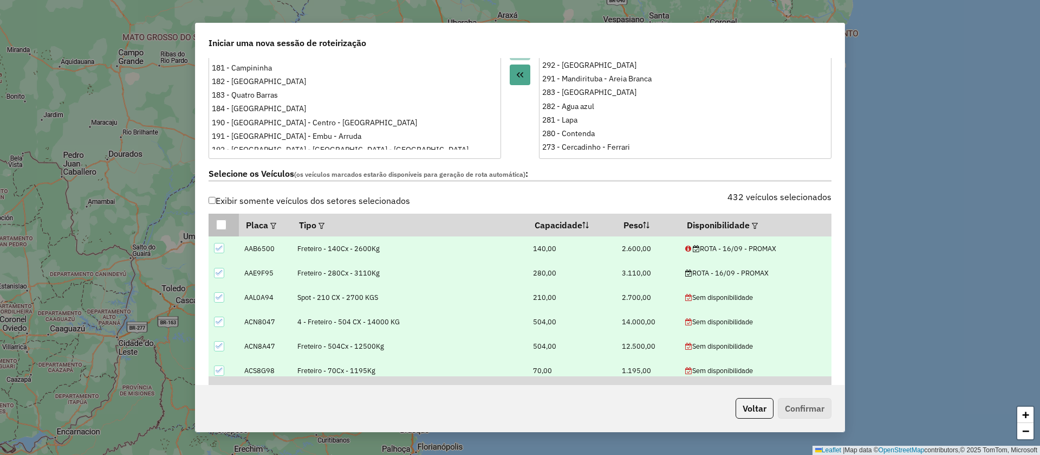
click at [217, 228] on div at bounding box center [221, 224] width 10 height 10
click at [219, 228] on icon at bounding box center [221, 225] width 8 height 8
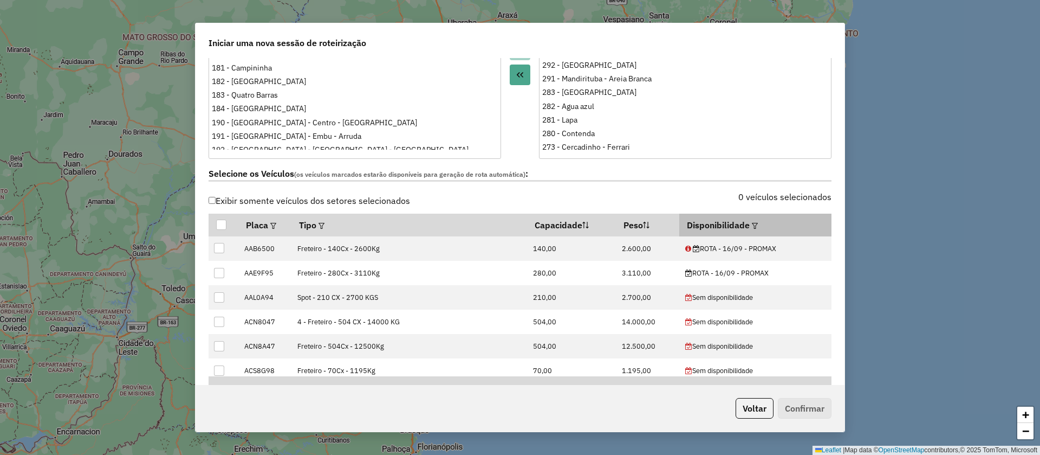
click at [752, 223] on em at bounding box center [755, 226] width 6 height 6
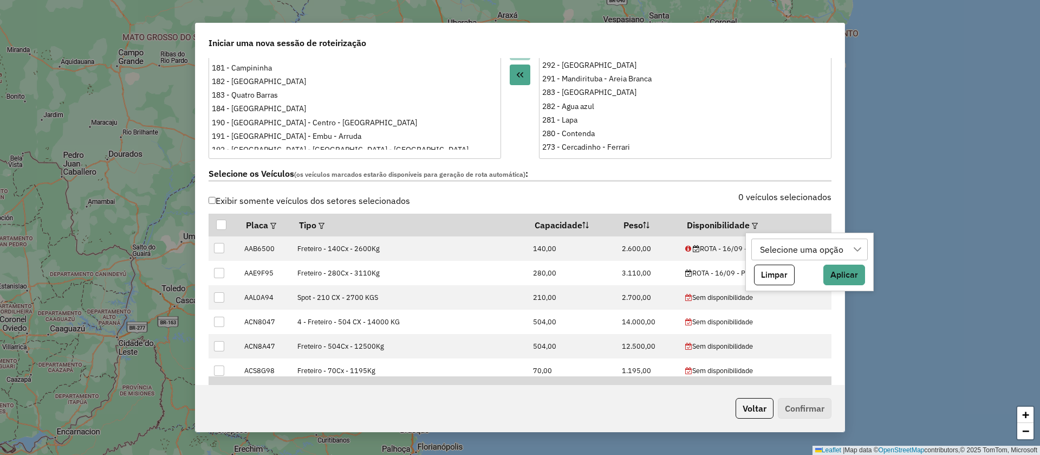
click at [787, 253] on div "Selecione uma opção" at bounding box center [801, 249] width 91 height 21
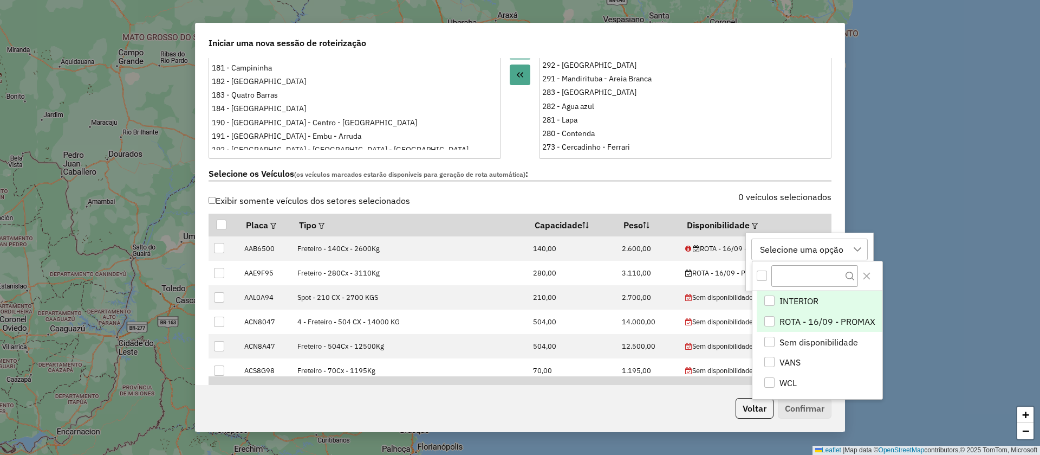
scroll to position [8, 49]
click at [804, 299] on span "INTERIOR" at bounding box center [799, 300] width 39 height 13
click at [866, 280] on icon "Close" at bounding box center [867, 275] width 9 height 9
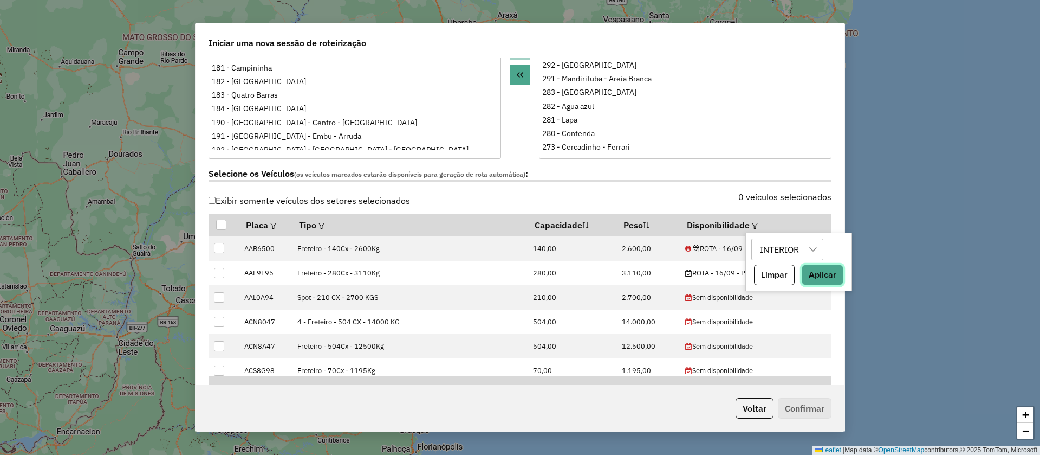
click at [829, 278] on button "Aplicar" at bounding box center [823, 274] width 42 height 21
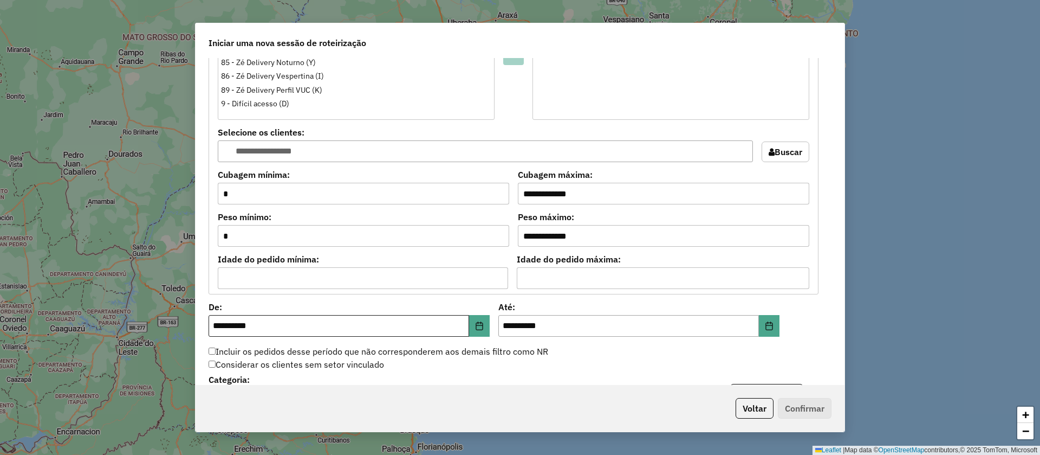
scroll to position [866, 0]
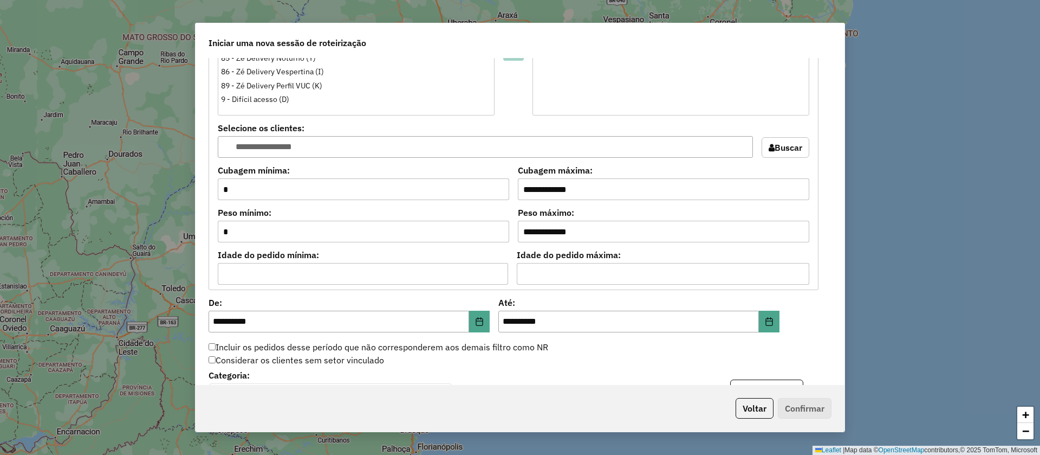
click at [216, 347] on label "Incluir os pedidos desse período que não corresponderem aos demais filtro como …" at bounding box center [379, 346] width 340 height 13
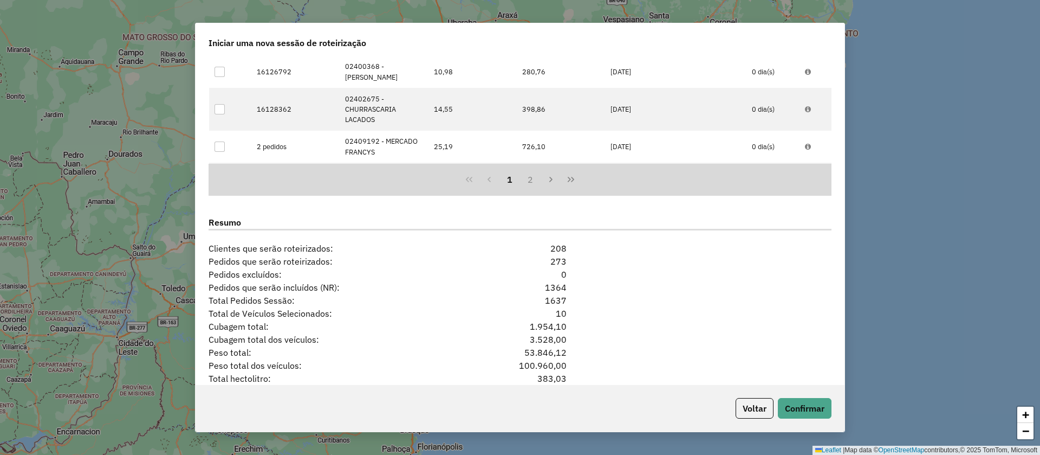
scroll to position [1366, 0]
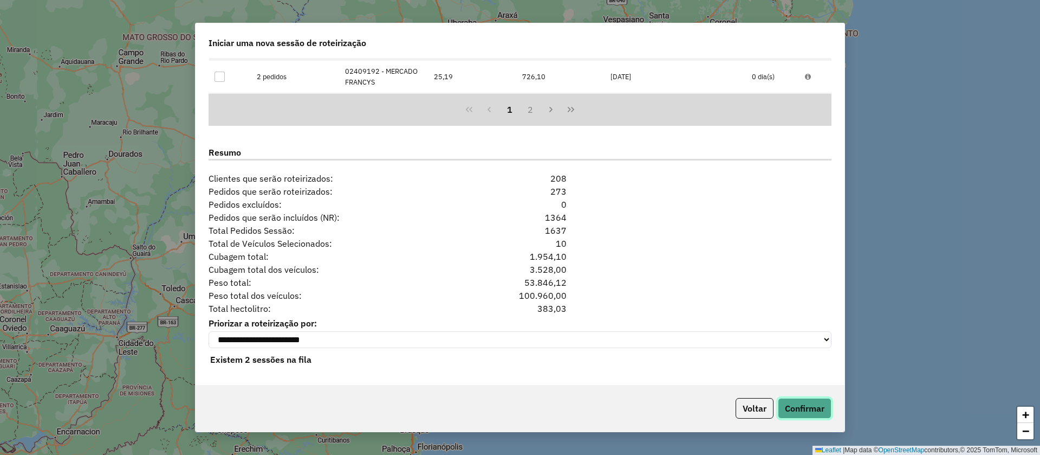
click at [820, 414] on button "Confirmar" at bounding box center [805, 408] width 54 height 21
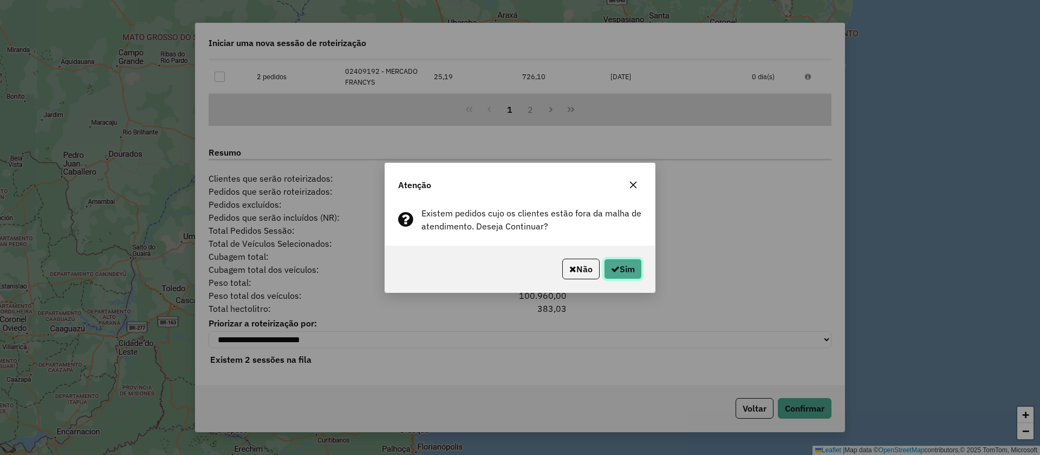
click at [611, 266] on icon "button" at bounding box center [615, 268] width 9 height 9
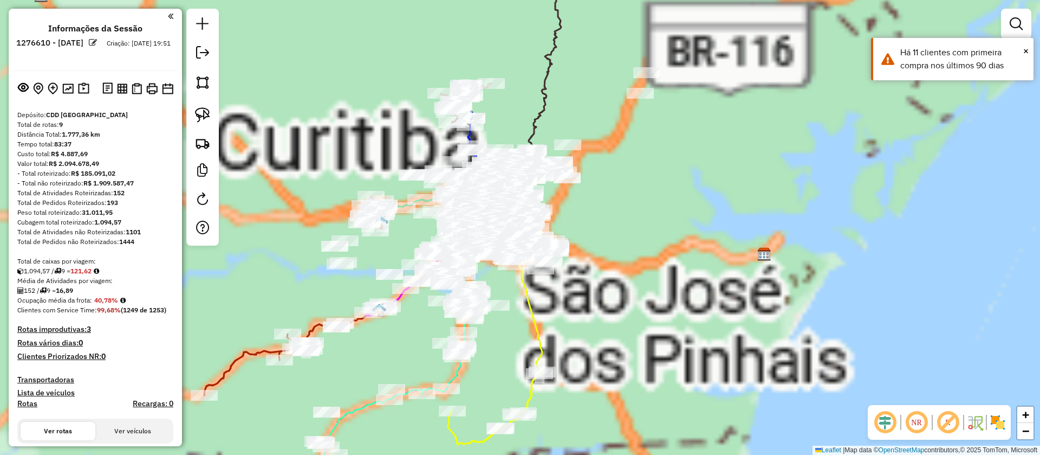
click at [950, 429] on em at bounding box center [948, 422] width 26 height 26
click at [992, 423] on img at bounding box center [997, 421] width 17 height 17
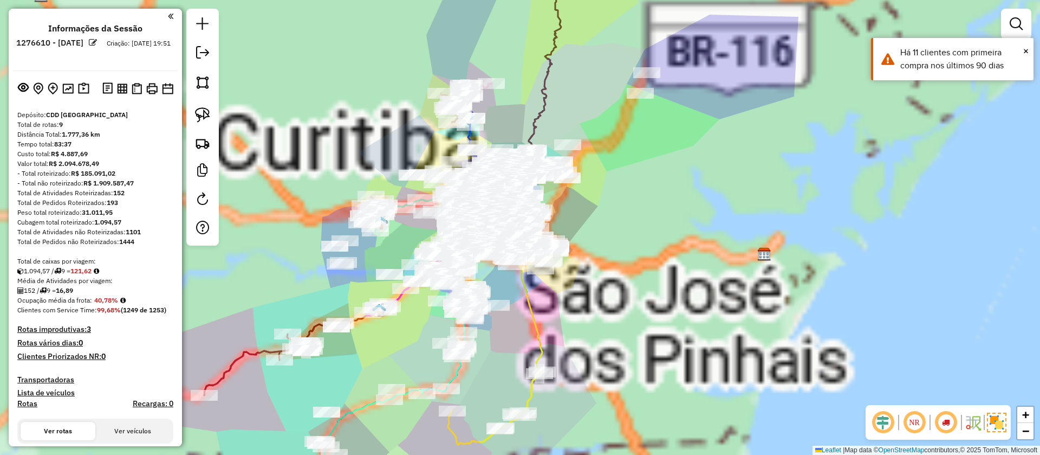
drag, startPoint x: 846, startPoint y: 448, endPoint x: 985, endPoint y: 423, distance: 140.8
click at [952, 421] on em at bounding box center [946, 422] width 26 height 26
click at [987, 421] on img at bounding box center [997, 422] width 20 height 20
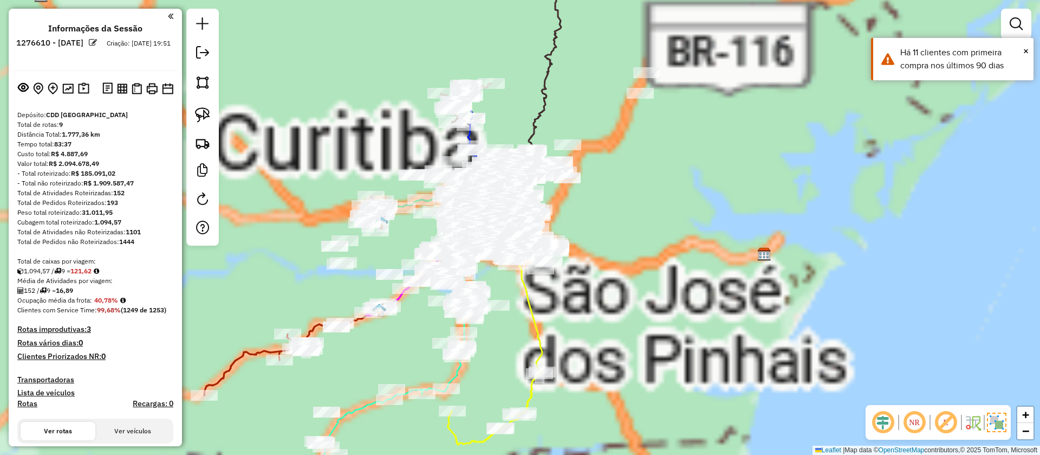
click at [941, 429] on em at bounding box center [946, 422] width 26 height 26
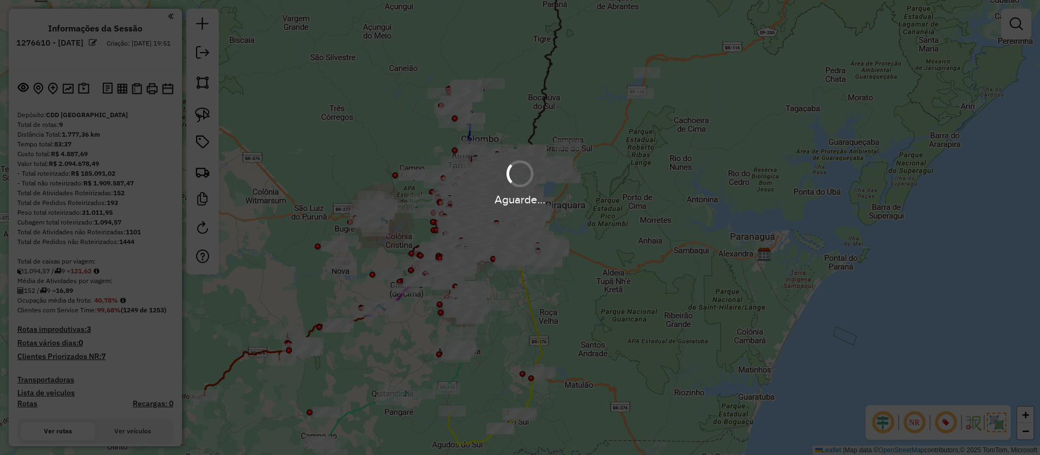
click at [940, 425] on div "Aguarde..." at bounding box center [520, 227] width 1040 height 455
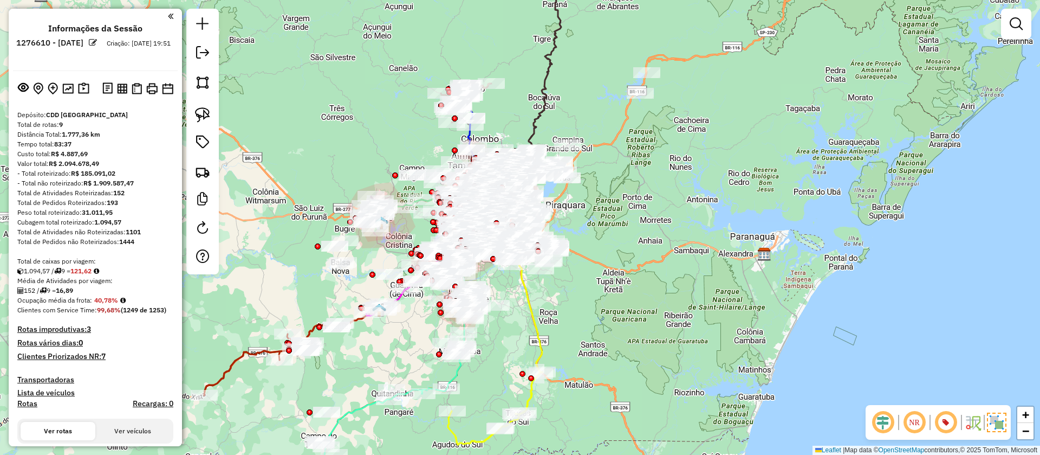
click at [997, 424] on img at bounding box center [997, 422] width 20 height 20
click at [996, 425] on img at bounding box center [997, 421] width 17 height 17
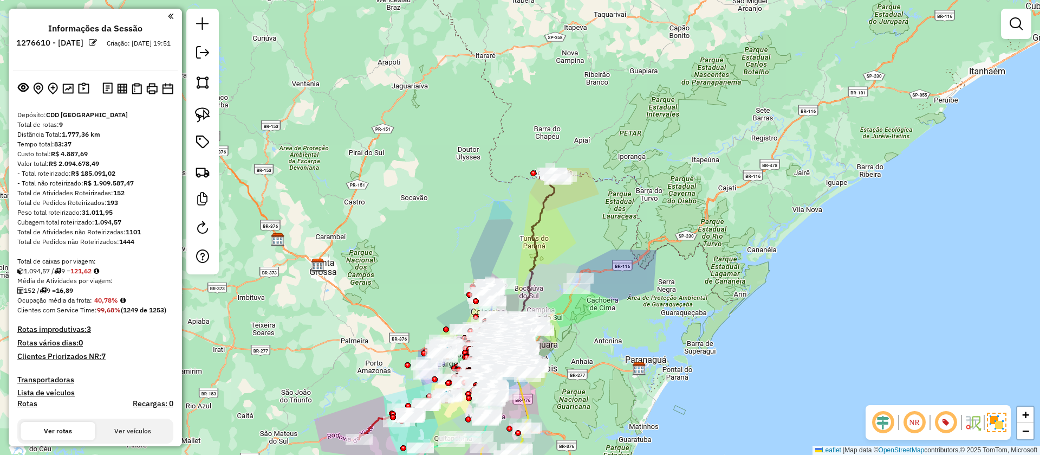
click at [529, 230] on icon at bounding box center [533, 265] width 43 height 180
select select "**********"
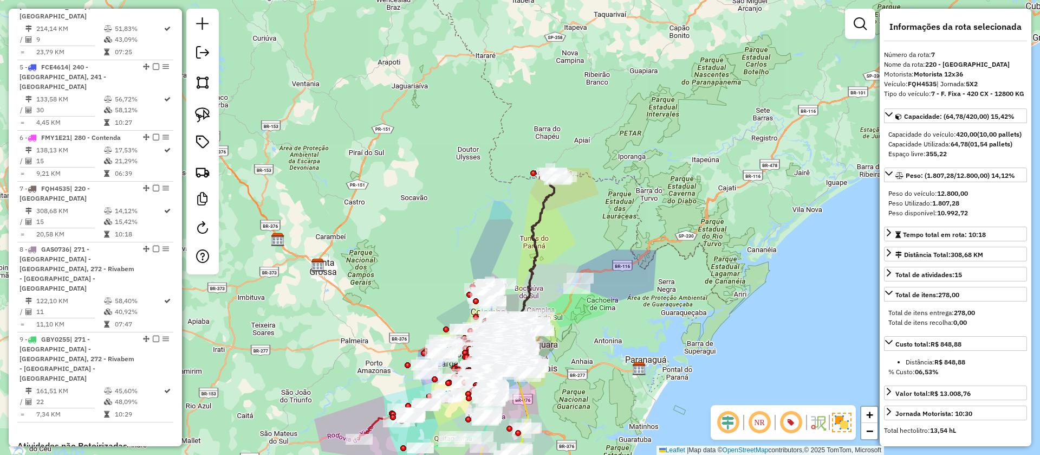
scroll to position [830, 0]
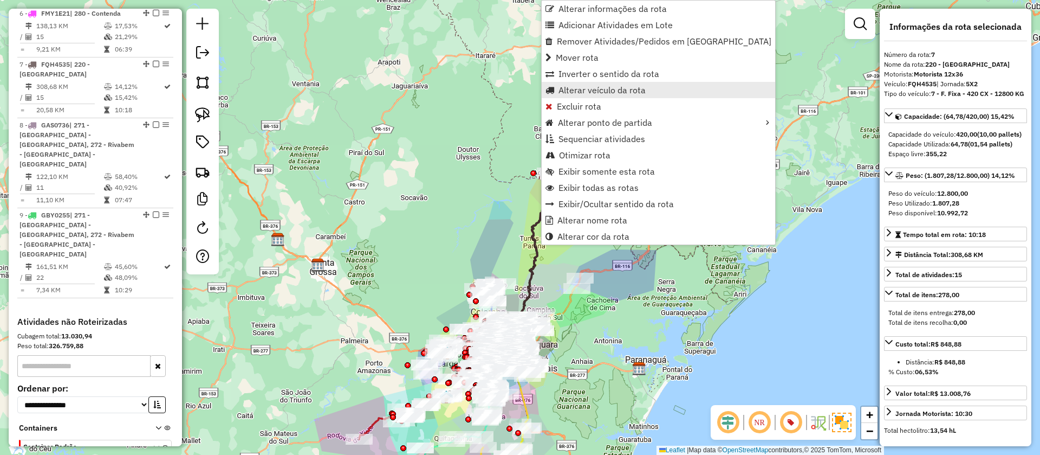
click at [567, 94] on span "Alterar veículo da rota" at bounding box center [602, 90] width 87 height 9
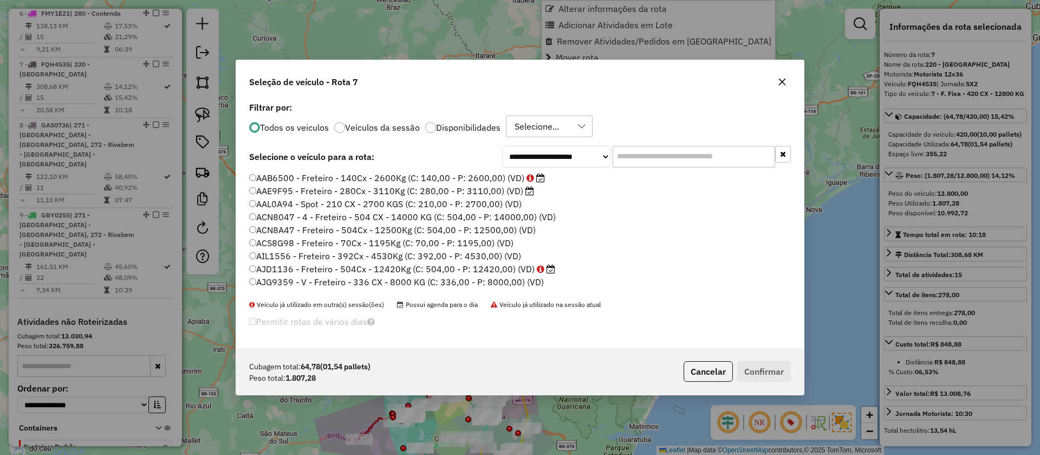
click at [636, 114] on label "Filtrar por:" at bounding box center [520, 107] width 542 height 13
click at [639, 137] on div "Todos os veiculos Veículos da sessão Disponibilidades Selecione..." at bounding box center [520, 126] width 542 height 22
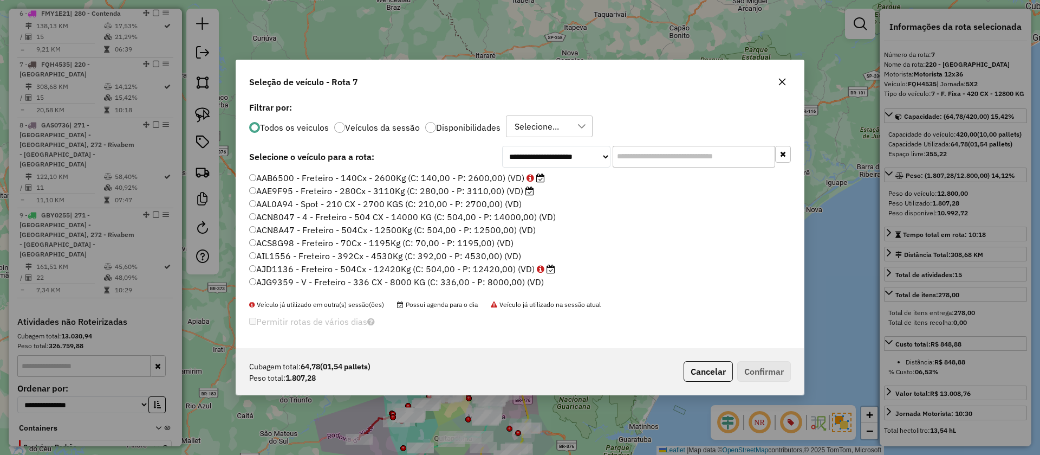
click at [639, 156] on div "**********" at bounding box center [520, 223] width 568 height 249
click at [639, 156] on input "text" at bounding box center [694, 157] width 163 height 22
click at [639, 157] on input "text" at bounding box center [694, 157] width 163 height 22
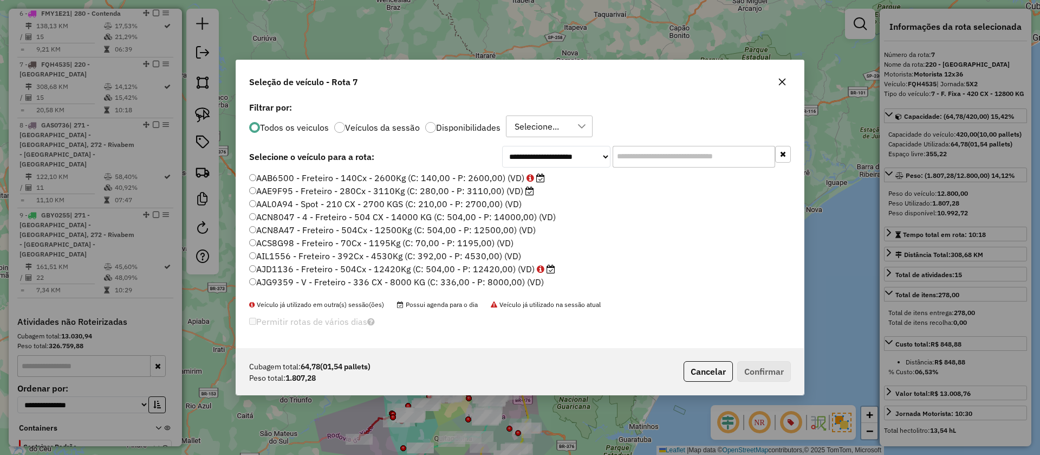
click at [639, 157] on input "text" at bounding box center [694, 157] width 163 height 22
click at [638, 157] on input "text" at bounding box center [694, 157] width 163 height 22
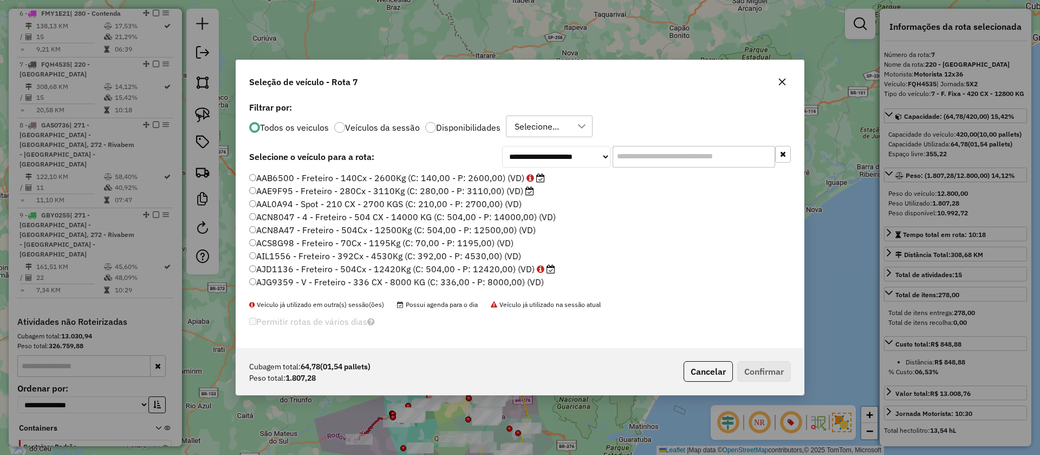
paste input "*******"
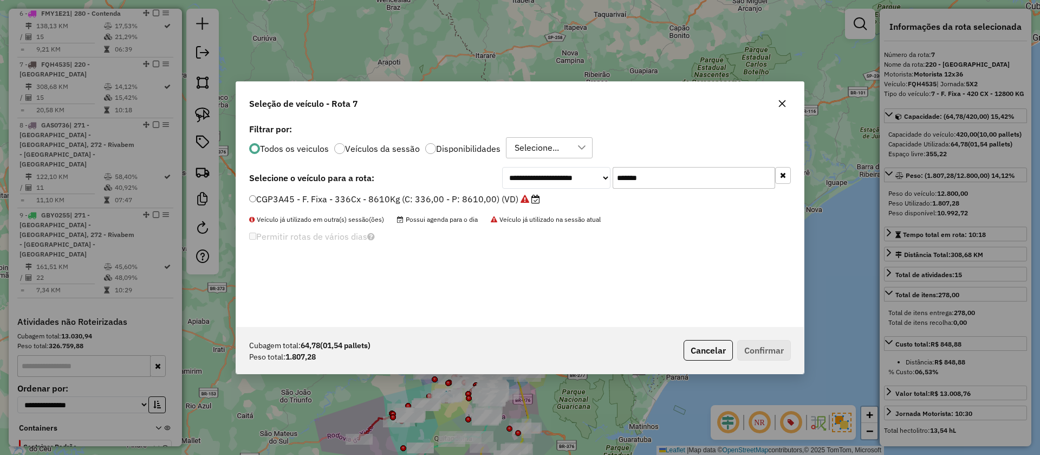
type input "*******"
click at [509, 202] on label "CGP3A45 - F. Fixa - 336Cx - 8610Kg (C: 336,00 - P: 8610,00) (VD)" at bounding box center [394, 198] width 291 height 13
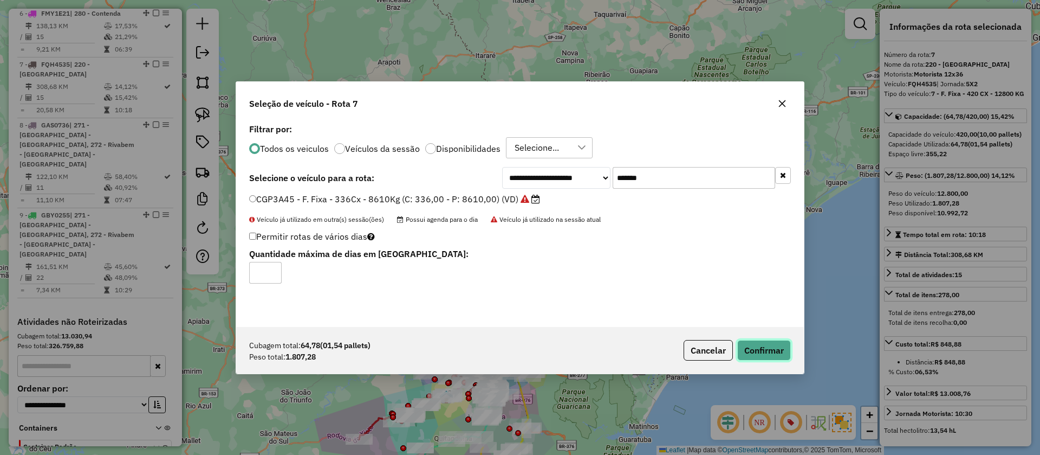
click at [755, 354] on button "Confirmar" at bounding box center [764, 350] width 54 height 21
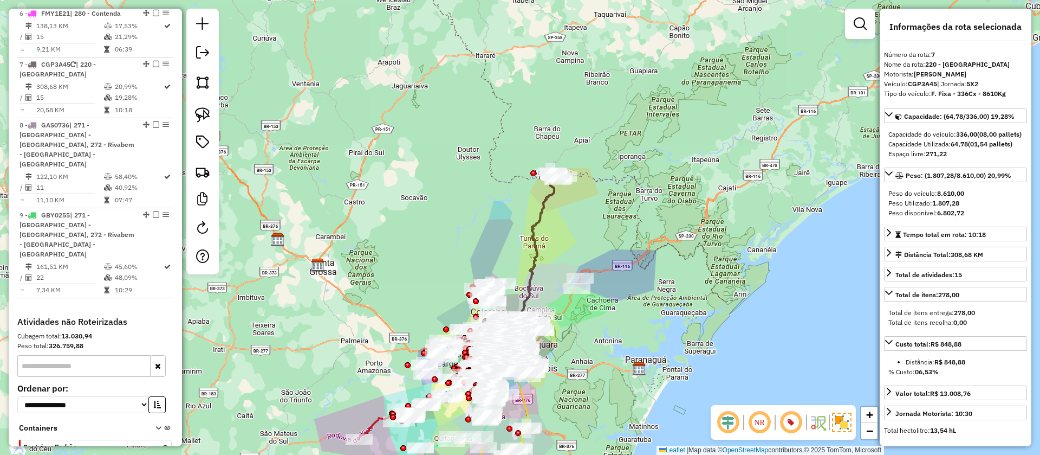
click at [533, 263] on icon at bounding box center [533, 265] width 43 height 180
click at [574, 203] on div "Janela de atendimento Grade de atendimento Capacidade Transportadoras Veículos …" at bounding box center [520, 227] width 1040 height 455
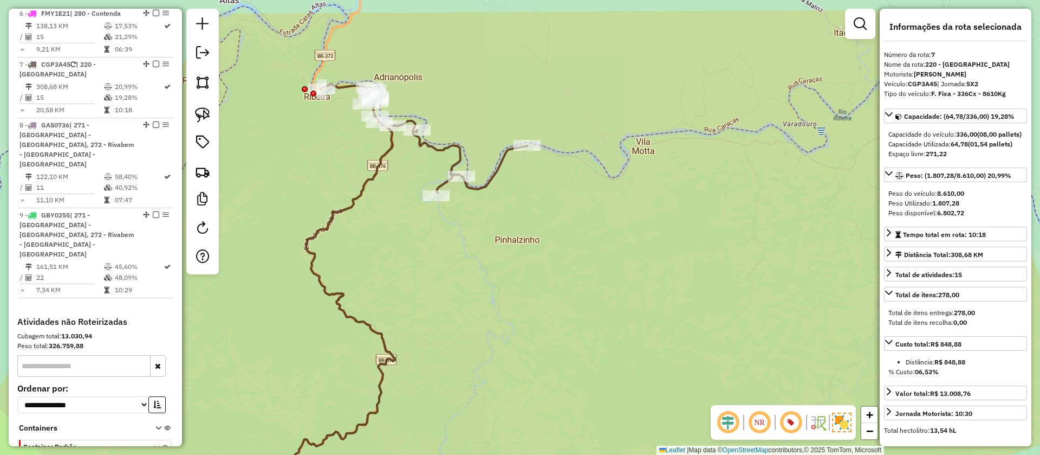
click at [463, 155] on icon at bounding box center [423, 138] width 207 height 108
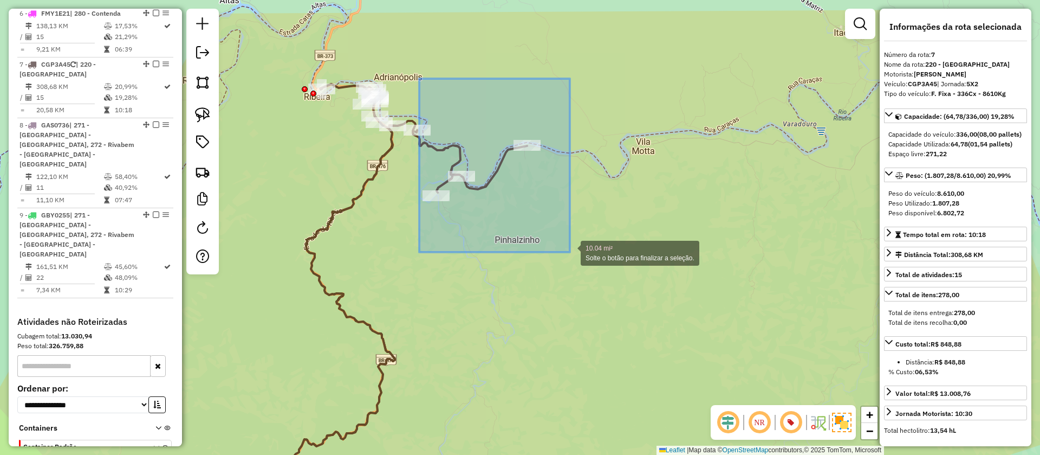
drag, startPoint x: 452, startPoint y: 120, endPoint x: 570, endPoint y: 252, distance: 176.5
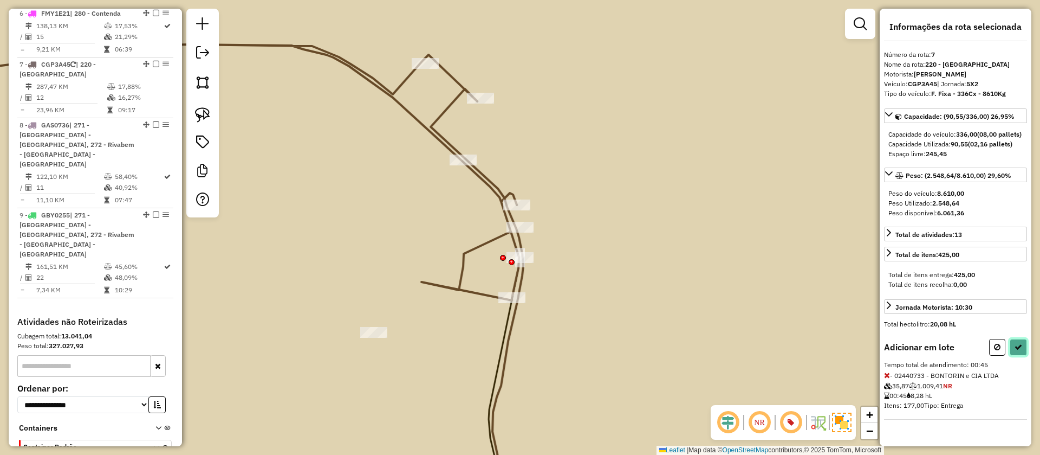
click at [1013, 339] on button at bounding box center [1018, 347] width 17 height 17
select select "**********"
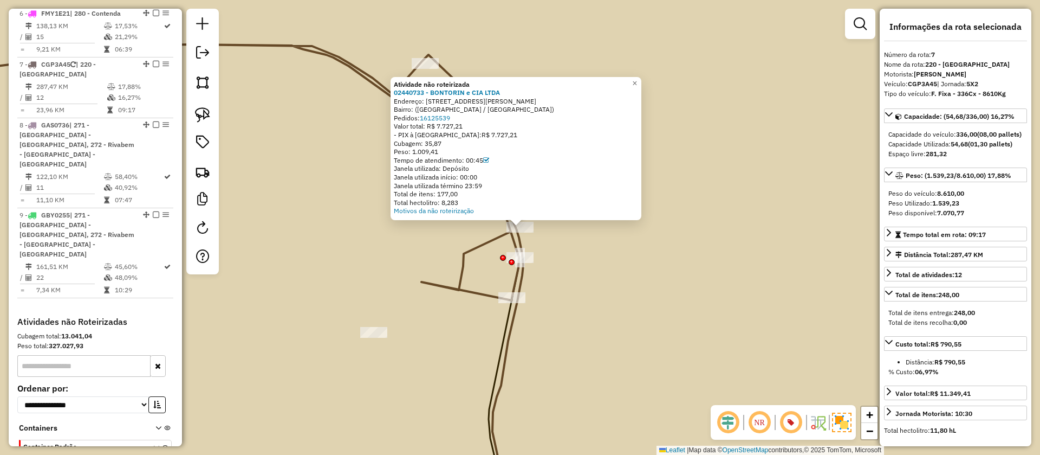
click at [516, 237] on icon at bounding box center [209, 272] width 627 height 456
click at [523, 245] on icon at bounding box center [209, 272] width 627 height 456
click at [522, 245] on icon at bounding box center [209, 272] width 627 height 456
click at [521, 244] on icon at bounding box center [209, 272] width 627 height 456
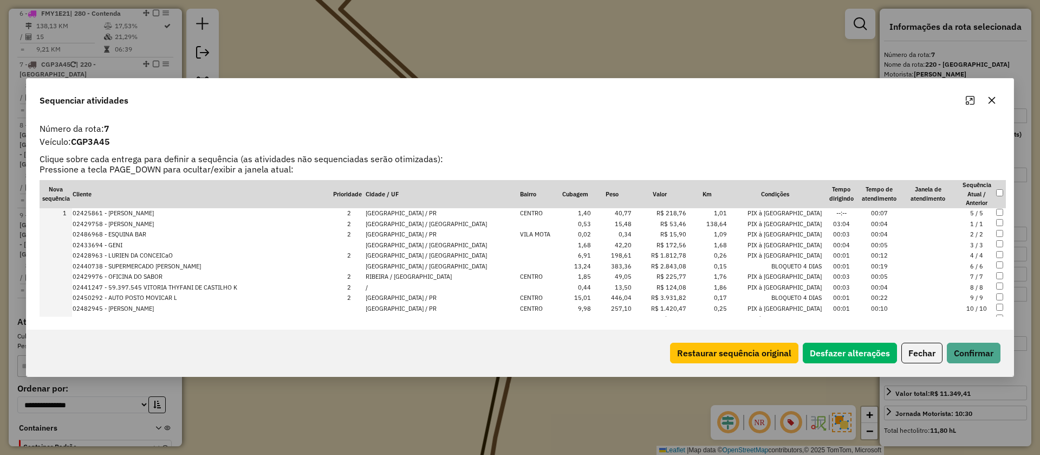
click at [918, 351] on button "Fechar" at bounding box center [922, 352] width 41 height 21
click at [918, 351] on div "Sequenciar atividades Número da rota: 7 Veículo: CGP3A45 Clique sobre cada entr…" at bounding box center [520, 227] width 1040 height 455
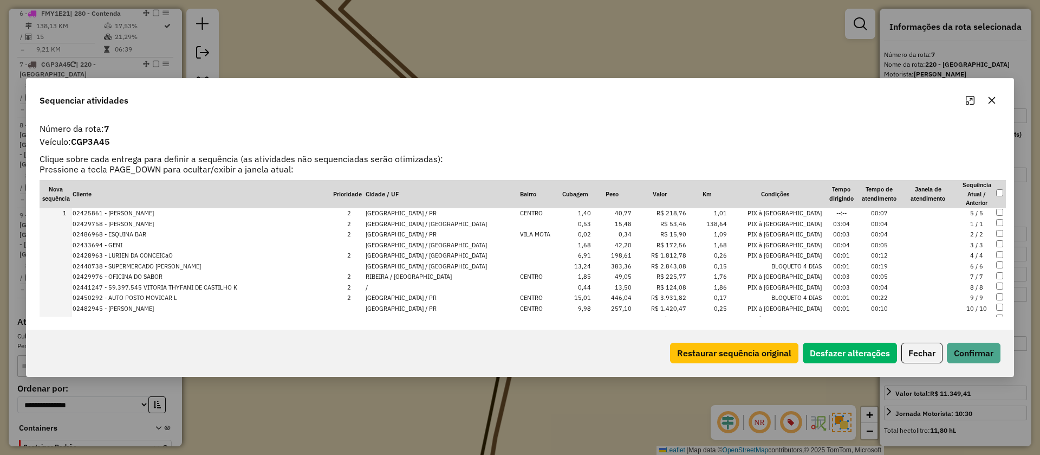
click at [918, 351] on div "Sequenciar atividades Número da rota: 7 Veículo: CGP3A45 Clique sobre cada entr…" at bounding box center [520, 227] width 1040 height 455
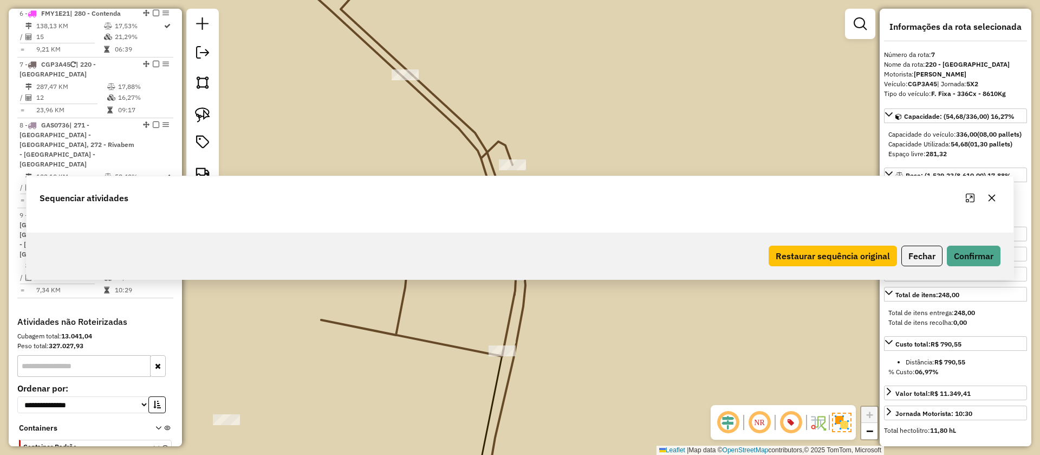
click at [918, 351] on div "Sequenciar atividades Restaurar sequência original Fechar Confirmar" at bounding box center [520, 227] width 1040 height 455
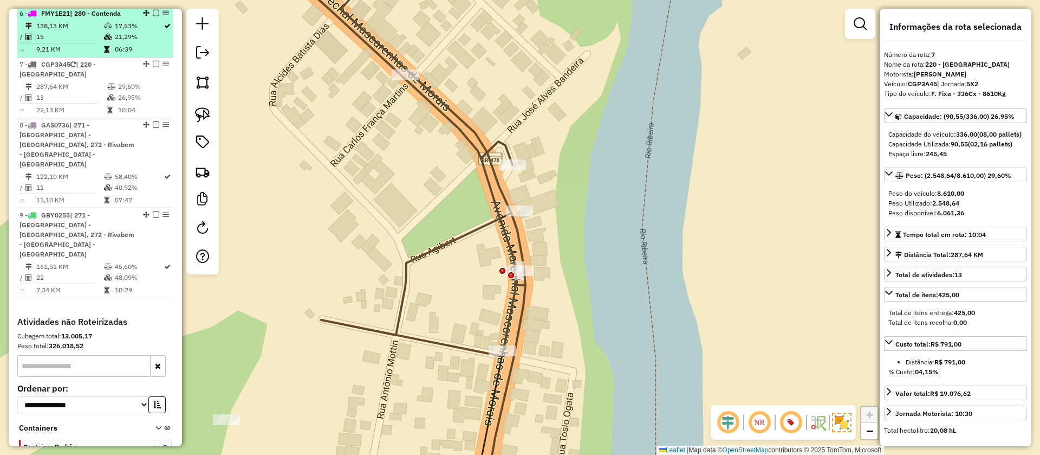
click at [153, 61] on em at bounding box center [156, 64] width 7 height 7
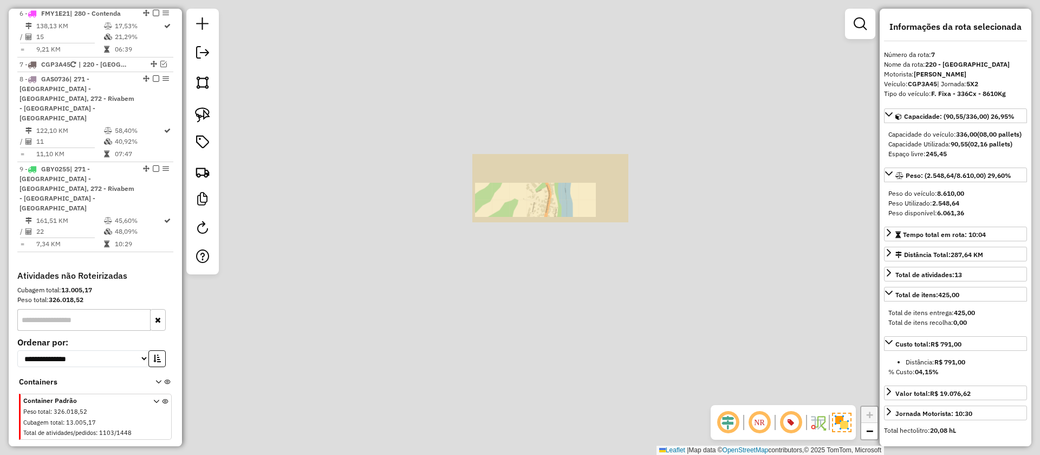
scroll to position [784, 0]
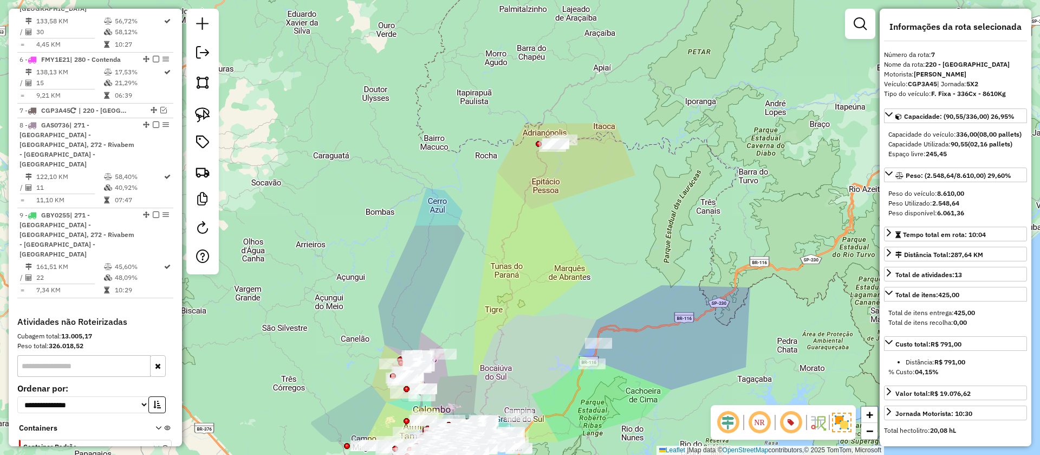
drag, startPoint x: 659, startPoint y: 295, endPoint x: 648, endPoint y: 277, distance: 20.9
click at [670, 77] on div "Janela de atendimento Grade de atendimento Capacidade Transportadoras Veículos …" at bounding box center [520, 227] width 1040 height 455
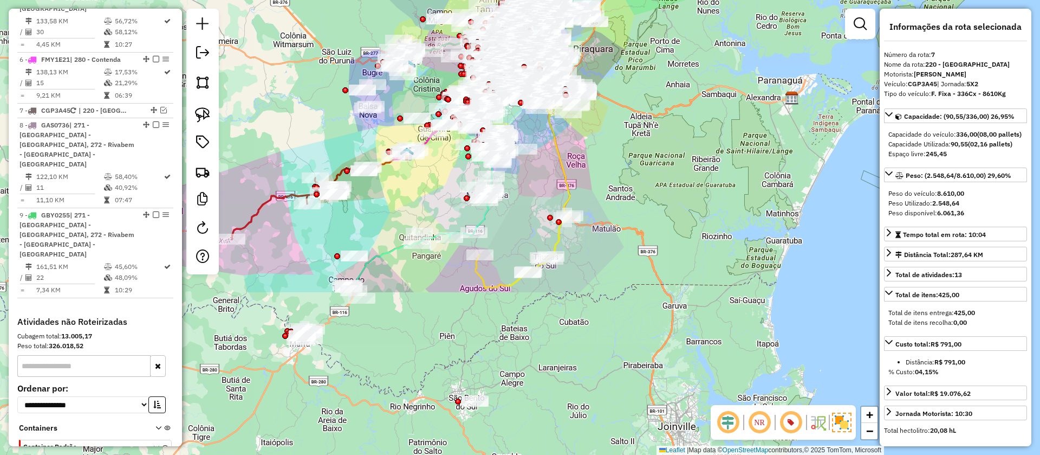
drag, startPoint x: 614, startPoint y: 328, endPoint x: 646, endPoint y: 185, distance: 146.6
click at [646, 185] on div "Janela de atendimento Grade de atendimento Capacidade Transportadoras Veículos …" at bounding box center [520, 227] width 1040 height 455
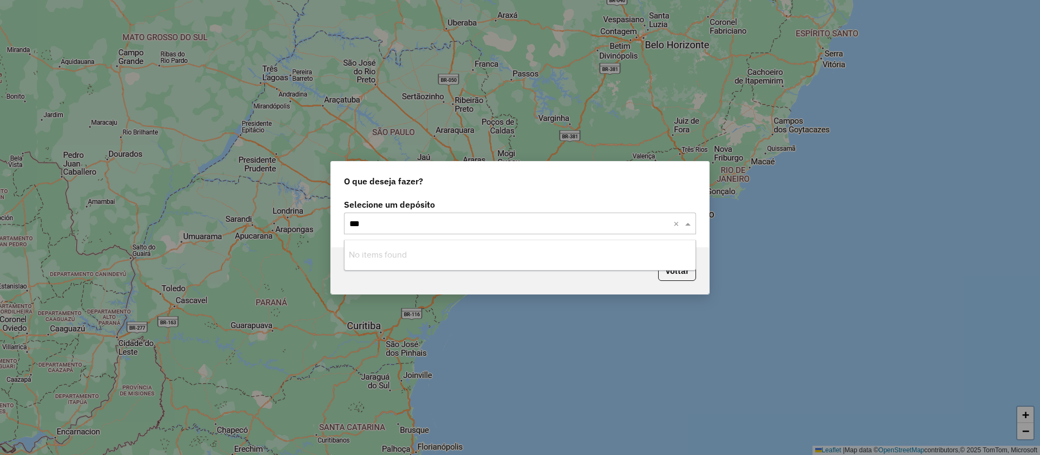
type input "**"
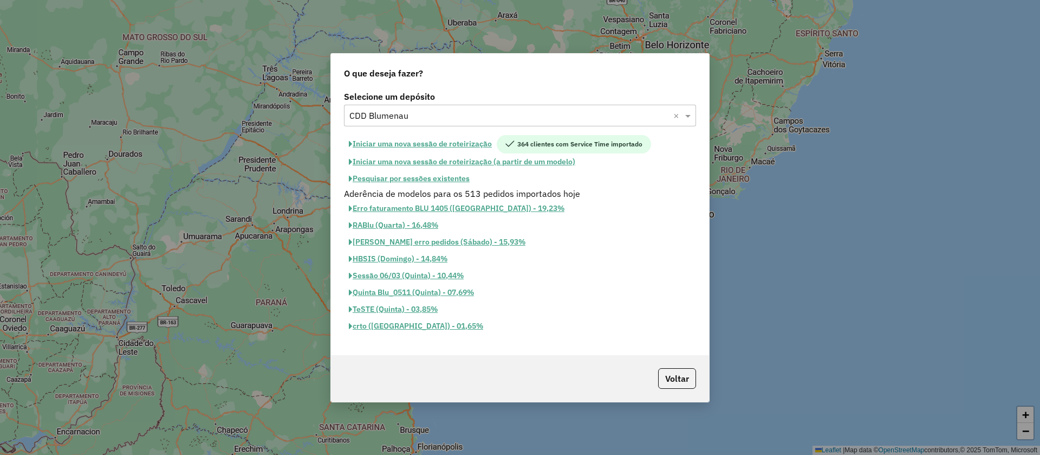
drag, startPoint x: 1009, startPoint y: 52, endPoint x: 521, endPoint y: 158, distance: 499.5
click at [1009, 52] on div "O que deseja fazer? Selecione um depósito Selecione um depósito × CDD Blumenau …" at bounding box center [520, 227] width 1040 height 455
click at [467, 144] on button "Iniciar uma nova sessão de roteirização" at bounding box center [420, 144] width 153 height 18
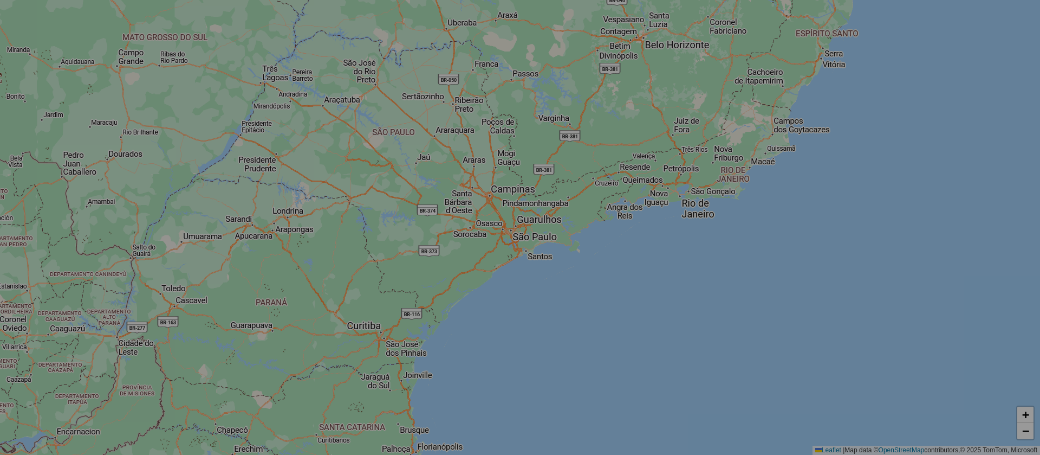
select select "*"
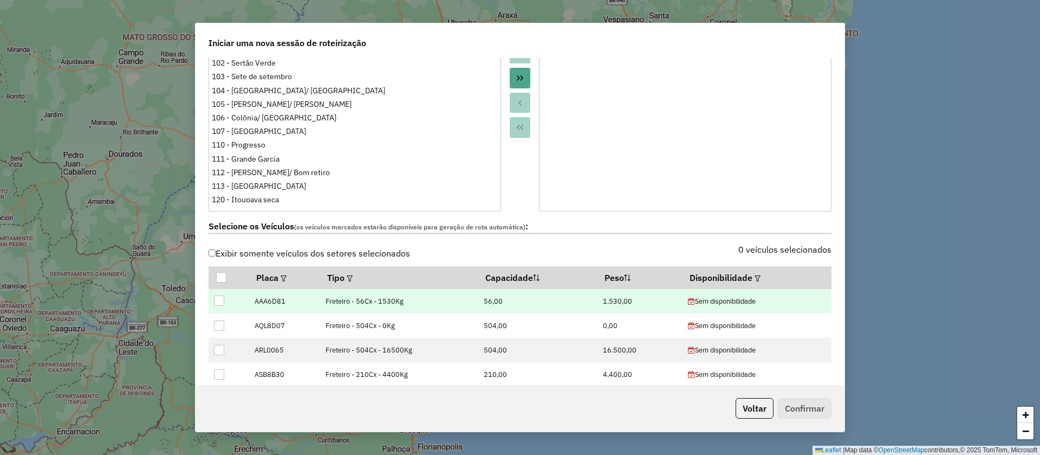
scroll to position [244, 0]
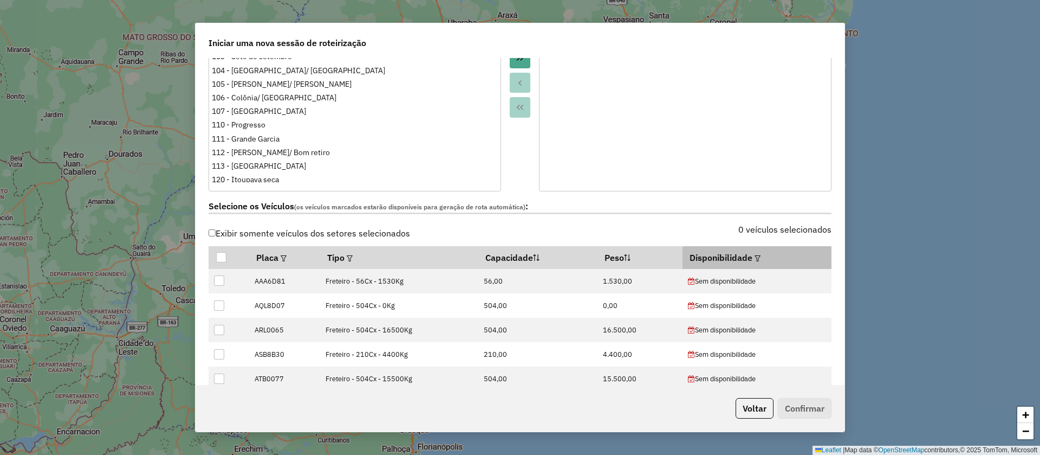
click at [753, 260] on div at bounding box center [757, 257] width 8 height 13
click at [755, 258] on em at bounding box center [758, 258] width 6 height 6
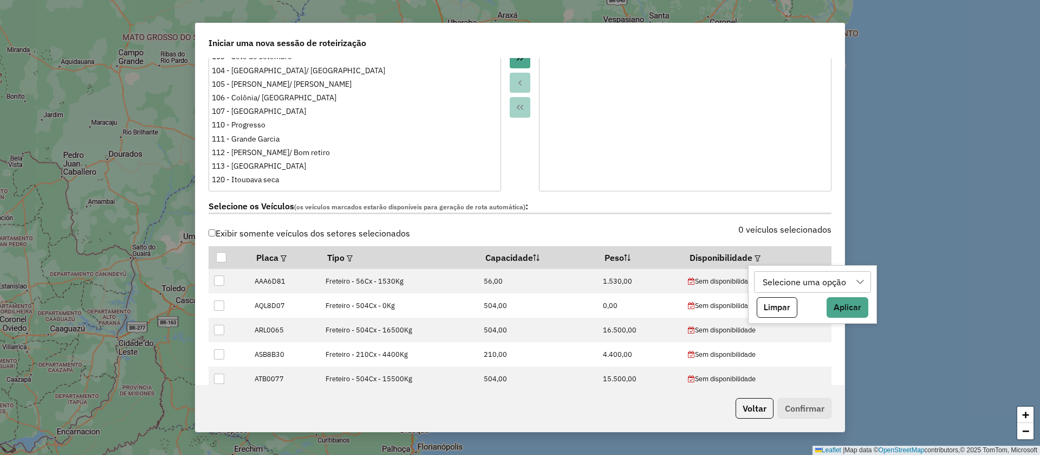
click at [772, 279] on div "Selecione uma opção" at bounding box center [804, 281] width 91 height 21
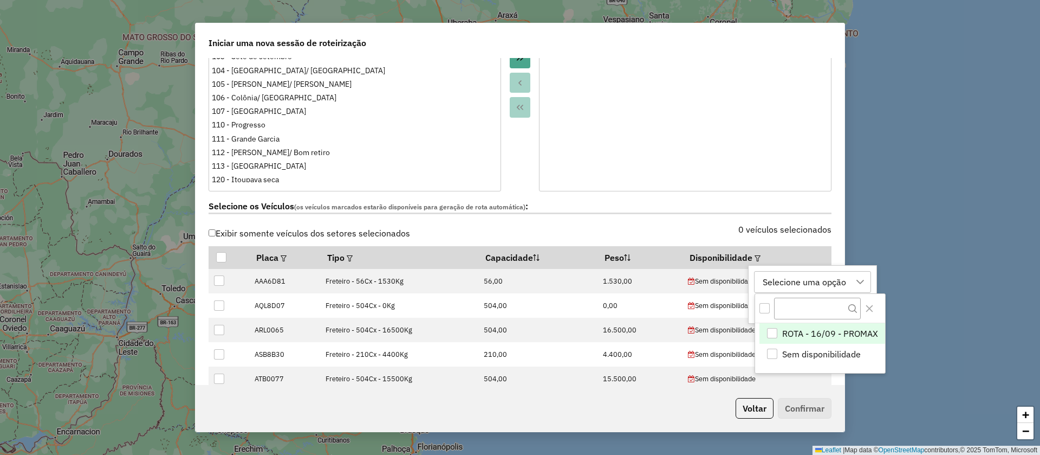
scroll to position [8, 49]
click at [840, 331] on span "ROTA - 16/09 - PROMAX" at bounding box center [830, 333] width 96 height 13
click at [870, 313] on button "Close" at bounding box center [869, 308] width 17 height 17
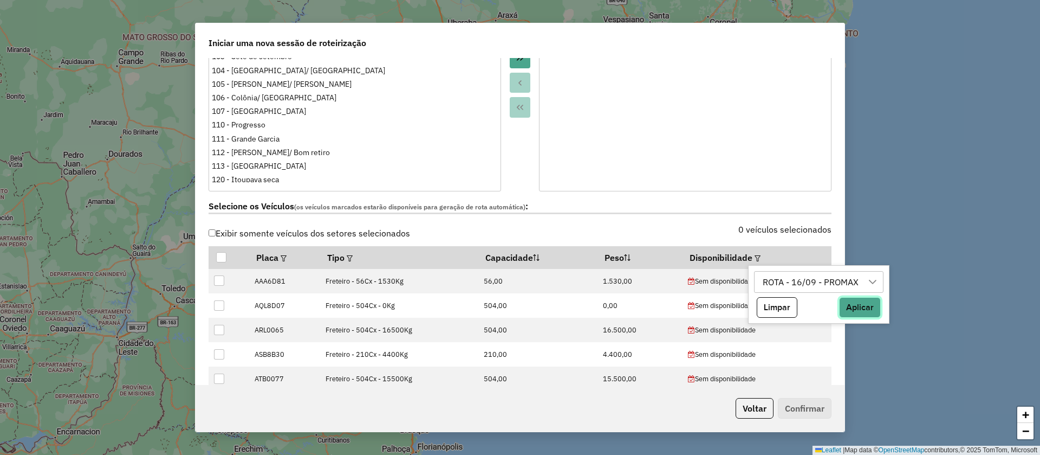
click at [853, 309] on button "Aplicar" at bounding box center [860, 307] width 42 height 21
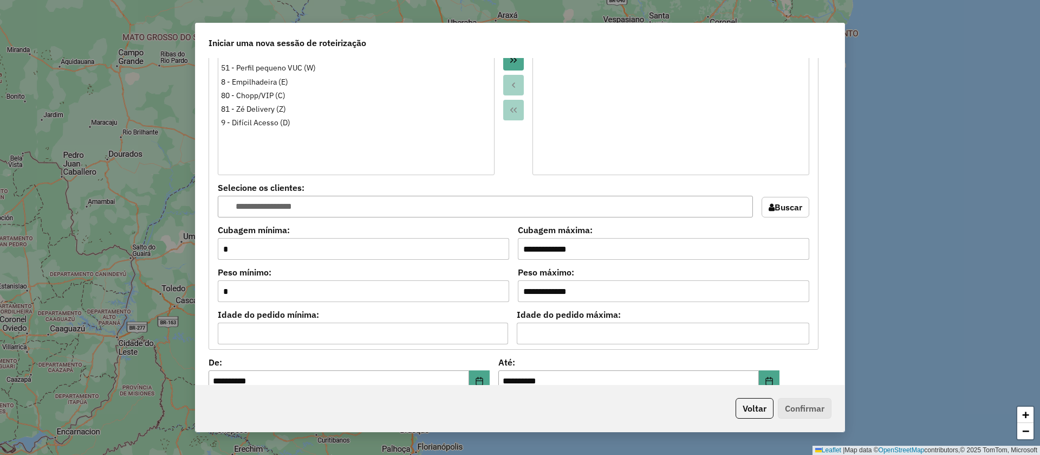
scroll to position [894, 0]
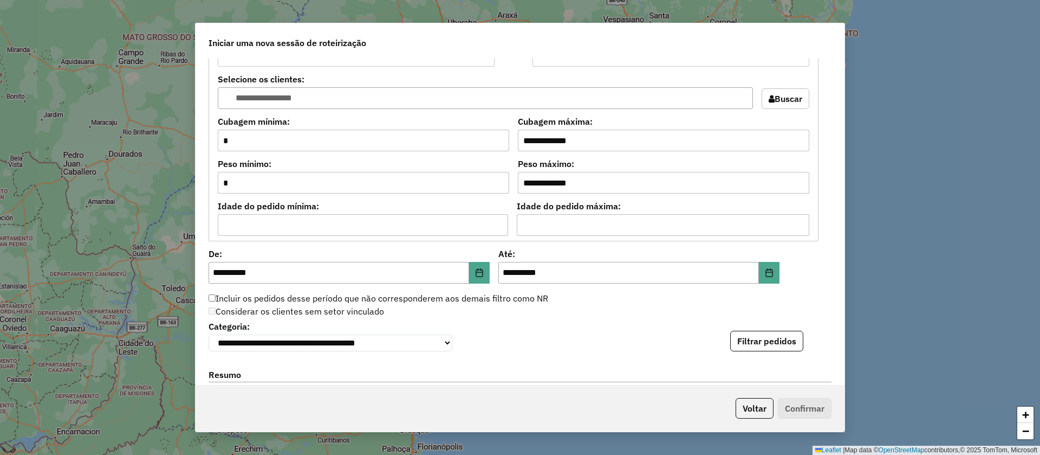
drag, startPoint x: 766, startPoint y: 344, endPoint x: 748, endPoint y: 368, distance: 29.9
click at [766, 345] on button "Filtrar pedidos" at bounding box center [766, 341] width 73 height 21
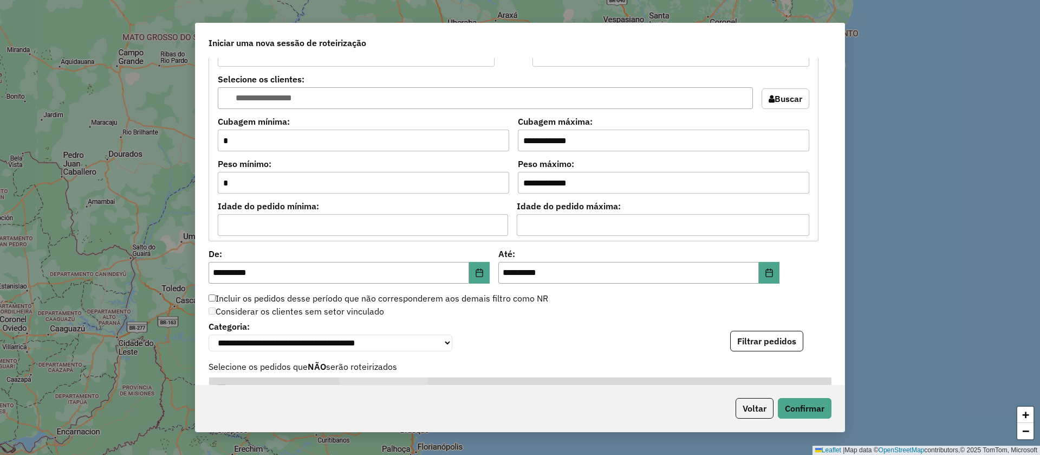
scroll to position [1300, 0]
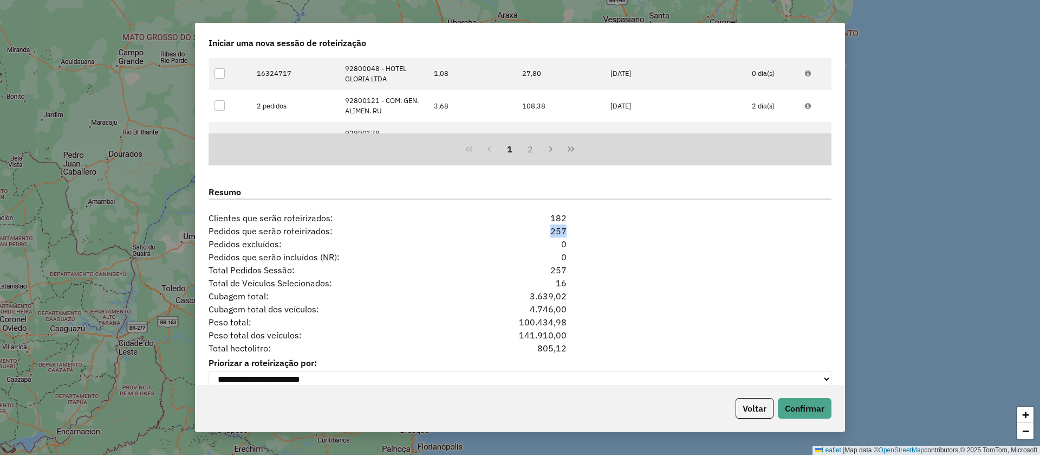
drag, startPoint x: 555, startPoint y: 235, endPoint x: 652, endPoint y: 20, distance: 236.7
click at [574, 236] on div "Pedidos que serão roteirizados: 257" at bounding box center [520, 230] width 636 height 13
drag, startPoint x: 204, startPoint y: 301, endPoint x: 537, endPoint y: 301, distance: 333.2
click at [563, 302] on div "Cubagem total: 3.639,02" at bounding box center [520, 295] width 636 height 13
click at [503, 307] on div "4.746,00" at bounding box center [520, 308] width 106 height 13
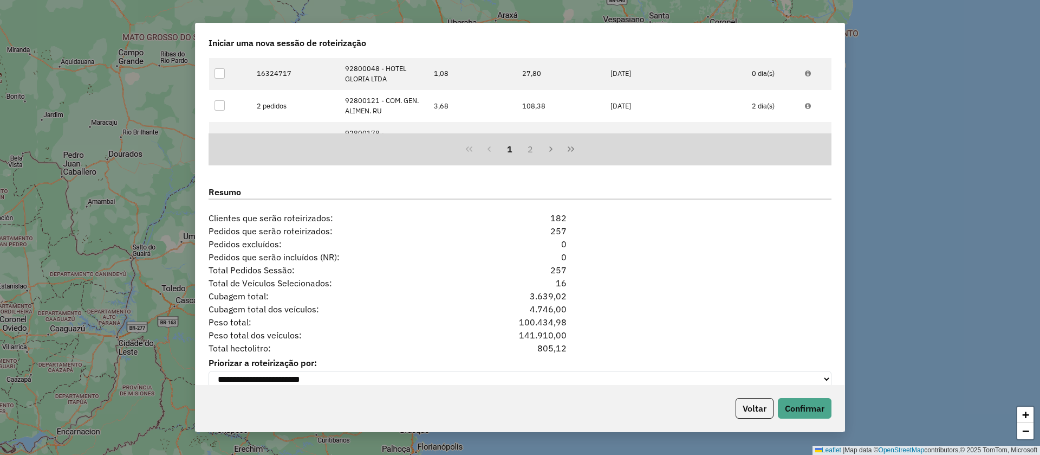
drag, startPoint x: 525, startPoint y: 312, endPoint x: 579, endPoint y: 311, distance: 54.2
click at [579, 311] on div "Cubagem total dos veículos: 4.746,00" at bounding box center [520, 308] width 636 height 13
click at [812, 410] on button "Confirmar" at bounding box center [805, 408] width 54 height 21
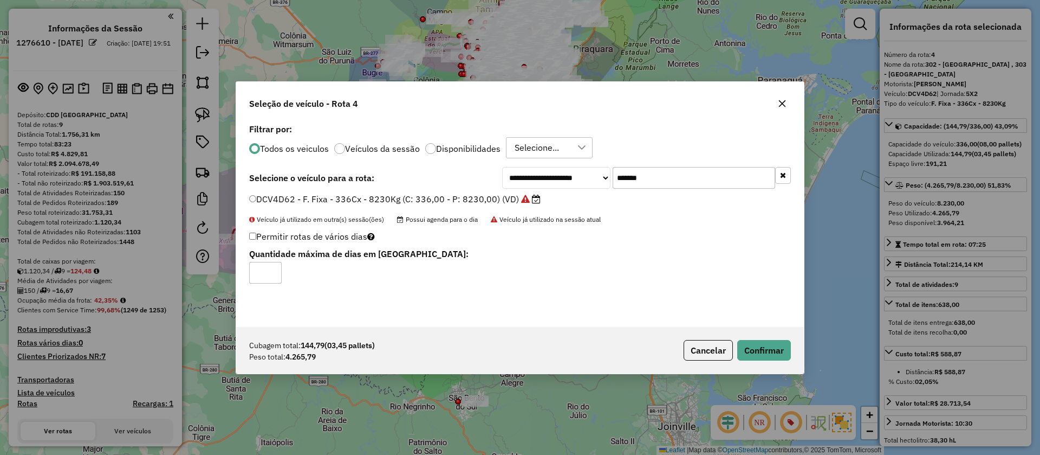
select select "**********"
click at [703, 352] on button "Cancelar" at bounding box center [708, 350] width 49 height 21
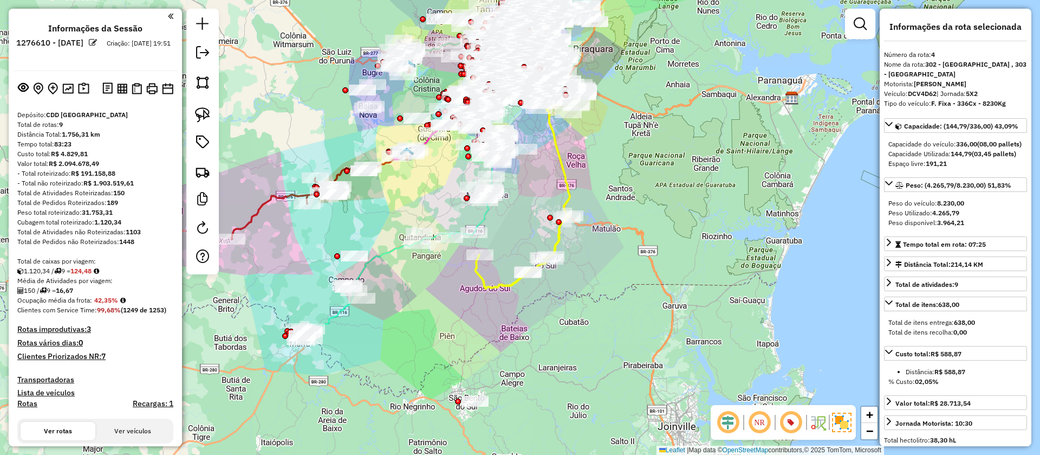
scroll to position [658, 0]
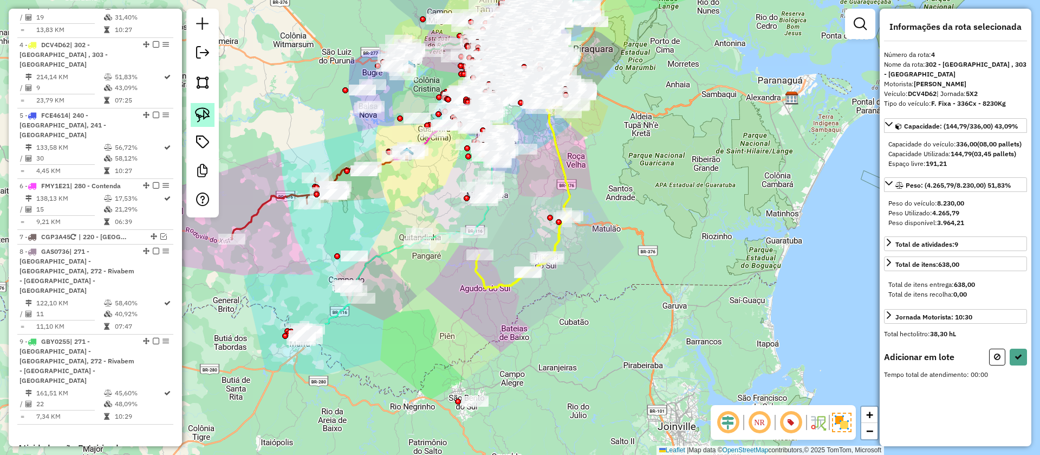
click at [209, 120] on img at bounding box center [202, 114] width 15 height 15
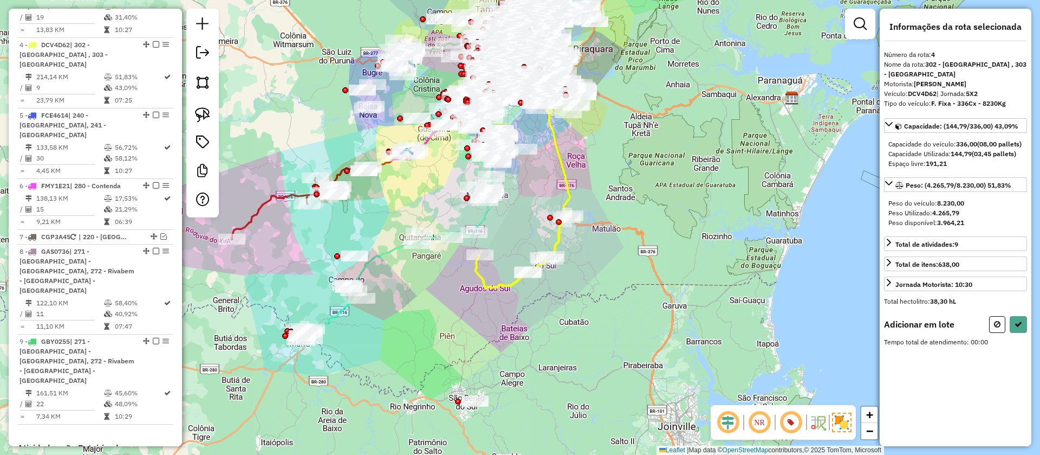
click at [561, 431] on div "Janela de atendimento Grade de atendimento Capacidade Transportadoras Veículos …" at bounding box center [520, 227] width 1040 height 455
click at [553, 420] on div "Janela de atendimento Grade de atendimento Capacidade Transportadoras Veículos …" at bounding box center [520, 227] width 1040 height 455
click at [204, 116] on img at bounding box center [202, 114] width 15 height 15
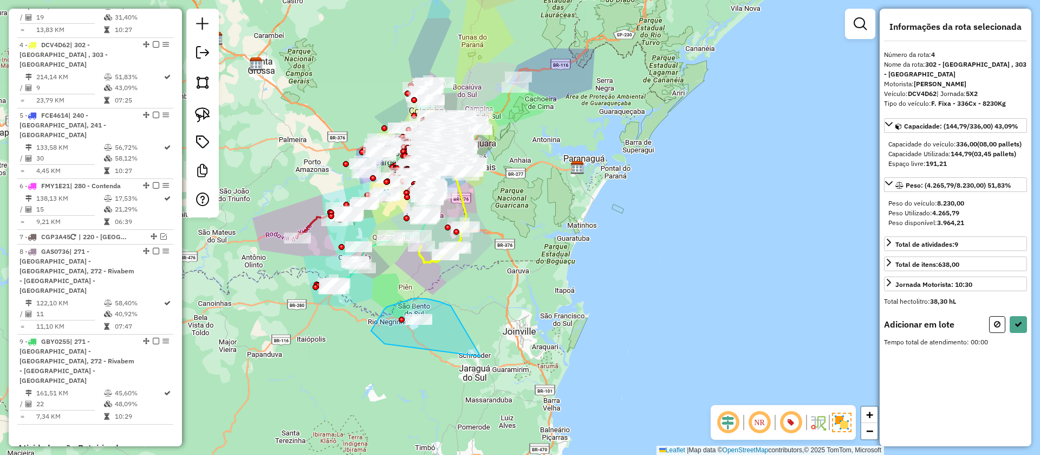
drag, startPoint x: 415, startPoint y: 298, endPoint x: 481, endPoint y: 356, distance: 87.9
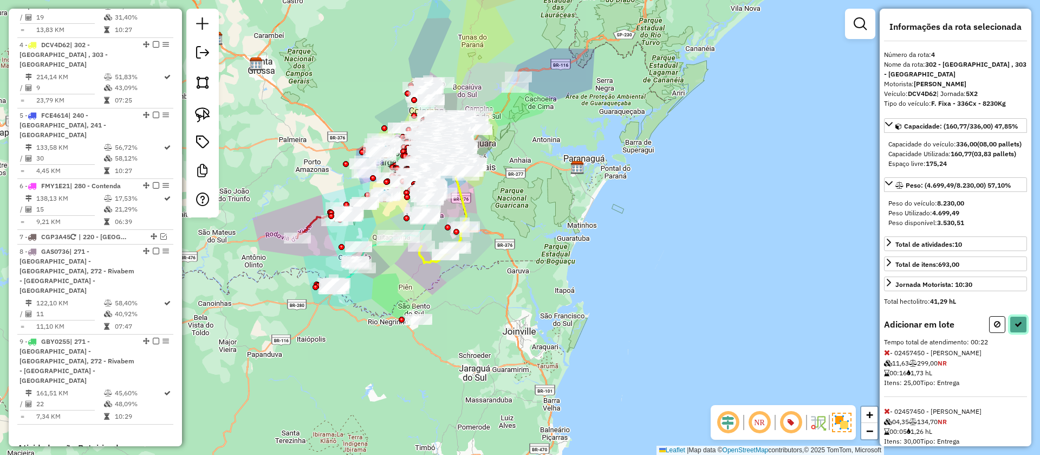
click at [1015, 328] on icon at bounding box center [1019, 324] width 8 height 8
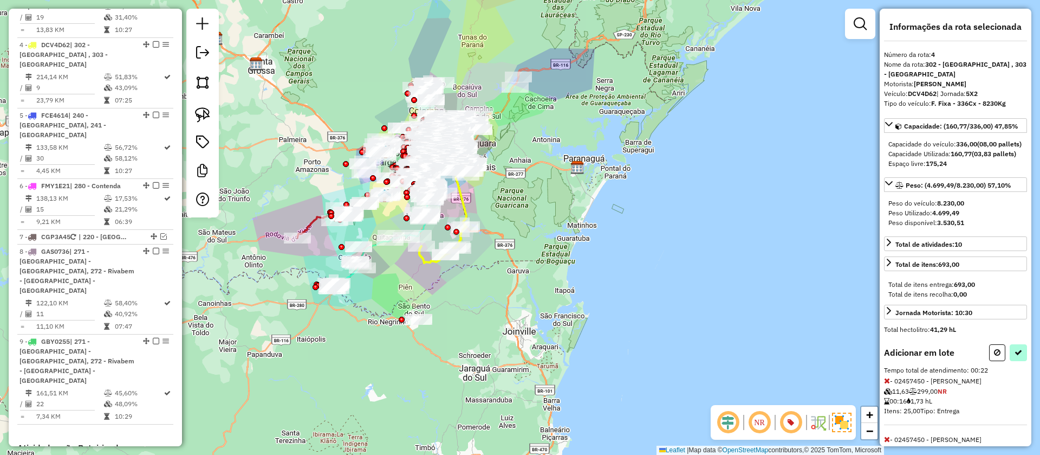
select select "**********"
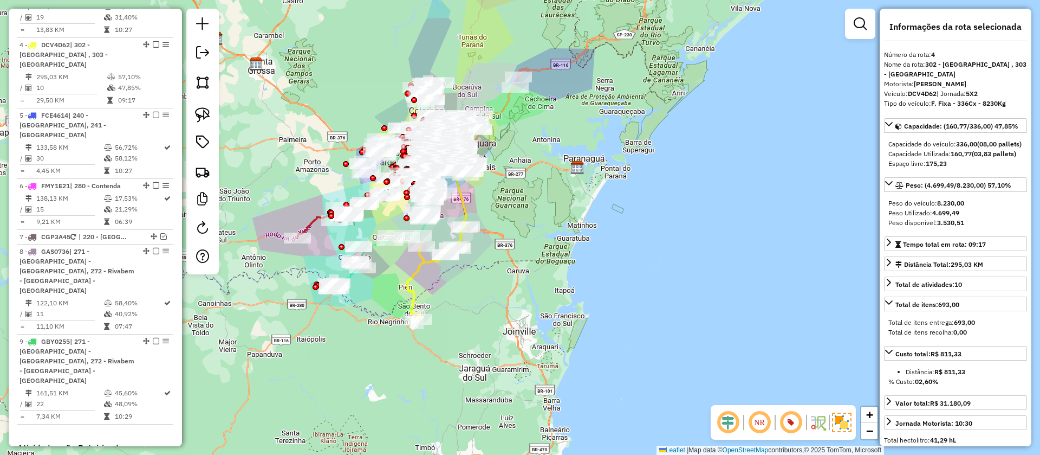
click at [154, 41] on em at bounding box center [156, 44] width 7 height 7
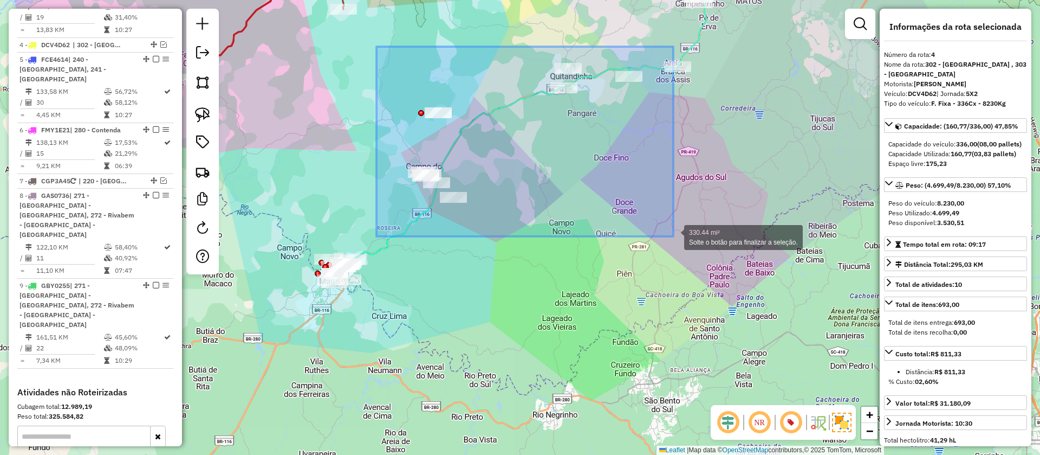
drag, startPoint x: 671, startPoint y: 227, endPoint x: 674, endPoint y: 236, distance: 9.5
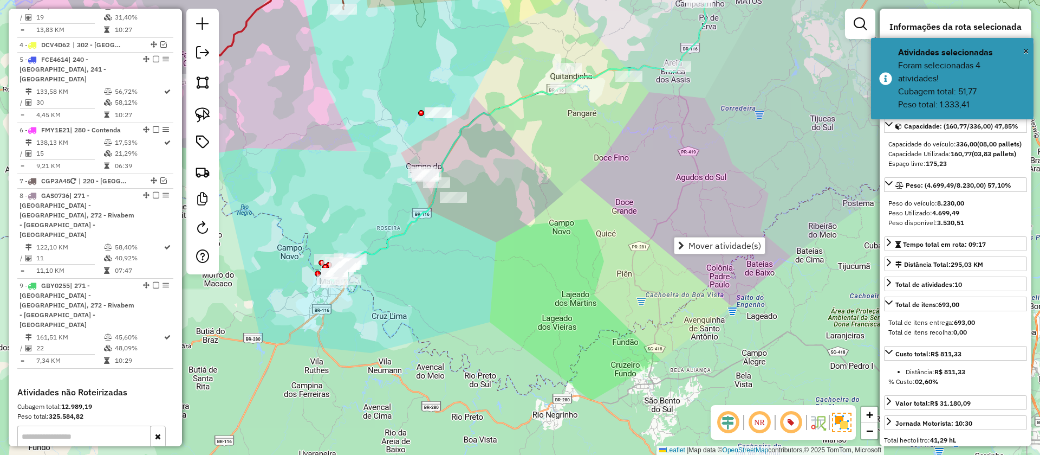
click at [454, 136] on icon at bounding box center [479, 175] width 302 height 214
click at [458, 140] on icon at bounding box center [479, 175] width 302 height 214
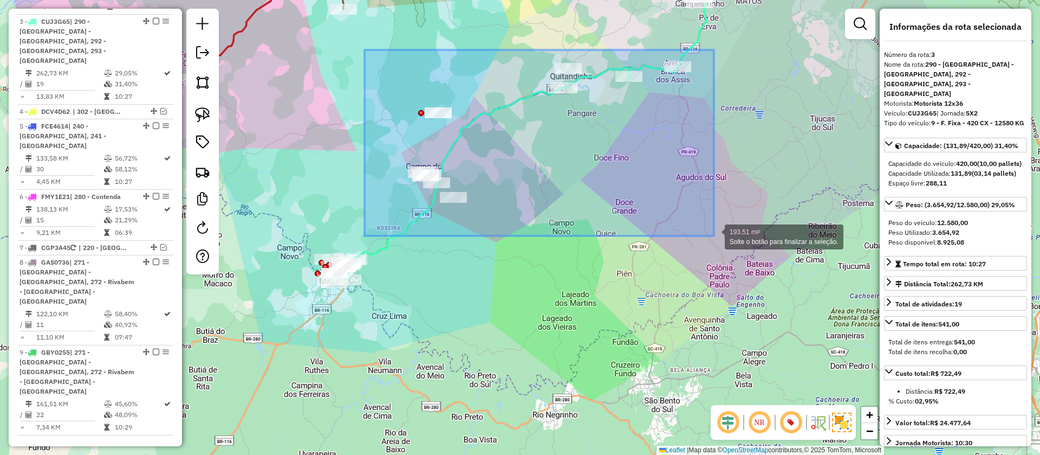
scroll to position [587, 0]
drag, startPoint x: 365, startPoint y: 50, endPoint x: 714, endPoint y: 236, distance: 395.8
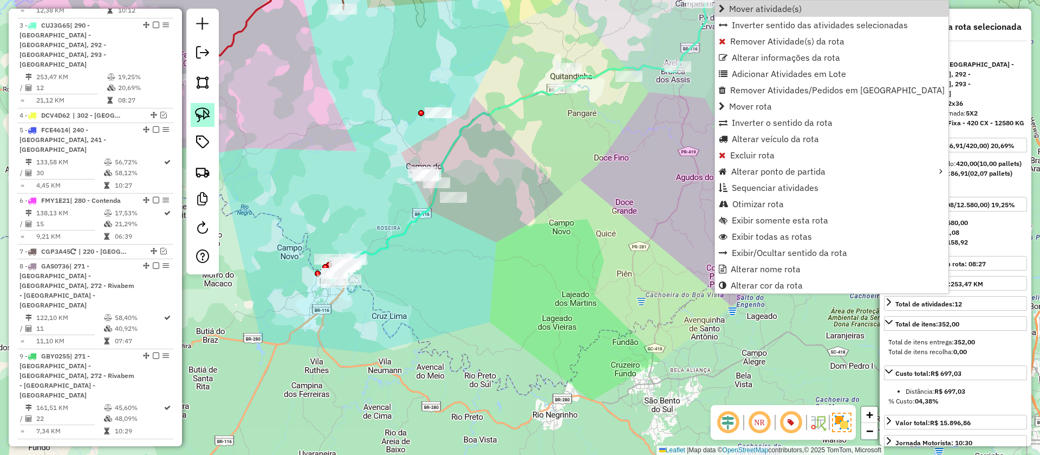
click at [381, 242] on icon at bounding box center [533, 106] width 361 height 305
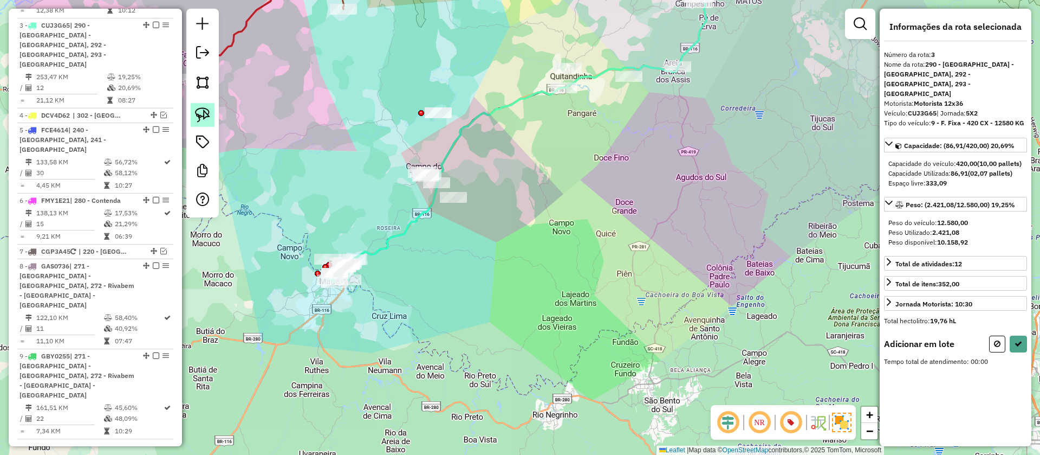
click at [209, 113] on img at bounding box center [202, 114] width 15 height 15
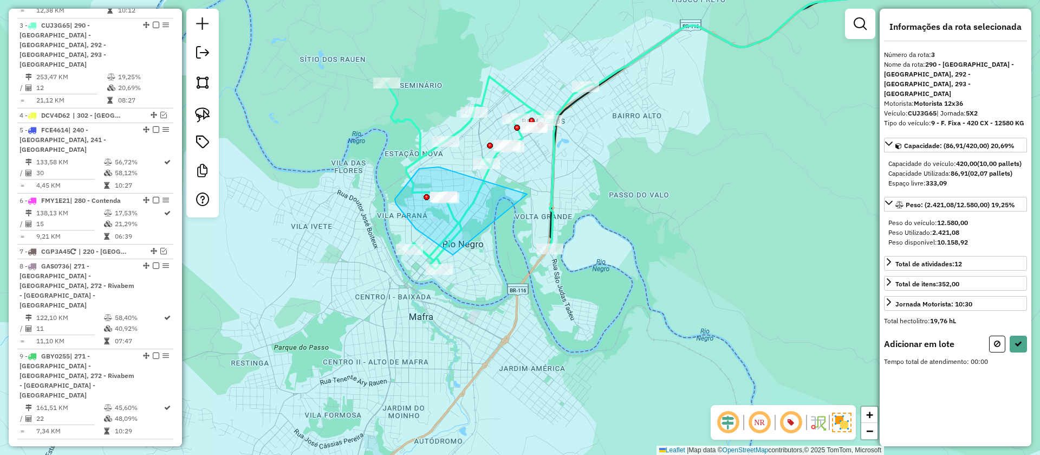
drag, startPoint x: 419, startPoint y: 169, endPoint x: 499, endPoint y: 255, distance: 117.4
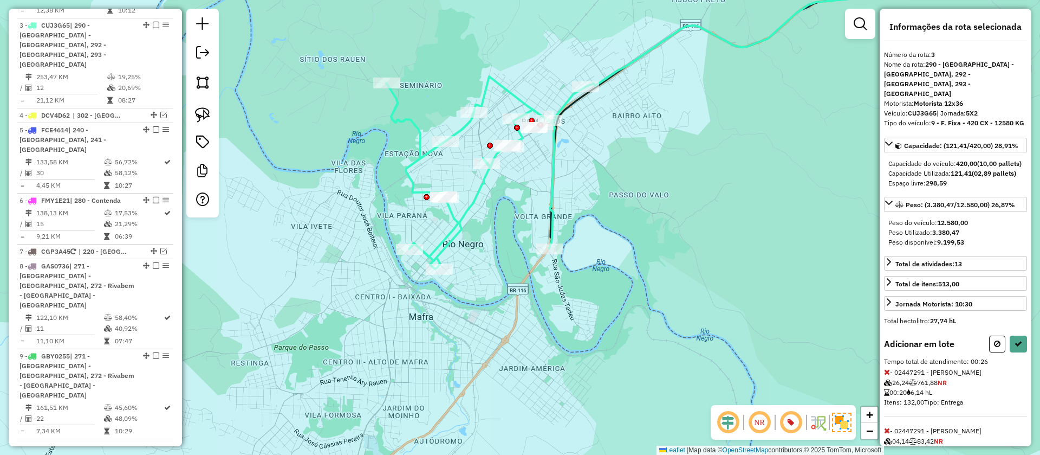
click at [204, 117] on img at bounding box center [202, 114] width 15 height 15
drag, startPoint x: 500, startPoint y: 107, endPoint x: 611, endPoint y: 159, distance: 122.9
click at [1018, 347] on icon at bounding box center [1019, 344] width 8 height 8
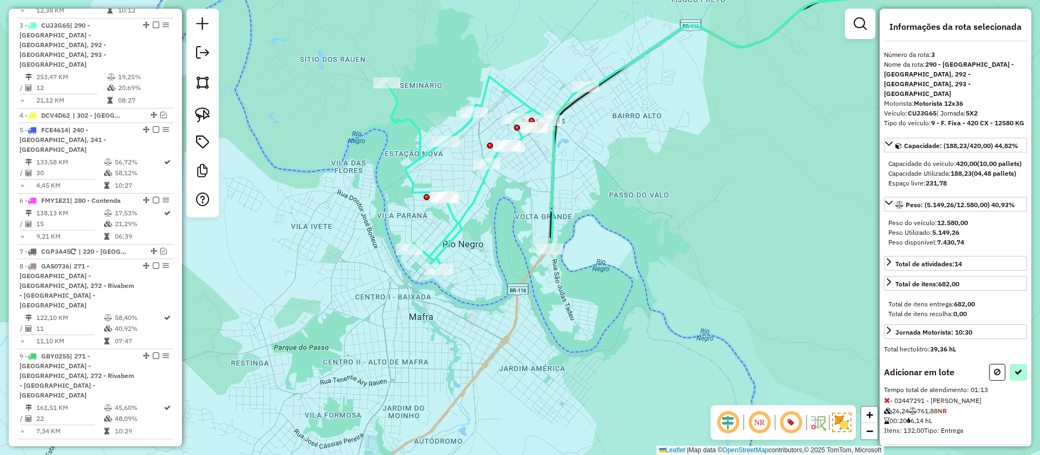
select select "**********"
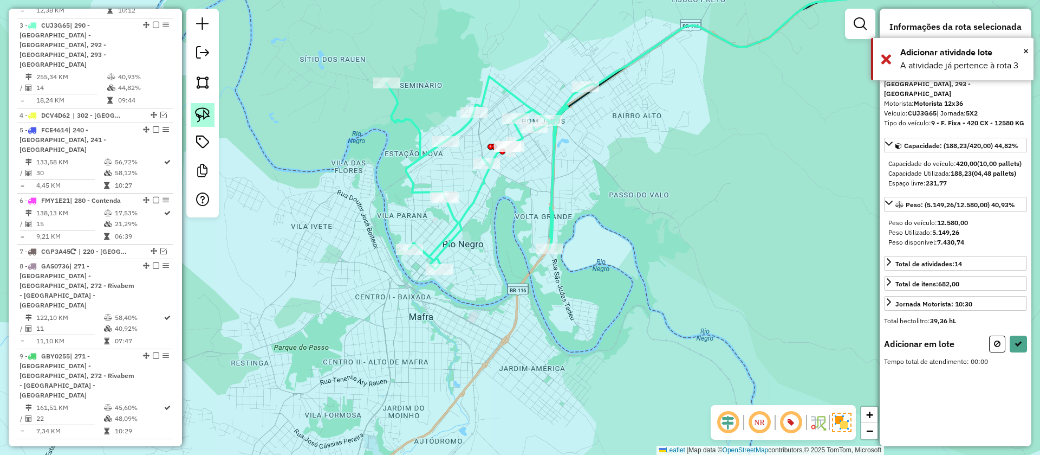
click at [210, 112] on img at bounding box center [202, 114] width 15 height 15
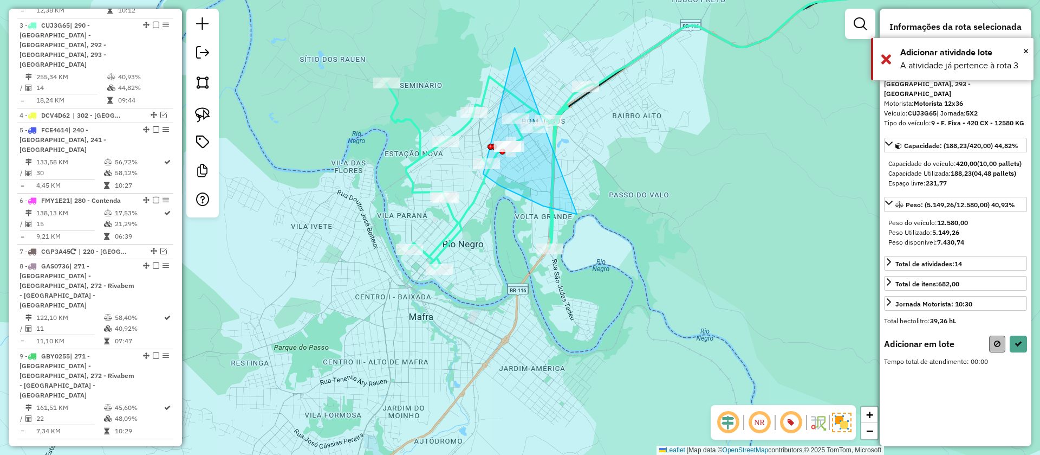
drag, startPoint x: 577, startPoint y: 214, endPoint x: 999, endPoint y: 350, distance: 443.5
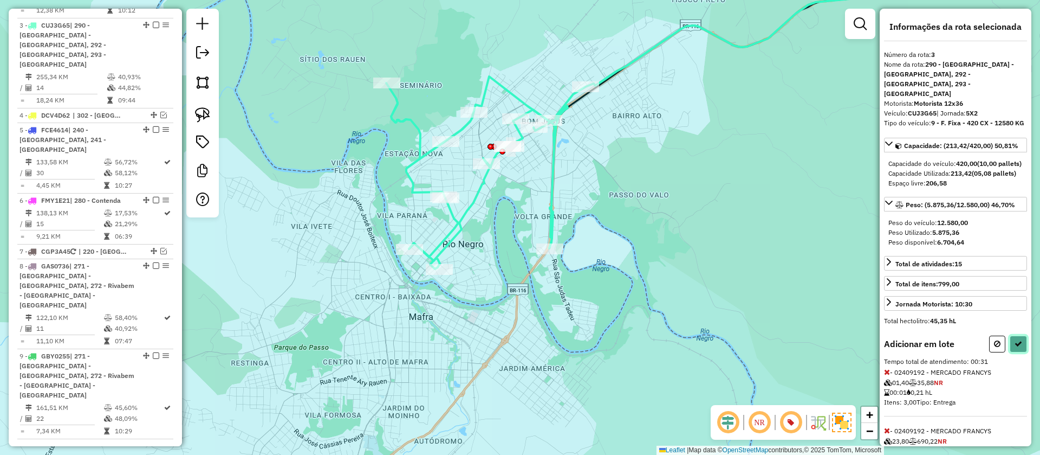
click at [1016, 347] on icon at bounding box center [1019, 344] width 8 height 8
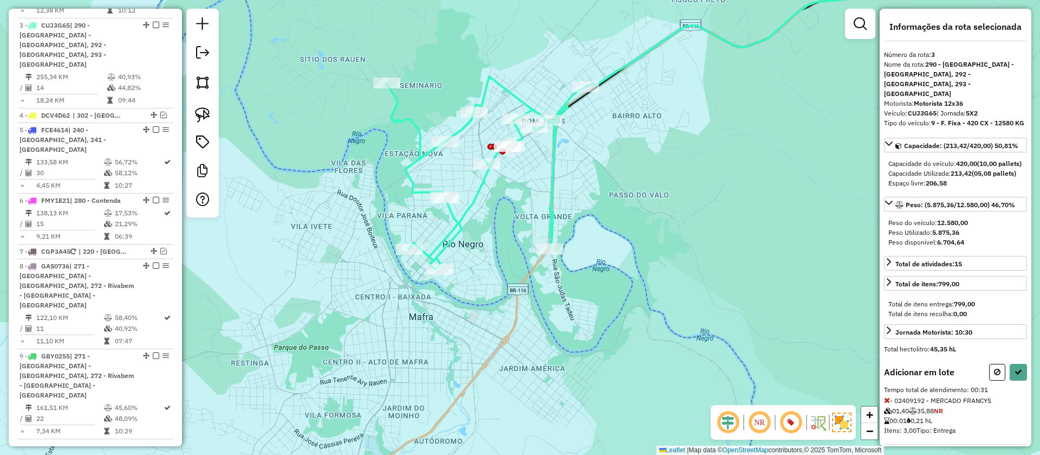
select select "**********"
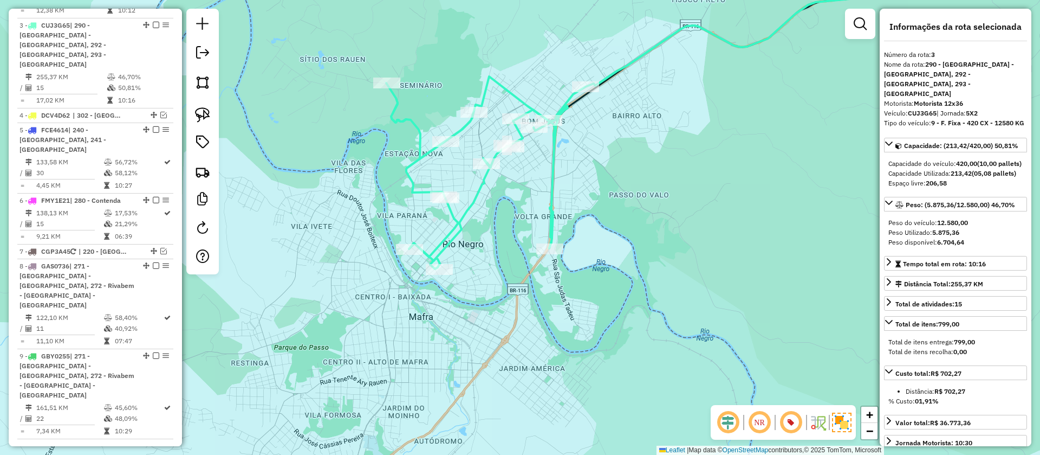
click at [153, 22] on em at bounding box center [156, 25] width 7 height 7
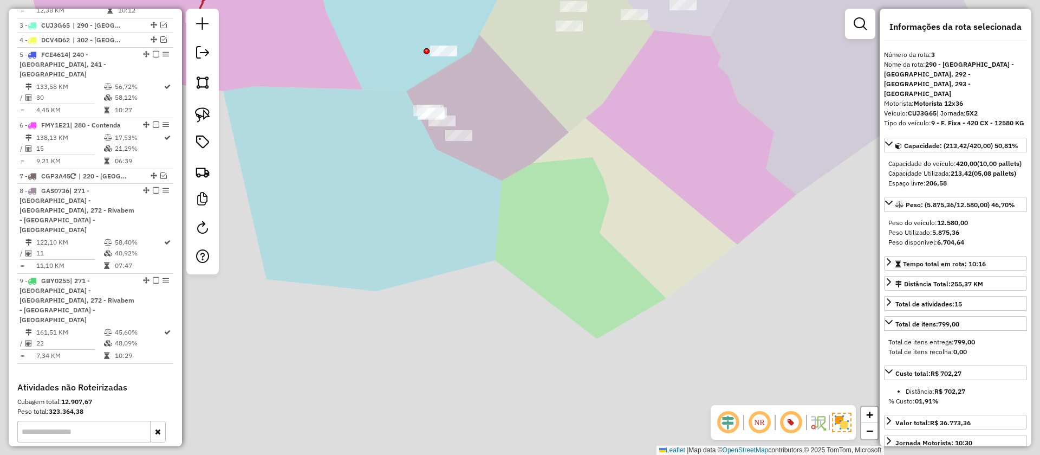
click at [370, 307] on div "Janela de atendimento Grade de atendimento Capacidade Transportadoras Veículos …" at bounding box center [520, 227] width 1040 height 455
click at [523, 314] on div "Janela de atendimento Grade de atendimento Capacidade Transportadoras Veículos …" at bounding box center [520, 227] width 1040 height 455
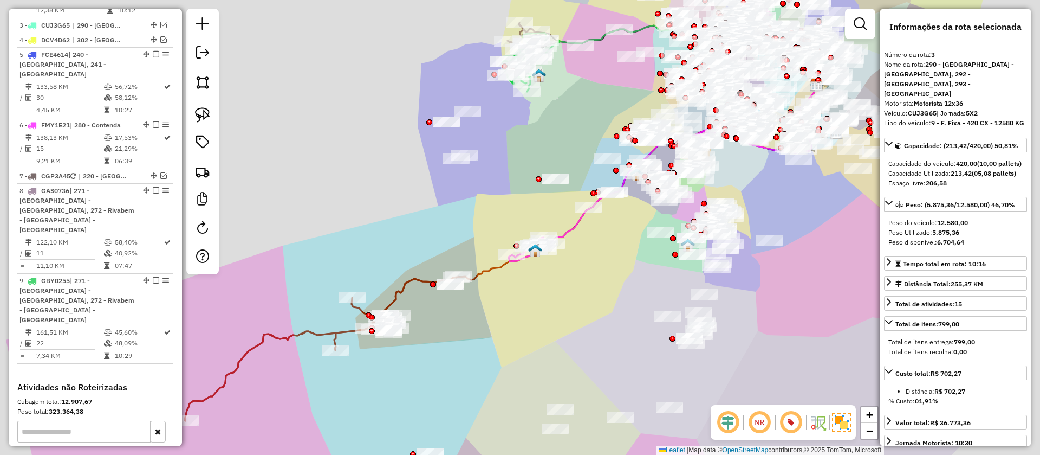
drag, startPoint x: 616, startPoint y: 67, endPoint x: 595, endPoint y: 174, distance: 109.2
click at [612, 249] on div "Janela de atendimento Grade de atendimento Capacidade Transportadoras Veículos …" at bounding box center [520, 227] width 1040 height 455
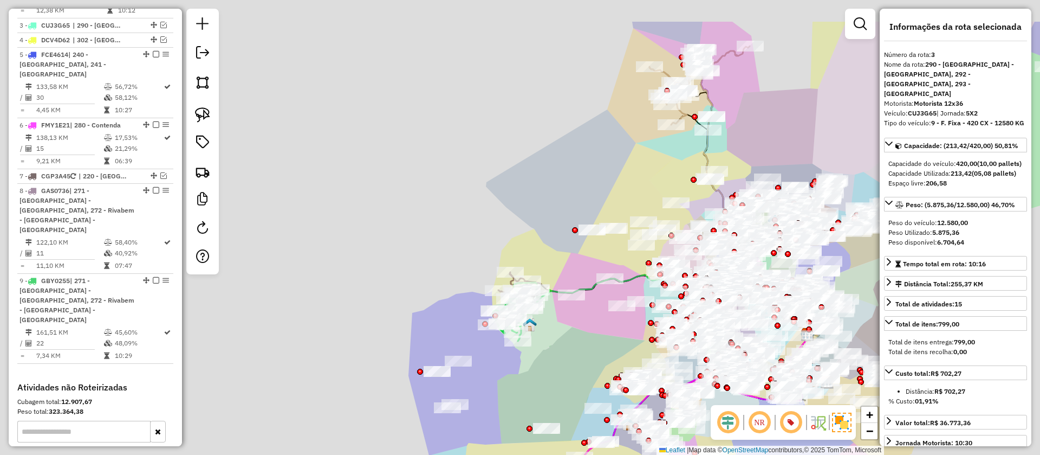
drag, startPoint x: 594, startPoint y: 133, endPoint x: 505, endPoint y: 332, distance: 218.0
click at [581, 46] on div "Janela de atendimento Grade de atendimento Capacidade Transportadoras Veículos …" at bounding box center [520, 227] width 1040 height 455
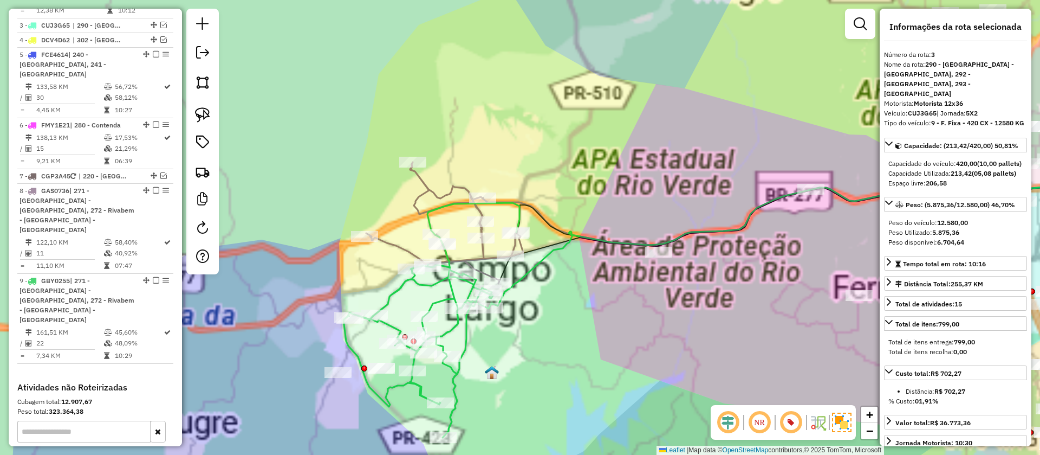
click at [481, 213] on icon at bounding box center [444, 222] width 157 height 121
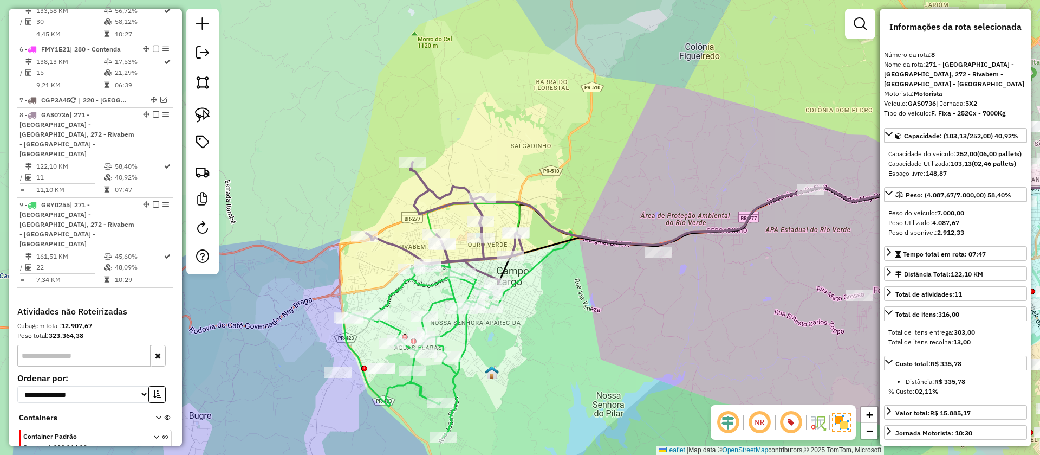
scroll to position [689, 0]
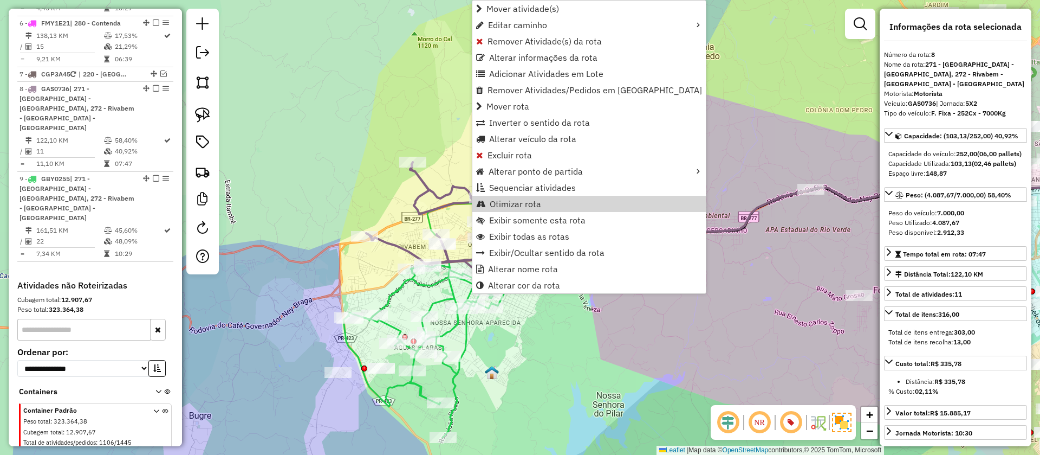
click at [461, 373] on icon at bounding box center [432, 320] width 176 height 235
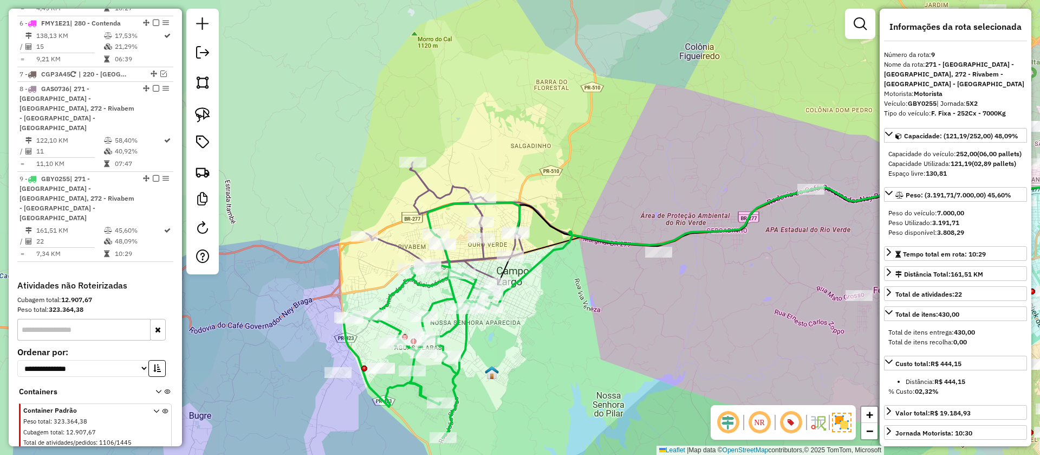
click at [456, 377] on icon at bounding box center [432, 320] width 176 height 235
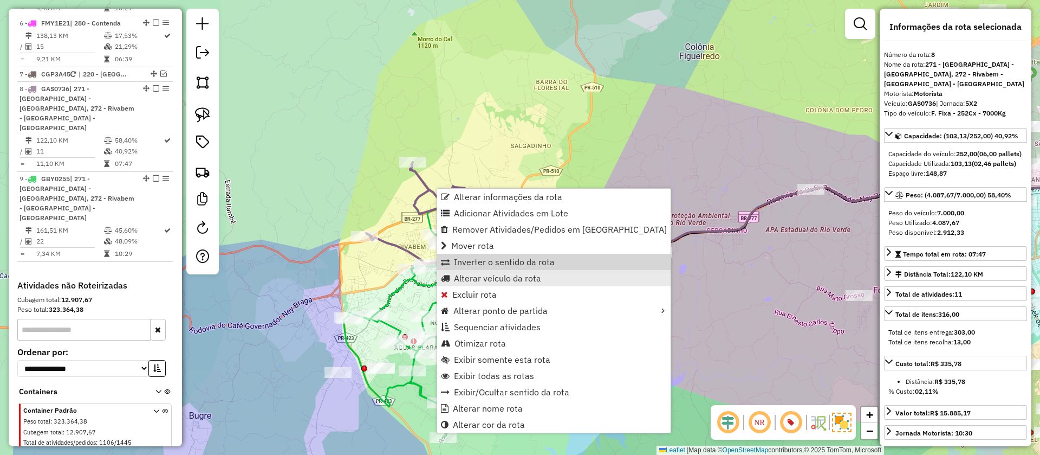
click at [457, 280] on span "Alterar veículo da rota" at bounding box center [497, 278] width 87 height 9
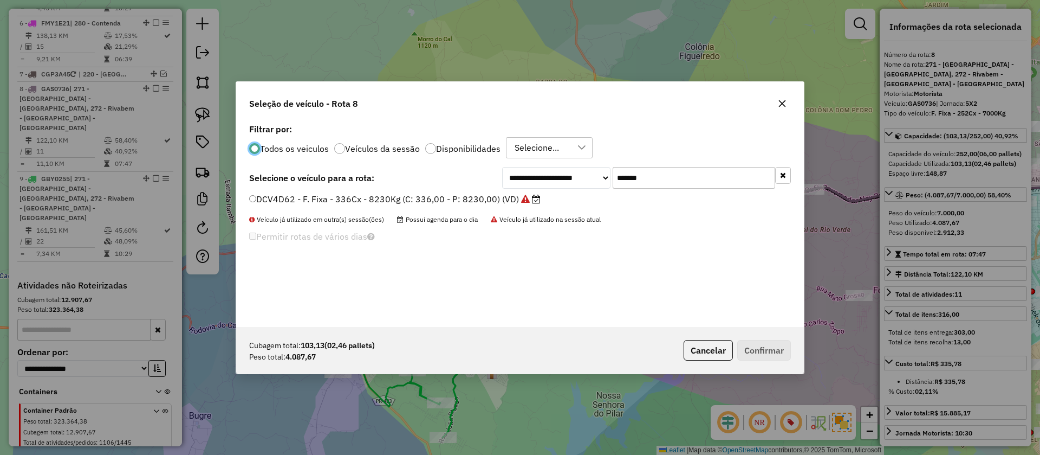
scroll to position [7, 4]
drag, startPoint x: 626, startPoint y: 178, endPoint x: 582, endPoint y: 171, distance: 44.5
click at [582, 171] on div "**********" at bounding box center [646, 178] width 289 height 22
paste input "text"
type input "*******"
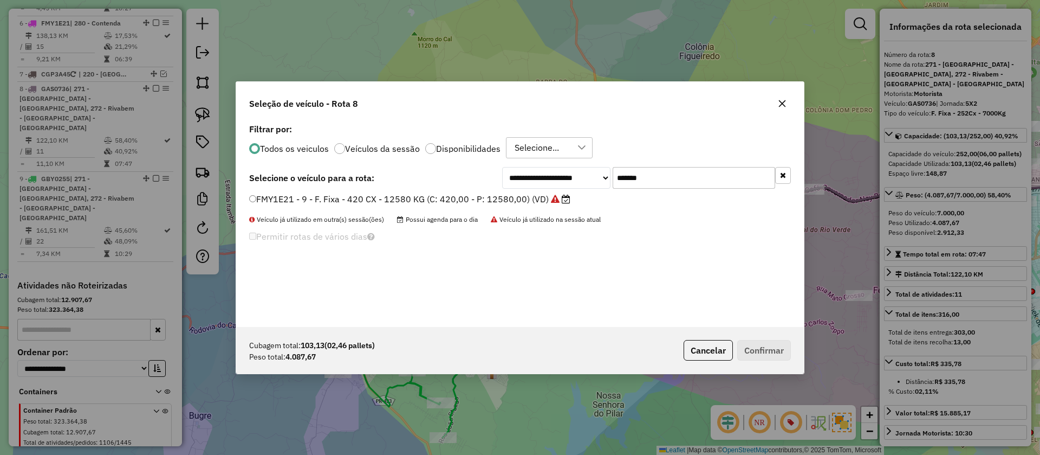
click at [529, 200] on label "FMY1E21 - 9 - F. Fixa - 420 CX - 12580 KG (C: 420,00 - P: 12580,00) (VD)" at bounding box center [409, 198] width 321 height 13
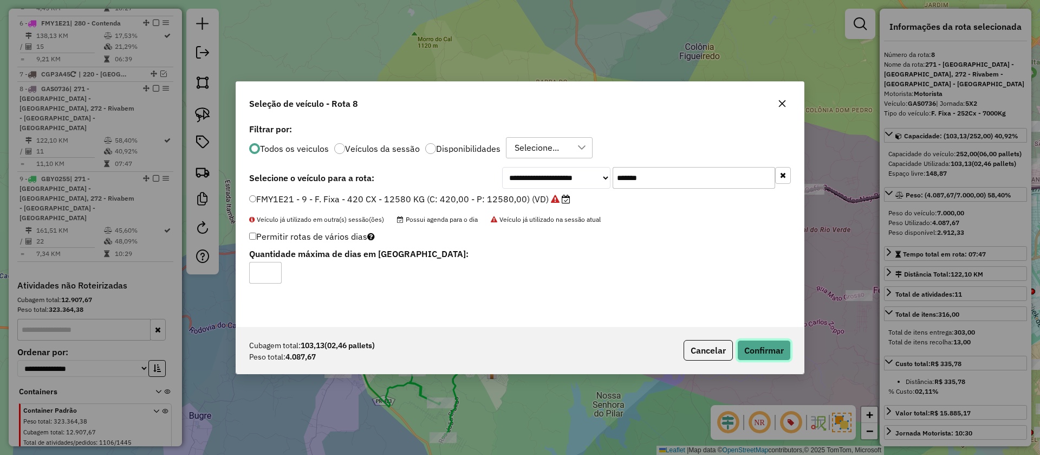
click at [750, 353] on button "Confirmar" at bounding box center [764, 350] width 54 height 21
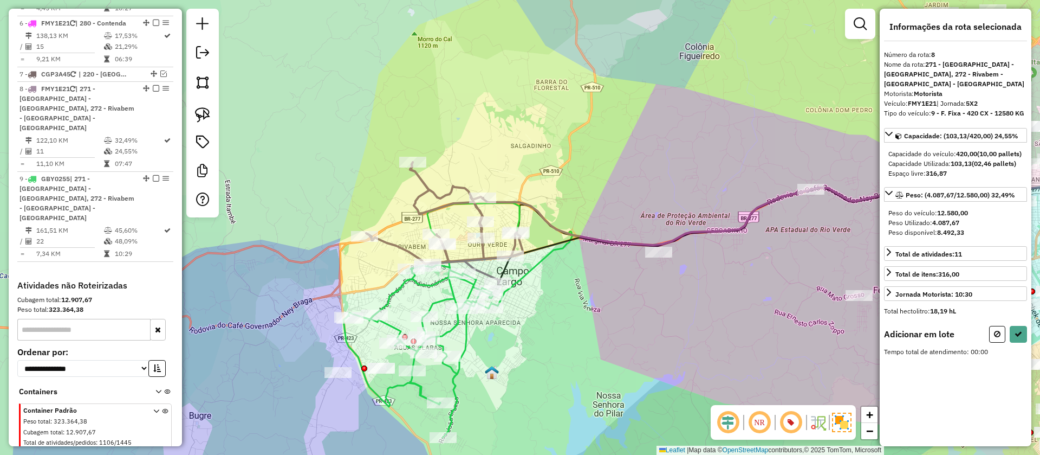
drag, startPoint x: 204, startPoint y: 113, endPoint x: 459, endPoint y: 221, distance: 277.1
click at [204, 113] on img at bounding box center [202, 114] width 15 height 15
click at [203, 116] on img at bounding box center [202, 114] width 15 height 15
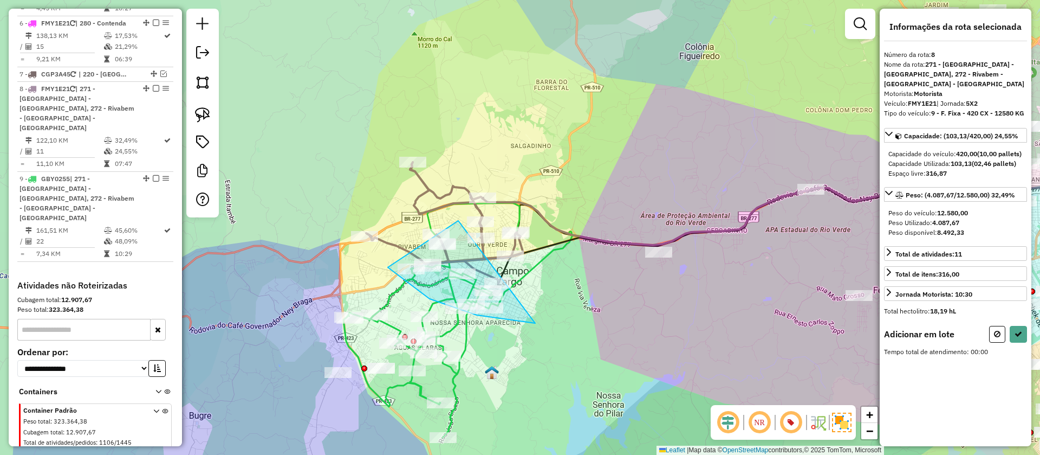
drag, startPoint x: 430, startPoint y: 299, endPoint x: 582, endPoint y: 321, distance: 154.4
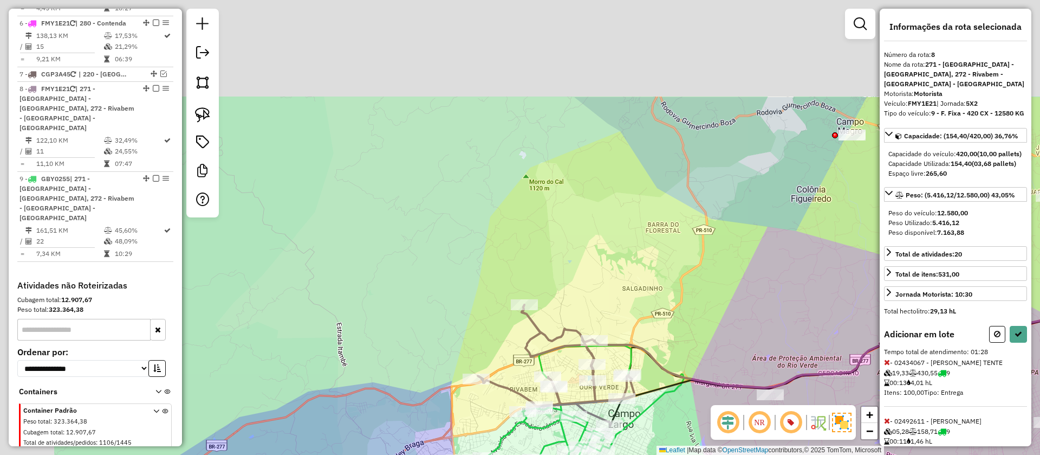
drag, startPoint x: 582, startPoint y: 321, endPoint x: 1016, endPoint y: 363, distance: 435.5
click at [597, 321] on div "Rota 9 - Placa GBY0255 02427378 - AGLAIR DO ROCIO SEGU Janela de atendimento Gr…" at bounding box center [520, 227] width 1040 height 455
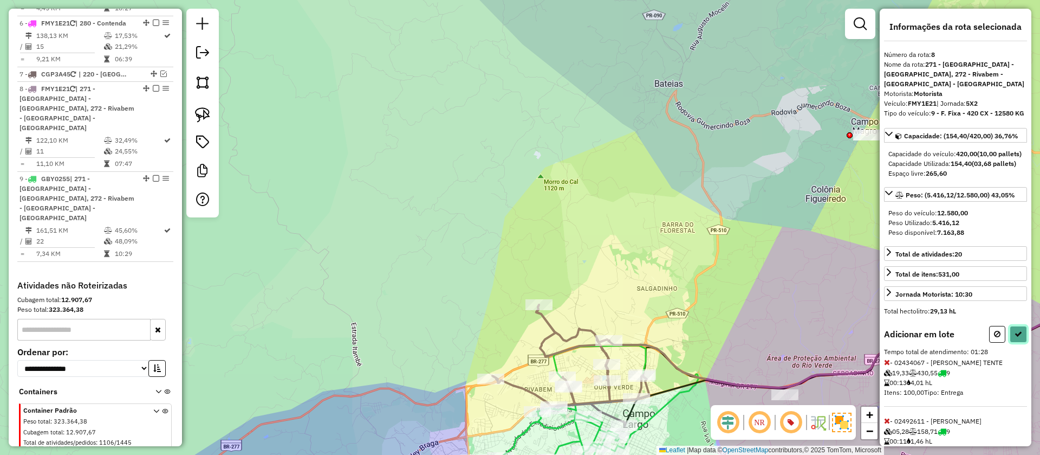
click at [1015, 342] on button at bounding box center [1018, 334] width 17 height 17
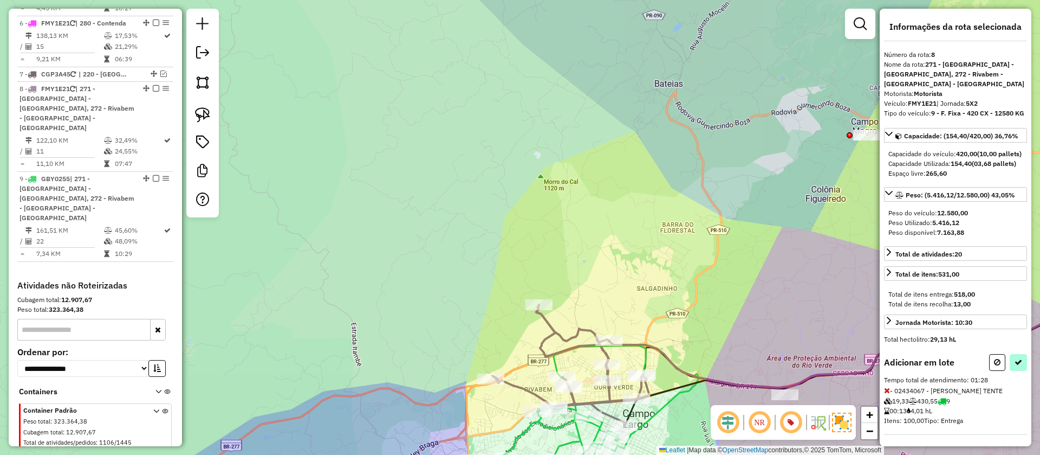
select select "**********"
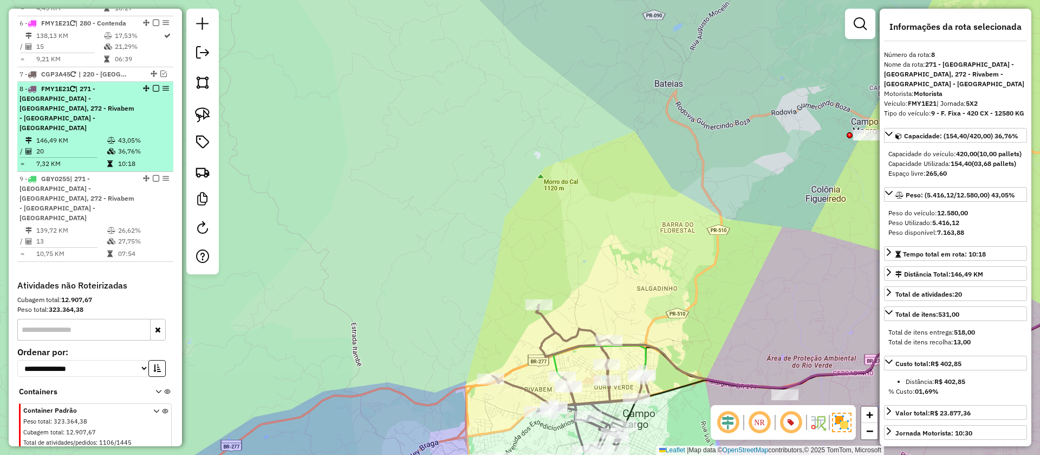
click at [153, 85] on em at bounding box center [156, 88] width 7 height 7
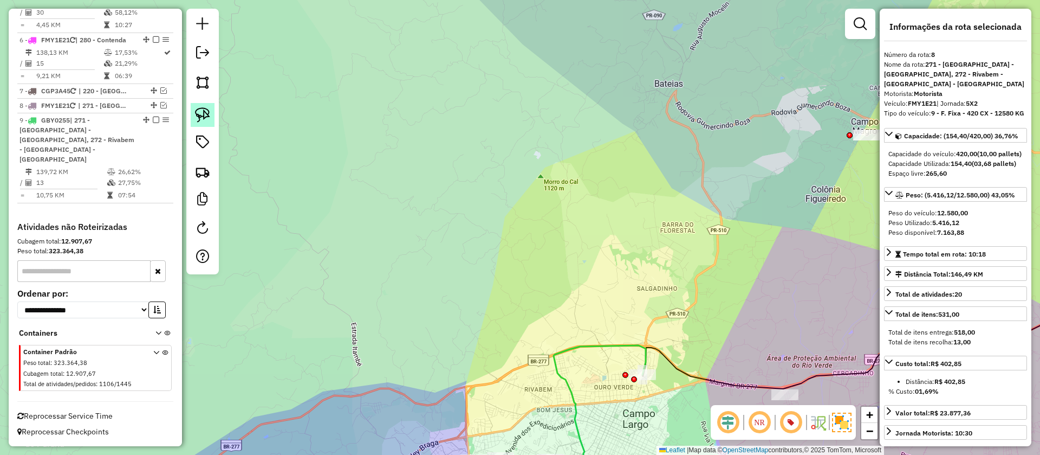
click at [160, 108] on em at bounding box center [163, 105] width 7 height 7
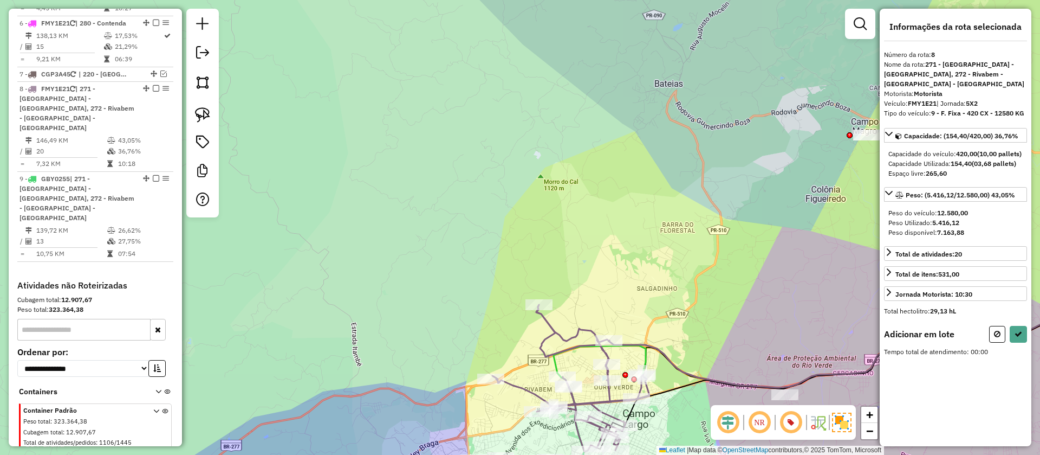
click at [214, 111] on link at bounding box center [203, 115] width 24 height 24
click at [199, 113] on img at bounding box center [202, 114] width 15 height 15
click at [203, 114] on img at bounding box center [202, 114] width 15 height 15
click at [204, 114] on img at bounding box center [202, 114] width 15 height 15
click at [771, 410] on hb-router-mapa "Informações da Sessão 1276610 - 16/09/2025 Criação: 15/09/2025 19:51 Depósito: …" at bounding box center [520, 227] width 1040 height 455
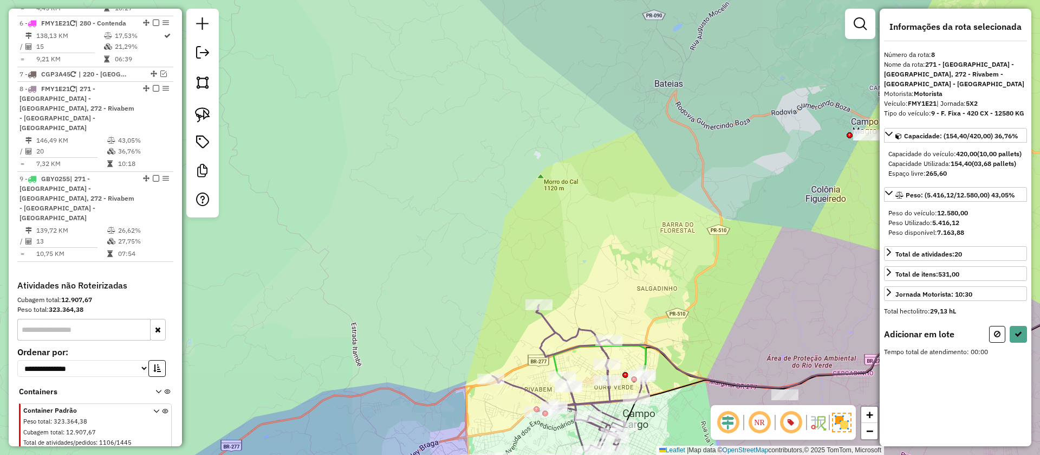
click at [198, 114] on img at bounding box center [202, 114] width 15 height 15
click at [210, 126] on link at bounding box center [203, 115] width 24 height 24
click at [674, 372] on div "Janela de atendimento Grade de atendimento Capacidade Transportadoras Veículos …" at bounding box center [520, 227] width 1040 height 455
click at [639, 370] on div "Janela de atendimento Grade de atendimento Capacidade Transportadoras Veículos …" at bounding box center [520, 227] width 1040 height 455
click at [642, 373] on div "Janela de atendimento Grade de atendimento Capacidade Transportadoras Veículos …" at bounding box center [520, 227] width 1040 height 455
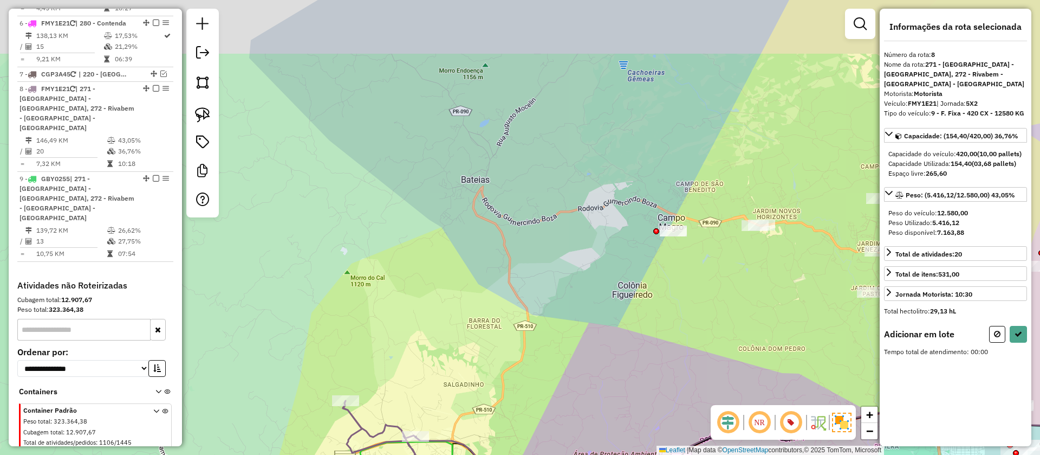
click at [573, 375] on div "Rota 9 - Placa GBY0255 02474432 - ARLINDO CORDEIRO MIL Janela de atendimento Gr…" at bounding box center [520, 227] width 1040 height 455
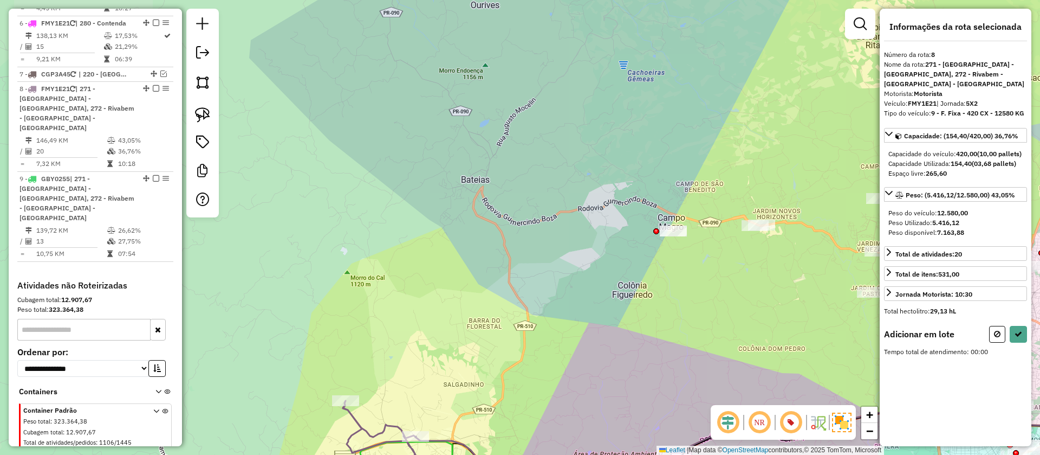
click at [598, 314] on div "Janela de atendimento Grade de atendimento Capacidade Transportadoras Veículos …" at bounding box center [520, 227] width 1040 height 455
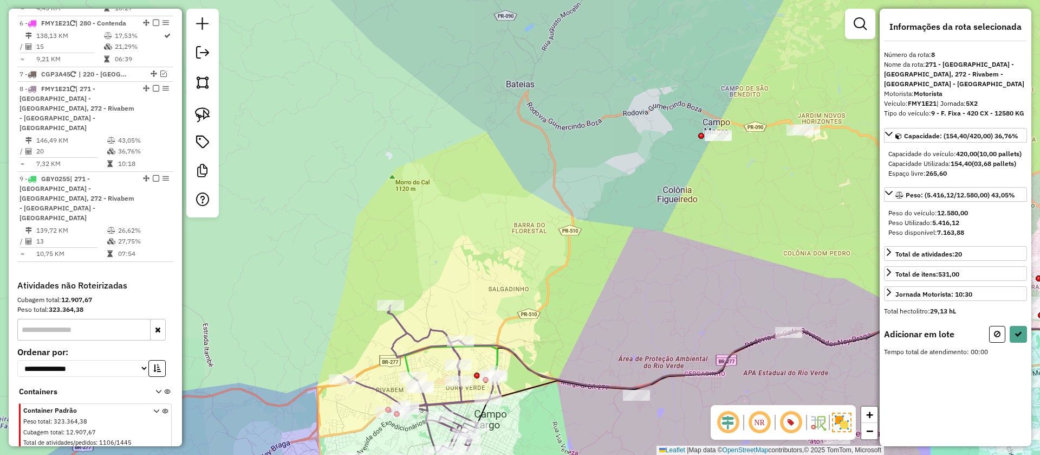
scroll to position [689, 0]
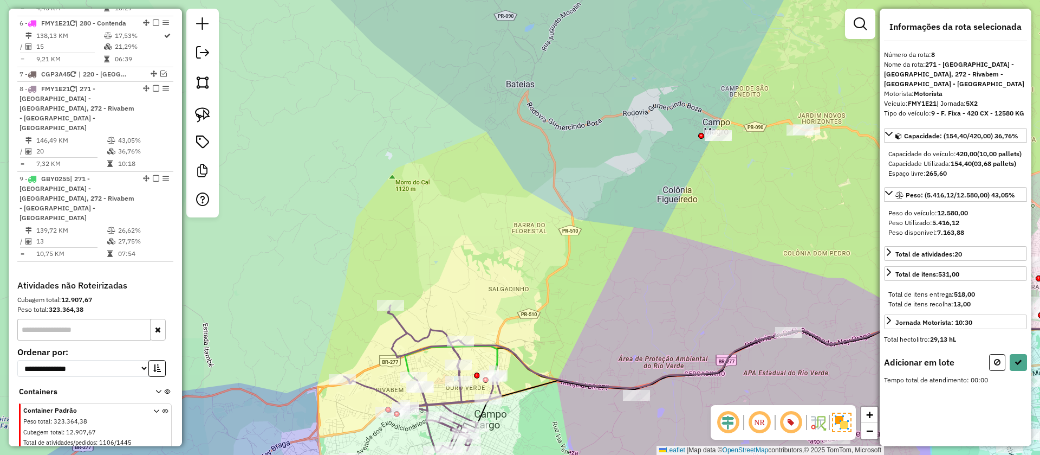
select select "**********"
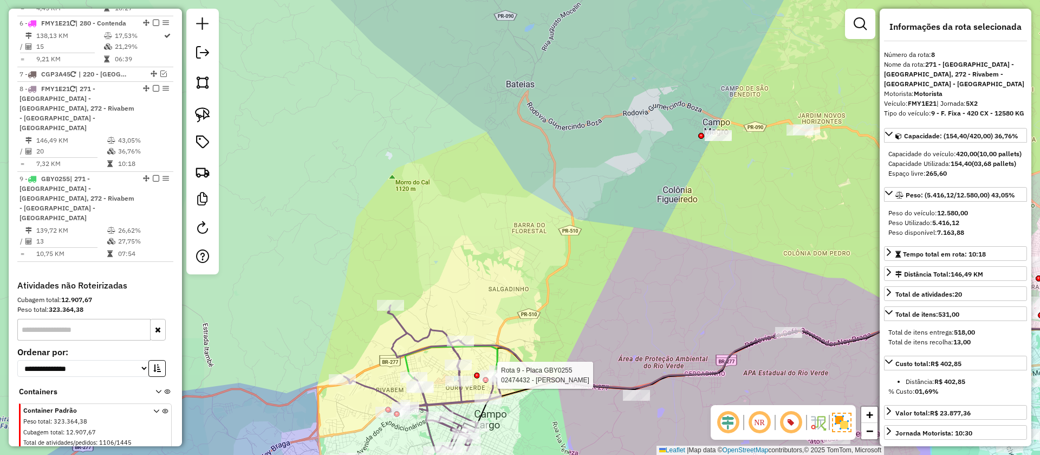
click at [477, 376] on div at bounding box center [477, 375] width 6 height 6
click at [487, 374] on div "Rota 9 - Placa GBY0255 02474432 - ARLINDO CORDEIRO MIL Janela de atendimento Gr…" at bounding box center [520, 227] width 1040 height 455
click at [487, 373] on div "Rota 9 - Placa GBY0255 02474432 - ARLINDO CORDEIRO MIL Janela de atendimento Gr…" at bounding box center [520, 227] width 1040 height 455
click at [486, 375] on div "Rota 9 - Placa GBY0255 02474432 - ARLINDO CORDEIRO MIL Janela de atendimento Gr…" at bounding box center [520, 227] width 1040 height 455
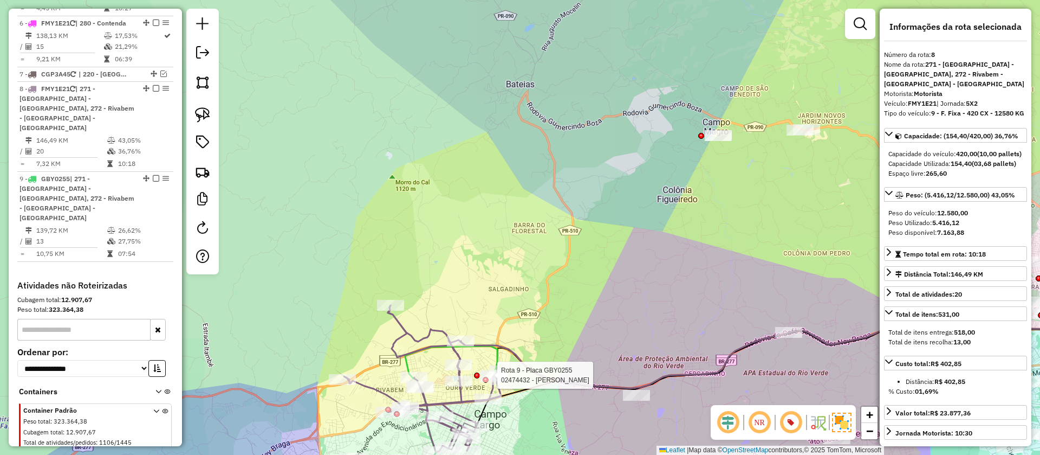
click at [486, 379] on div "Rota 9 - Placa GBY0255 02474432 - ARLINDO CORDEIRO MIL Janela de atendimento Gr…" at bounding box center [520, 227] width 1040 height 455
click at [486, 384] on div "Rota 9 - Placa GBY0255 02474432 - ARLINDO CORDEIRO MIL Janela de atendimento Gr…" at bounding box center [520, 227] width 1040 height 455
click at [487, 384] on div "Rota 9 - Placa GBY0255 02474432 - ARLINDO CORDEIRO MIL Janela de atendimento Gr…" at bounding box center [520, 227] width 1040 height 455
click at [494, 370] on icon at bounding box center [422, 378] width 157 height 147
click at [471, 382] on div "Rota 9 - Placa GBY0255 02474432 - ARLINDO CORDEIRO MIL Janela de atendimento Gr…" at bounding box center [520, 227] width 1040 height 455
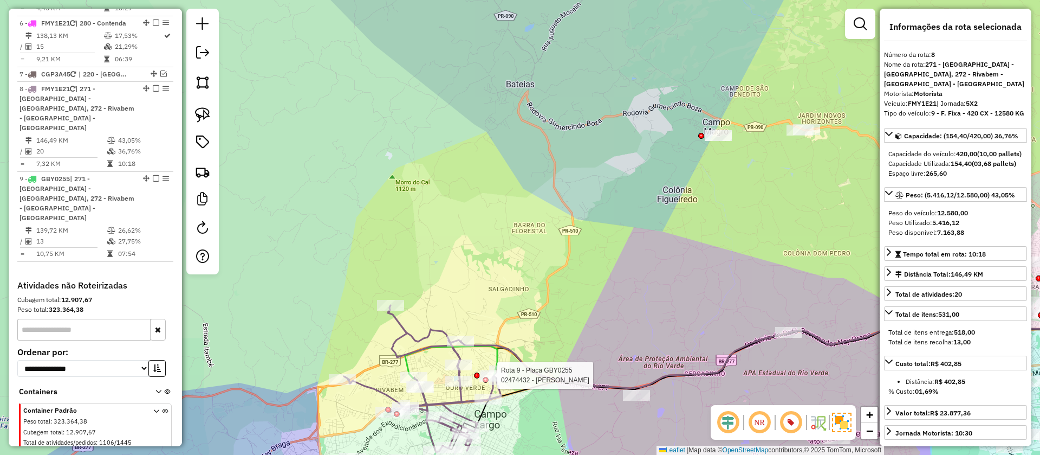
click at [491, 376] on div "Rota 9 - Placa GBY0255 02474432 - ARLINDO CORDEIRO MIL Janela de atendimento Gr…" at bounding box center [520, 227] width 1040 height 455
click at [493, 376] on div "Rota 9 - Placa GBY0255 02474432 - ARLINDO CORDEIRO MIL Janela de atendimento Gr…" at bounding box center [520, 227] width 1040 height 455
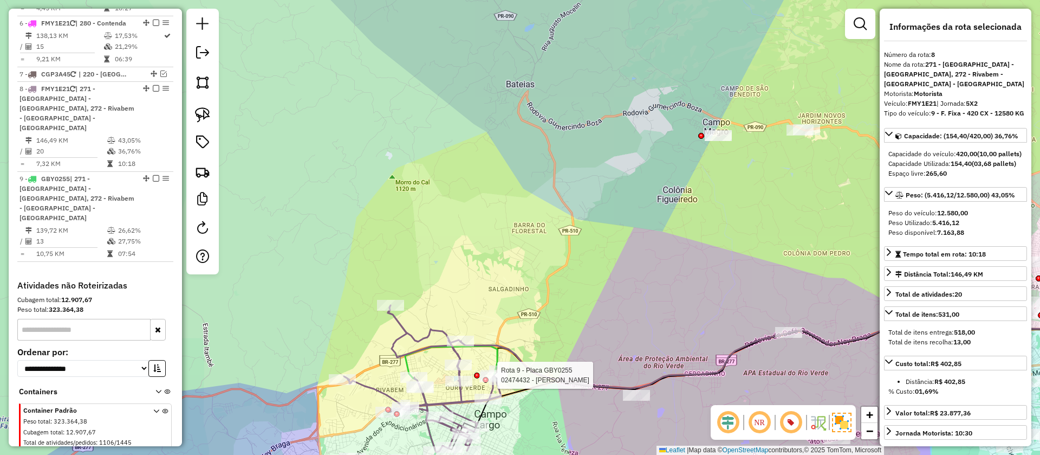
click at [493, 376] on div "Rota 9 - Placa GBY0255 02474432 - ARLINDO CORDEIRO MIL Janela de atendimento Gr…" at bounding box center [520, 227] width 1040 height 455
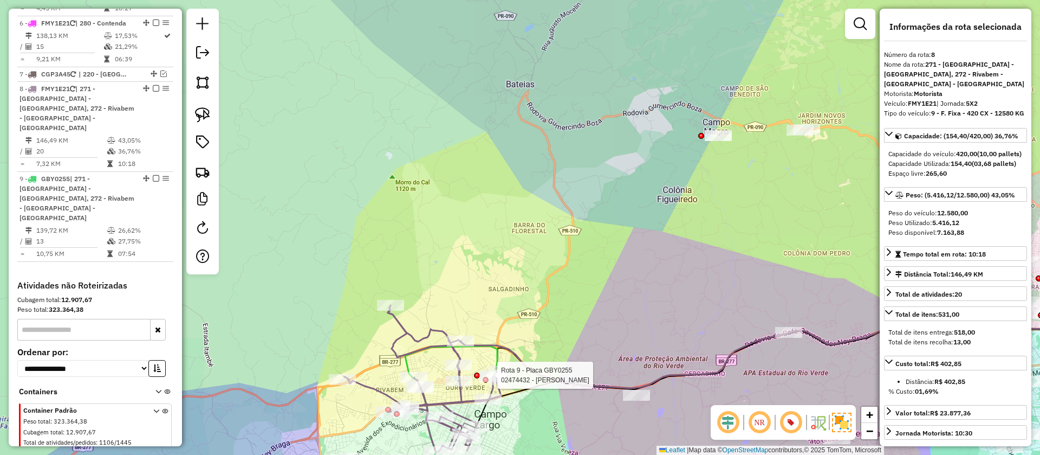
click at [493, 376] on div "Rota 9 - Placa GBY0255 02474432 - ARLINDO CORDEIRO MIL Janela de atendimento Gr…" at bounding box center [520, 227] width 1040 height 455
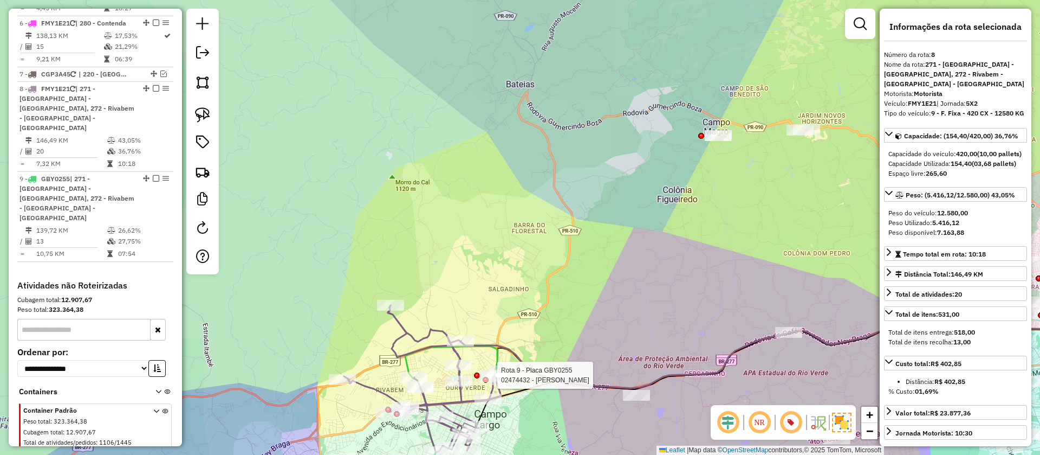
click at [493, 376] on div "Rota 9 - Placa GBY0255 02474432 - ARLINDO CORDEIRO MIL Janela de atendimento Gr…" at bounding box center [520, 227] width 1040 height 455
click at [493, 377] on div "Rota 9 - Placa GBY0255 02474432 - ARLINDO CORDEIRO MIL Janela de atendimento Gr…" at bounding box center [520, 227] width 1040 height 455
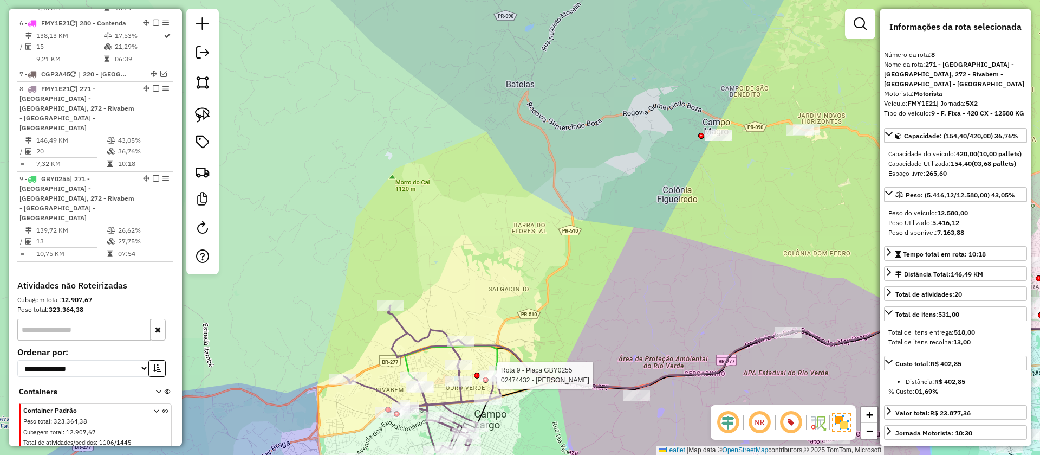
click at [493, 377] on div "Rota 9 - Placa GBY0255 02474432 - ARLINDO CORDEIRO MIL Janela de atendimento Gr…" at bounding box center [520, 227] width 1040 height 455
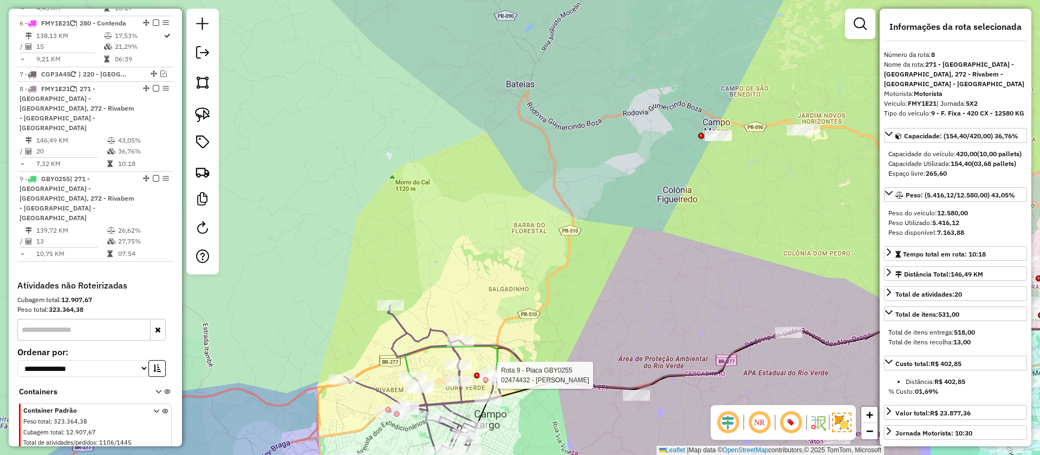
click at [482, 381] on div "Rota 9 - Placa GBY0255 02474432 - ARLINDO CORDEIRO MIL Janela de atendimento Gr…" at bounding box center [520, 227] width 1040 height 455
select select "**********"
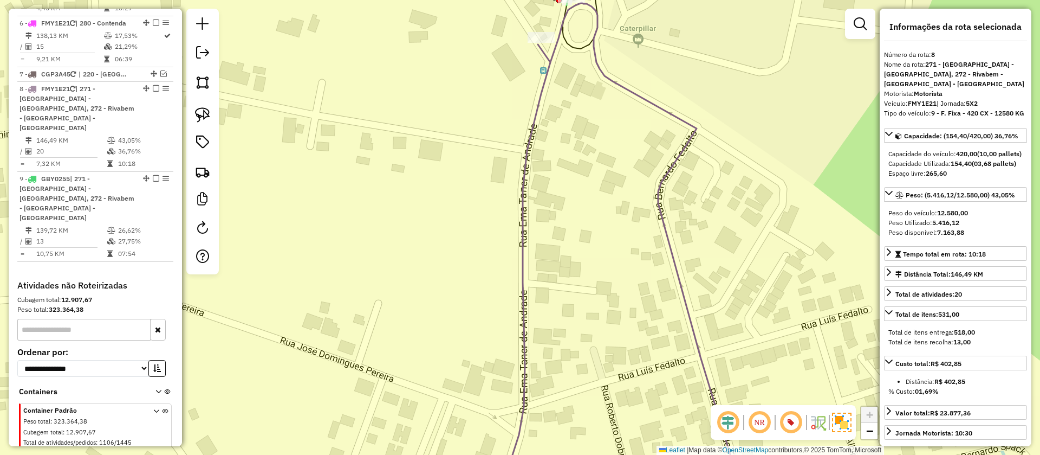
click at [610, 267] on div "Janela de atendimento Grade de atendimento Capacidade Transportadoras Veículos …" at bounding box center [520, 227] width 1040 height 455
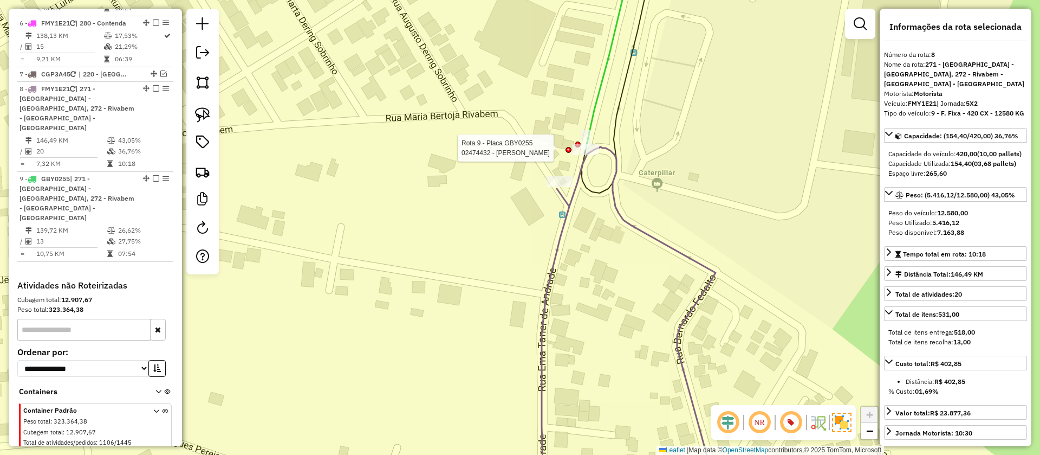
click at [581, 151] on icon at bounding box center [617, 73] width 73 height 238
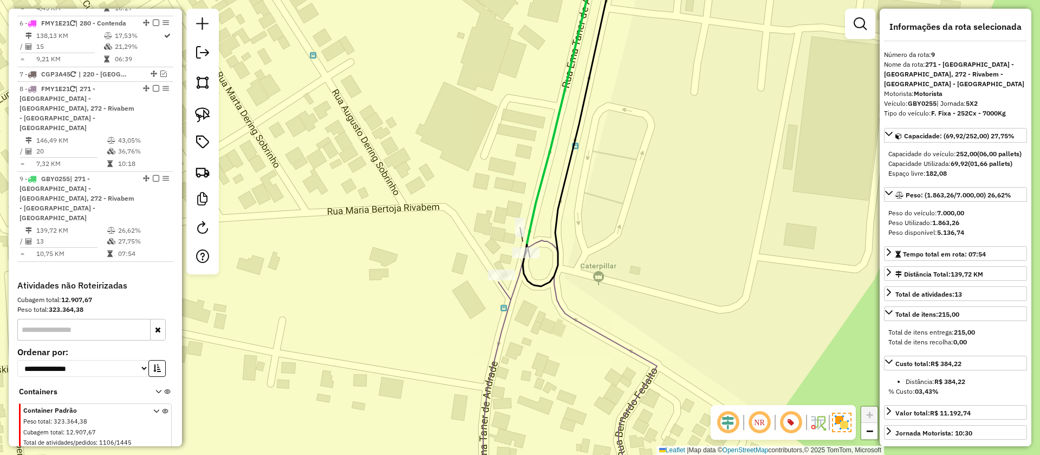
click at [513, 297] on icon at bounding box center [570, 370] width 174 height 260
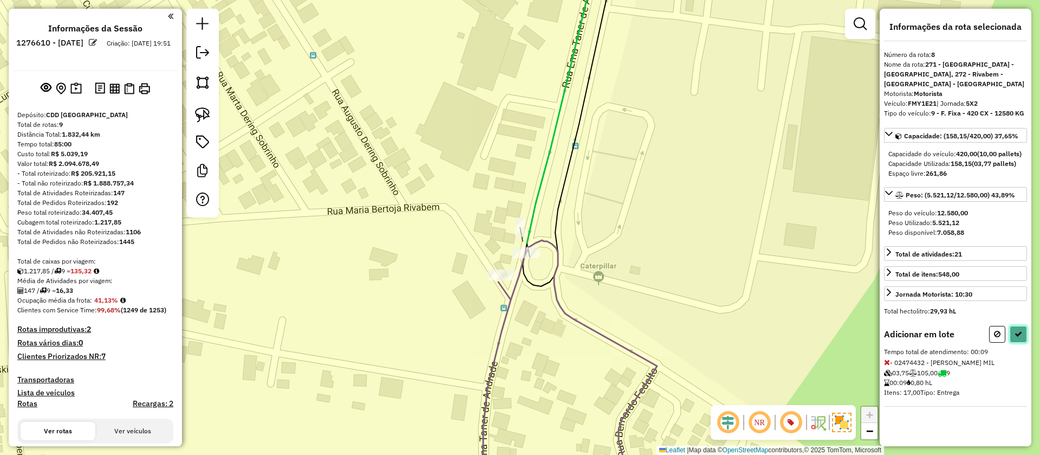
click at [1018, 342] on button at bounding box center [1018, 334] width 17 height 17
select select "**********"
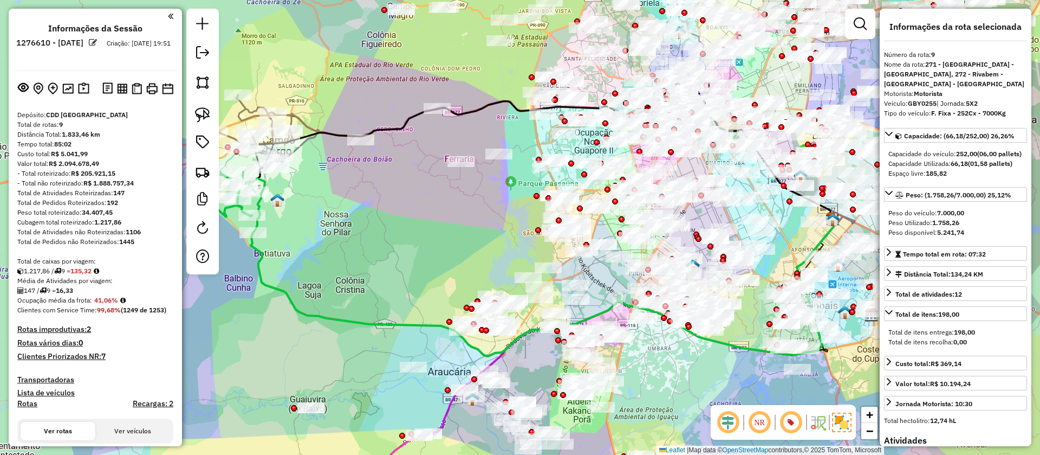
scroll to position [689, 0]
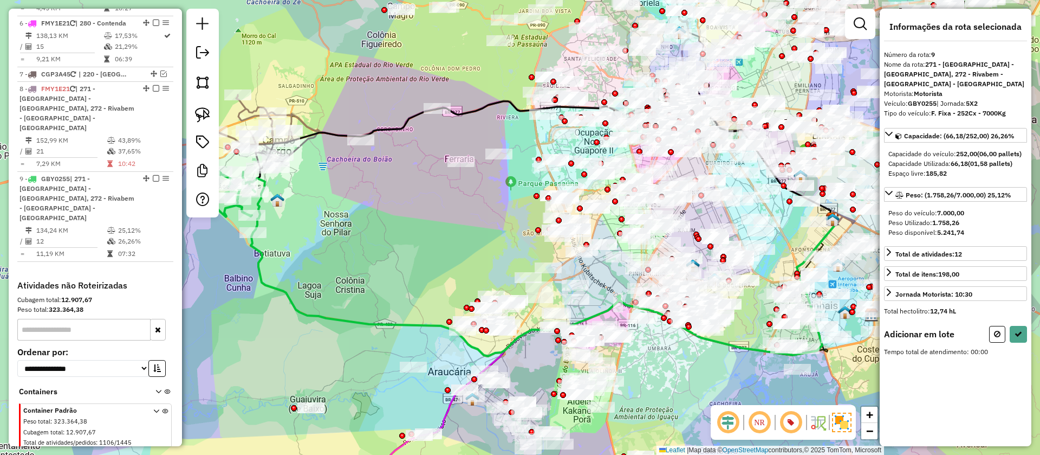
drag, startPoint x: 301, startPoint y: 323, endPoint x: 251, endPoint y: 212, distance: 122.5
click at [390, 330] on div "Janela de atendimento Grade de atendimento Capacidade Transportadoras Veículos …" at bounding box center [520, 227] width 1040 height 455
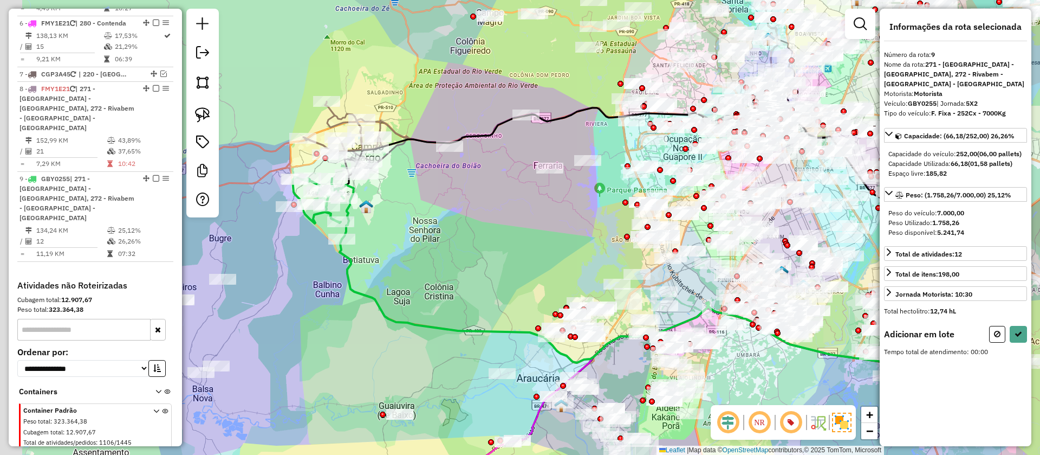
click at [358, 241] on div "Janela de atendimento Grade de atendimento Capacidade Transportadoras Veículos …" at bounding box center [520, 227] width 1040 height 455
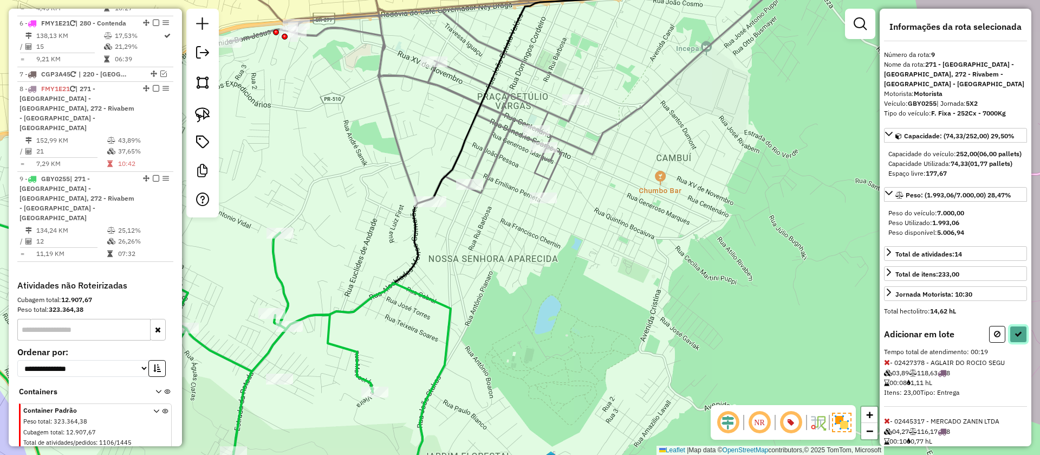
click at [1019, 338] on icon at bounding box center [1019, 334] width 8 height 8
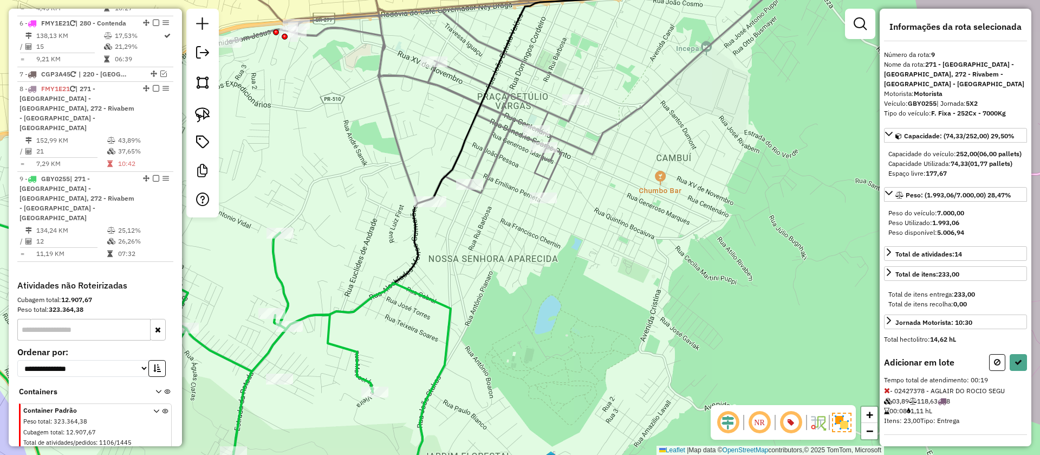
select select "**********"
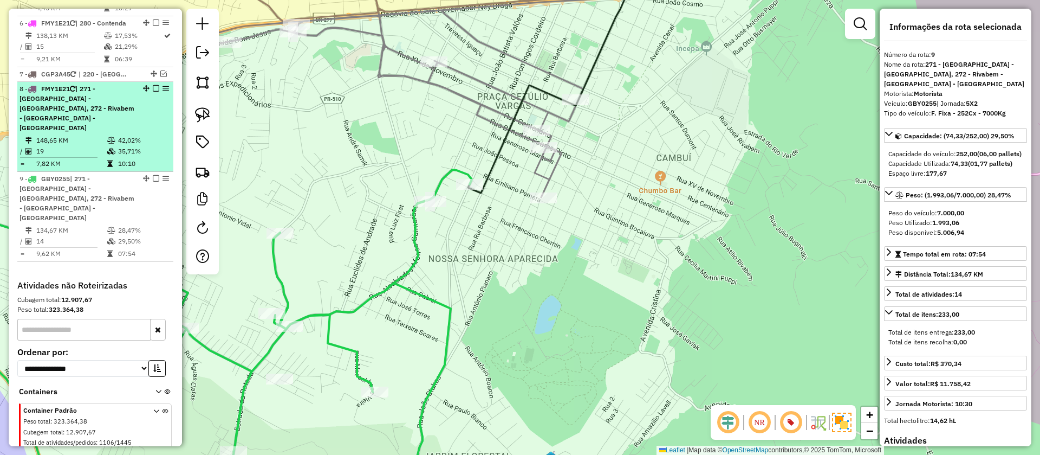
click at [154, 85] on em at bounding box center [156, 88] width 7 height 7
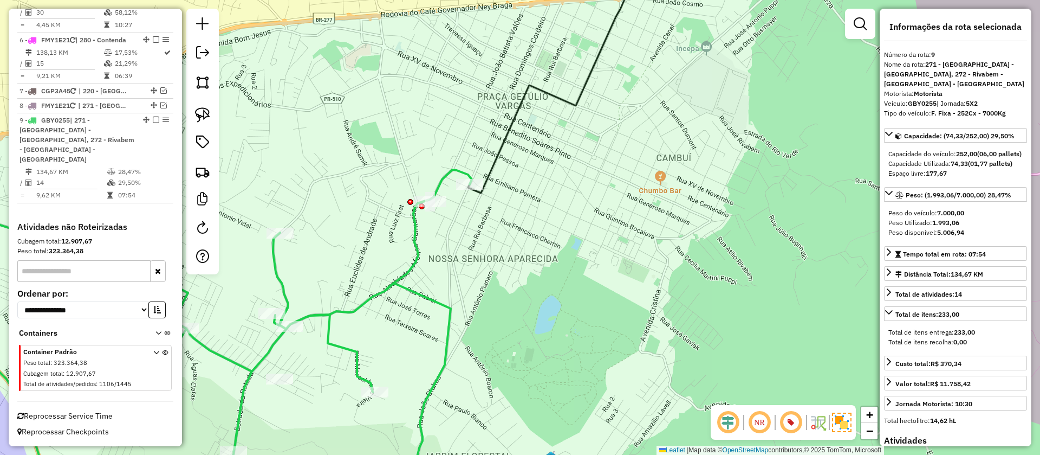
click at [400, 289] on icon at bounding box center [215, 335] width 513 height 331
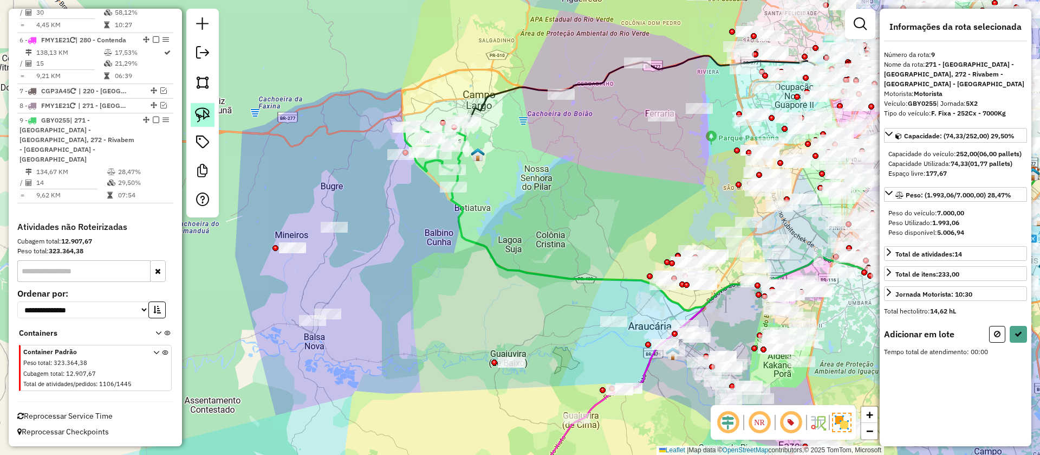
scroll to position [633, 0]
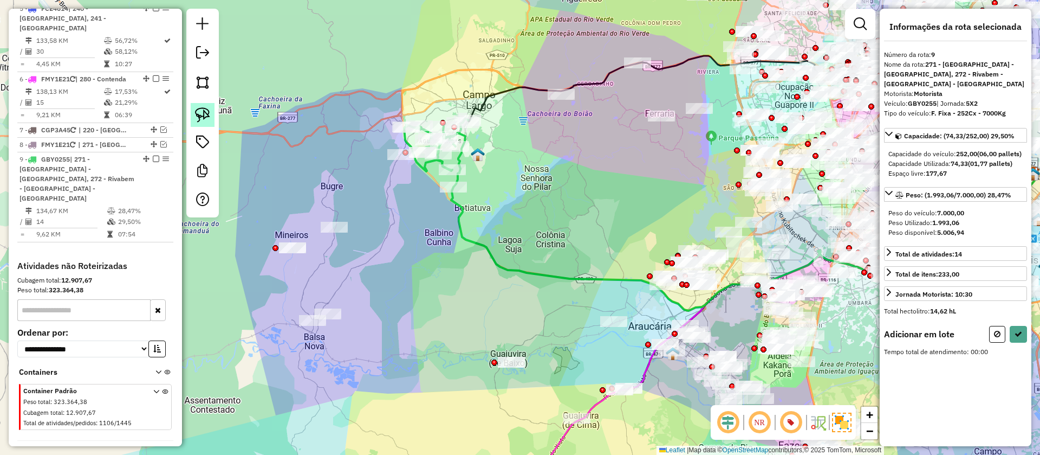
click at [204, 116] on img at bounding box center [202, 114] width 15 height 15
drag, startPoint x: 427, startPoint y: 197, endPoint x: 210, endPoint y: 120, distance: 230.5
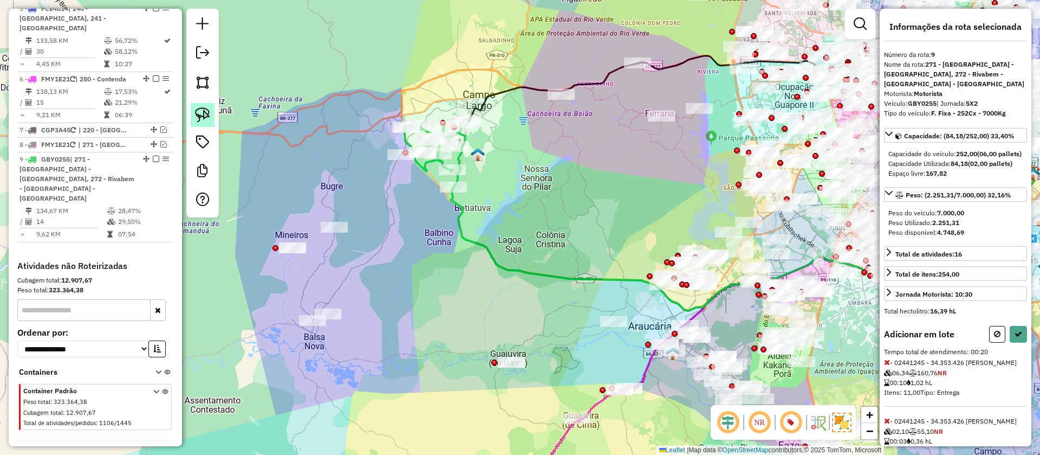
click at [0, 0] on div "Aguarde..." at bounding box center [0, 0] width 0 height 0
click at [197, 109] on img at bounding box center [202, 114] width 15 height 15
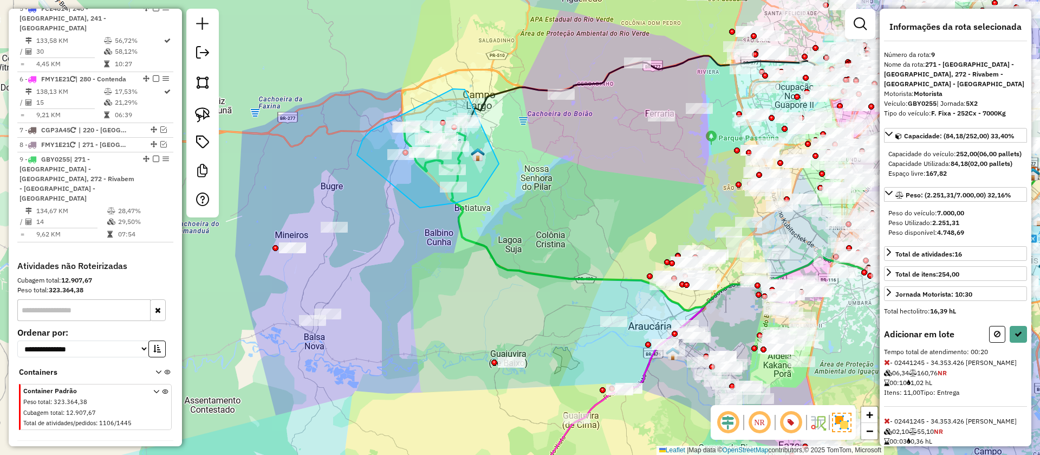
drag, startPoint x: 453, startPoint y: 89, endPoint x: 499, endPoint y: 164, distance: 87.8
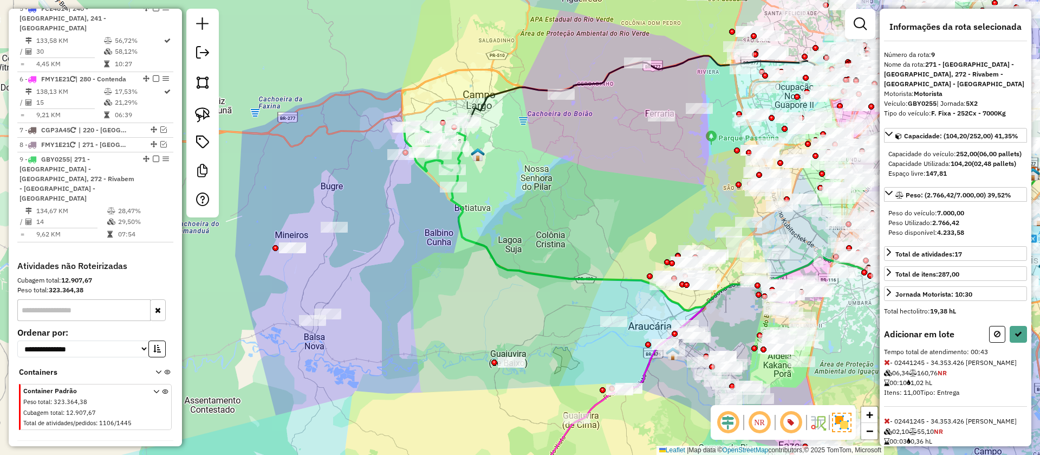
click at [205, 112] on img at bounding box center [202, 114] width 15 height 15
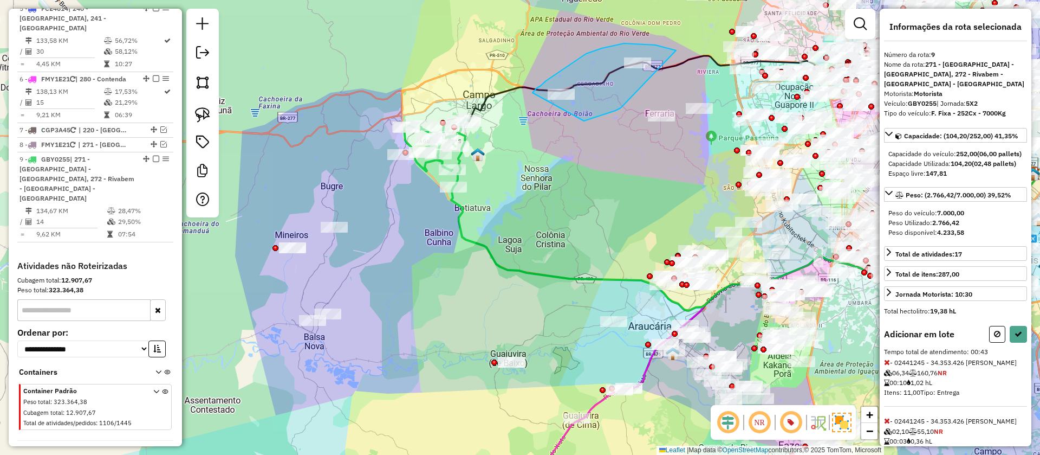
drag, startPoint x: 602, startPoint y: 48, endPoint x: 631, endPoint y: 114, distance: 72.1
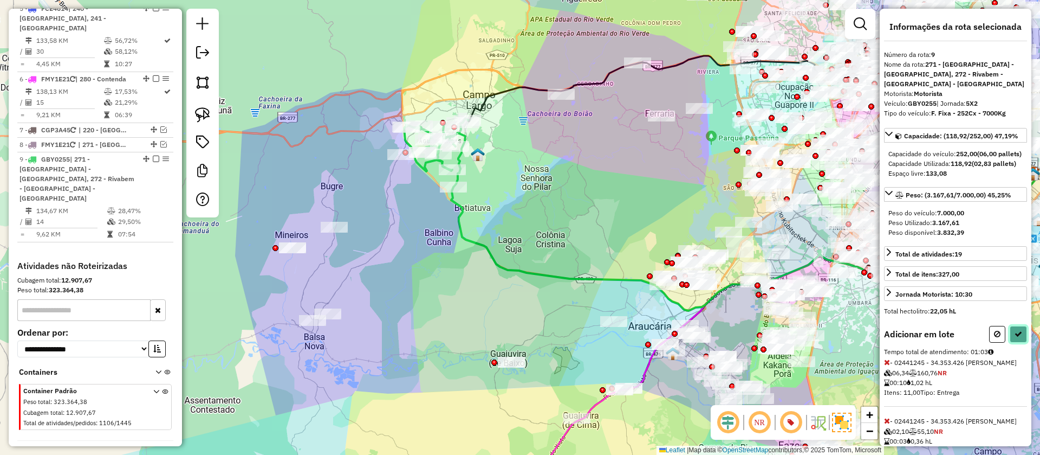
click at [1020, 342] on button at bounding box center [1018, 334] width 17 height 17
select select "**********"
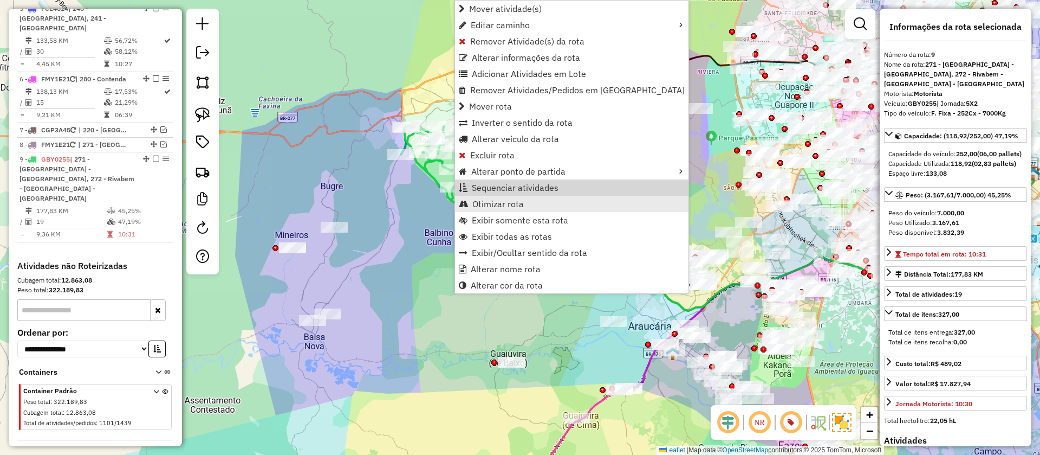
click at [490, 203] on span "Otimizar rota" at bounding box center [497, 203] width 51 height 9
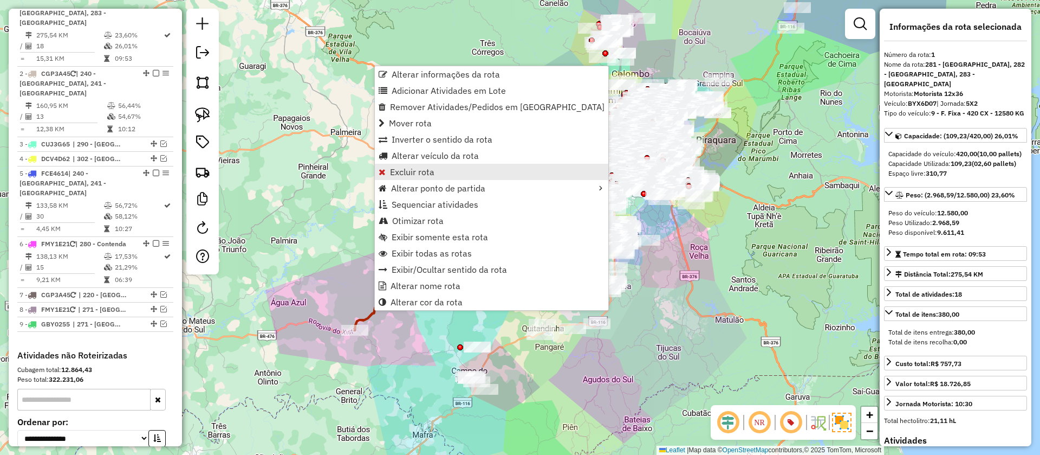
scroll to position [456, 0]
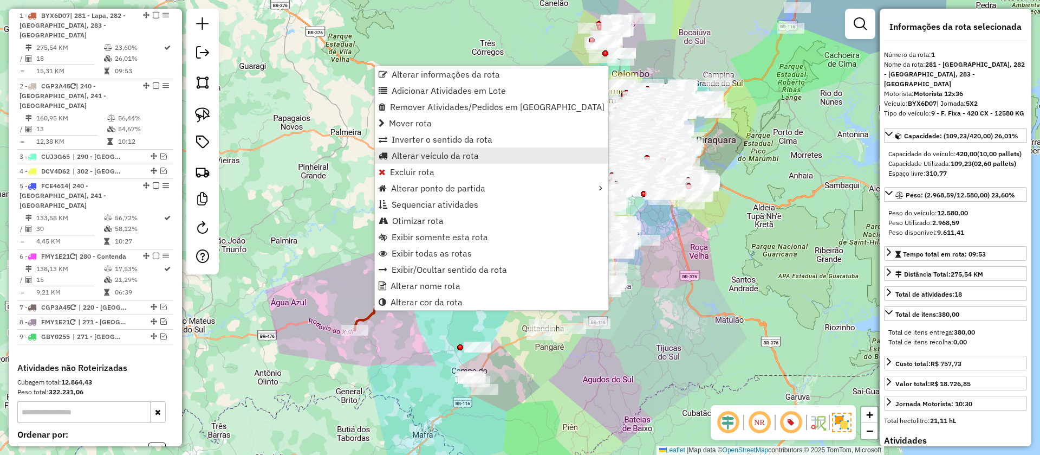
click at [414, 156] on span "Alterar veículo da rota" at bounding box center [435, 155] width 87 height 9
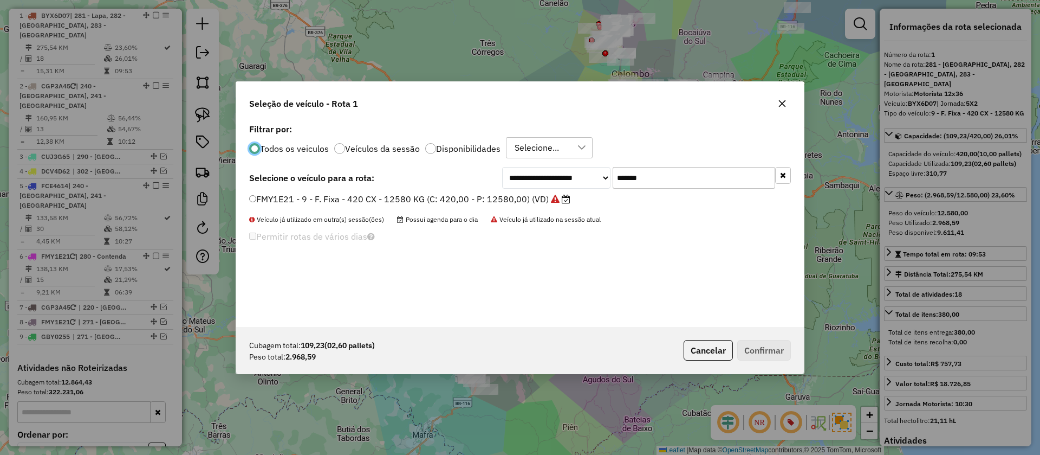
scroll to position [7, 4]
click at [574, 175] on div "**********" at bounding box center [646, 178] width 289 height 22
paste input "text"
type input "*******"
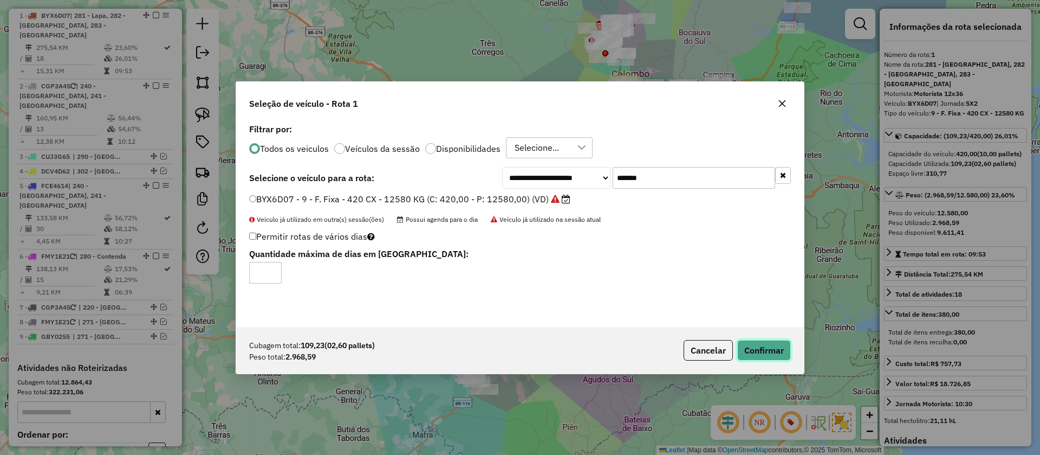
click at [788, 344] on button "Confirmar" at bounding box center [764, 350] width 54 height 21
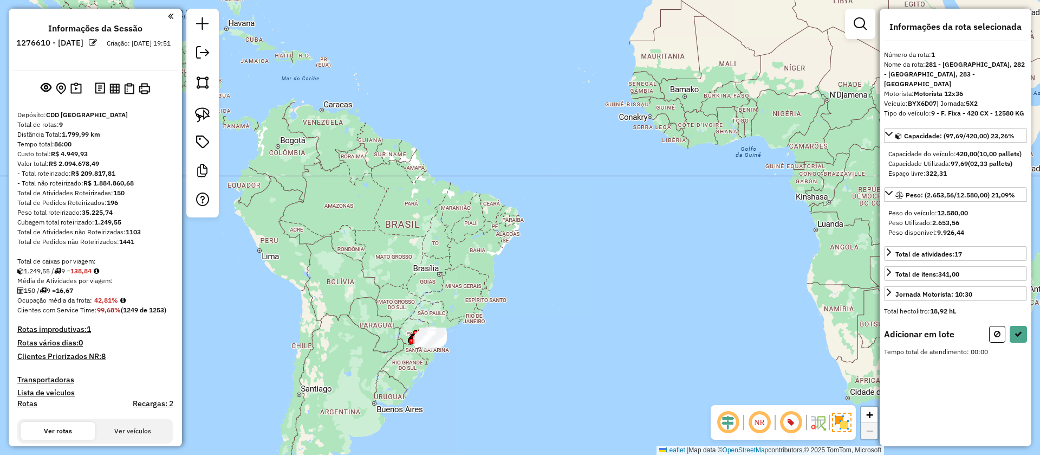
scroll to position [456, 0]
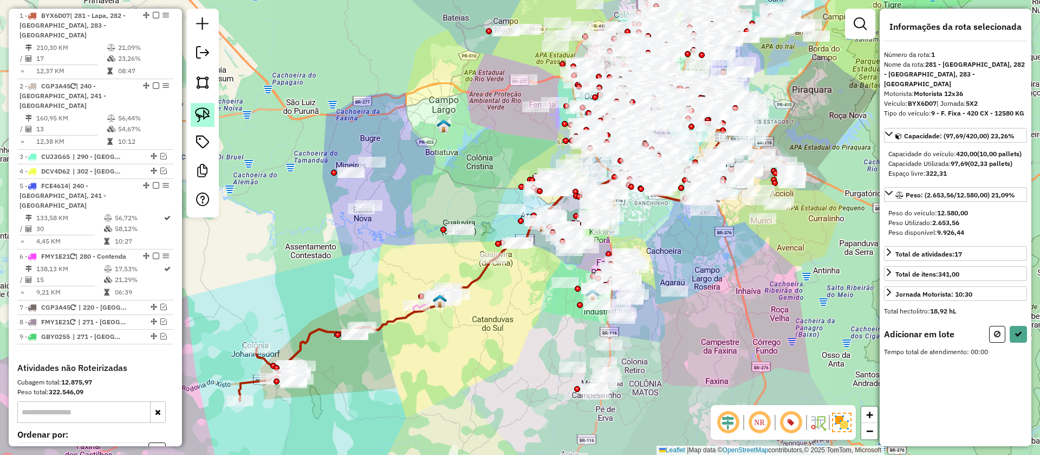
click at [201, 120] on img at bounding box center [202, 114] width 15 height 15
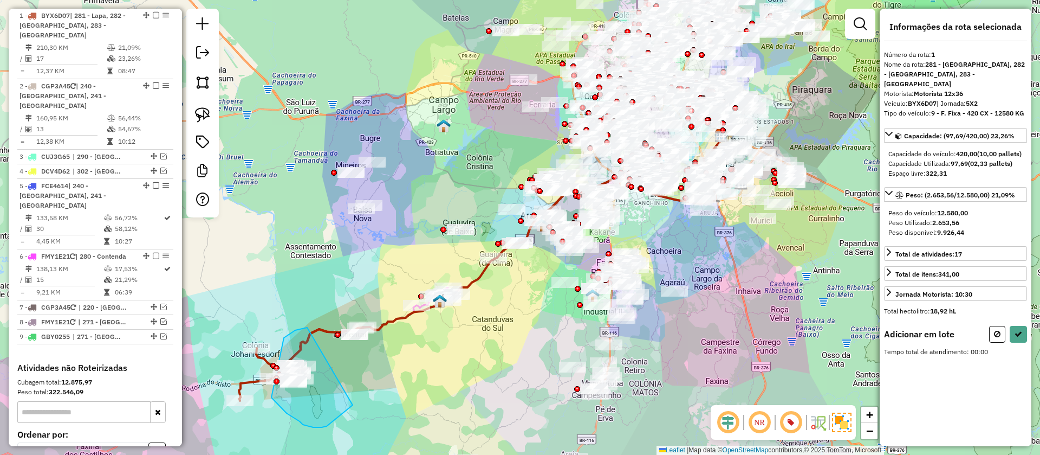
drag, startPoint x: 295, startPoint y: 330, endPoint x: 353, endPoint y: 405, distance: 94.3
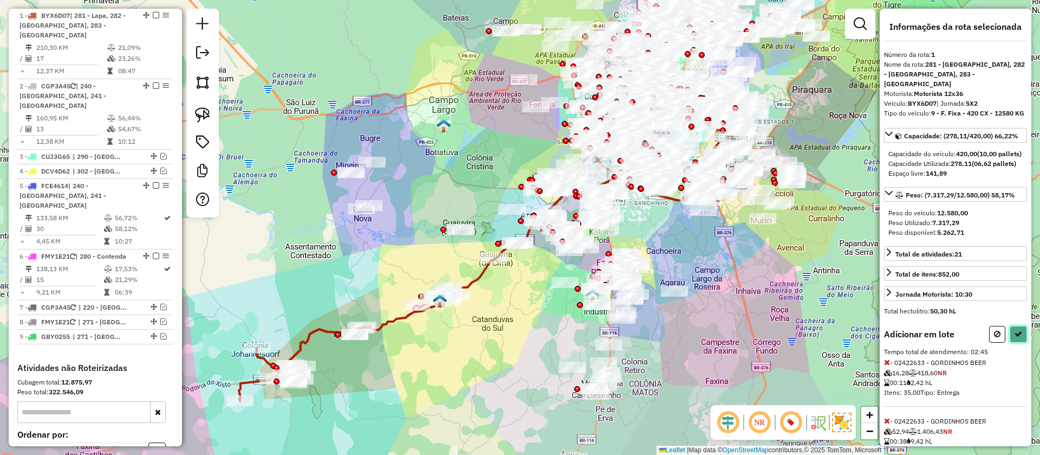
click at [1015, 338] on icon at bounding box center [1019, 334] width 8 height 8
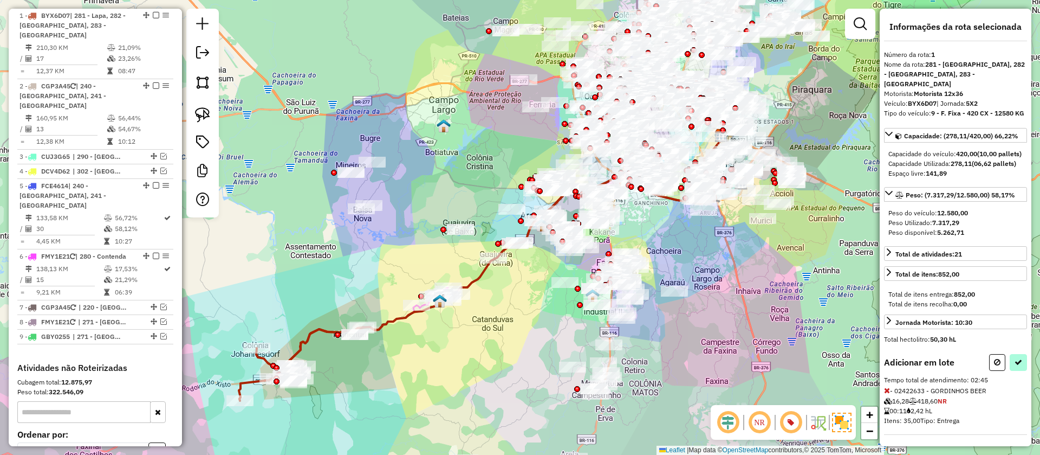
select select "**********"
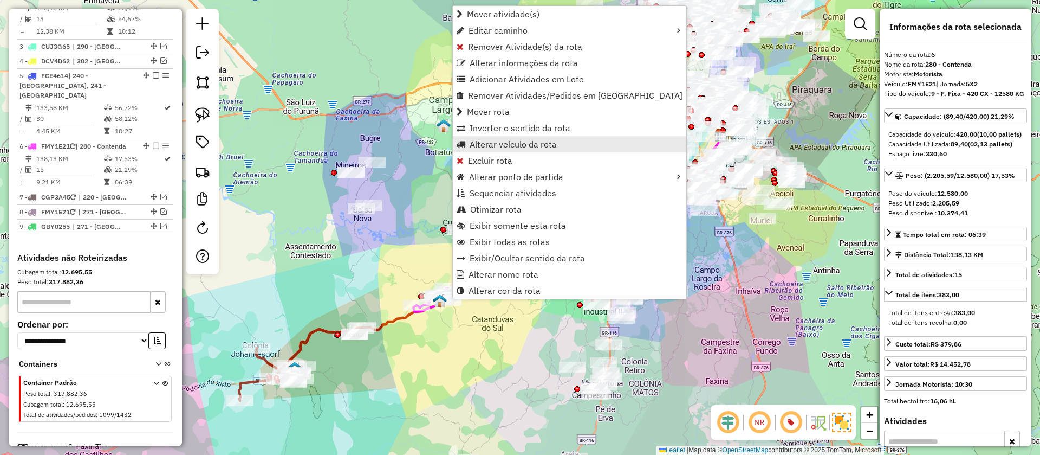
scroll to position [578, 0]
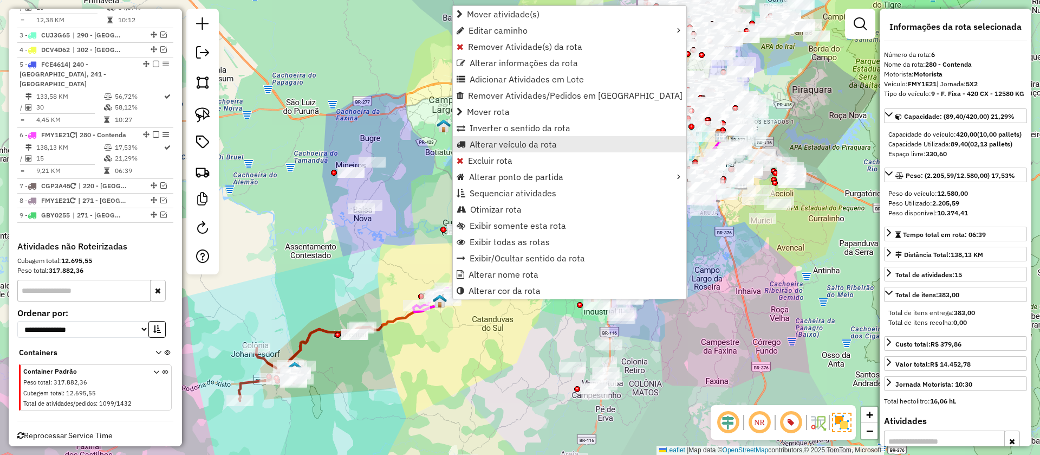
click at [516, 140] on span "Alterar veículo da rota" at bounding box center [513, 144] width 87 height 9
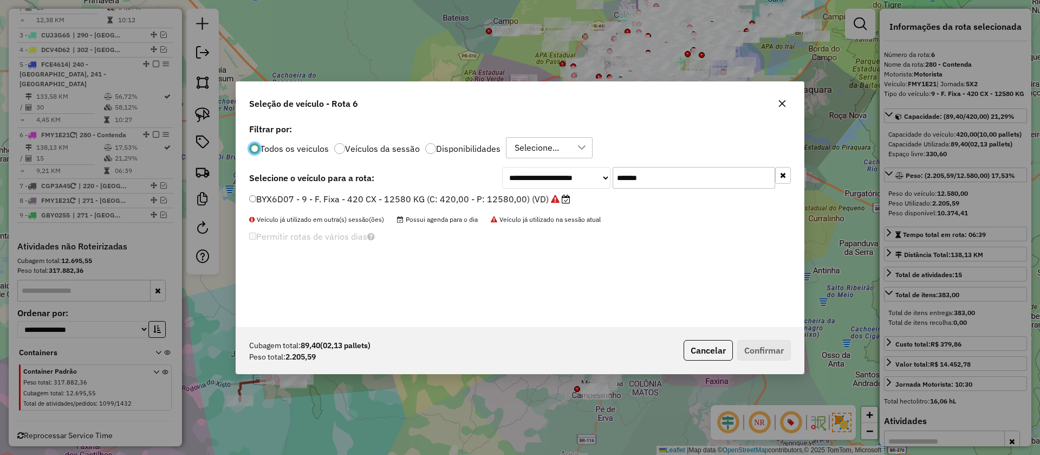
scroll to position [7, 4]
click at [598, 180] on div "**********" at bounding box center [646, 178] width 289 height 22
paste input "text"
type input "*******"
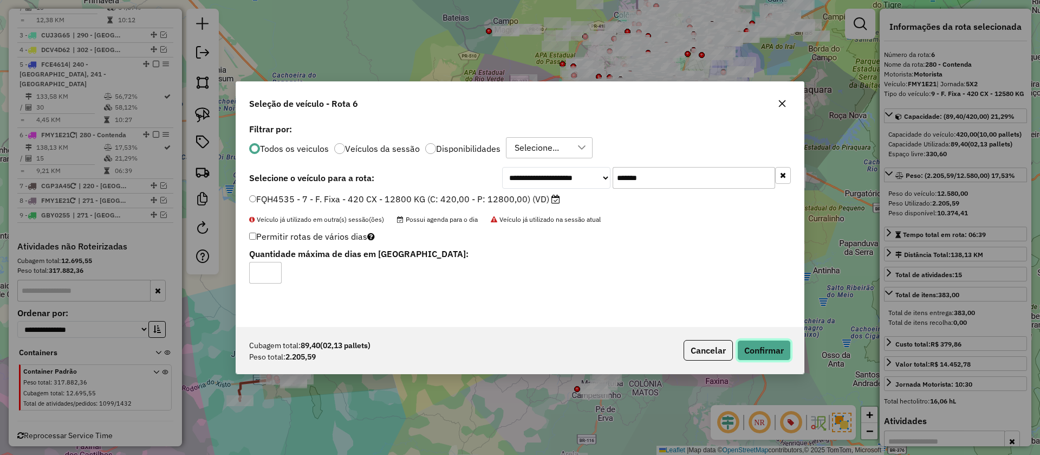
click at [768, 354] on button "Confirmar" at bounding box center [764, 350] width 54 height 21
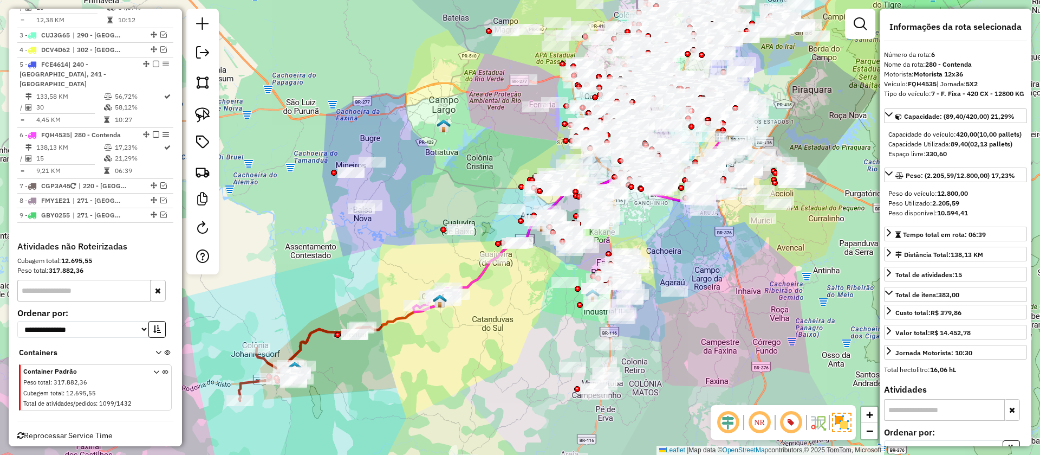
click at [204, 118] on img at bounding box center [202, 114] width 15 height 15
click at [202, 122] on img at bounding box center [202, 114] width 15 height 15
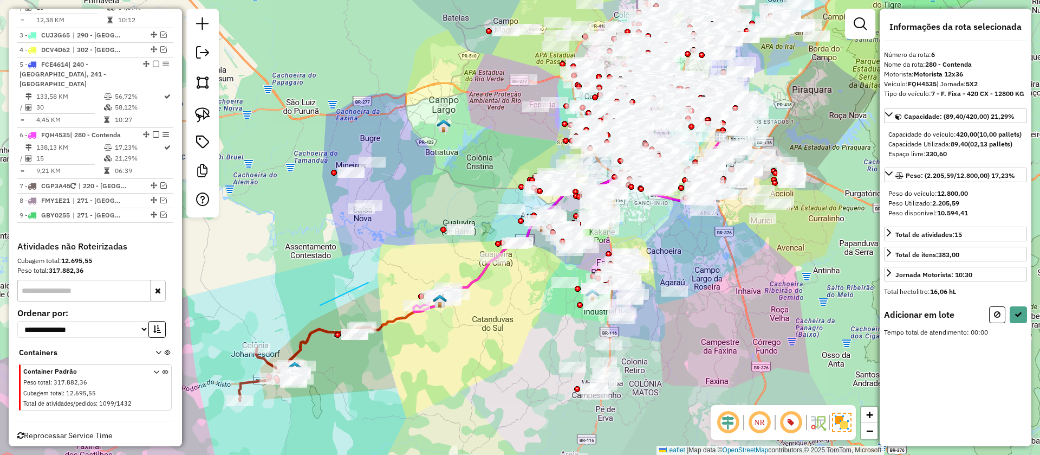
drag, startPoint x: 320, startPoint y: 305, endPoint x: 338, endPoint y: 292, distance: 22.4
click at [203, 109] on img at bounding box center [202, 114] width 15 height 15
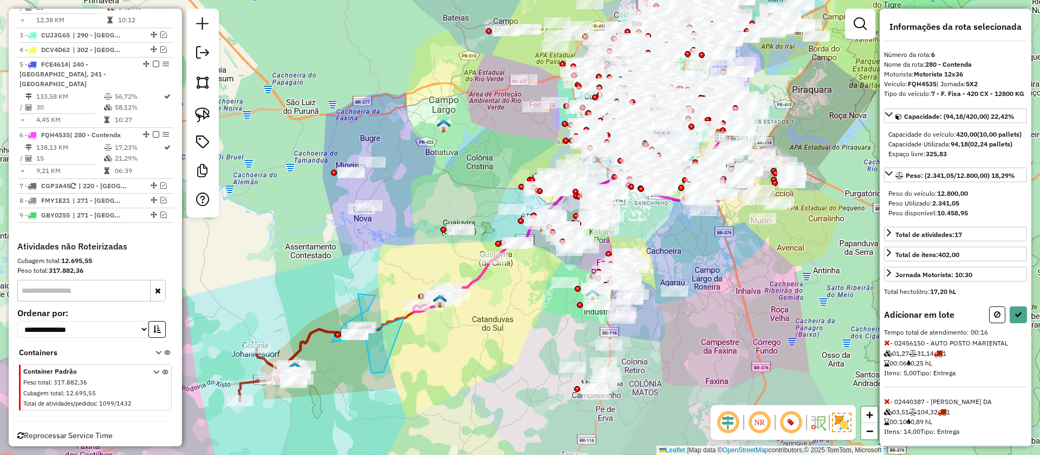
drag, startPoint x: 372, startPoint y: 373, endPoint x: 230, endPoint y: 128, distance: 282.6
click at [204, 115] on img at bounding box center [202, 114] width 15 height 15
drag, startPoint x: 385, startPoint y: 282, endPoint x: 390, endPoint y: 333, distance: 51.7
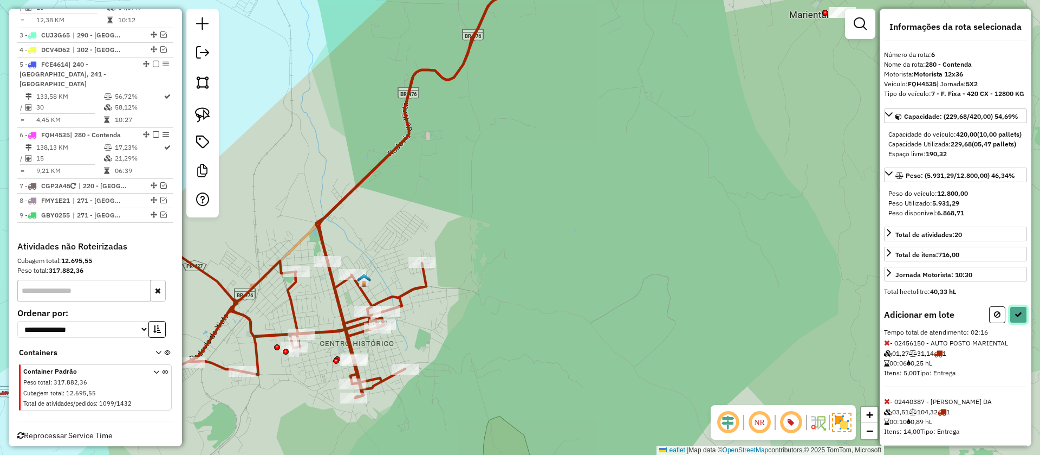
click at [1012, 323] on button at bounding box center [1018, 314] width 17 height 17
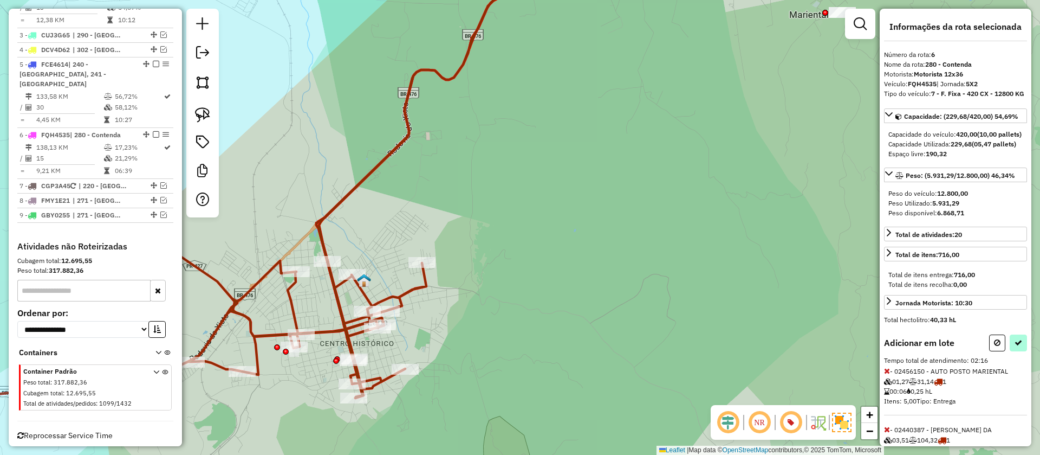
select select "**********"
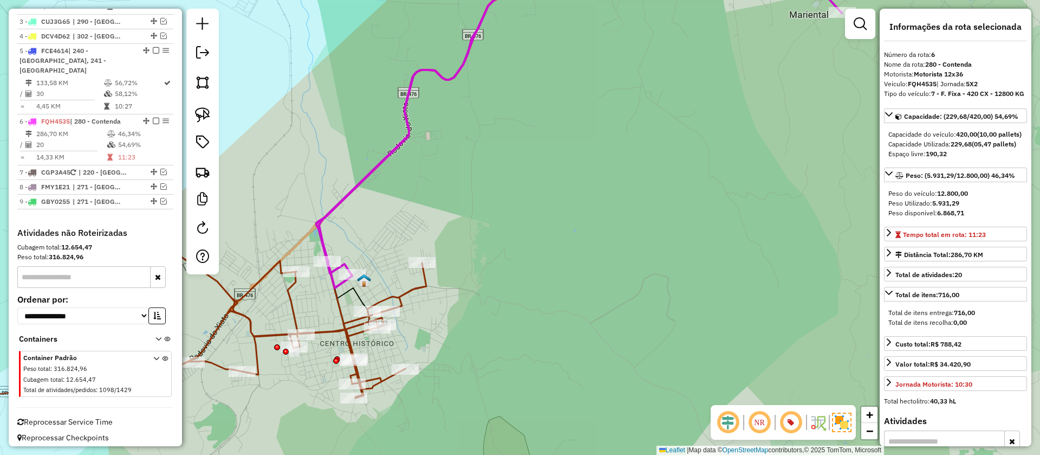
scroll to position [564, 0]
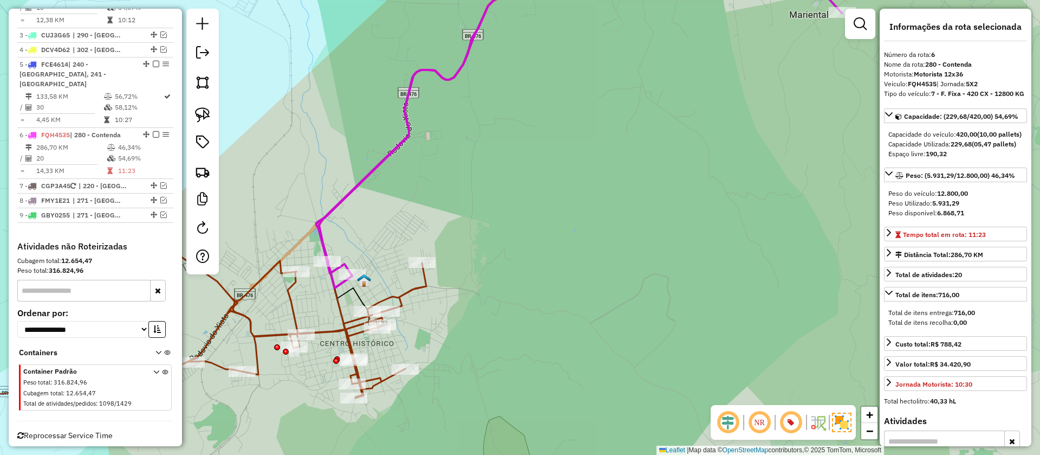
click at [339, 308] on icon at bounding box center [685, 168] width 739 height 429
click at [347, 333] on icon at bounding box center [172, 310] width 509 height 379
click at [347, 334] on icon at bounding box center [172, 310] width 509 height 379
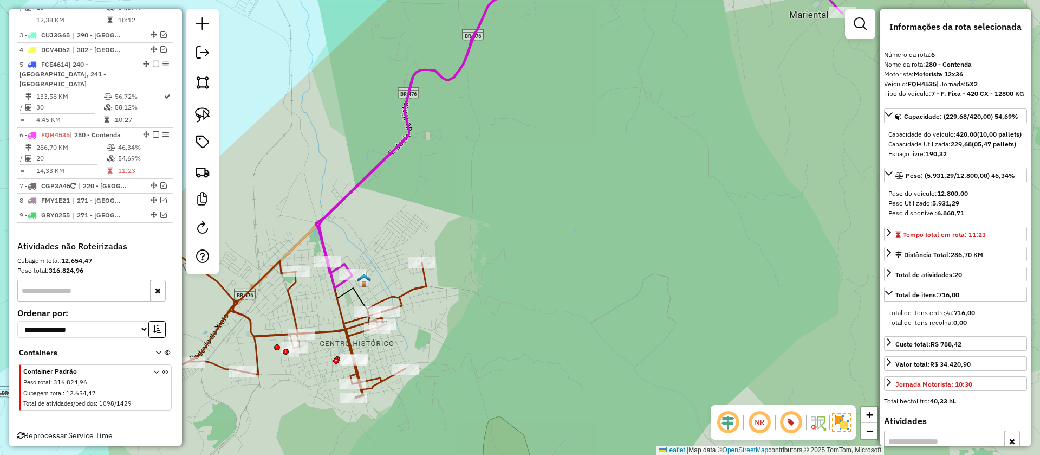
click at [347, 334] on icon at bounding box center [172, 310] width 509 height 379
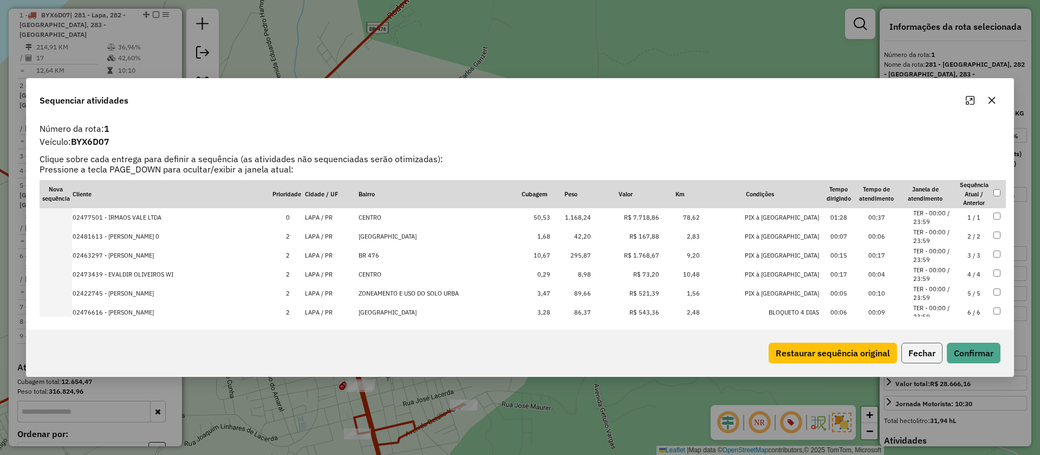
click at [914, 360] on button "Fechar" at bounding box center [922, 352] width 41 height 21
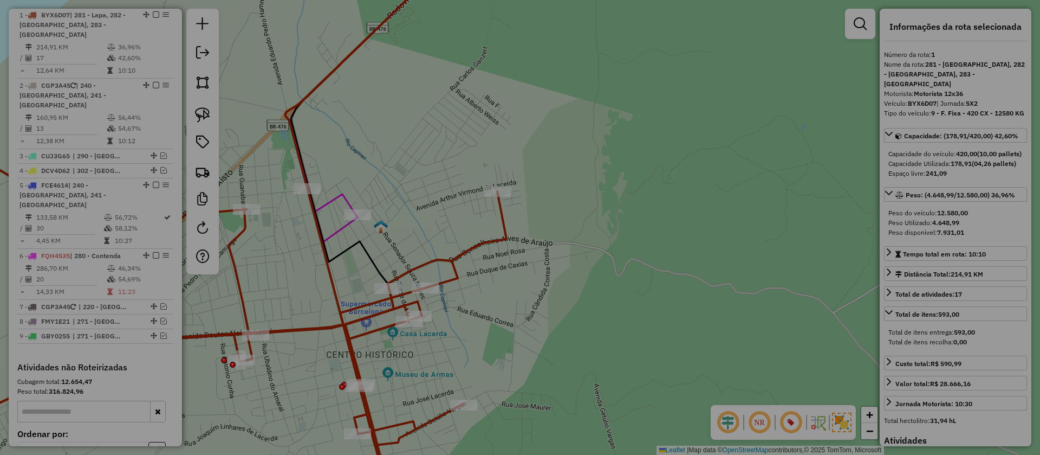
scroll to position [439, 0]
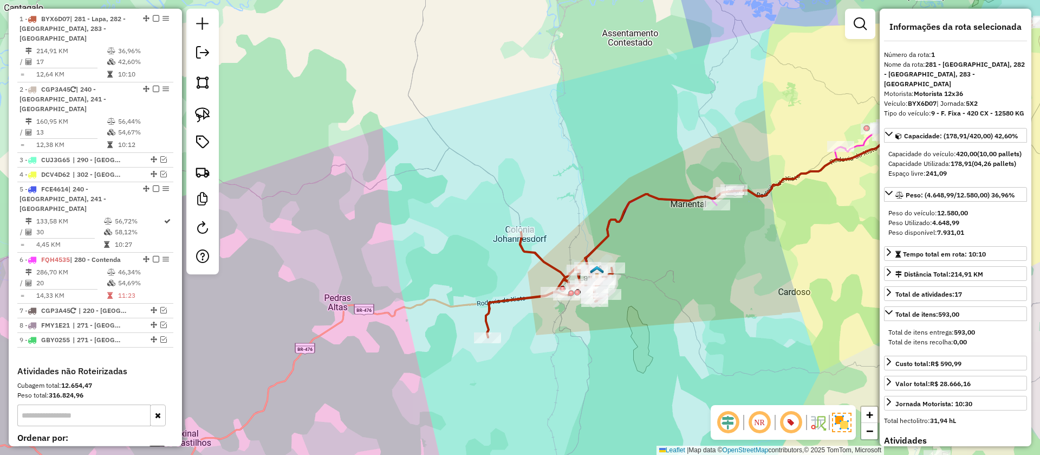
click at [506, 299] on icon at bounding box center [549, 284] width 127 height 105
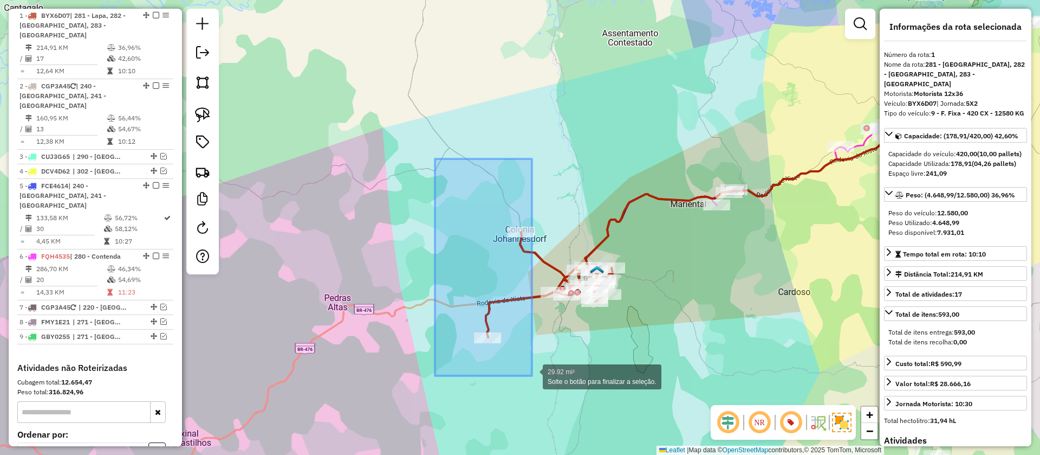
drag, startPoint x: 435, startPoint y: 159, endPoint x: 532, endPoint y: 376, distance: 237.5
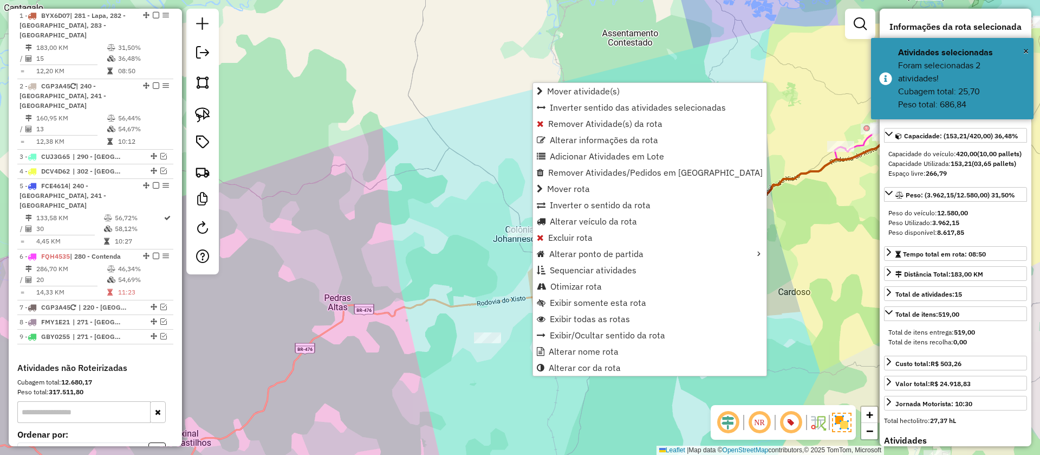
click at [830, 206] on div "Janela de atendimento Grade de atendimento Capacidade Transportadoras Veículos …" at bounding box center [520, 227] width 1040 height 455
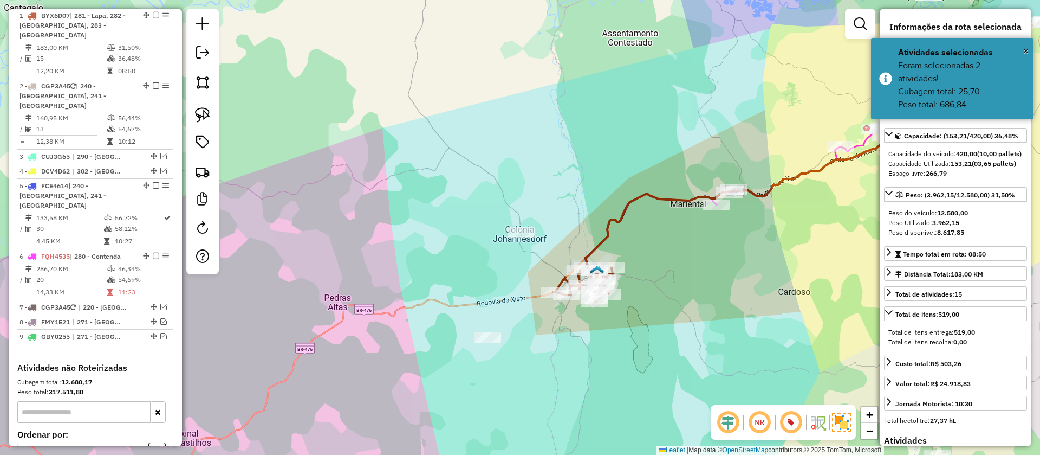
click at [821, 235] on div "Janela de atendimento Grade de atendimento Capacidade Transportadoras Veículos …" at bounding box center [520, 227] width 1040 height 455
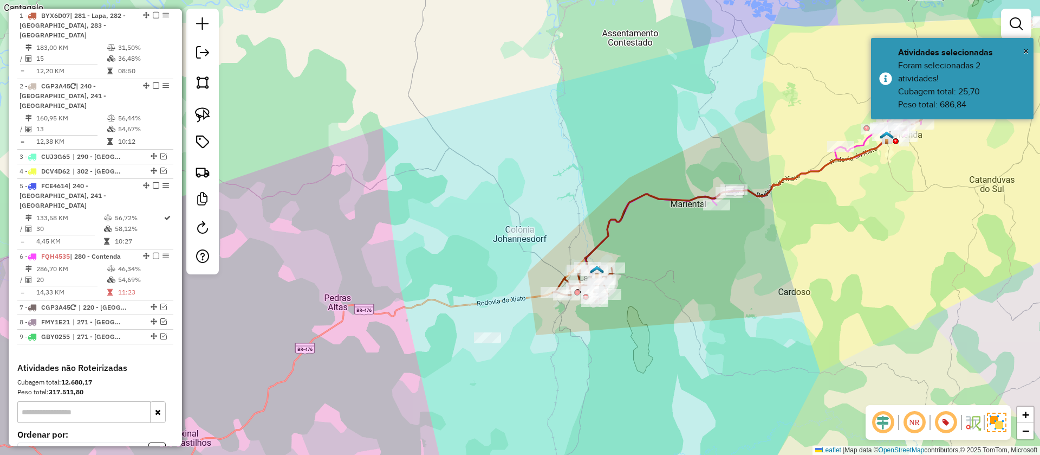
click at [768, 197] on icon at bounding box center [845, 125] width 521 height 343
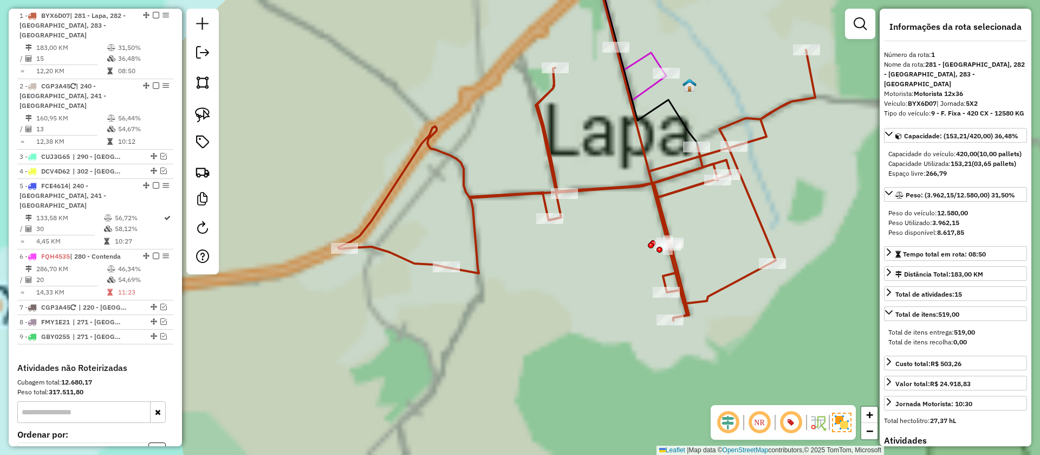
click at [505, 196] on icon at bounding box center [576, 185] width 477 height 270
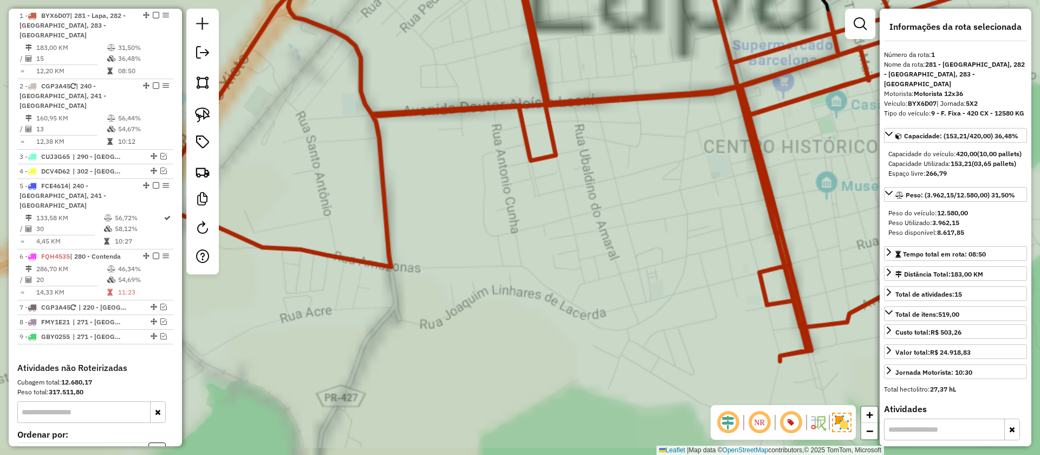
click at [626, 201] on div "Janela de atendimento Grade de atendimento Capacidade Transportadoras Veículos …" at bounding box center [520, 227] width 1040 height 455
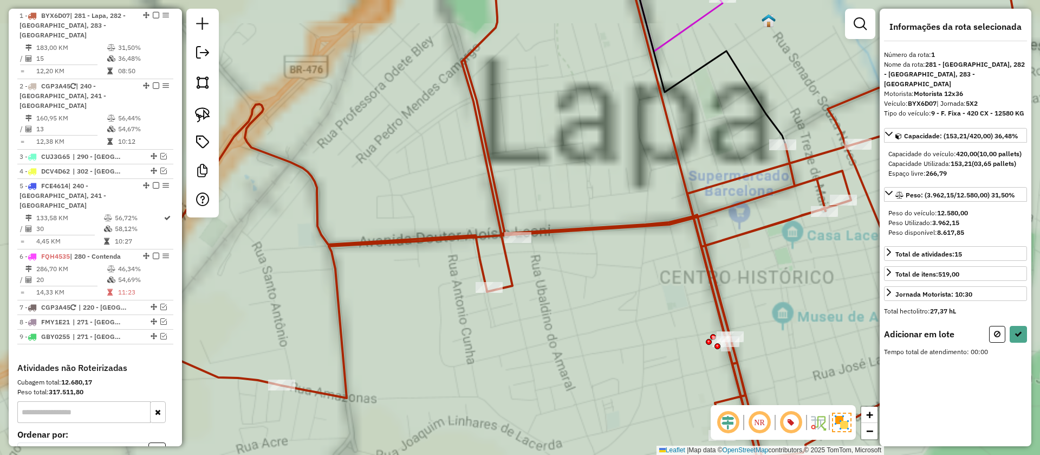
click at [632, 144] on icon at bounding box center [707, 49] width 158 height 190
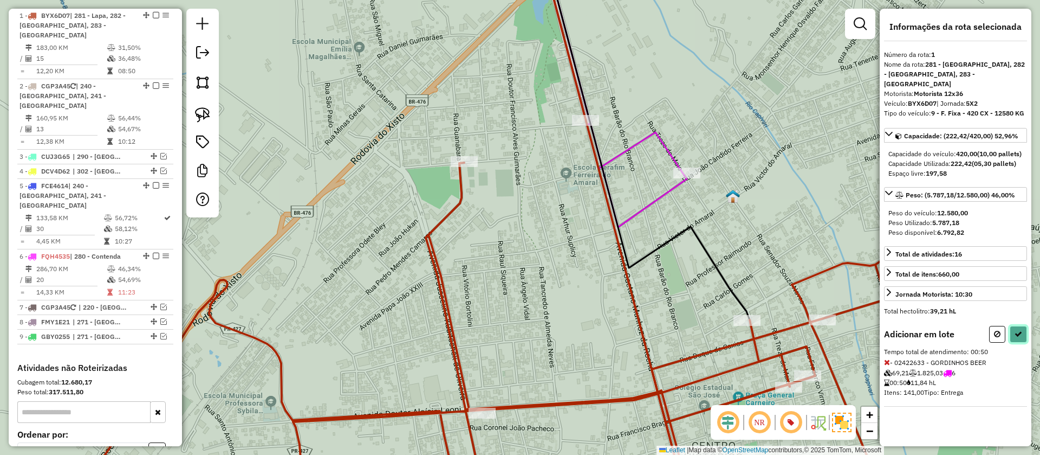
click at [1011, 331] on button at bounding box center [1018, 334] width 17 height 17
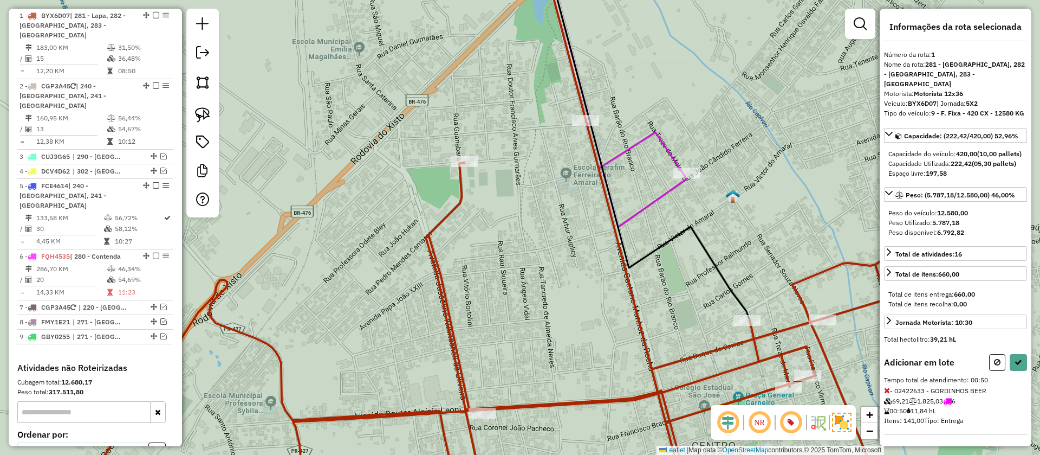
click at [1015, 333] on div "Capacidade: (222,42/420,00) 52,96% Capacidade do veículo: 420,00 (10,00 pallets…" at bounding box center [955, 230] width 143 height 205
select select "**********"
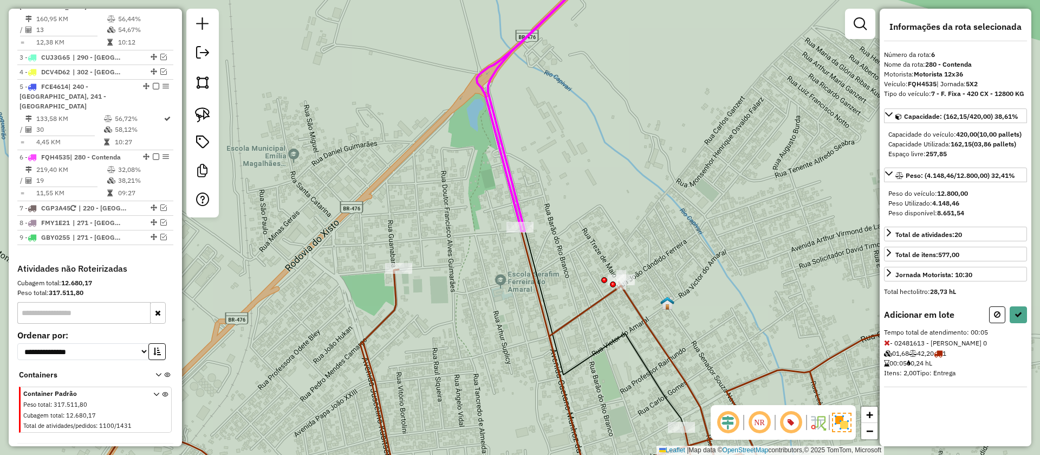
scroll to position [564, 0]
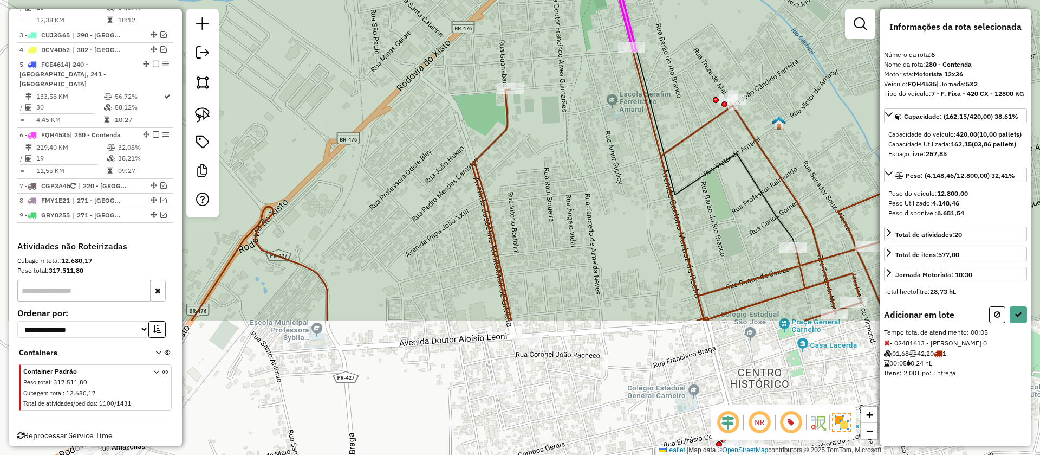
drag, startPoint x: 679, startPoint y: 372, endPoint x: 782, endPoint y: 126, distance: 266.7
click at [797, 119] on icon at bounding box center [611, 187] width 838 height 267
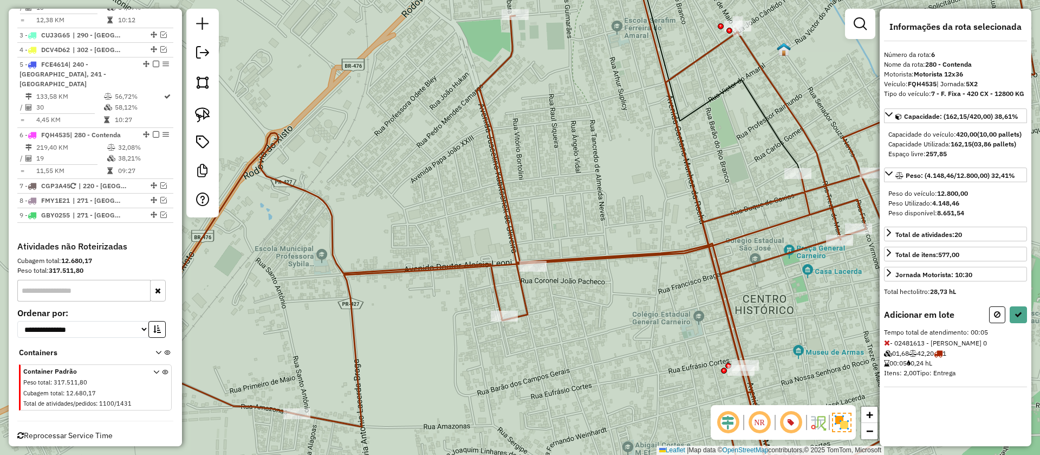
click at [534, 271] on div at bounding box center [533, 266] width 27 height 11
click at [1015, 318] on icon at bounding box center [1019, 314] width 8 height 8
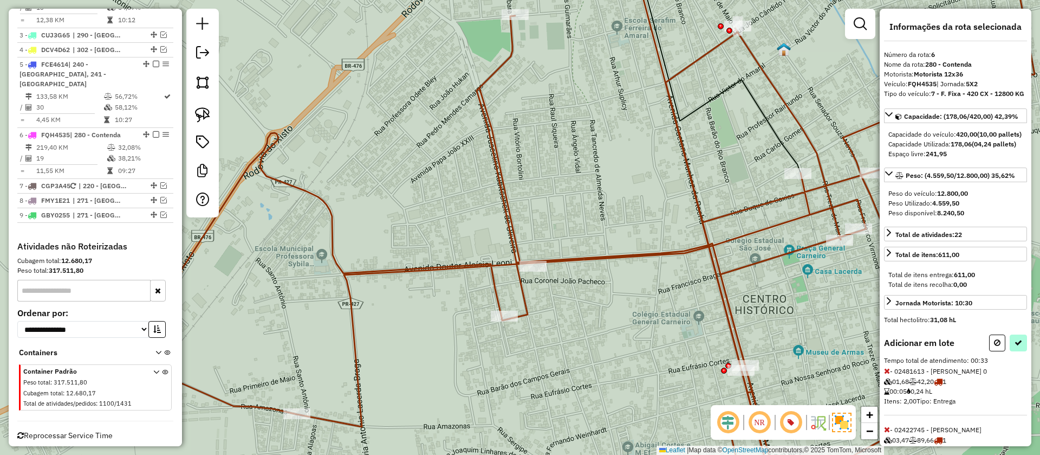
select select "**********"
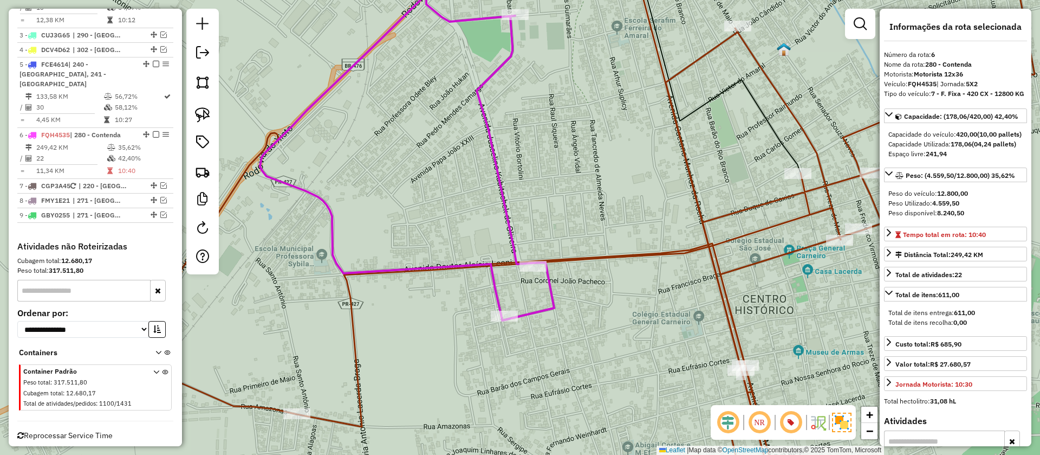
click at [586, 251] on icon at bounding box center [558, 240] width 954 height 520
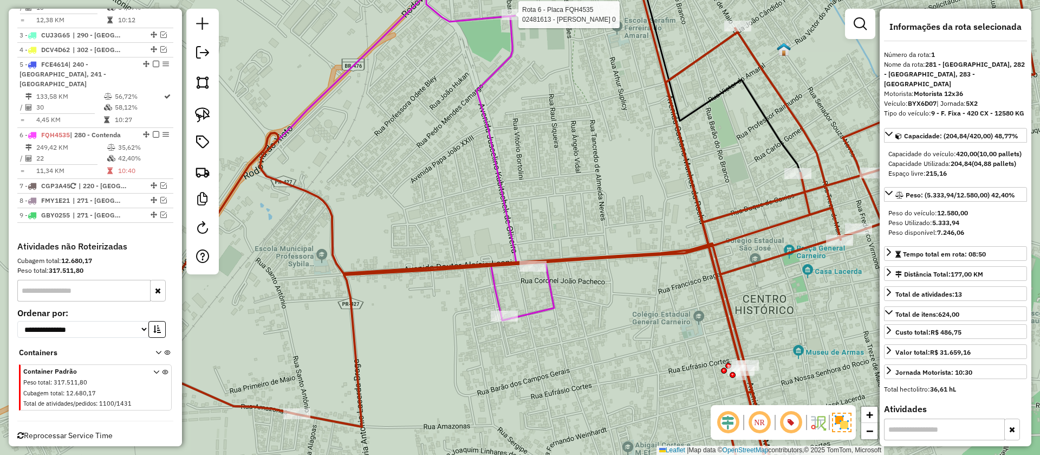
click at [513, 20] on div at bounding box center [515, 14] width 27 height 11
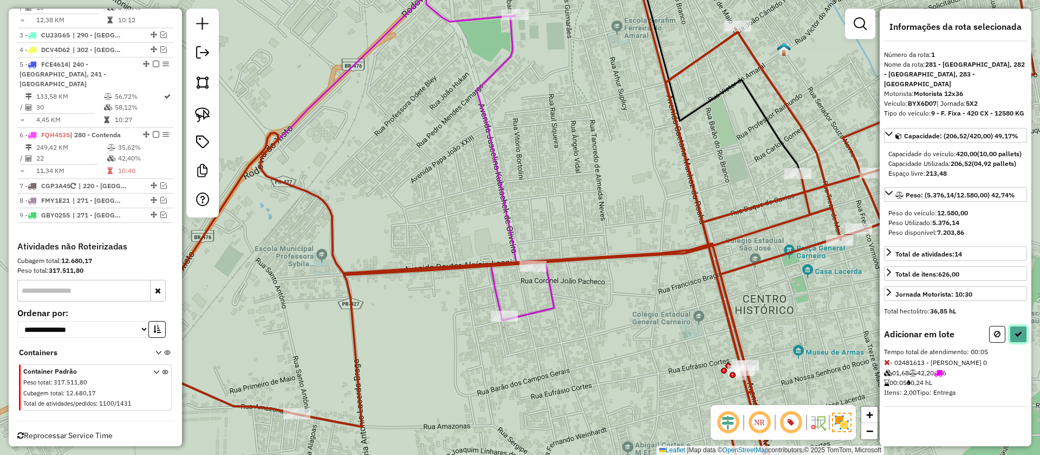
click at [1014, 339] on button at bounding box center [1018, 334] width 17 height 17
select select "**********"
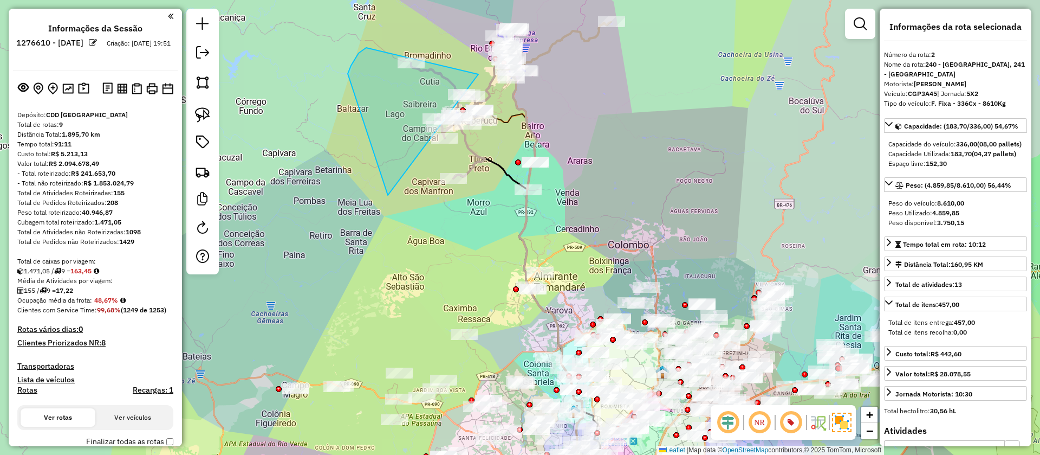
select select "**********"
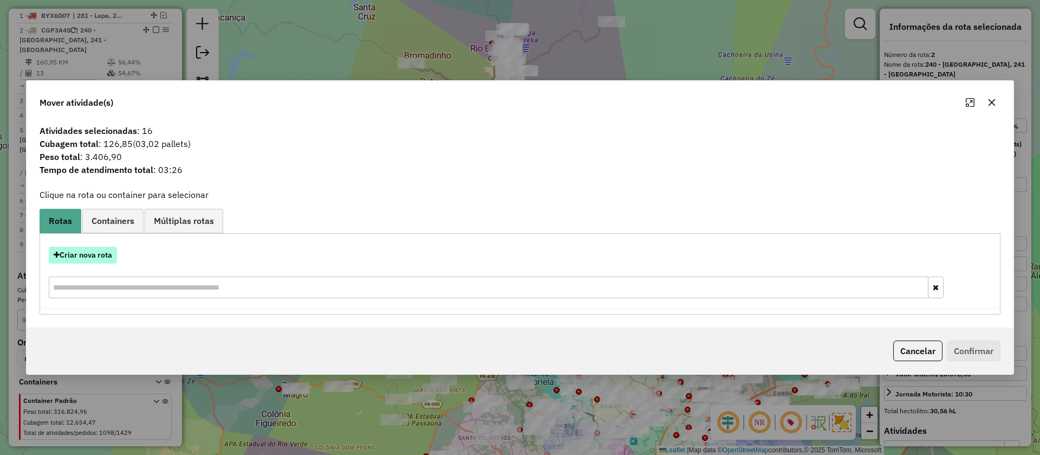
click at [108, 252] on button "Criar nova rota" at bounding box center [83, 255] width 68 height 17
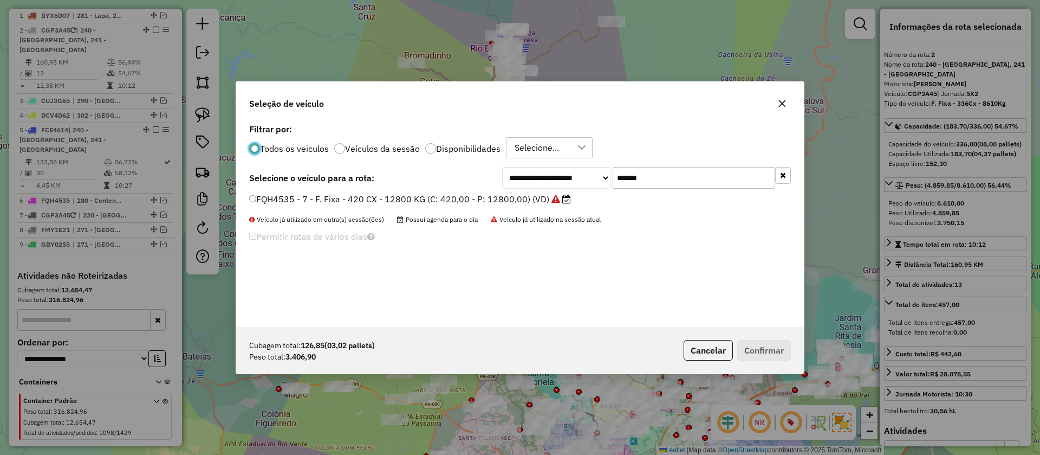
scroll to position [6, 3]
click at [564, 181] on div "**********" at bounding box center [646, 178] width 289 height 22
paste input "text"
type input "*******"
click at [530, 200] on icon at bounding box center [534, 199] width 9 height 9
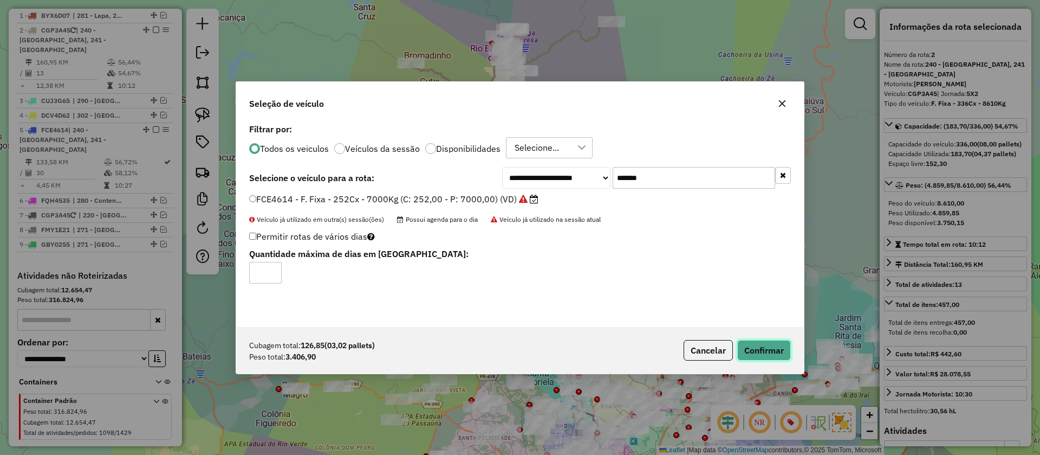
click at [750, 355] on button "Confirmar" at bounding box center [764, 350] width 54 height 21
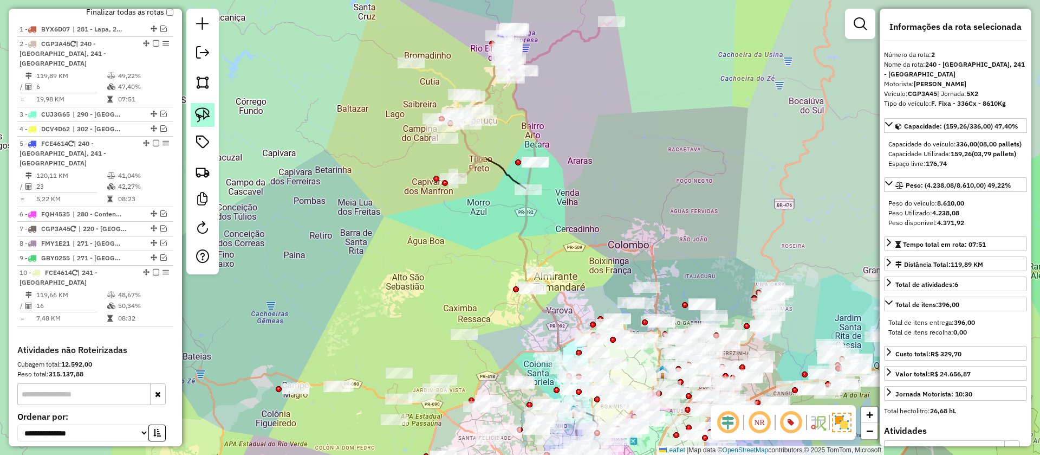
click at [312, 321] on div "Janela de atendimento Grade de atendimento Capacidade Transportadoras Veículos …" at bounding box center [520, 227] width 1040 height 455
click at [201, 114] on img at bounding box center [202, 114] width 15 height 15
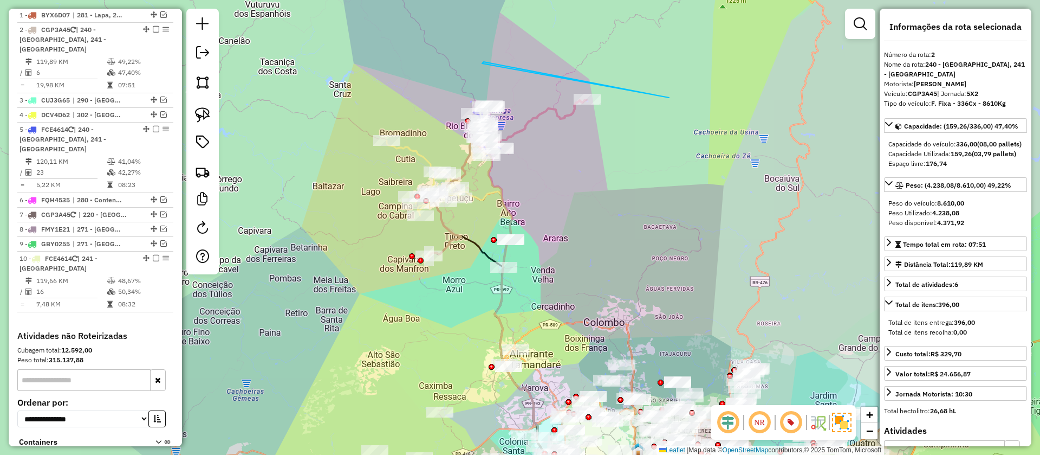
scroll to position [457, 0]
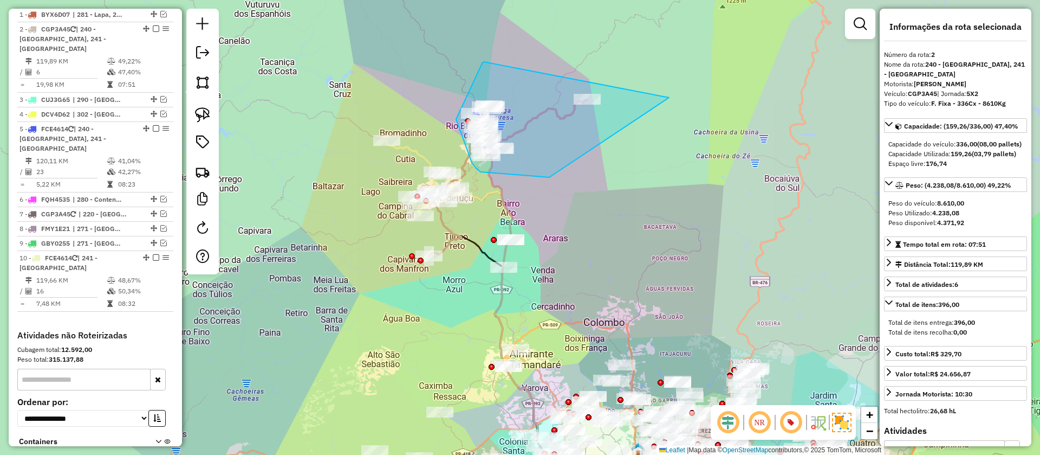
drag, startPoint x: 482, startPoint y: 63, endPoint x: 549, endPoint y: 177, distance: 132.1
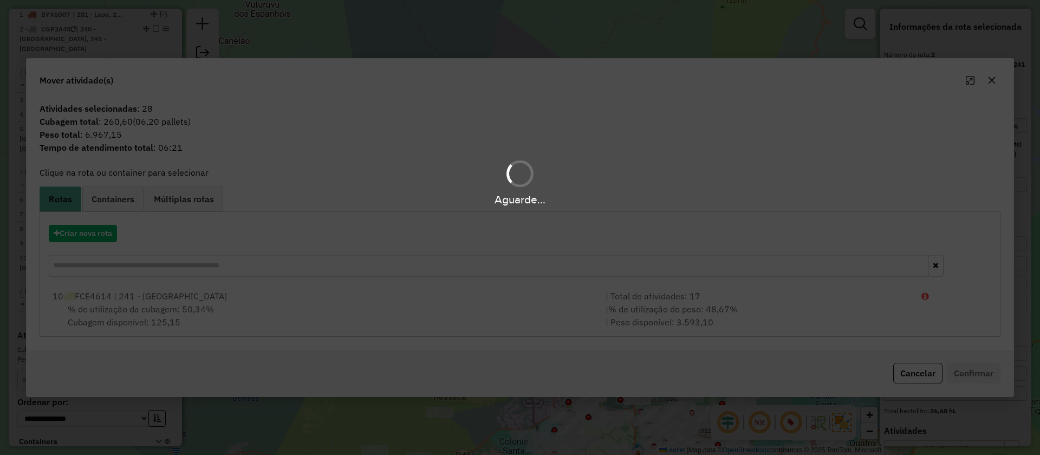
click at [98, 229] on div "Aguarde..." at bounding box center [520, 227] width 1040 height 455
click at [99, 234] on div "Aguarde..." at bounding box center [520, 227] width 1040 height 455
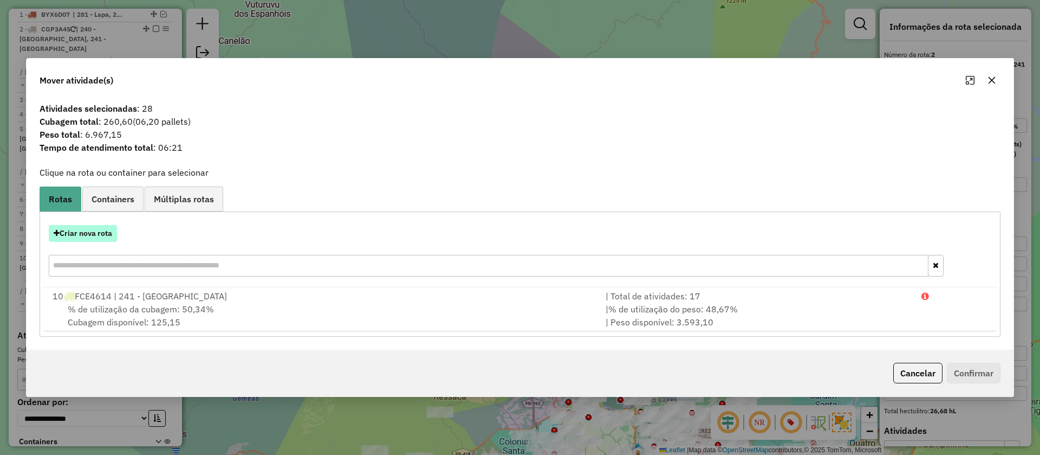
click at [99, 234] on button "Criar nova rota" at bounding box center [83, 233] width 68 height 17
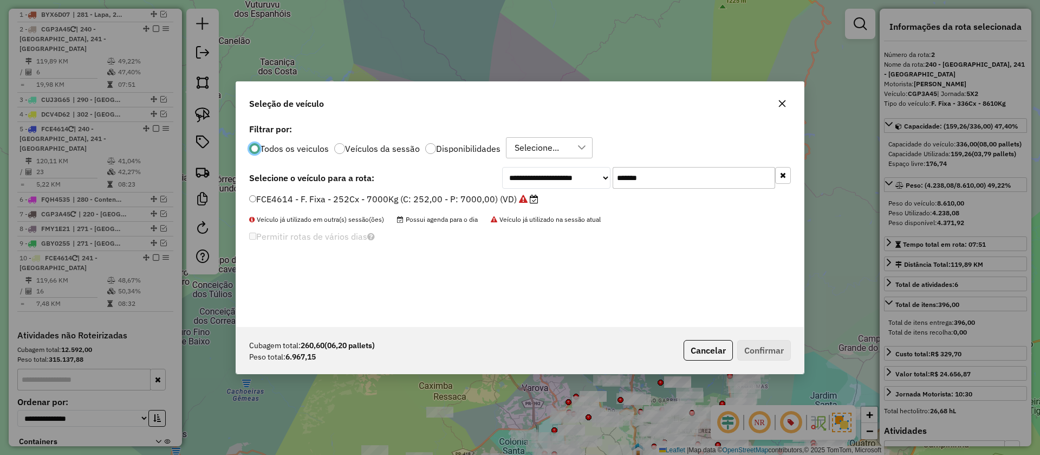
scroll to position [6, 3]
drag, startPoint x: 671, startPoint y: 170, endPoint x: 539, endPoint y: 188, distance: 133.5
click at [587, 174] on div "**********" at bounding box center [646, 178] width 289 height 22
paste input "text"
click at [509, 199] on label "GAS0736 - F. Fixa - 252Cx - 7000Kg (C: 252,00 - P: 7000,00) (VD)" at bounding box center [389, 198] width 280 height 13
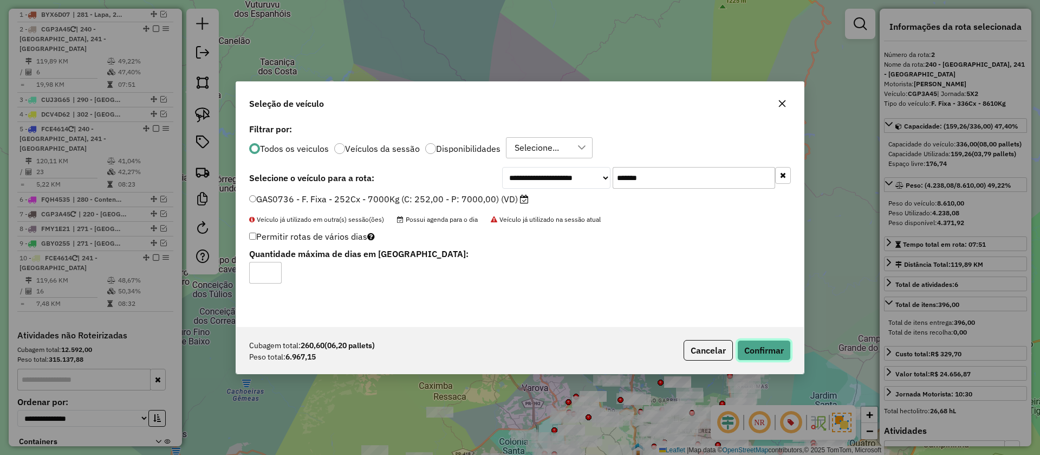
click at [772, 349] on button "Confirmar" at bounding box center [764, 350] width 54 height 21
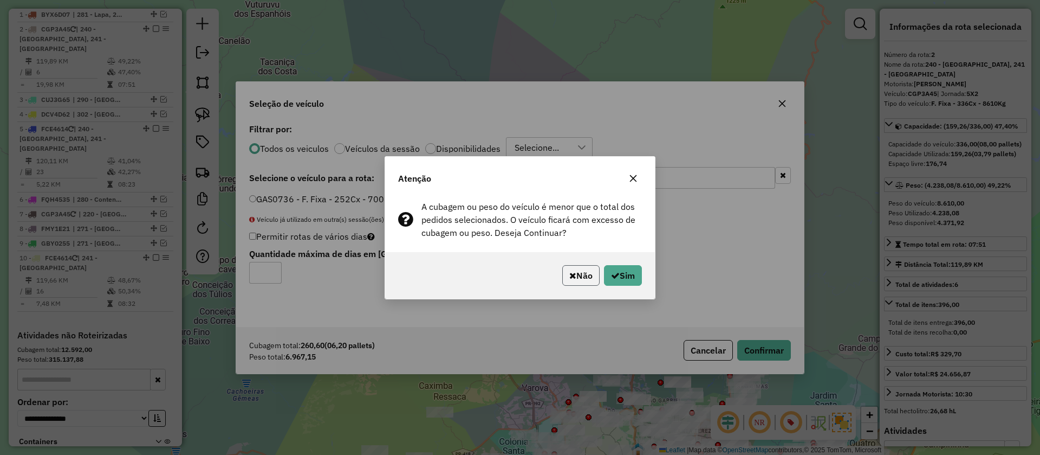
click at [584, 276] on button "Não" at bounding box center [580, 275] width 37 height 21
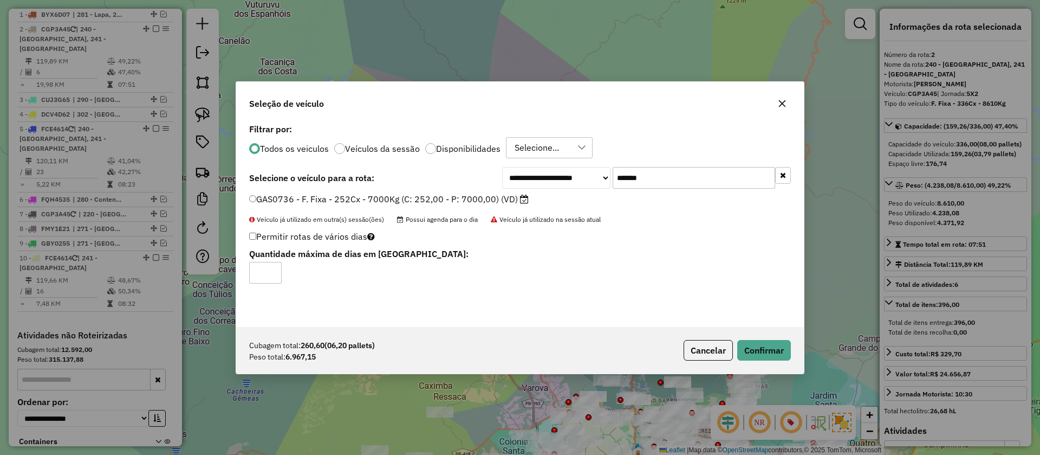
drag, startPoint x: 659, startPoint y: 176, endPoint x: 597, endPoint y: 178, distance: 61.8
click at [597, 178] on div "**********" at bounding box center [646, 178] width 289 height 22
paste input "text"
type input "*******"
click at [774, 348] on button "Confirmar" at bounding box center [764, 350] width 54 height 21
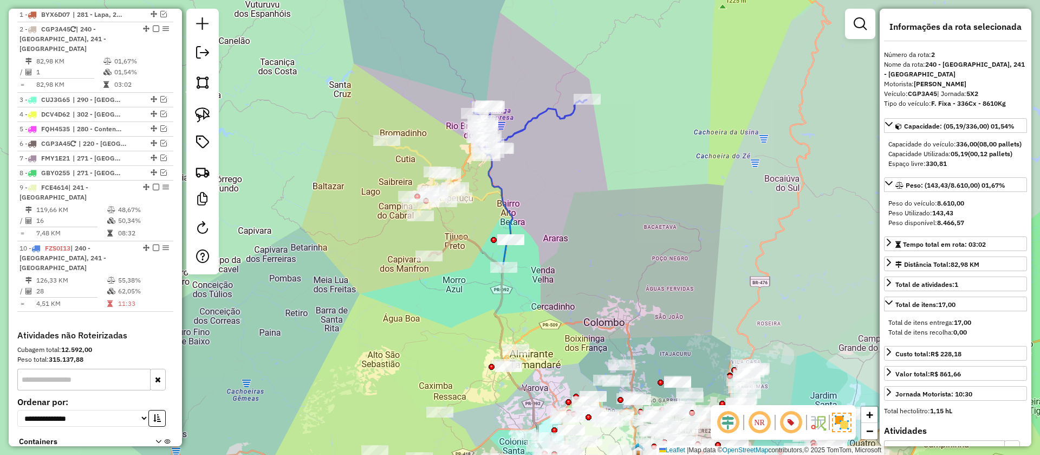
click at [481, 201] on icon at bounding box center [499, 345] width 119 height 310
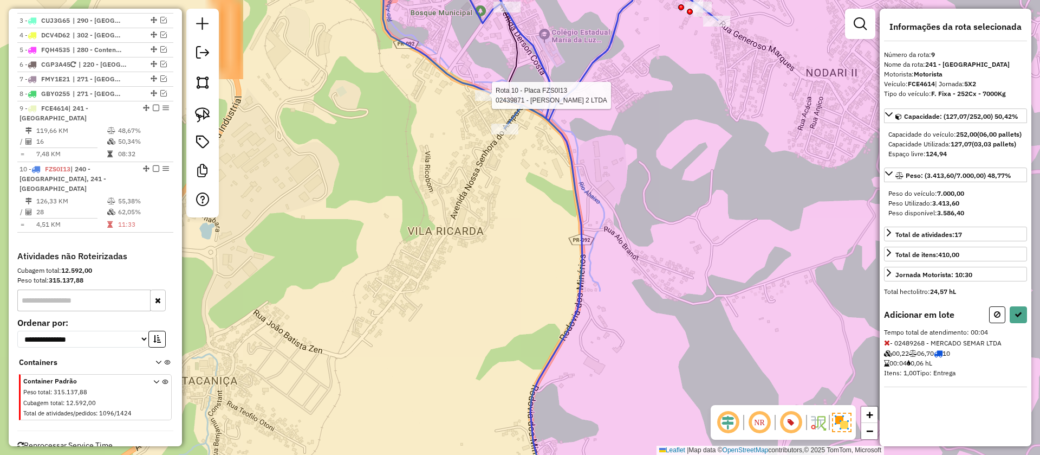
scroll to position [536, 0]
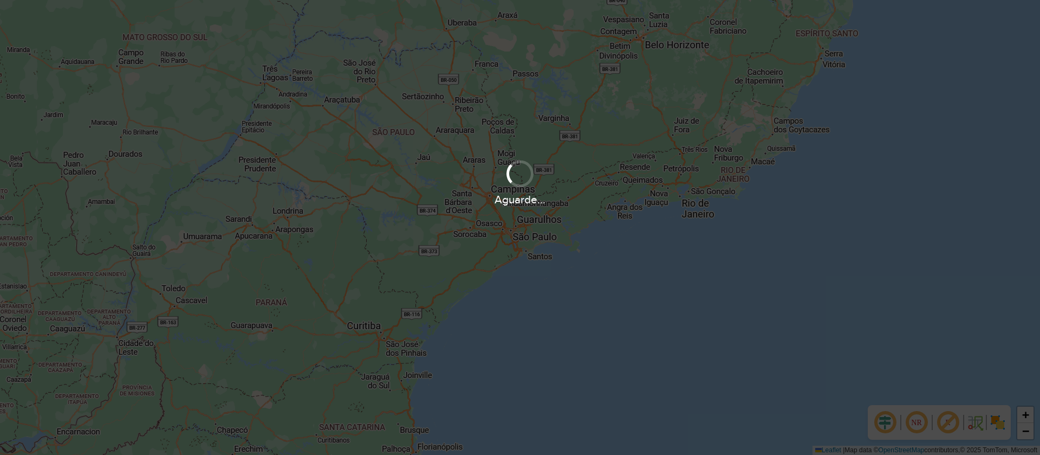
click at [567, 199] on div "+ − Leaflet | Map data © OpenStreetMap contributors,© 2025 TomTom, Microsoft" at bounding box center [520, 227] width 1040 height 455
